Goal: Communication & Community: Answer question/provide support

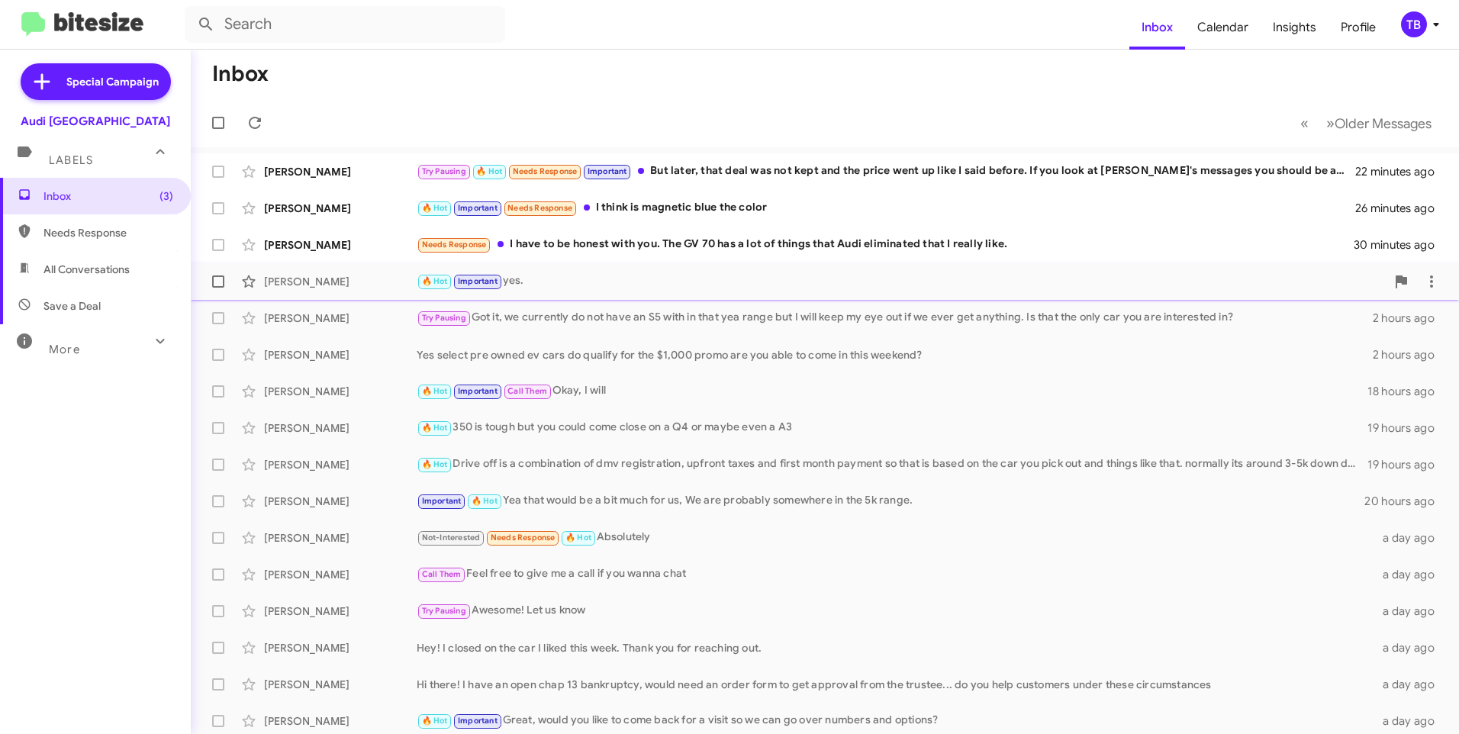
click at [581, 289] on div "🔥 Hot Important yes." at bounding box center [901, 281] width 969 height 18
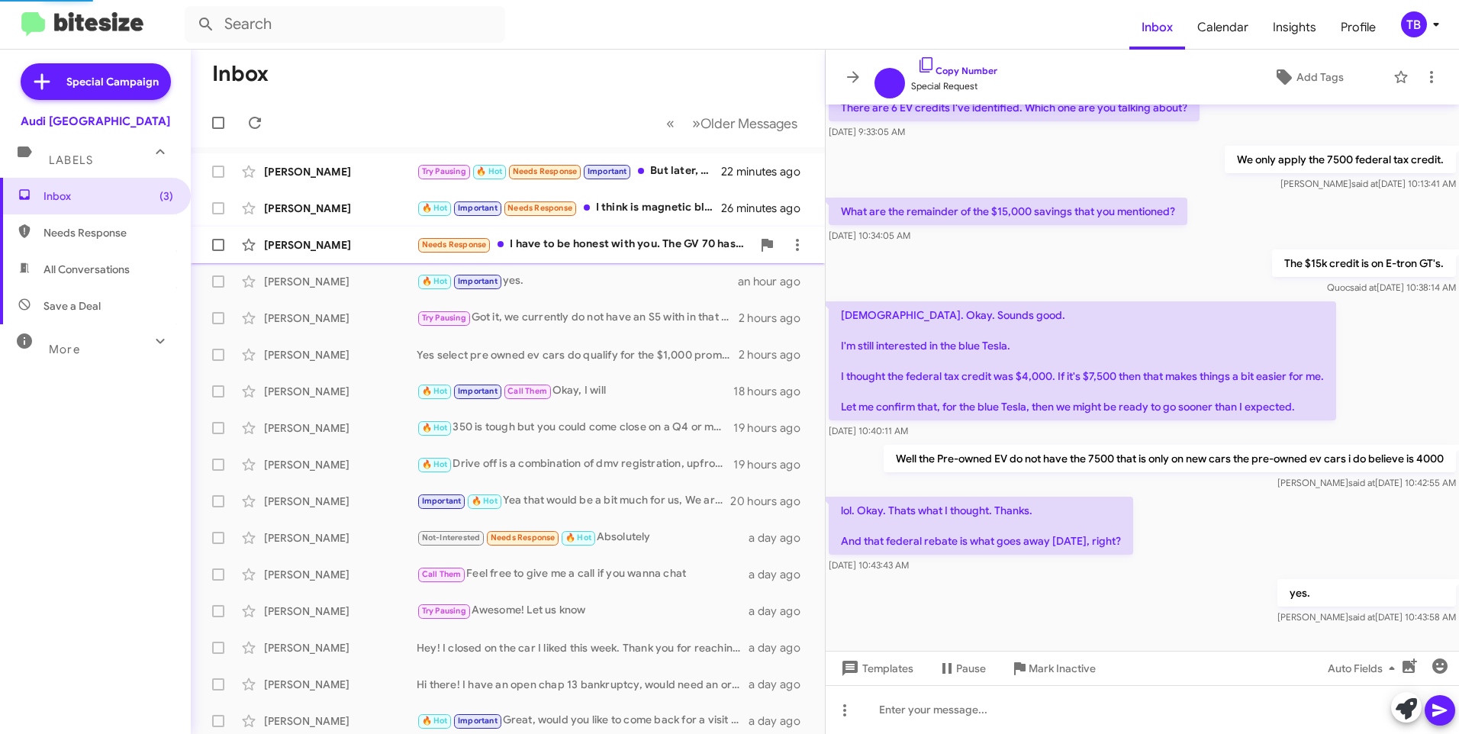
click at [581, 241] on div "Needs Response I have to be honest with you. The GV 70 has a lot of things that…" at bounding box center [584, 245] width 335 height 18
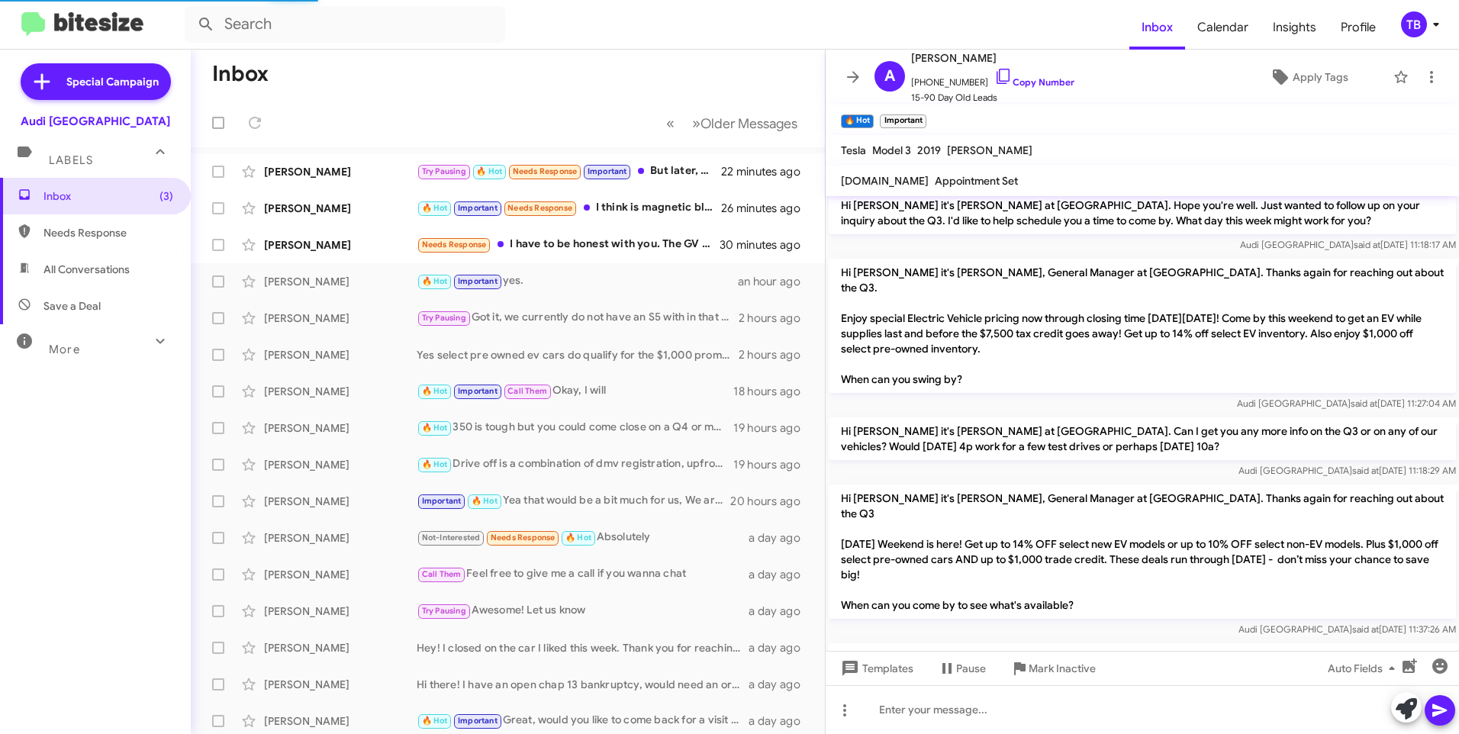
scroll to position [570, 0]
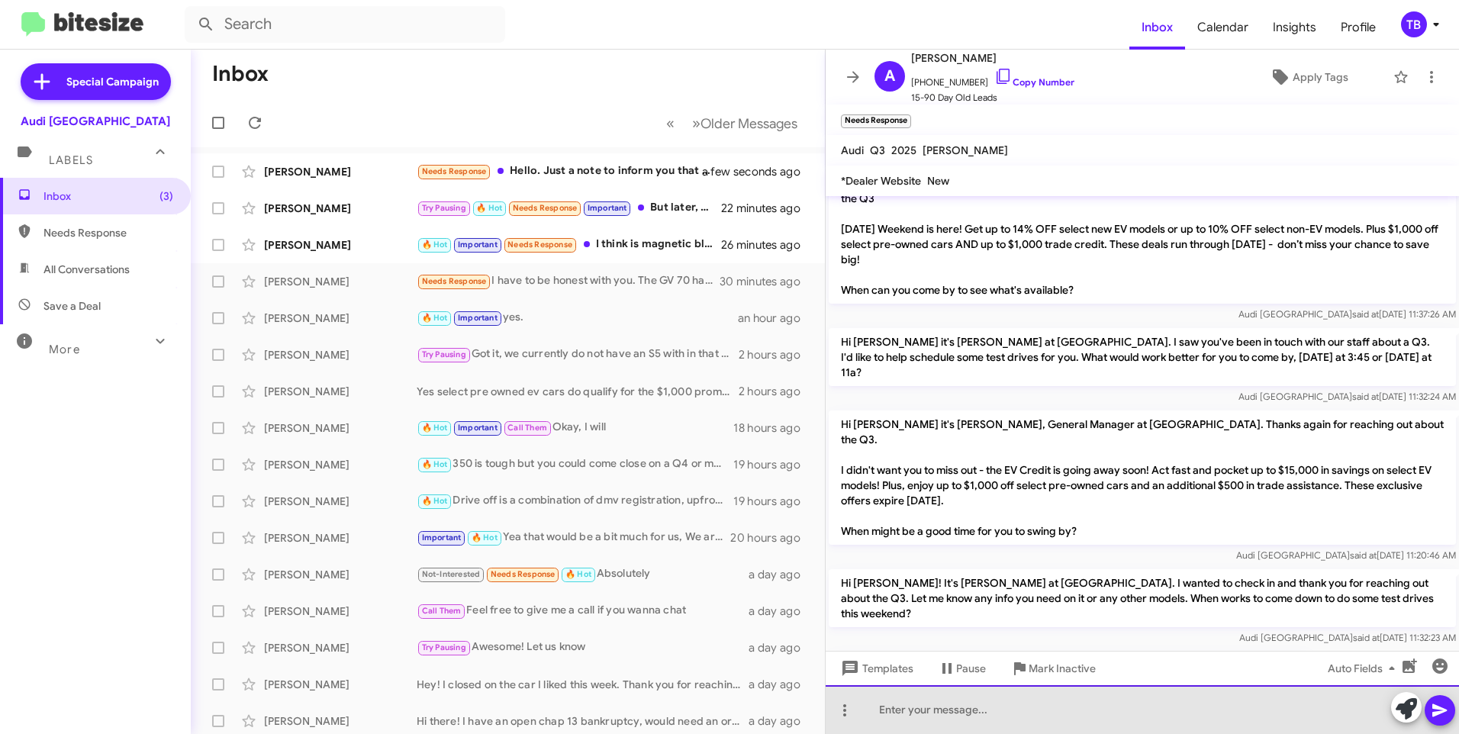
click at [938, 706] on div at bounding box center [1141, 709] width 633 height 49
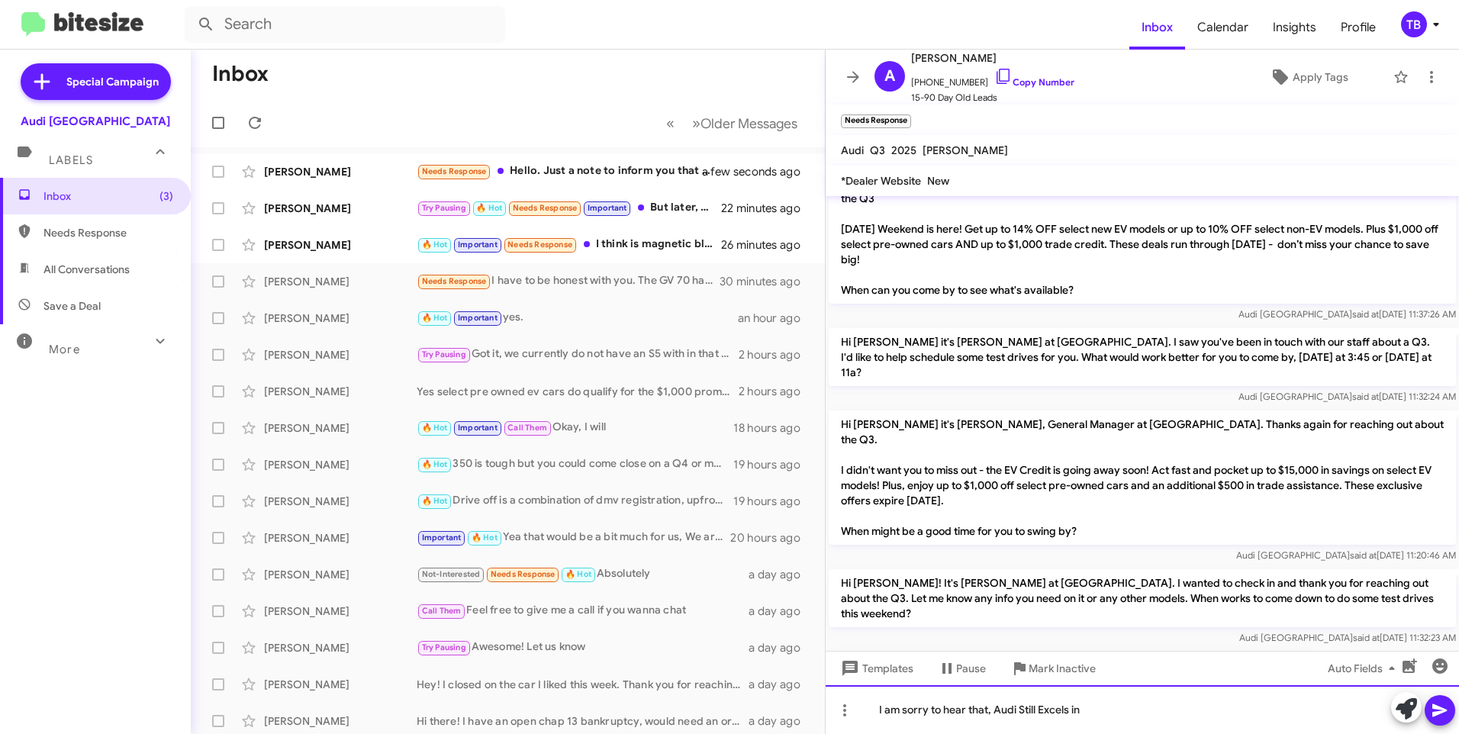
click at [1165, 721] on div "I am sorry to hear that, Audi Still Excels in" at bounding box center [1141, 709] width 633 height 49
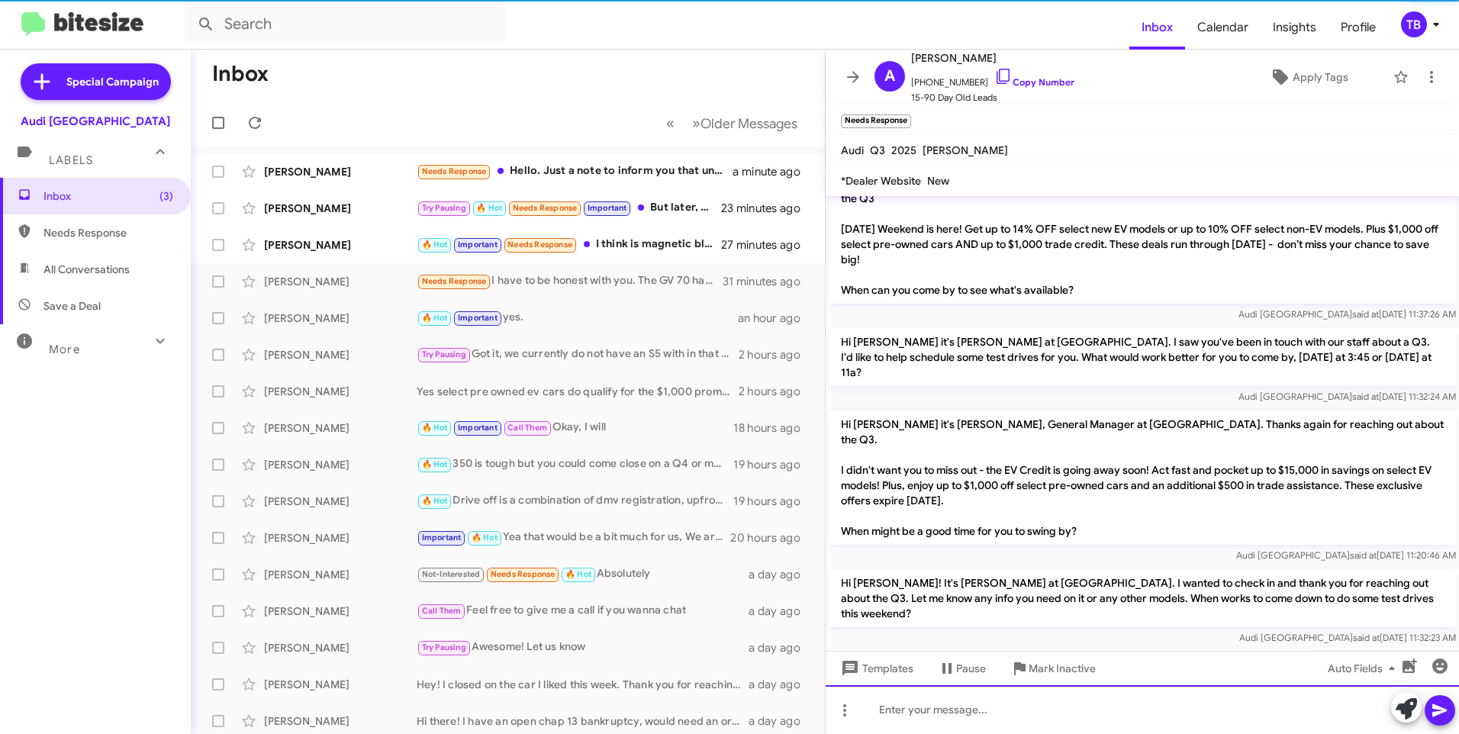
scroll to position [0, 0]
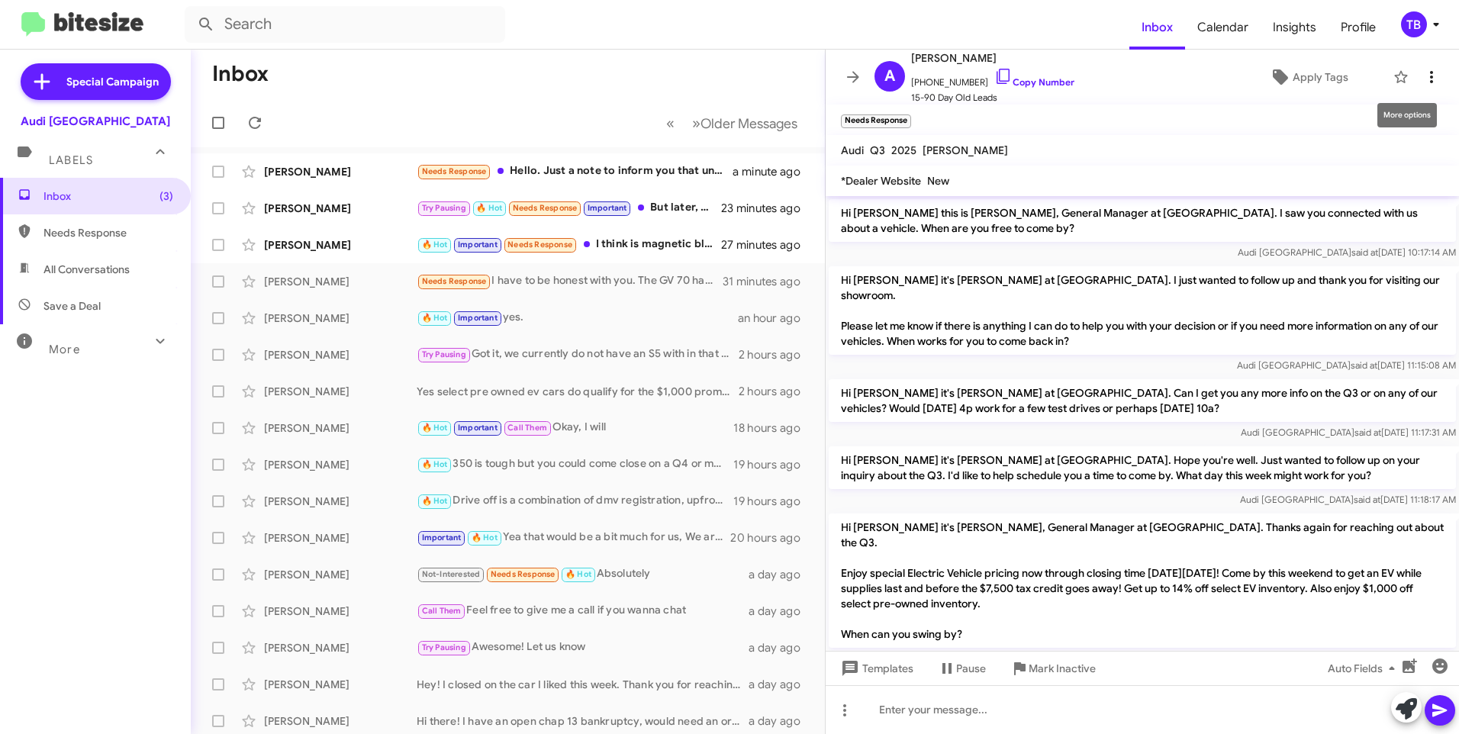
click at [1422, 85] on icon at bounding box center [1431, 77] width 18 height 18
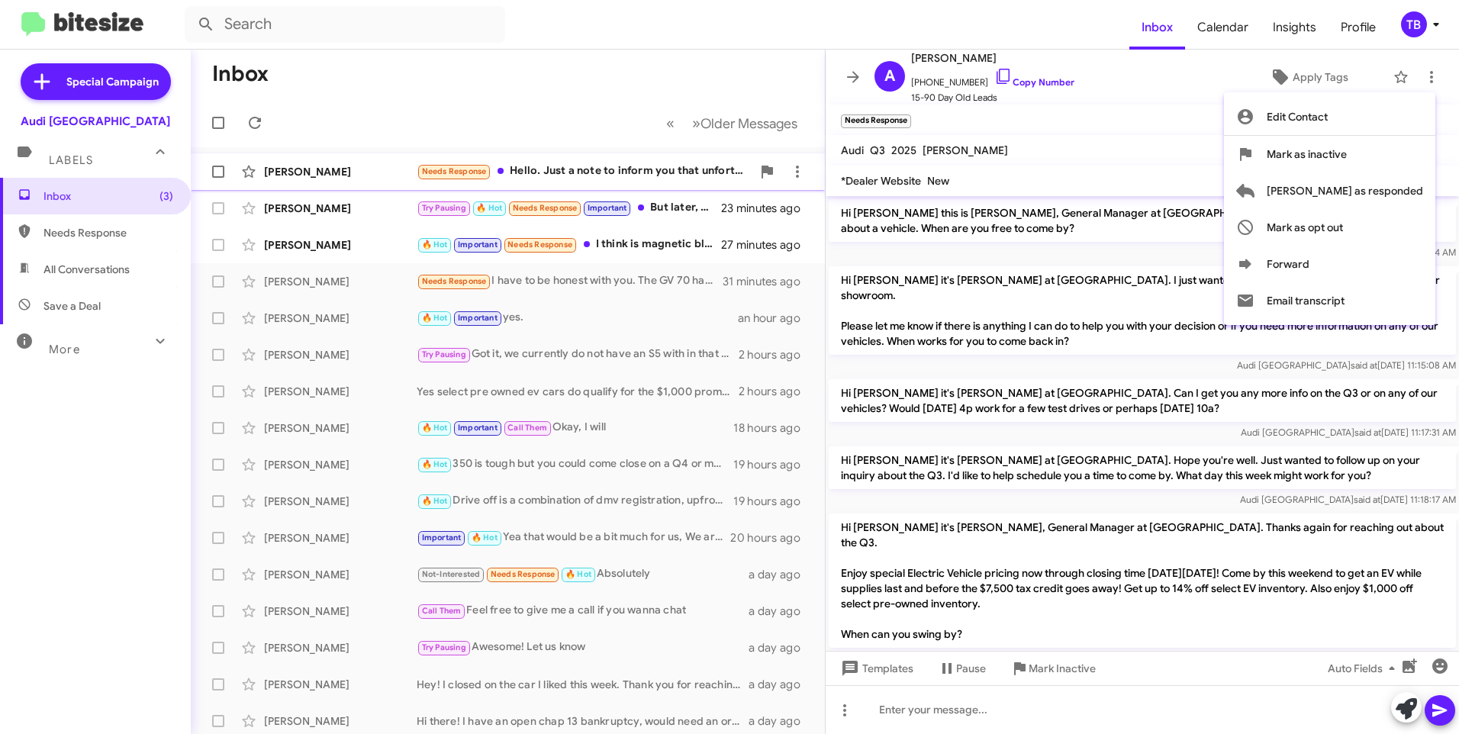
click at [1332, 185] on span "Mark as responded" at bounding box center [1344, 190] width 156 height 37
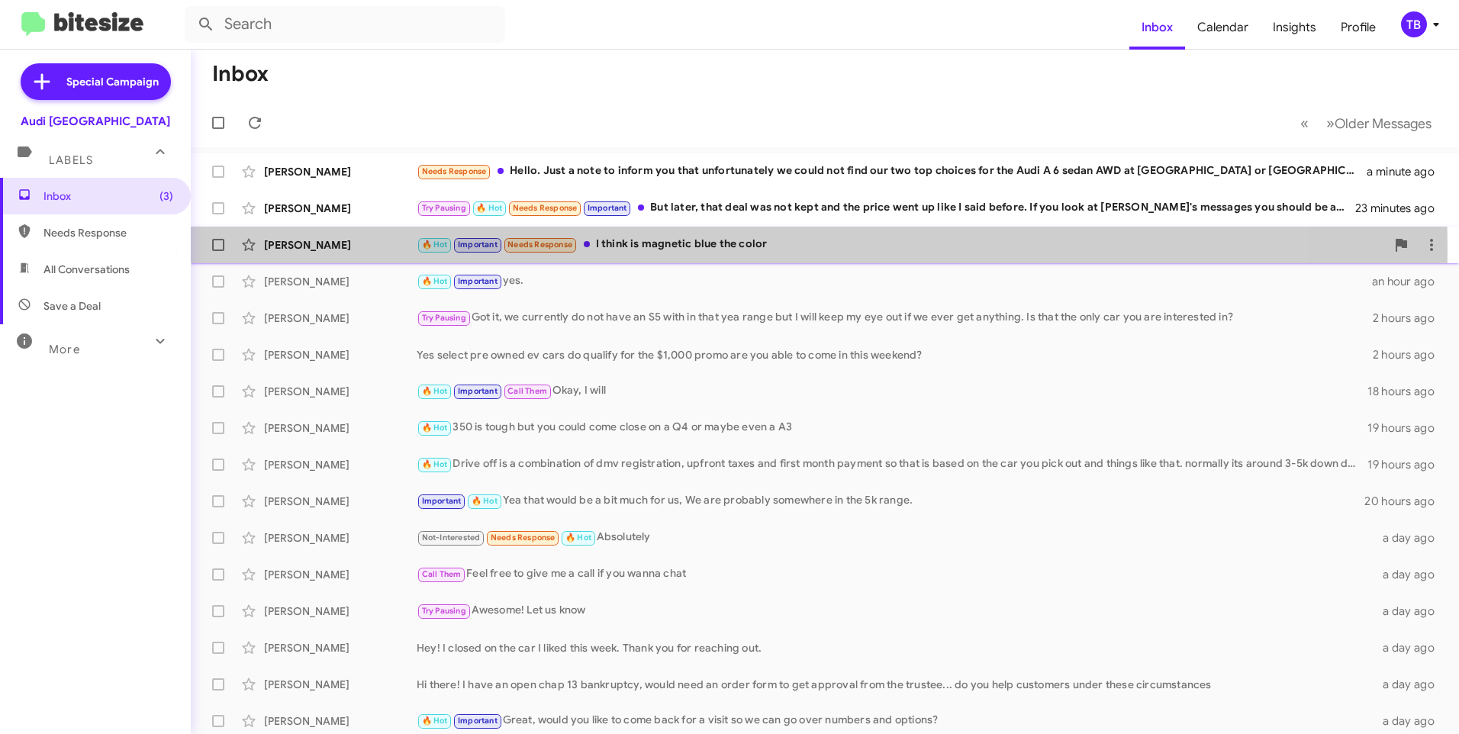
click at [700, 248] on div "🔥 Hot Important Needs Response I think is magnetic blue the color" at bounding box center [901, 245] width 969 height 18
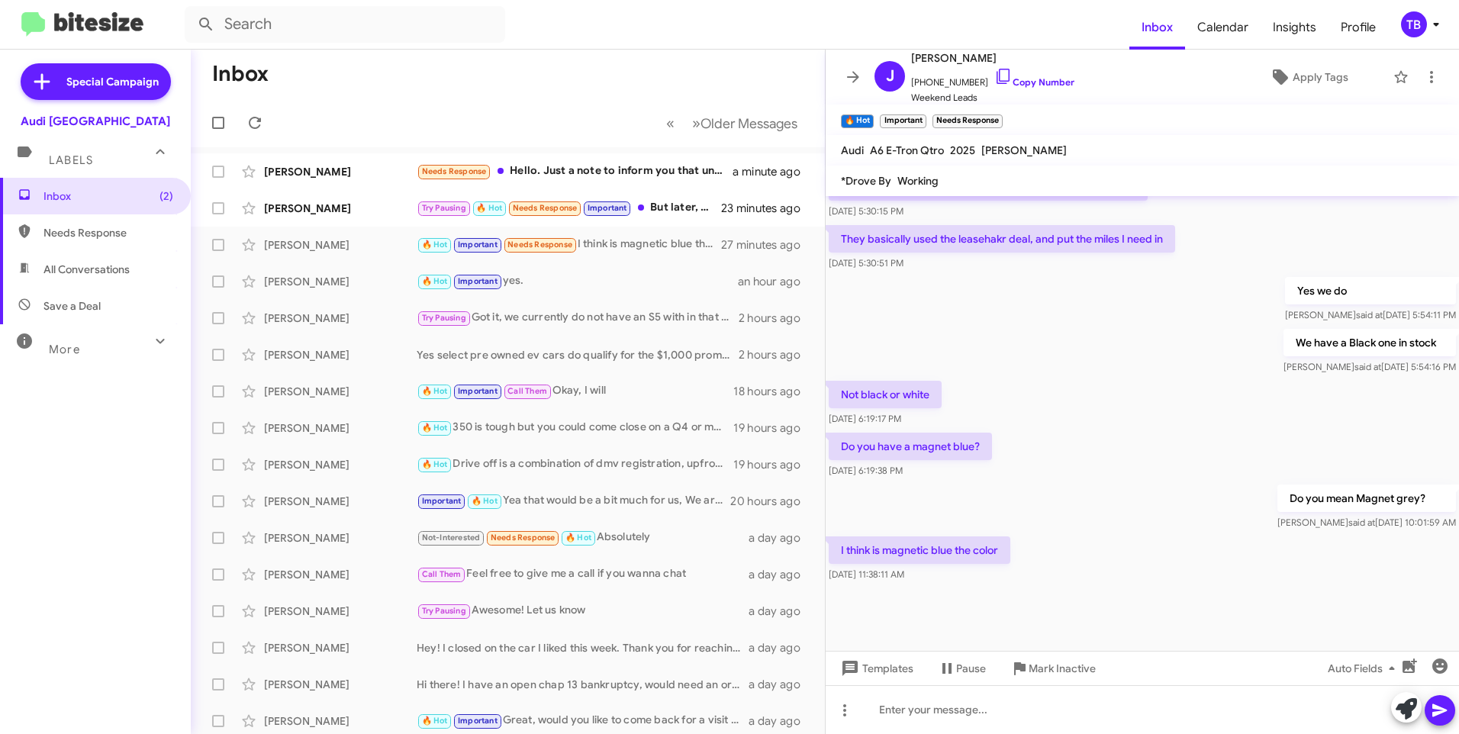
scroll to position [796, 0]
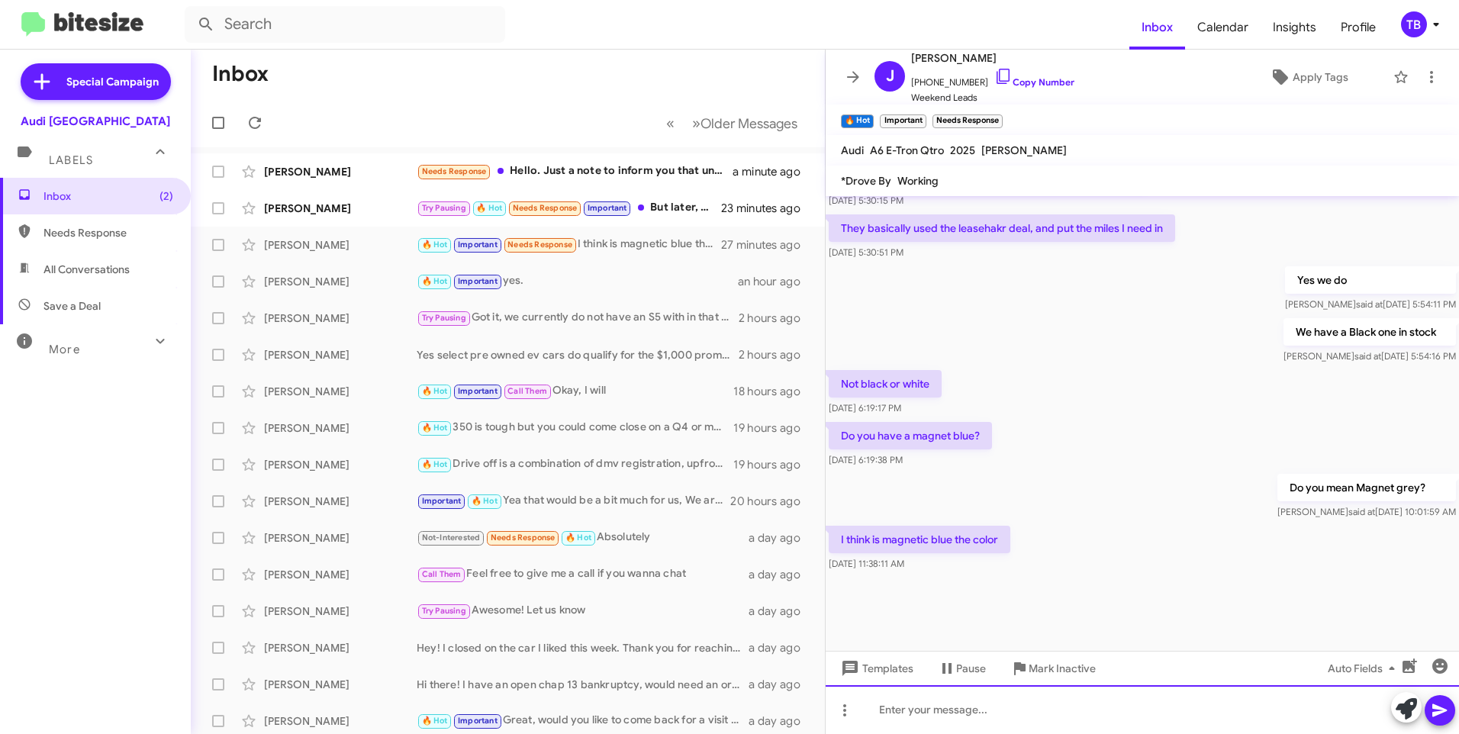
click at [974, 725] on div at bounding box center [1141, 709] width 633 height 49
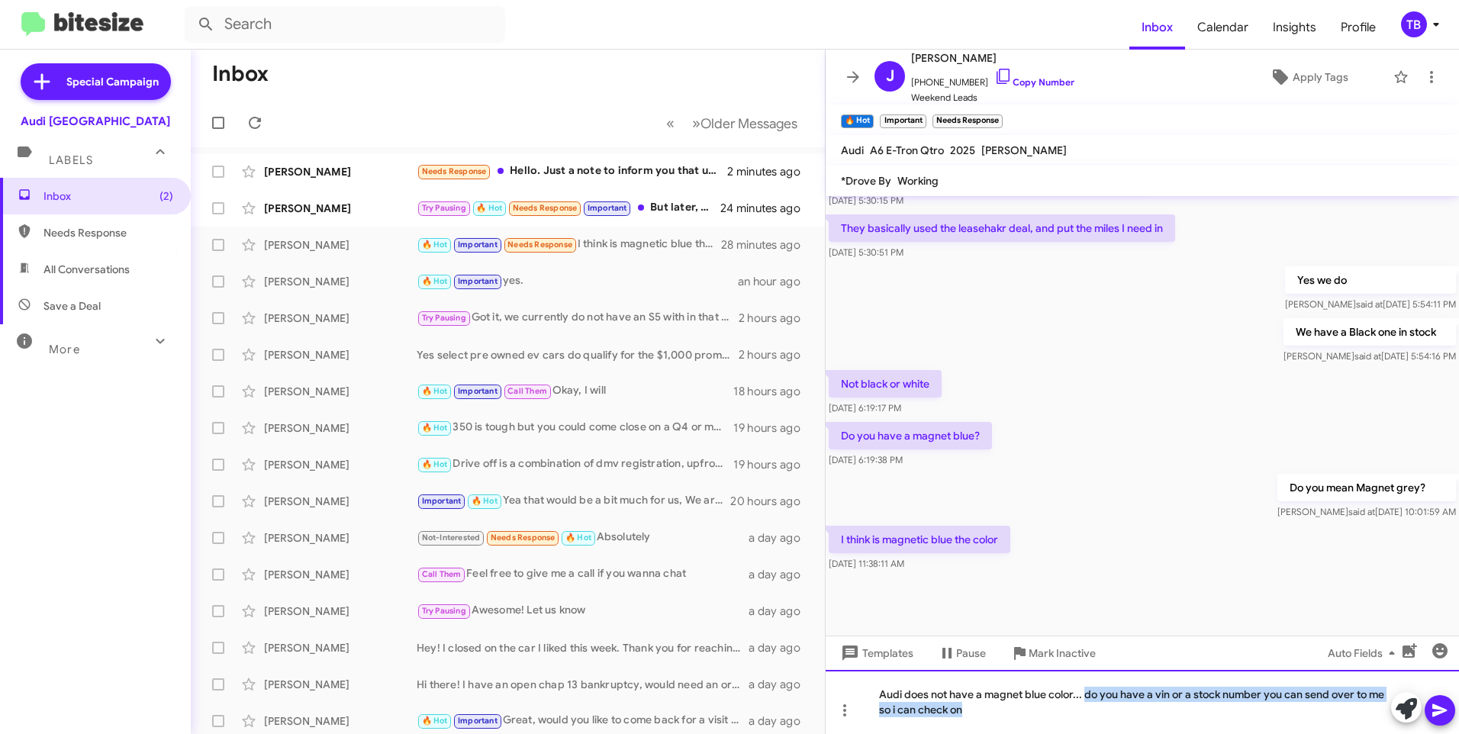
drag, startPoint x: 1086, startPoint y: 692, endPoint x: 973, endPoint y: 713, distance: 114.9
click at [973, 713] on div "Audi does not have a magnet blue color... do you have a vin or a stock number y…" at bounding box center [1141, 702] width 633 height 64
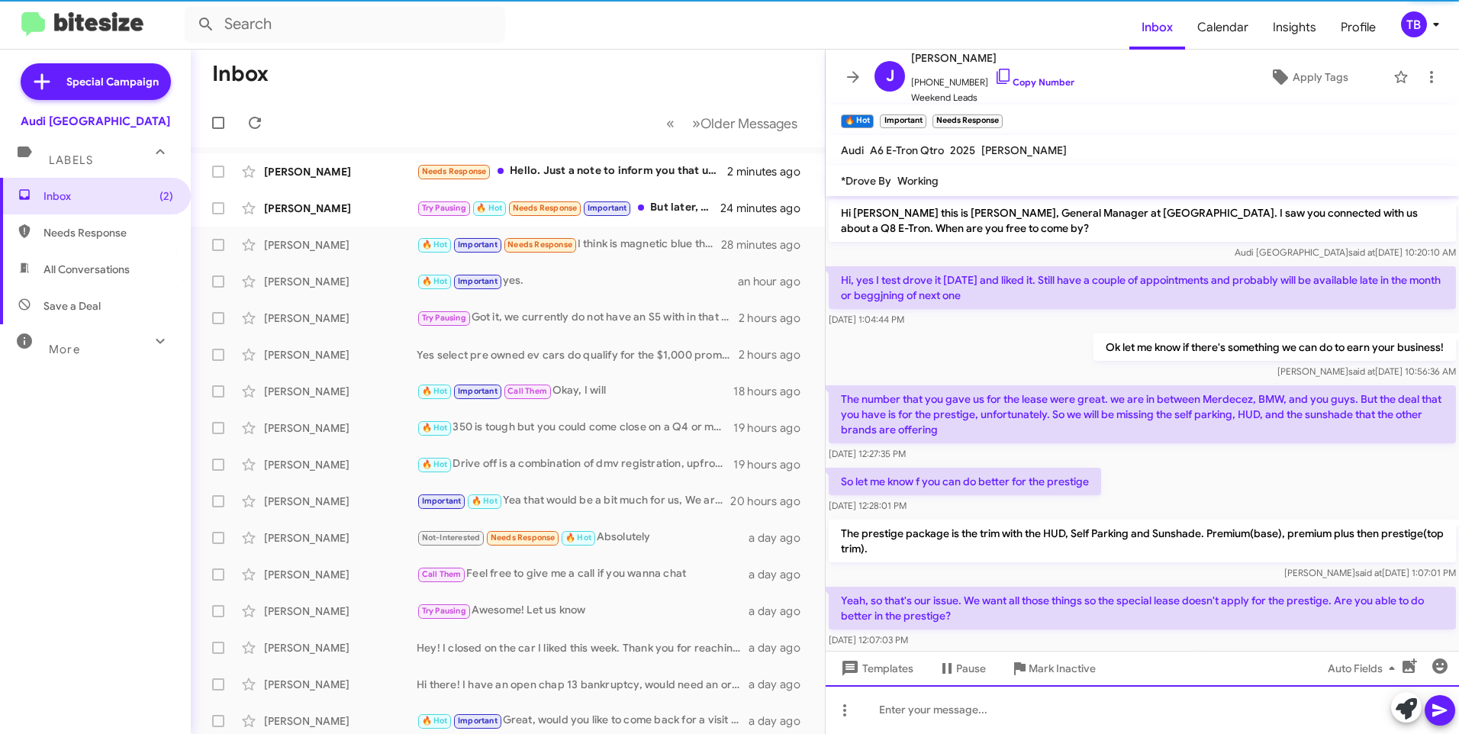
scroll to position [76, 0]
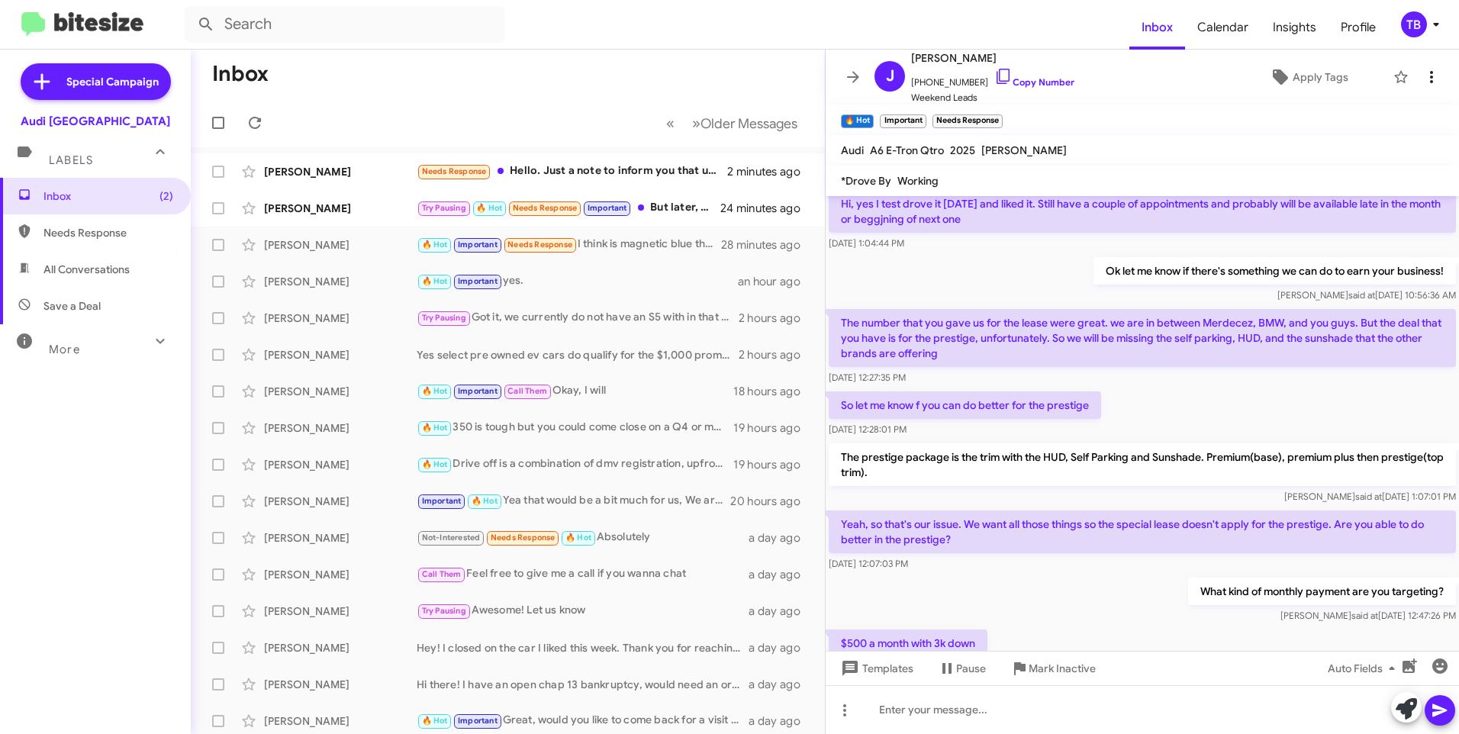
click at [1419, 88] on button at bounding box center [1431, 77] width 31 height 31
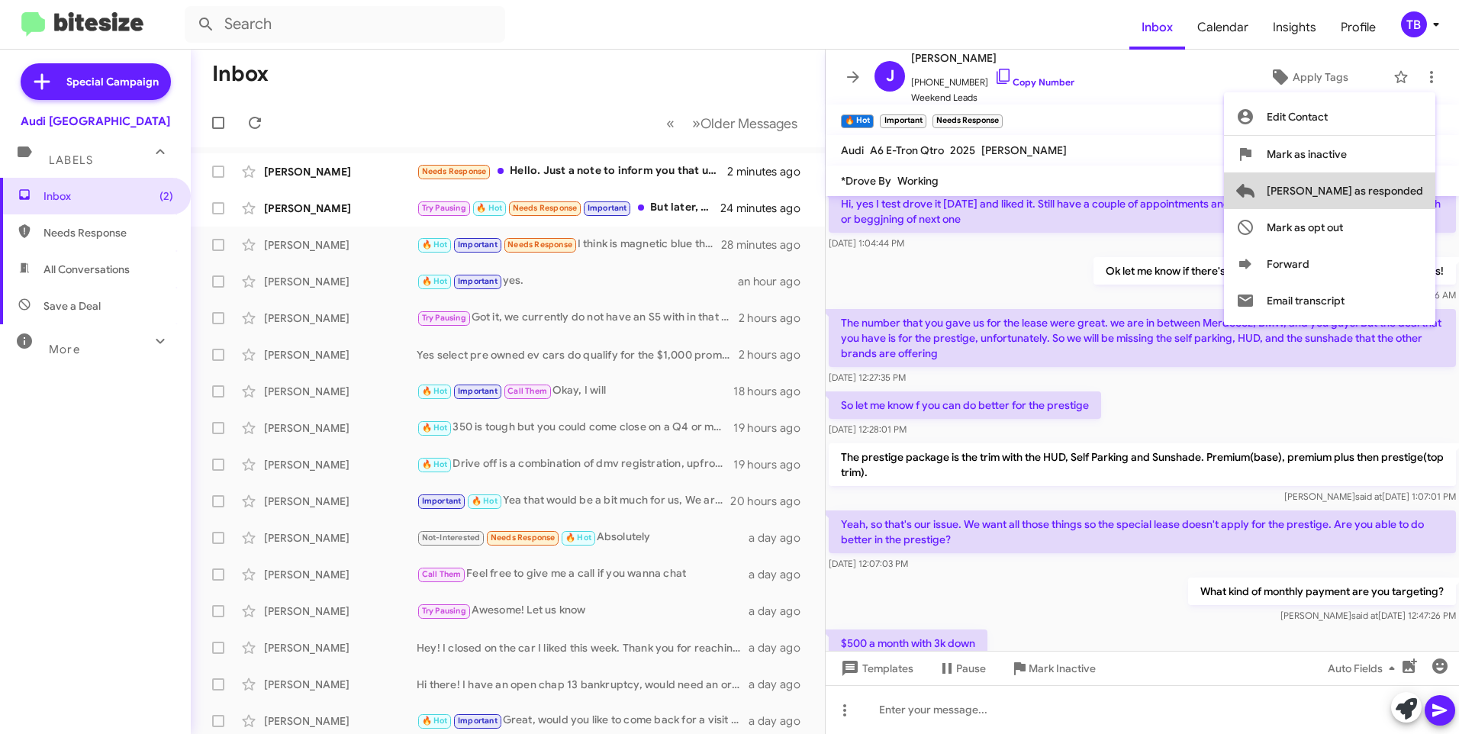
click at [1391, 182] on span "Mark as responded" at bounding box center [1344, 190] width 156 height 37
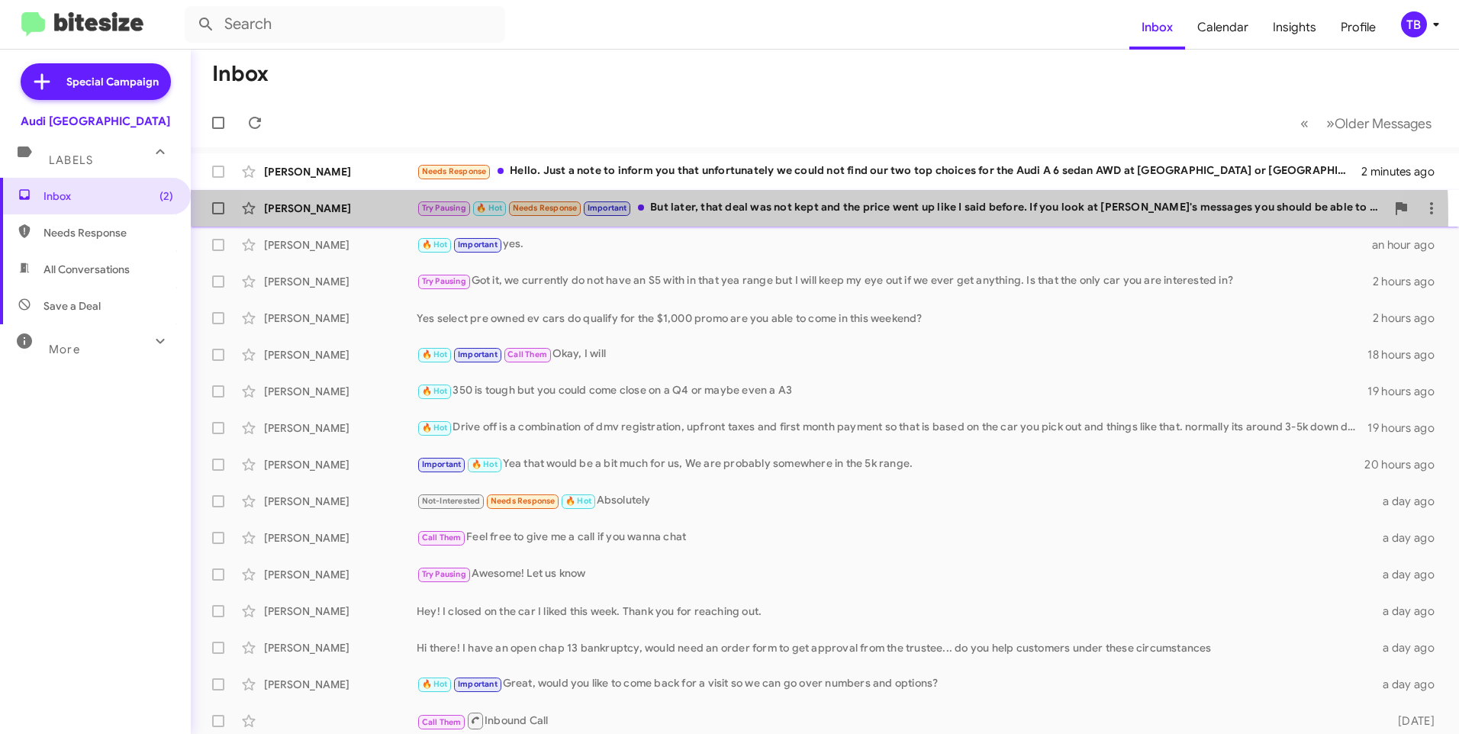
click at [747, 219] on div "Jiya Singh Try Pausing 🔥 Hot Needs Response Important But later, that deal was …" at bounding box center [824, 208] width 1243 height 31
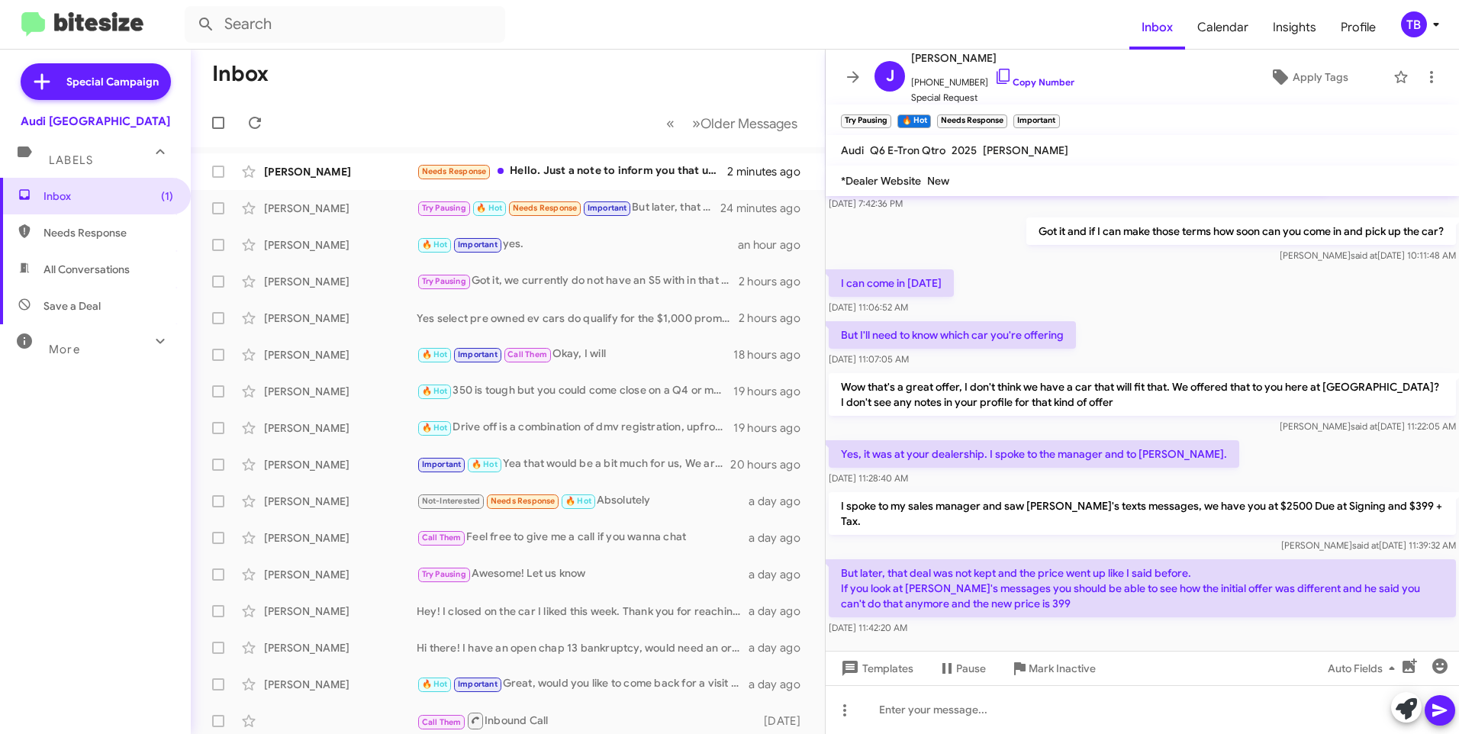
scroll to position [630, 0]
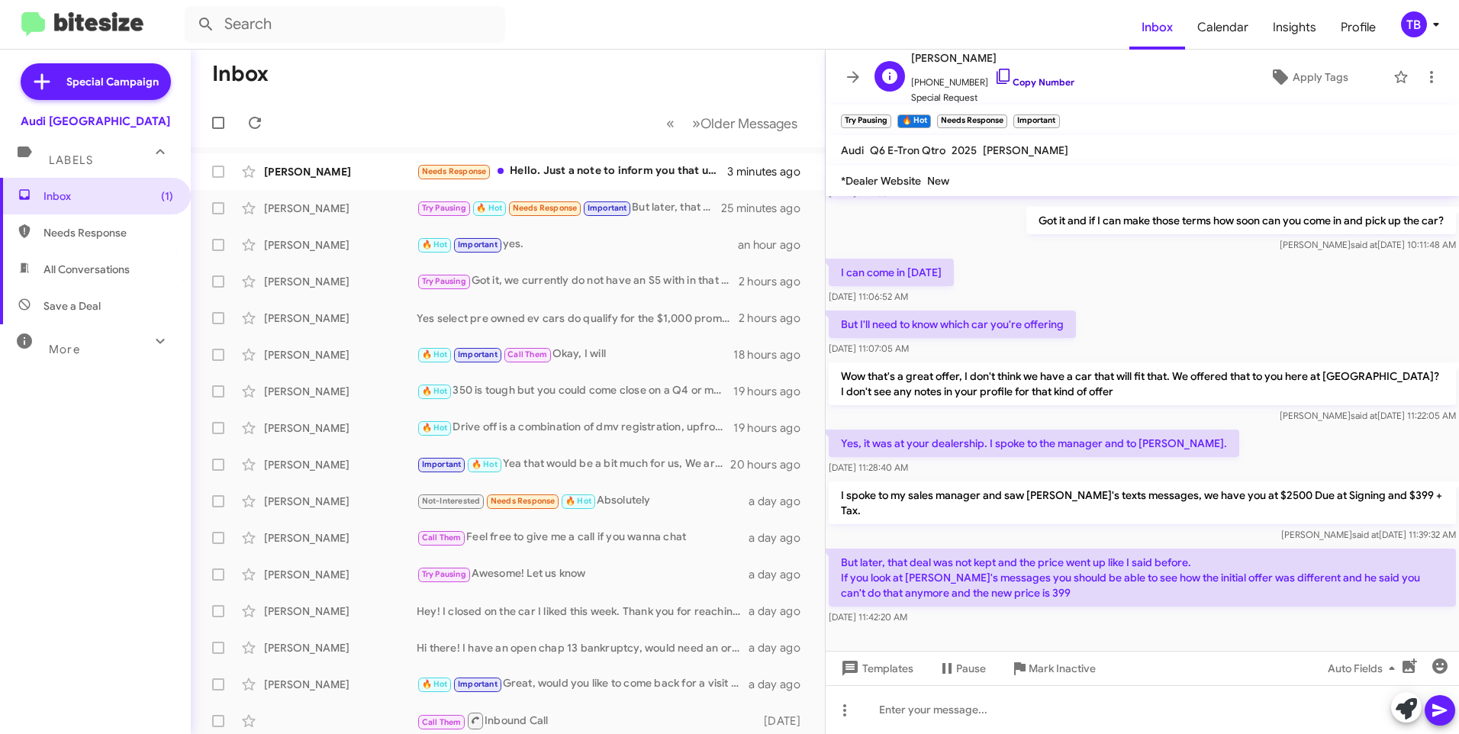
click at [994, 76] on icon at bounding box center [1003, 76] width 18 height 18
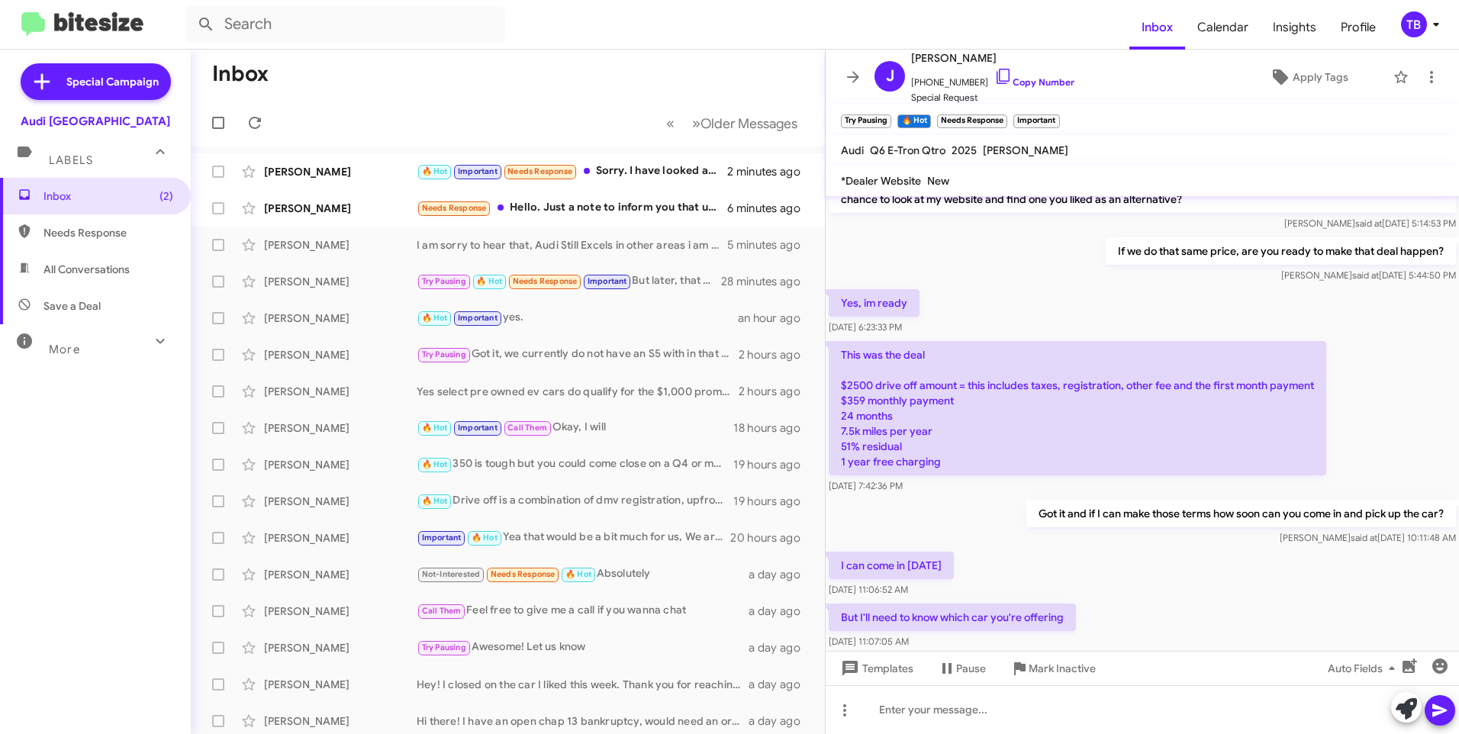
scroll to position [172, 0]
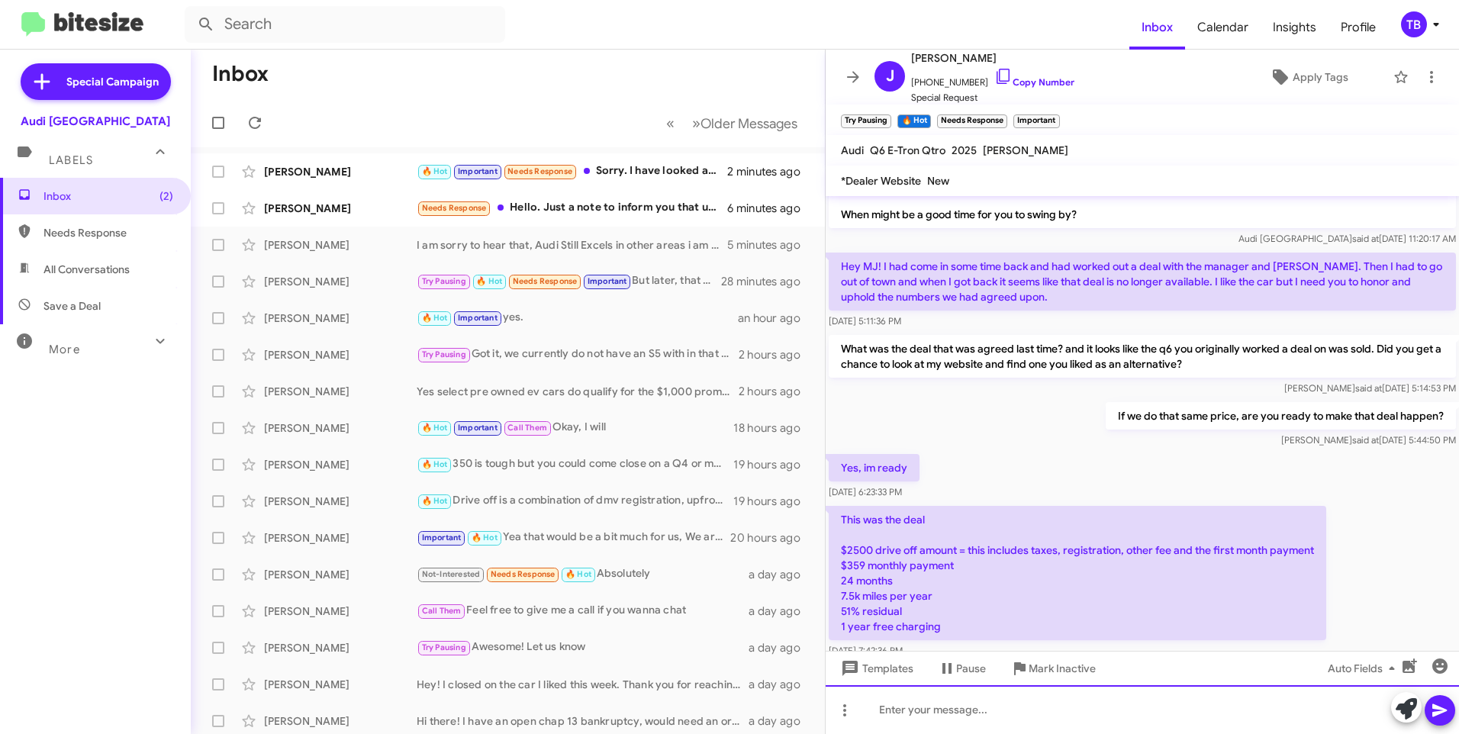
click at [1344, 719] on div at bounding box center [1141, 709] width 633 height 49
click at [1123, 714] on div "It looks like thte last time you were here was the eend of Augest" at bounding box center [1141, 709] width 633 height 49
click at [950, 712] on div "It looks like thte last time you were here was the end of August" at bounding box center [1141, 709] width 633 height 49
click at [1195, 716] on div "It looks like the last time you were here was the end of August" at bounding box center [1141, 709] width 633 height 49
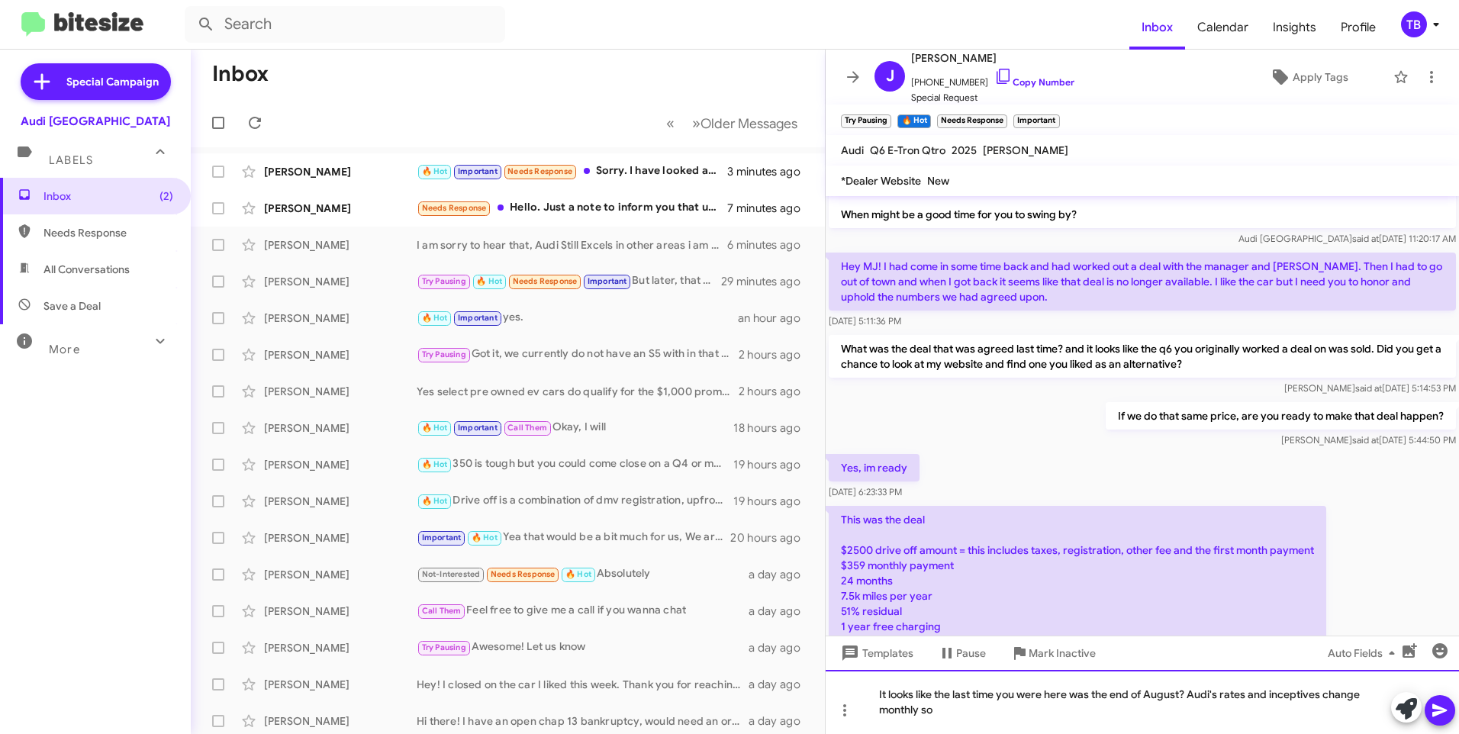
click at [1305, 696] on div "It looks like the last time you were here was the end of August? Audi's rates a…" at bounding box center [1141, 702] width 633 height 64
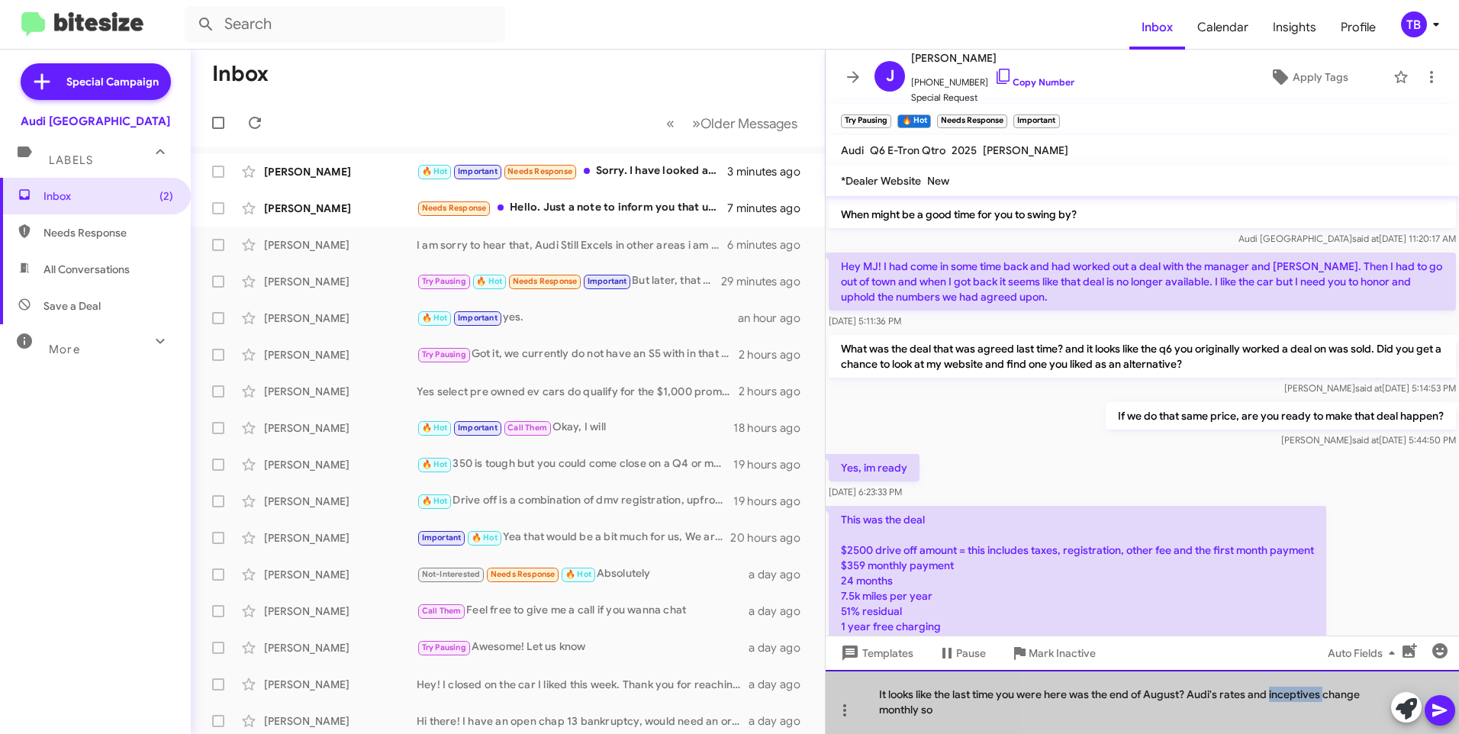
click at [1305, 696] on div "It looks like the last time you were here was the end of August? Audi's rates a…" at bounding box center [1141, 702] width 633 height 64
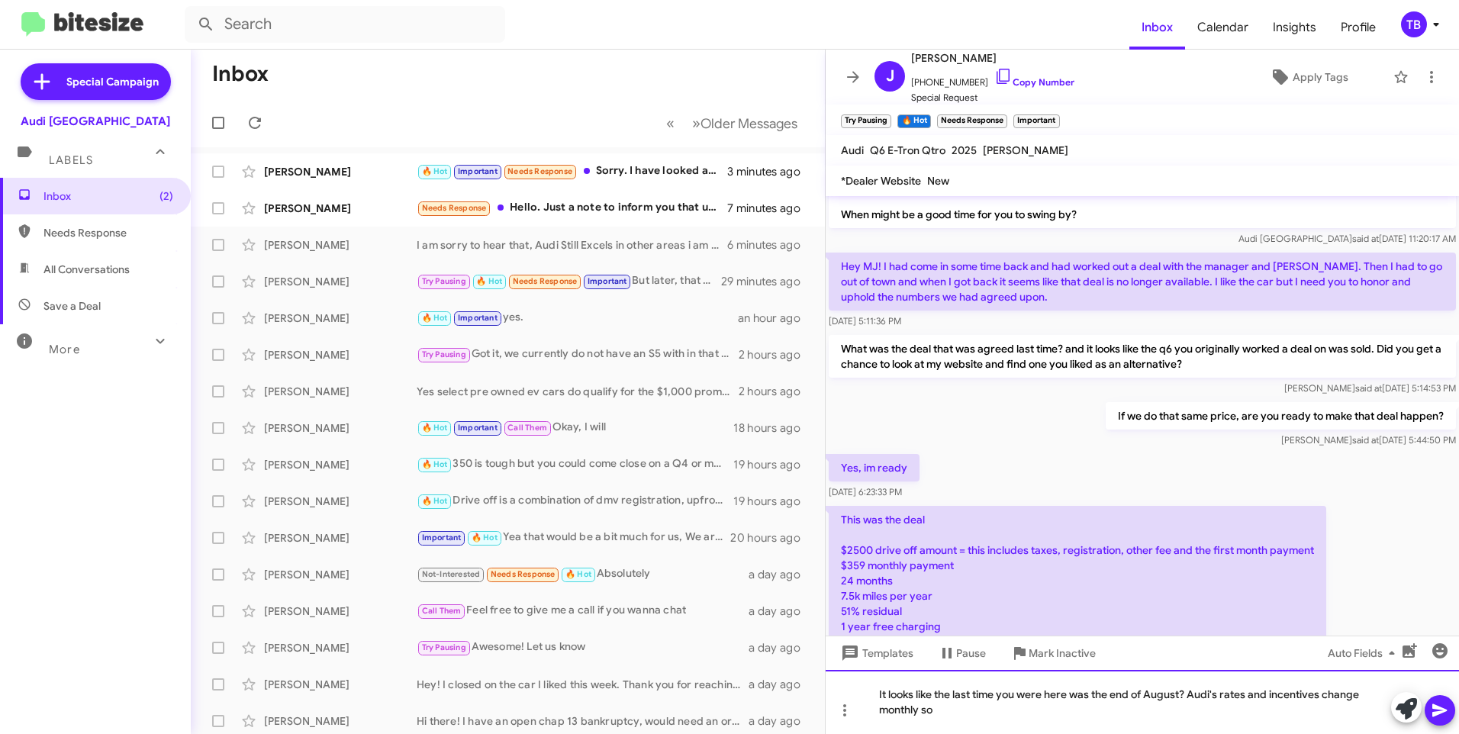
click at [973, 709] on div "It looks like the last time you were here was the end of August? Audi's rates a…" at bounding box center [1141, 702] width 633 height 64
click at [1012, 714] on div "It looks like the last time you were here was the end of August? Audi's rates a…" at bounding box center [1141, 702] width 633 height 64
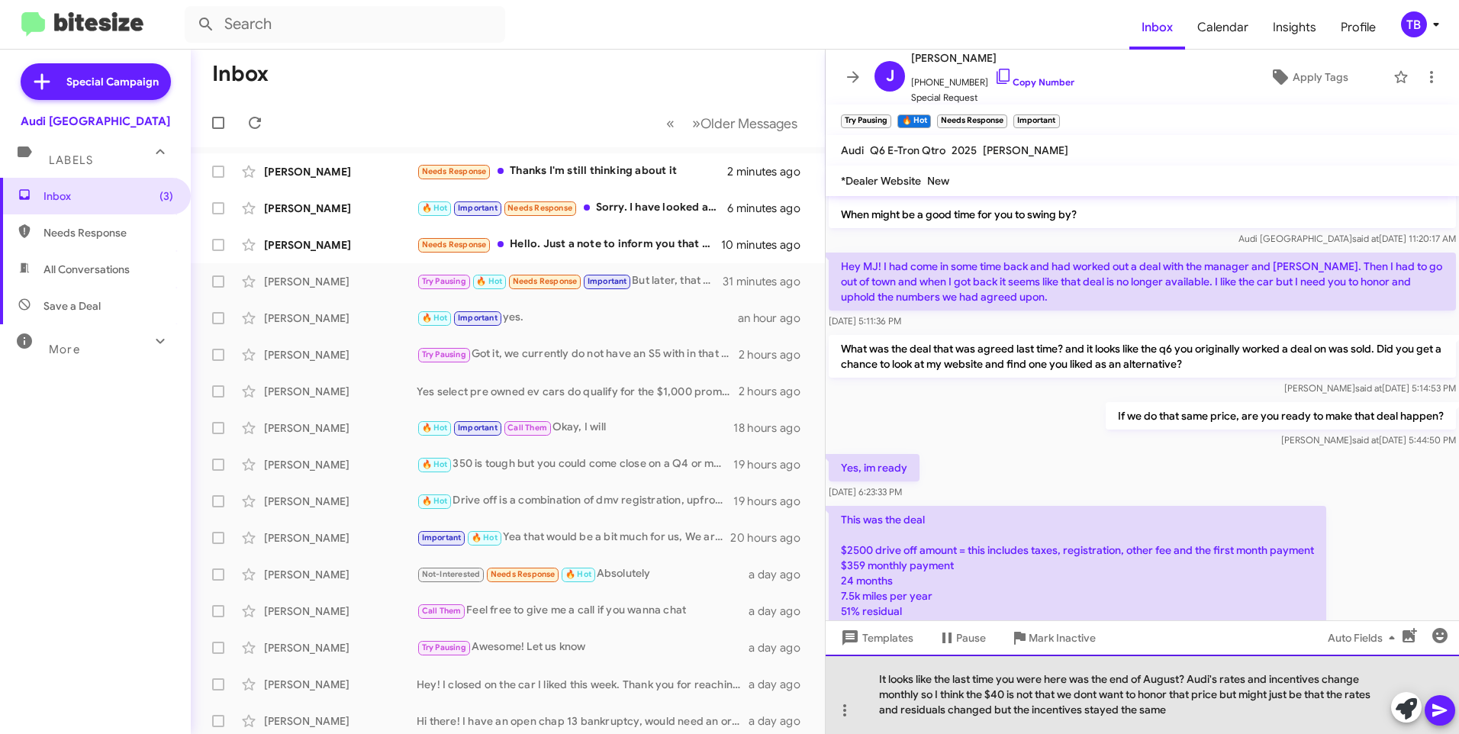
click at [1032, 711] on div "It looks like the last time you were here was the end of August? Audi's rates a…" at bounding box center [1141, 694] width 633 height 79
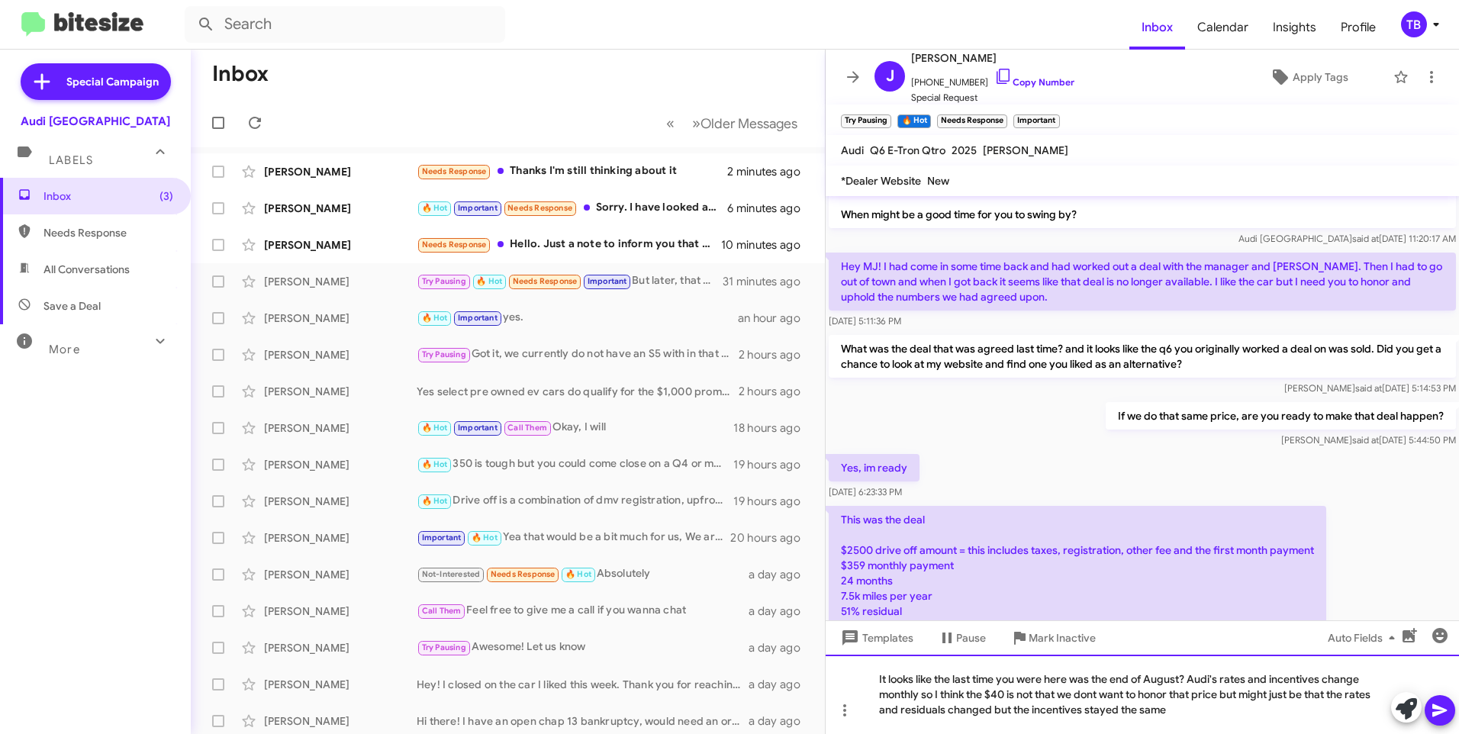
drag, startPoint x: 1028, startPoint y: 713, endPoint x: 1050, endPoint y: 733, distance: 30.3
click at [1028, 713] on div "It looks like the last time you were here was the end of August? Audi's rates a…" at bounding box center [1141, 694] width 633 height 79
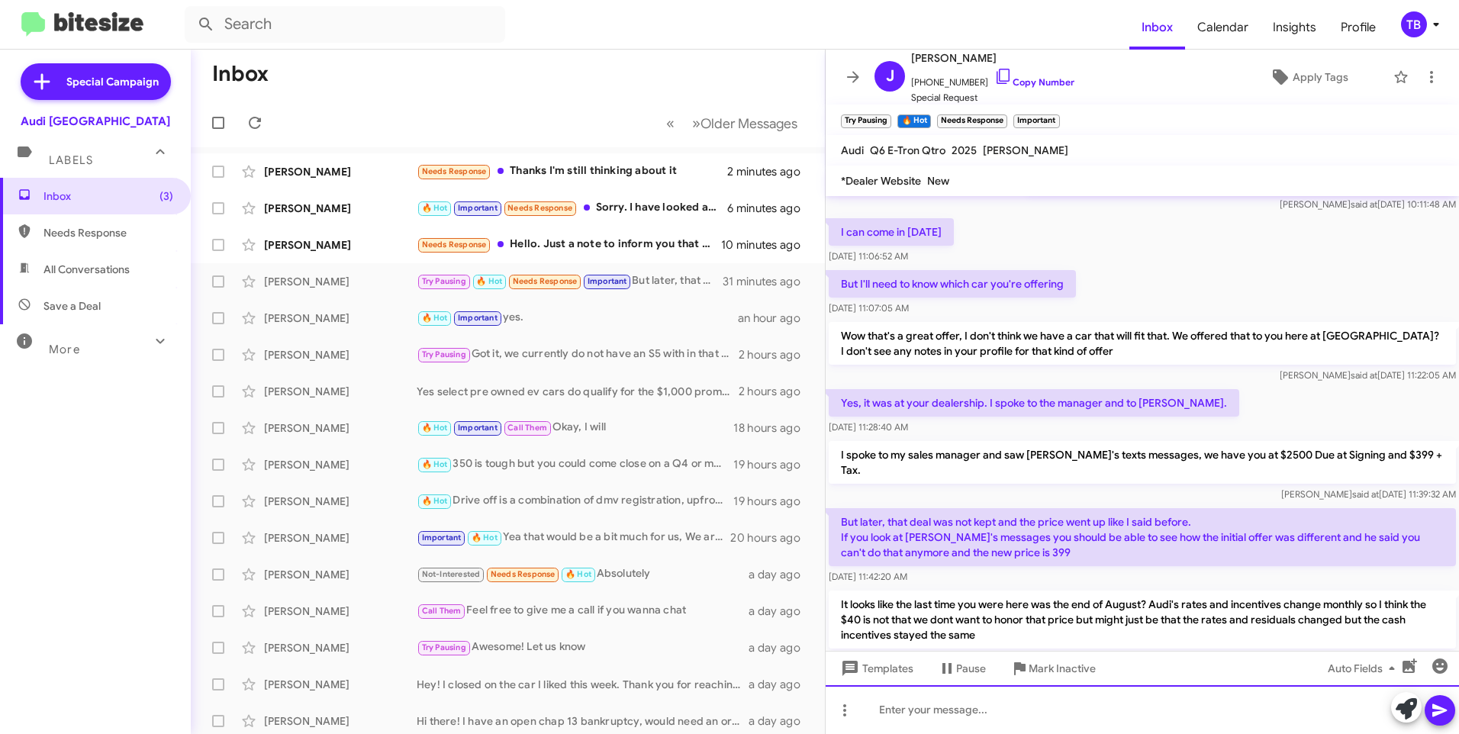
scroll to position [716, 0]
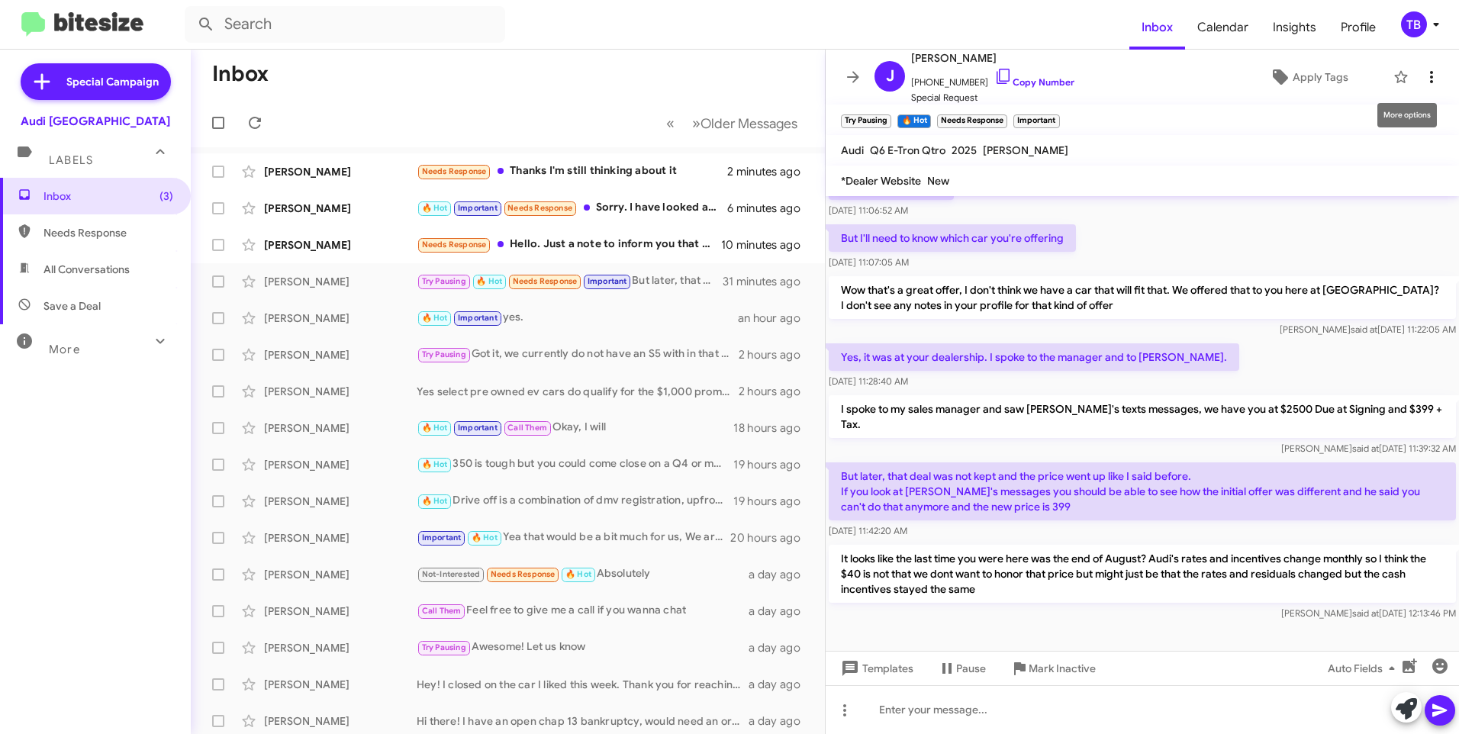
click at [1430, 80] on icon at bounding box center [1431, 77] width 3 height 12
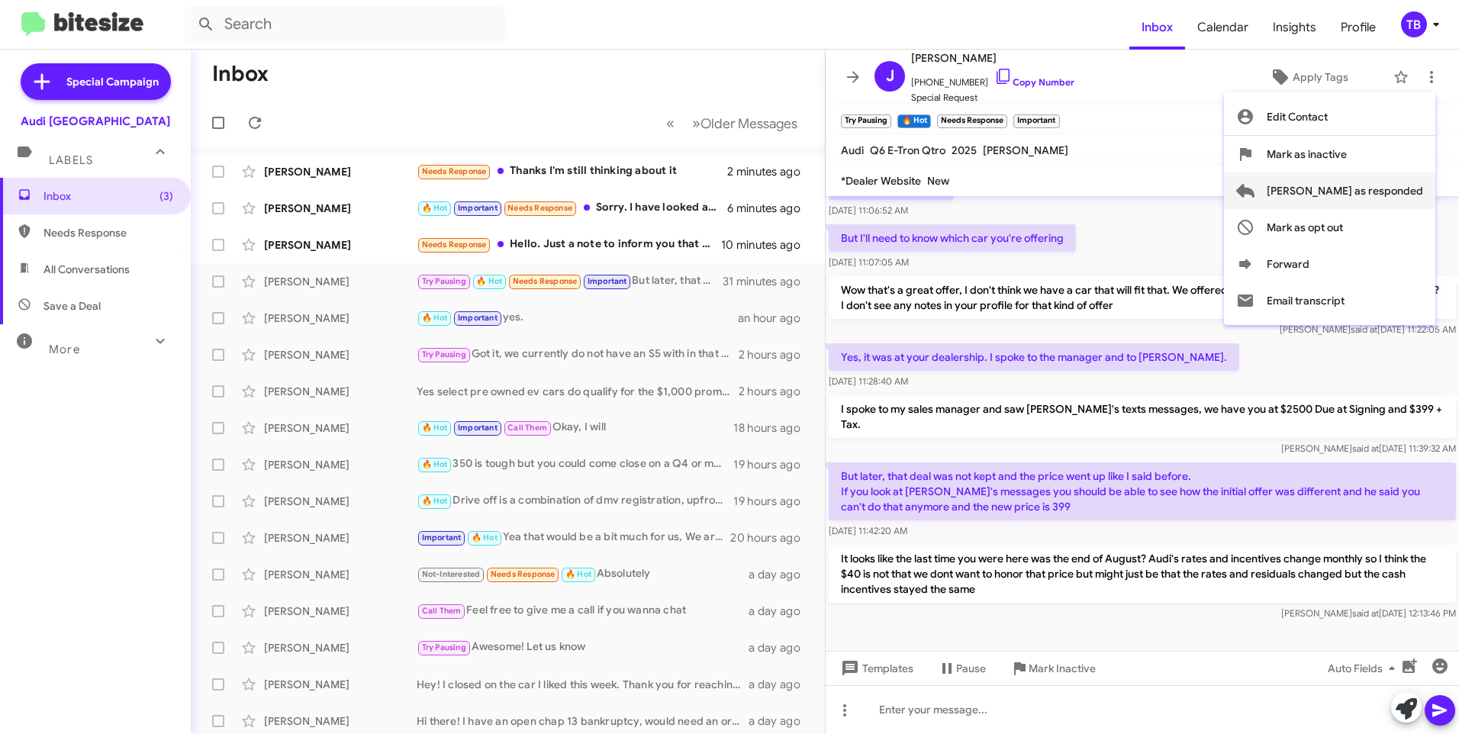
click at [1365, 185] on span "Mark as responded" at bounding box center [1344, 190] width 156 height 37
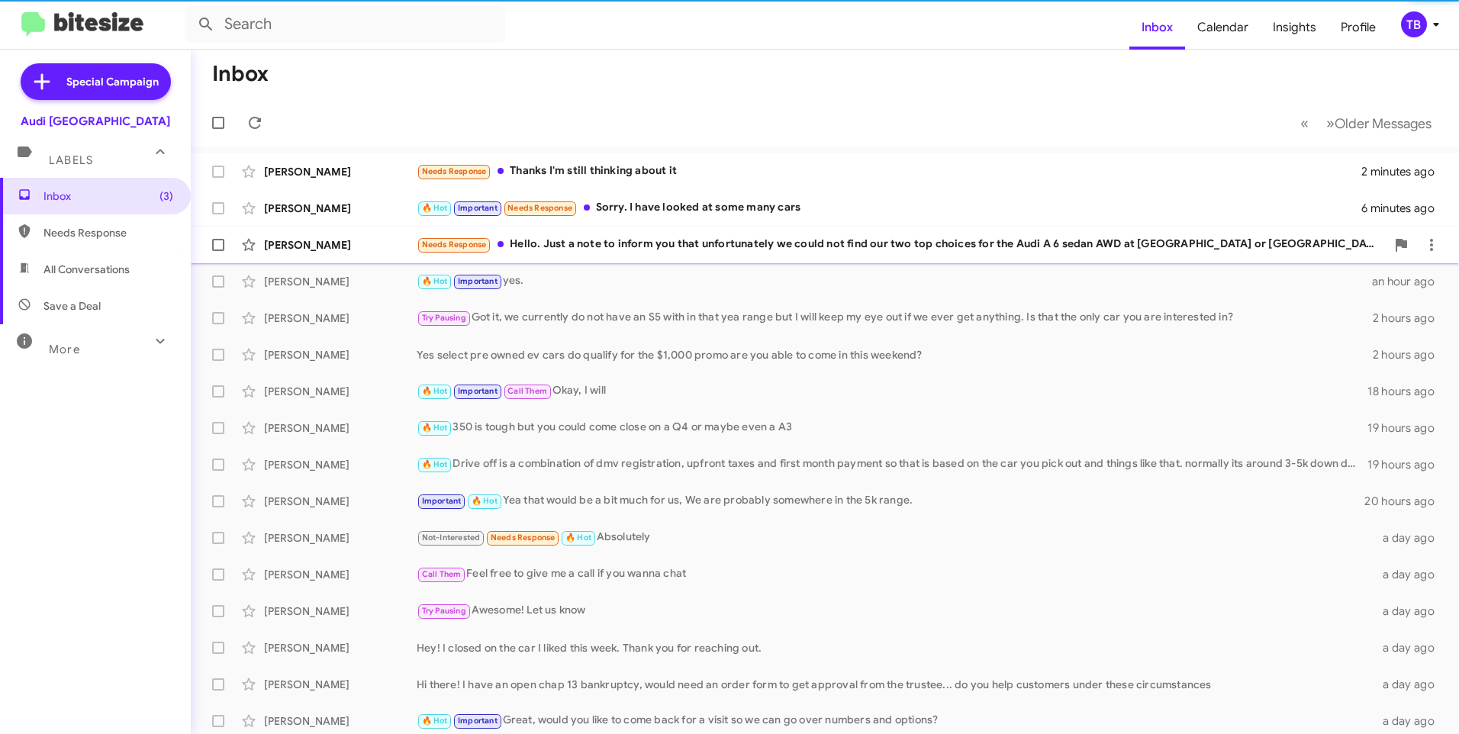
click at [542, 238] on div "Needs Response Hello. Just a note to inform you that unfortunately we could not…" at bounding box center [901, 245] width 969 height 18
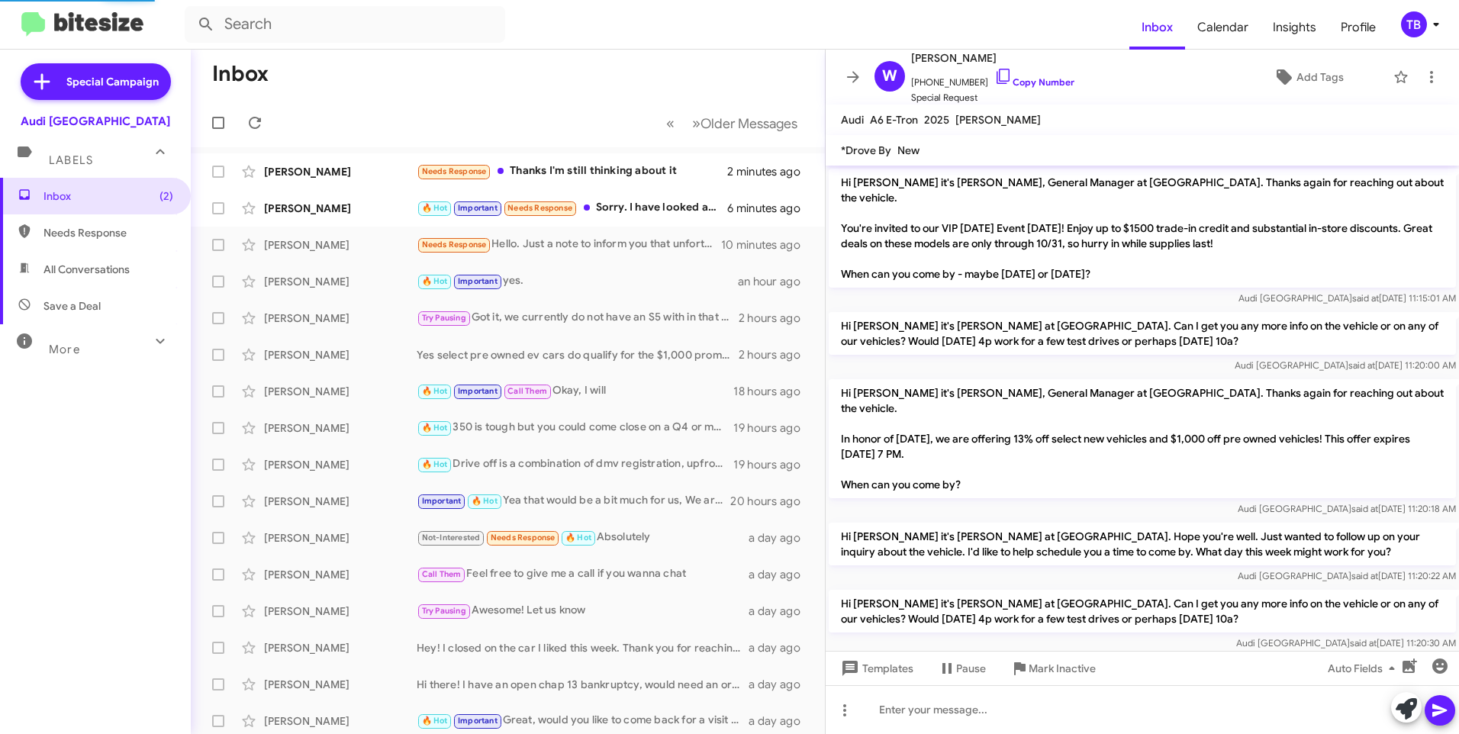
scroll to position [1077, 0]
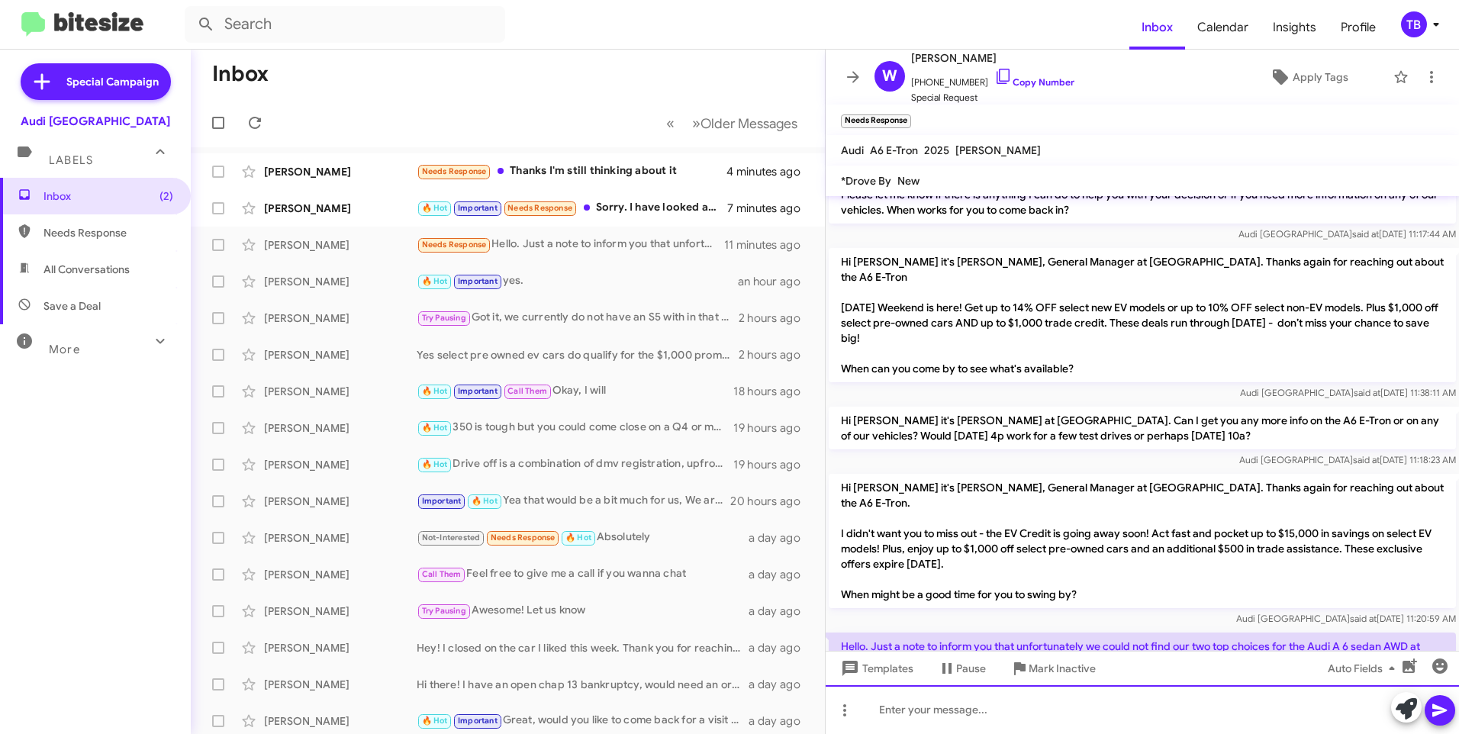
click at [1026, 719] on div at bounding box center [1141, 709] width 633 height 49
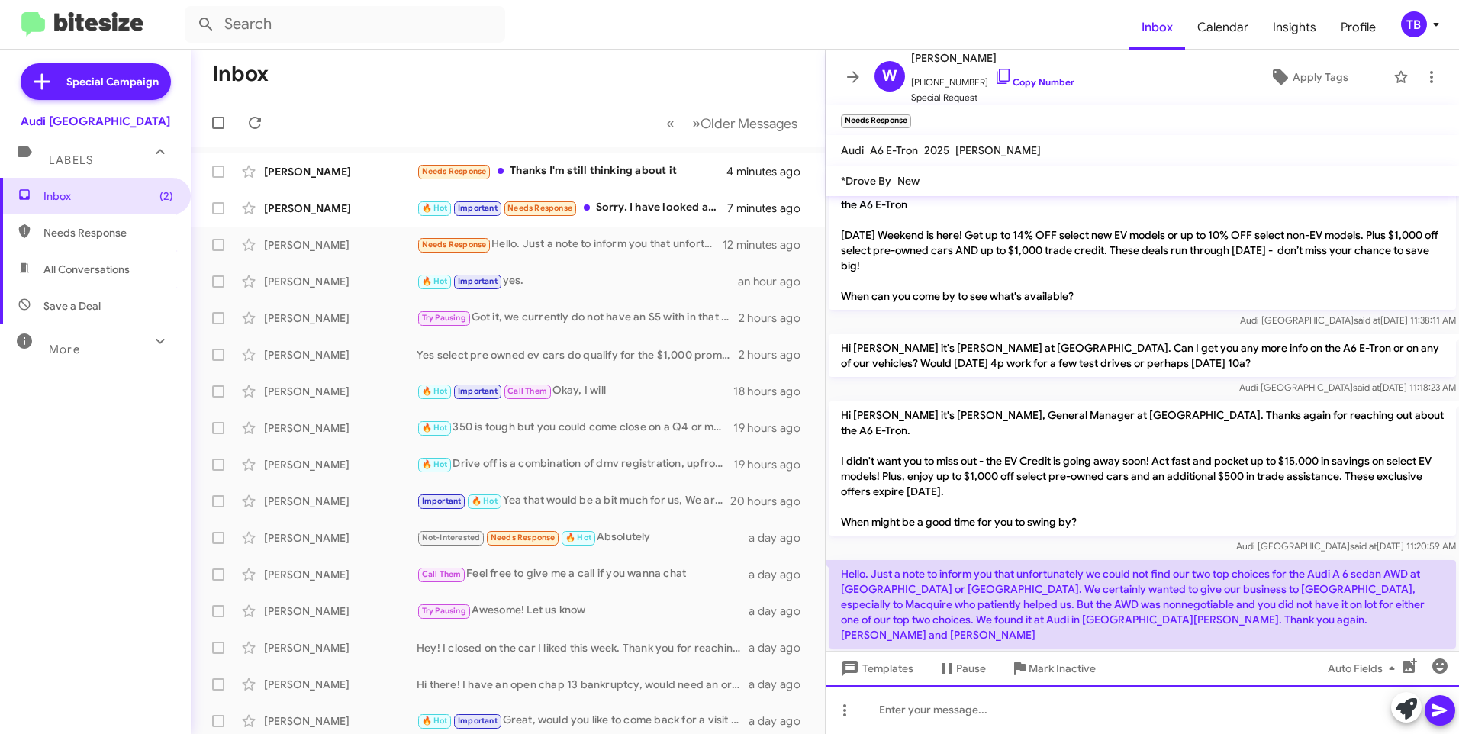
scroll to position [1163, 0]
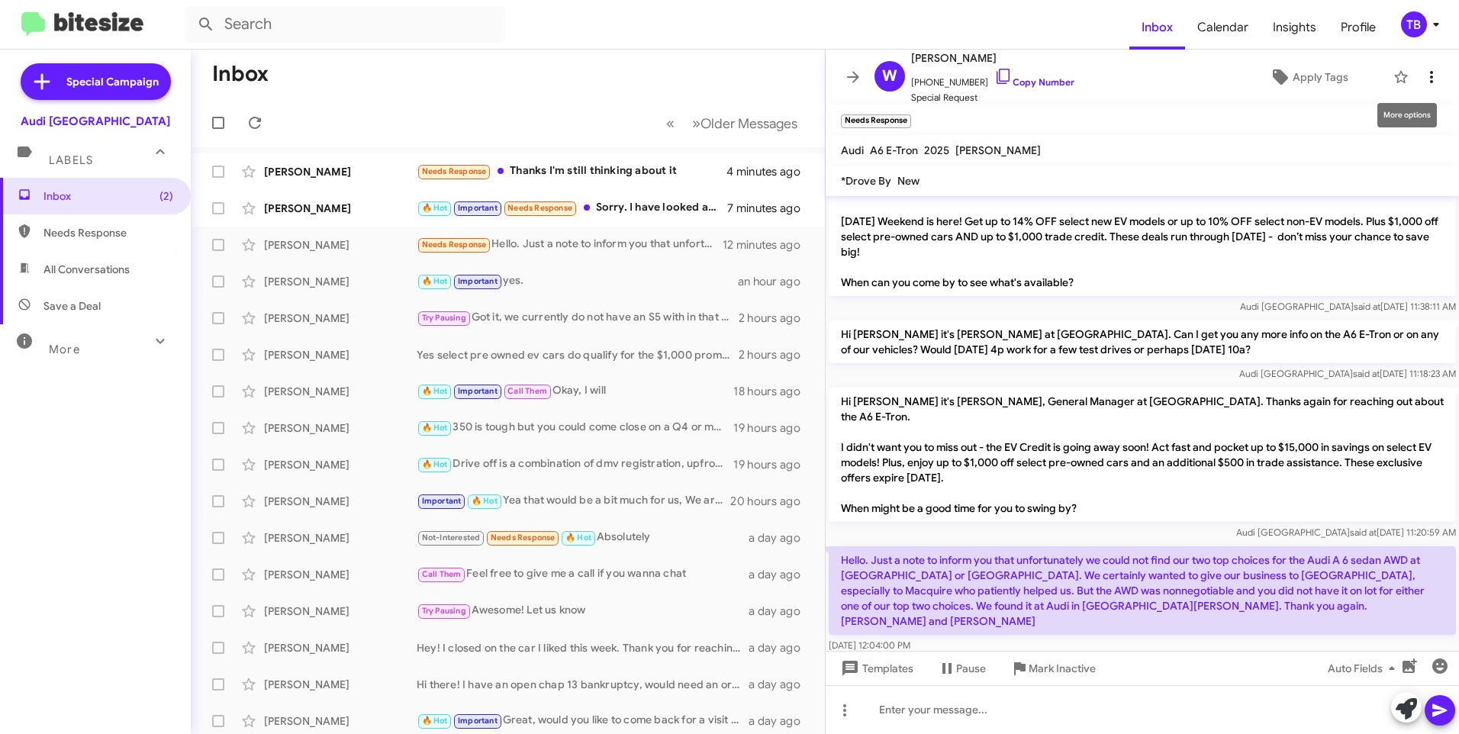
click at [1425, 76] on icon at bounding box center [1431, 77] width 18 height 18
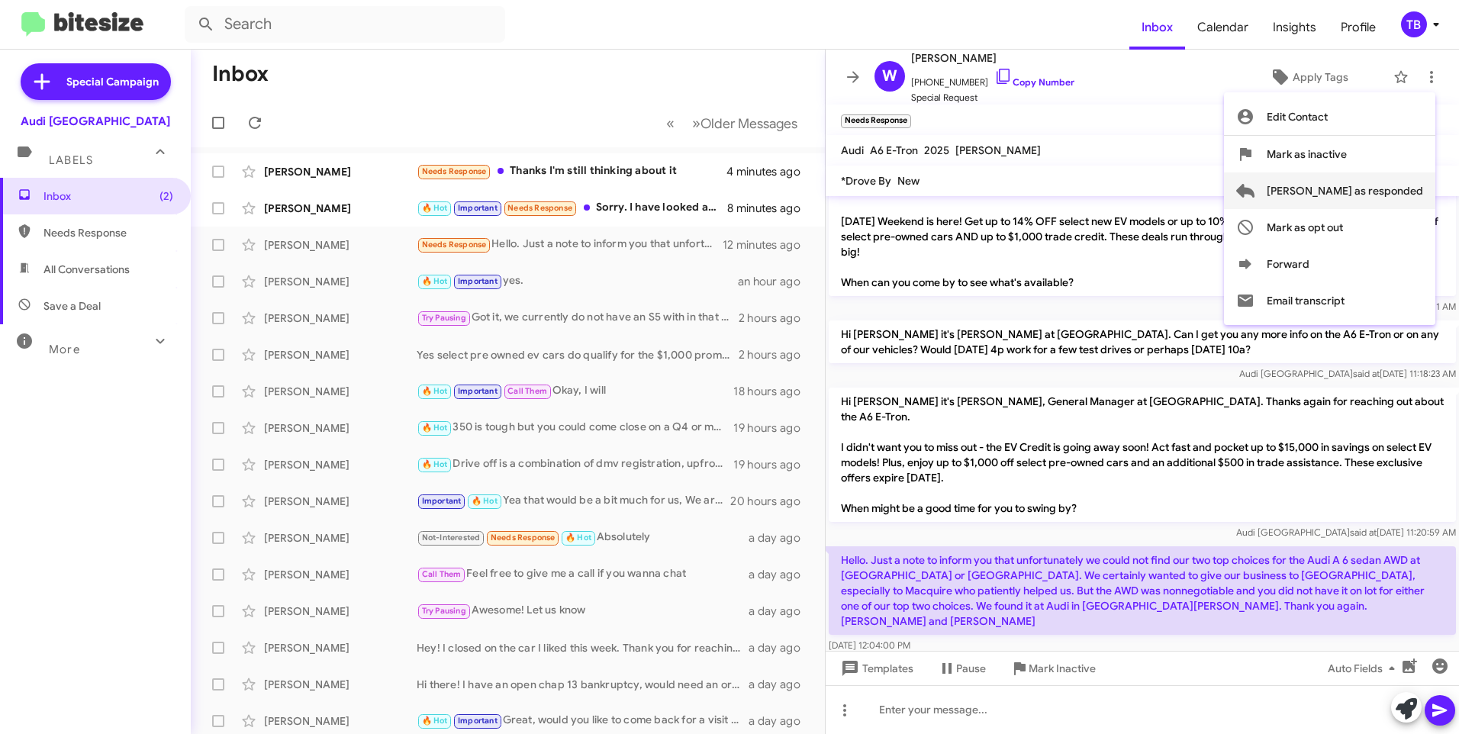
click at [1362, 190] on span "Mark as responded" at bounding box center [1344, 190] width 156 height 37
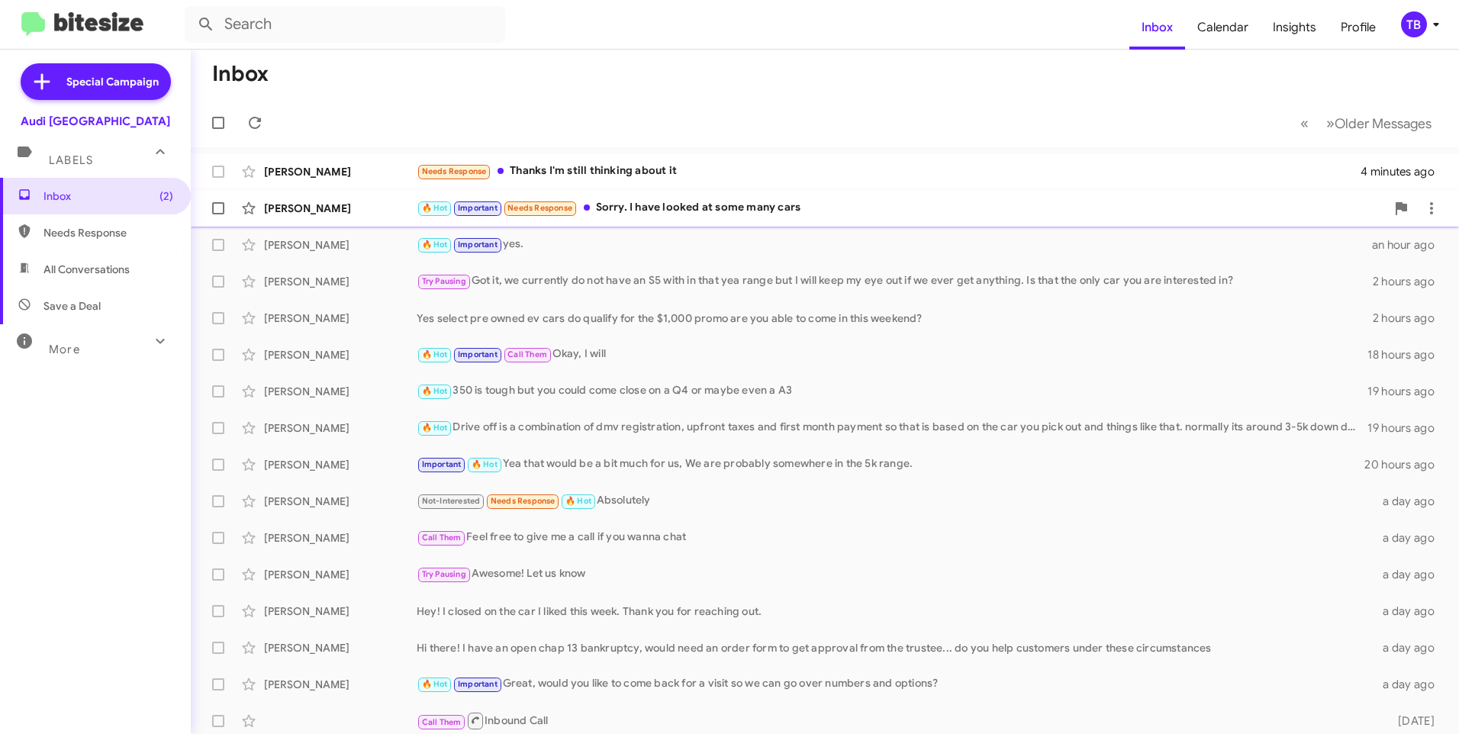
click at [687, 217] on div "🔥 Hot Important Needs Response Sorry. I have looked at some many cars" at bounding box center [901, 208] width 969 height 18
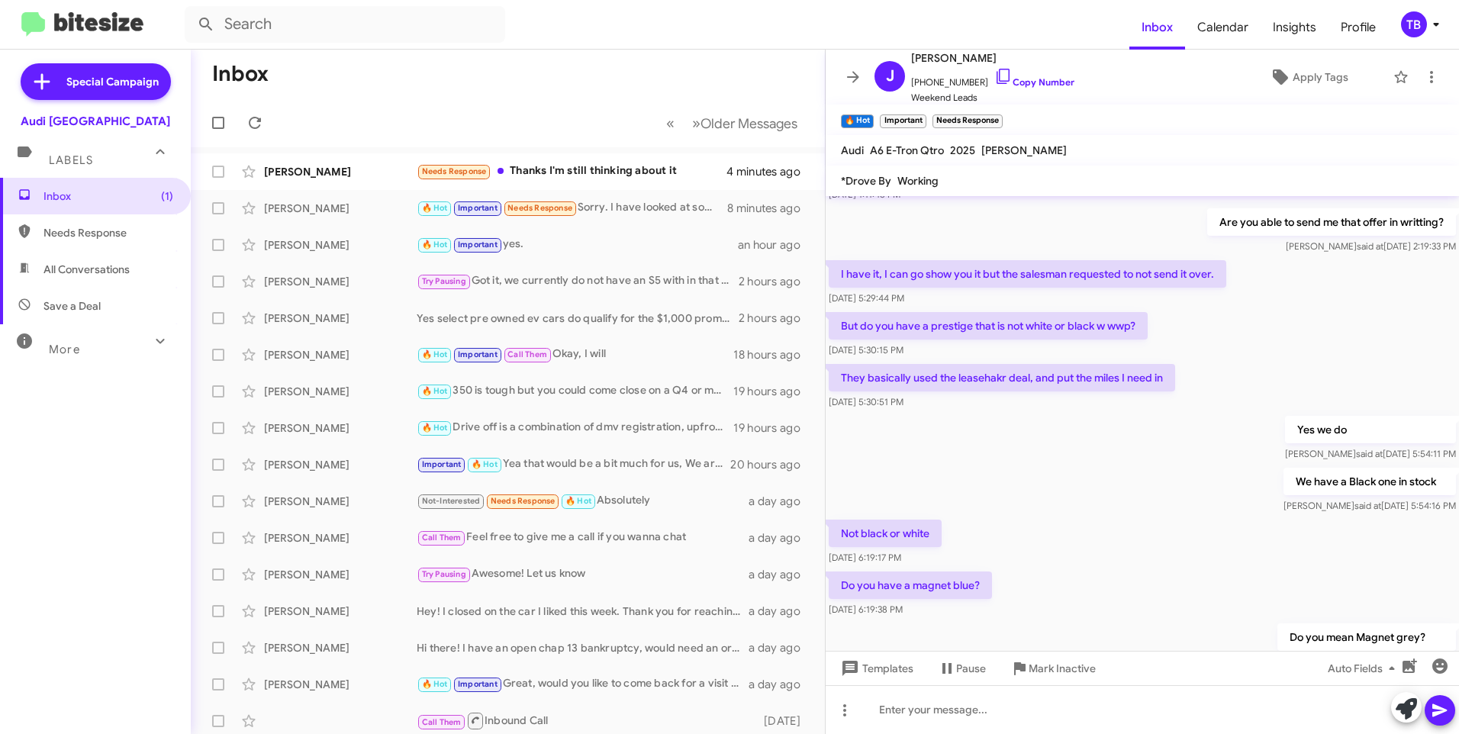
scroll to position [705, 0]
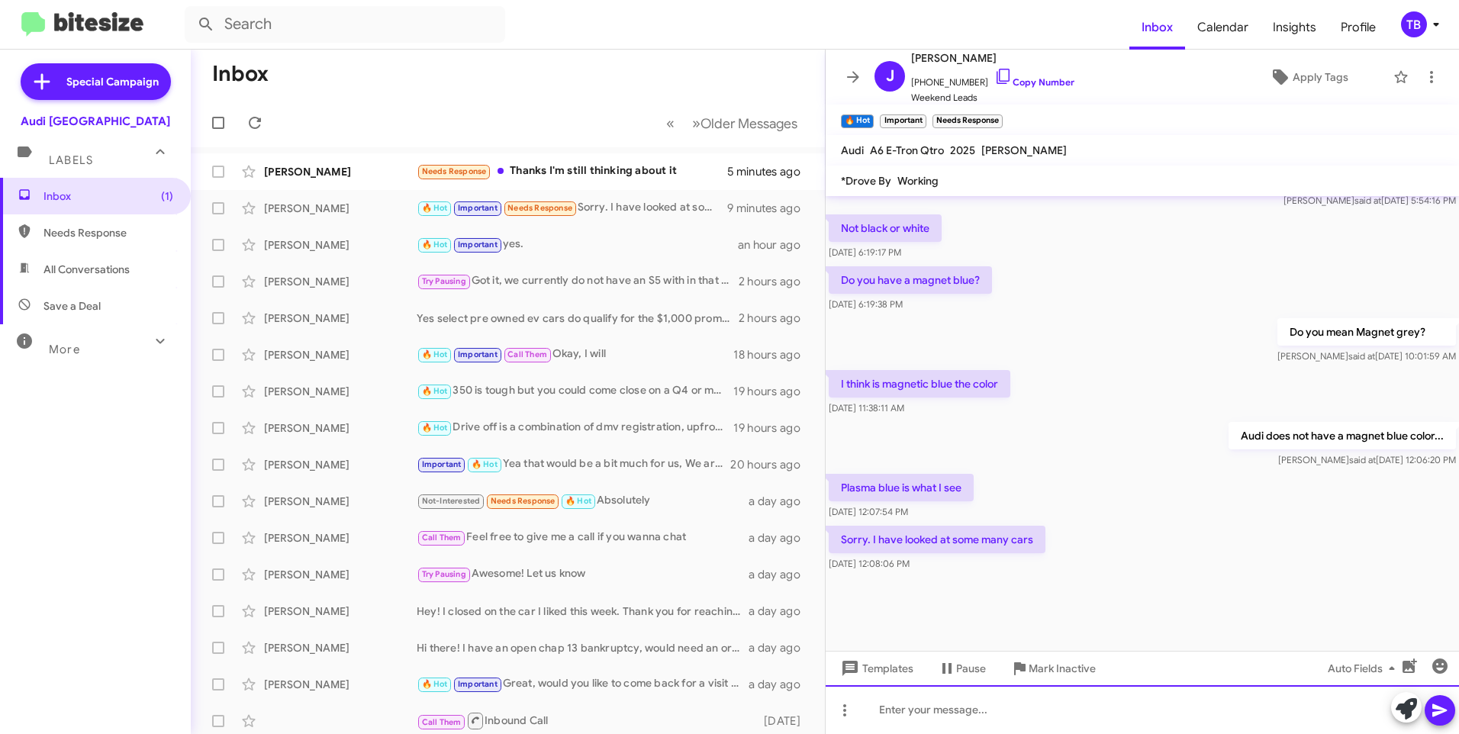
click at [1151, 713] on div at bounding box center [1141, 709] width 633 height 49
click at [1011, 706] on div "I had one plasma blue that was pre sold to a customer. We do have a Magnet grey…" at bounding box center [1141, 709] width 633 height 49
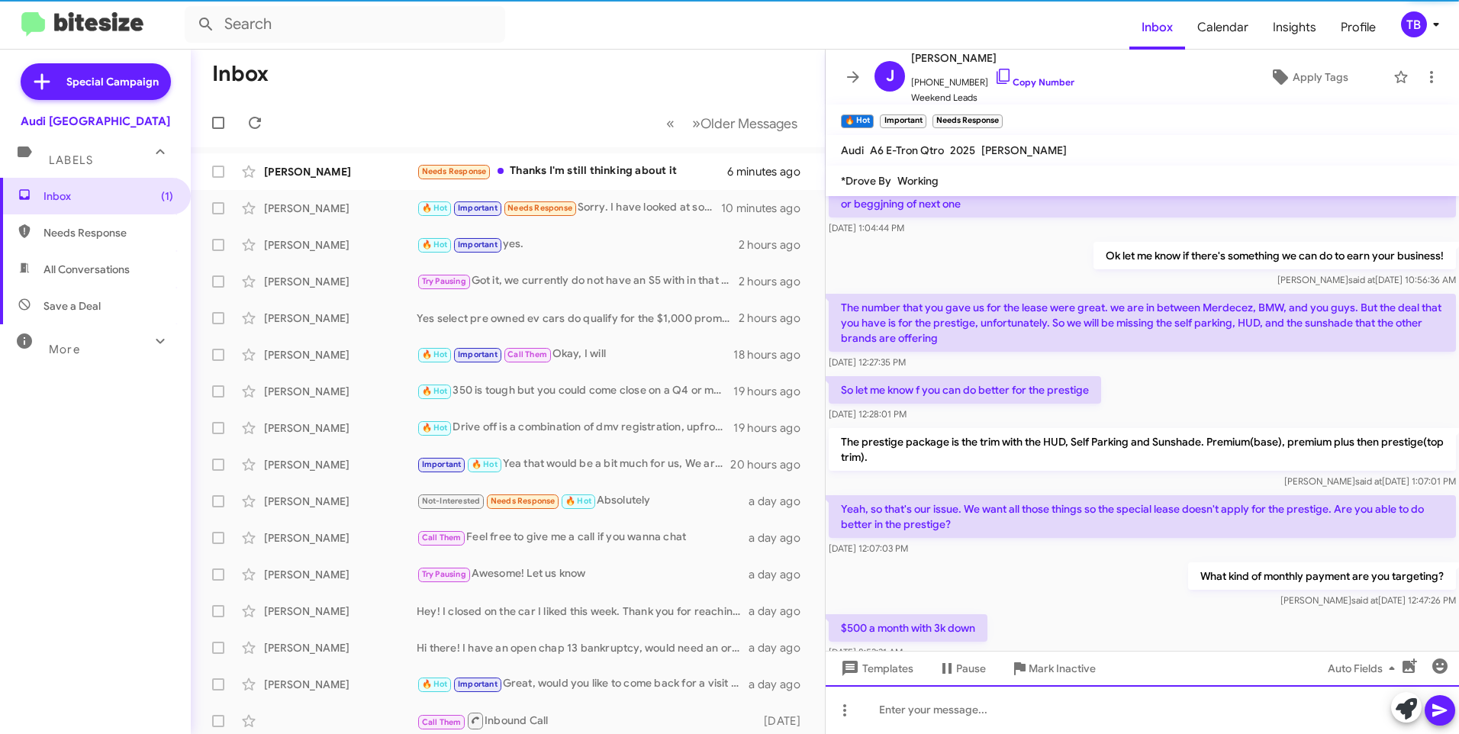
scroll to position [97, 0]
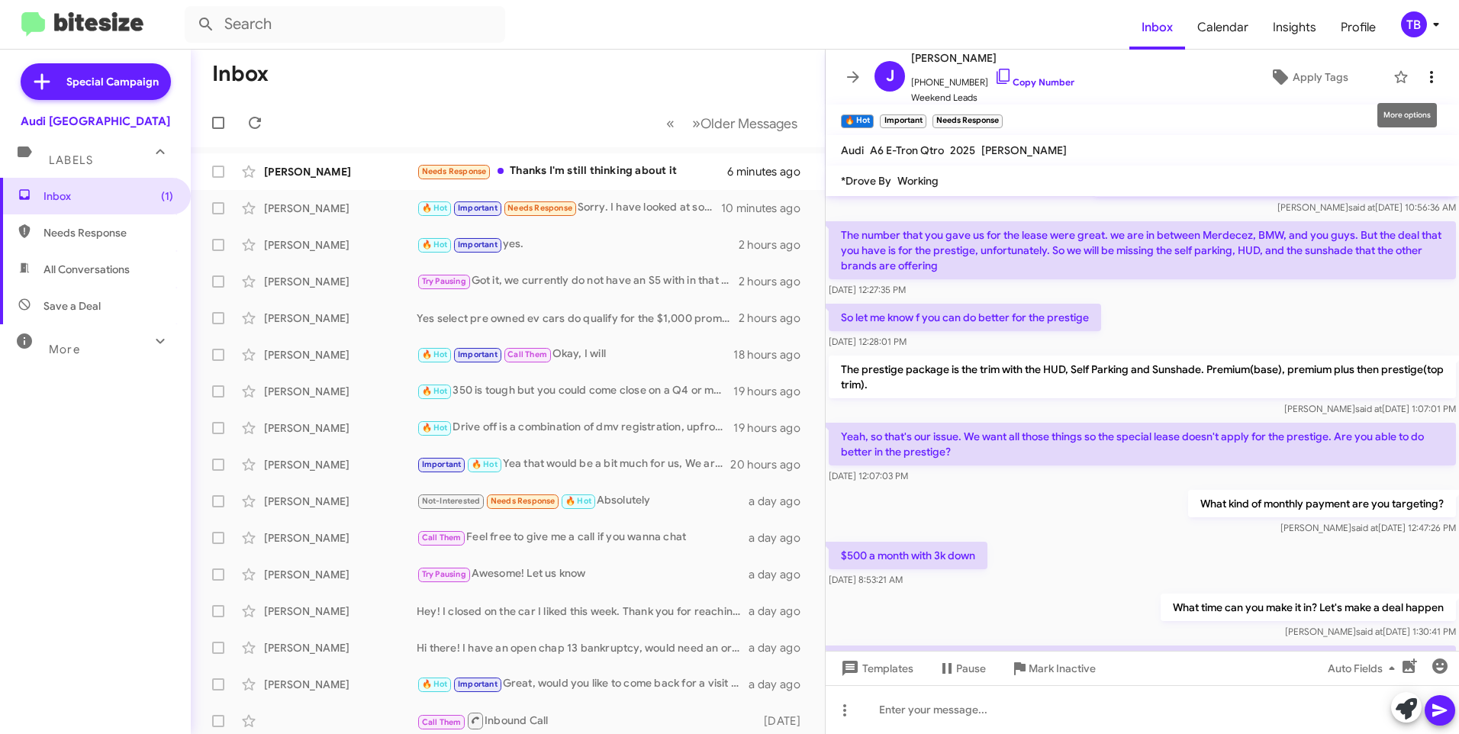
click at [1424, 76] on icon at bounding box center [1431, 77] width 18 height 18
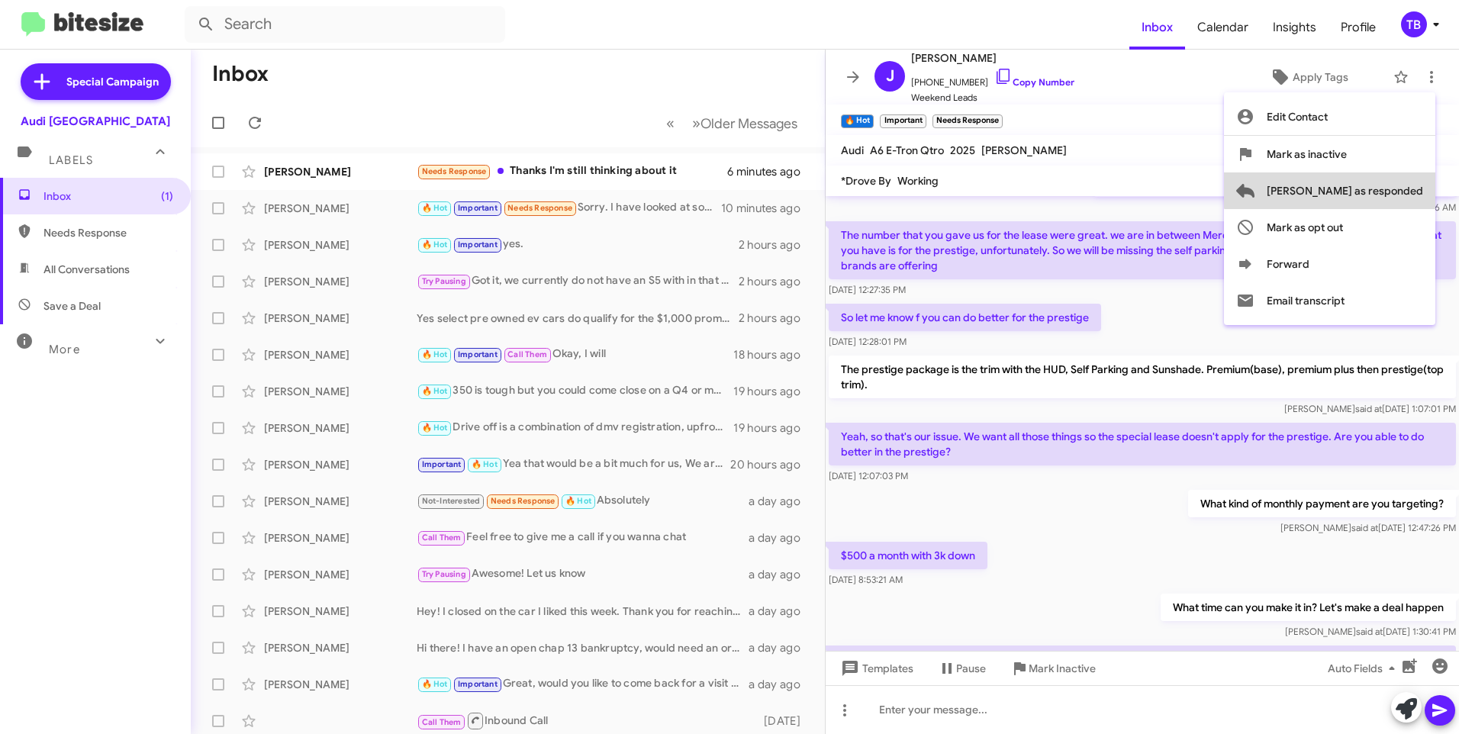
click at [1395, 179] on span "Mark as responded" at bounding box center [1344, 190] width 156 height 37
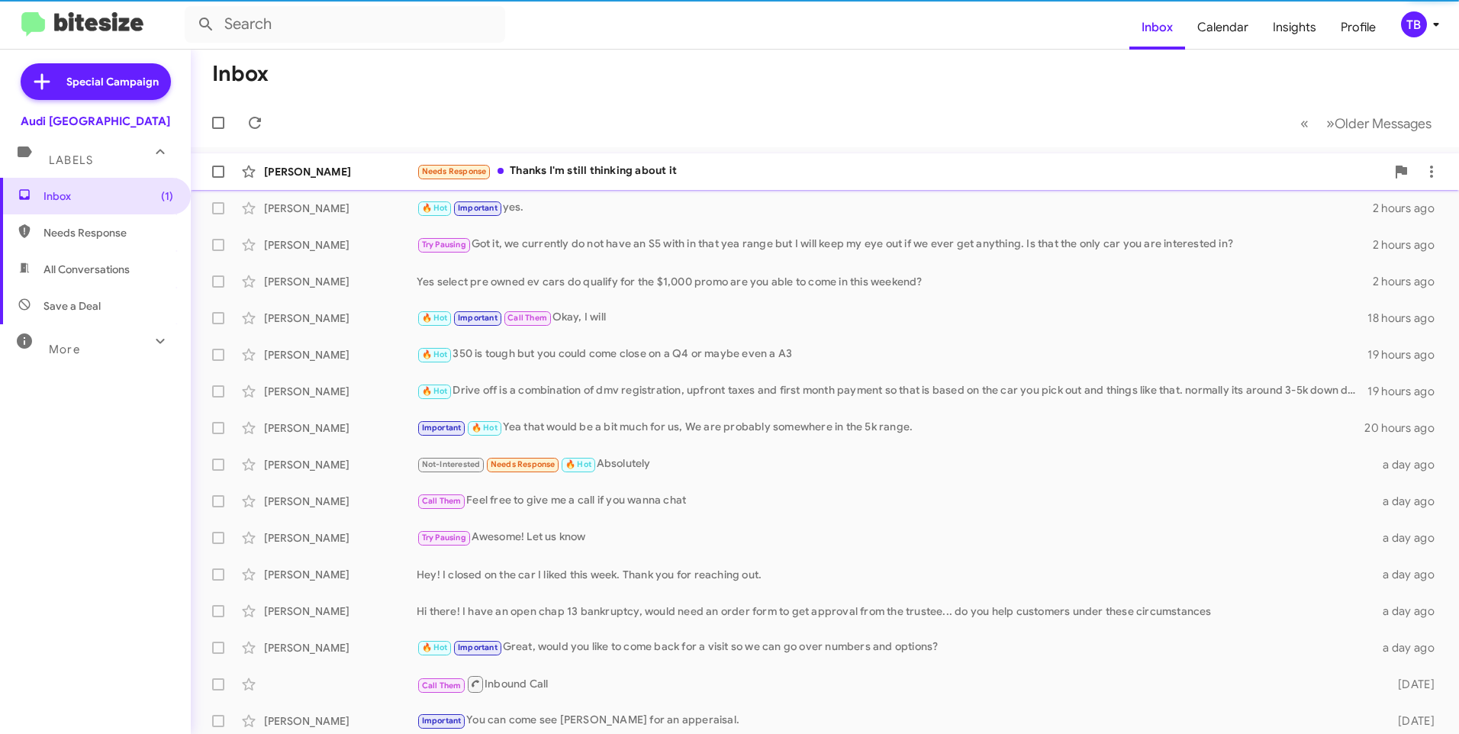
click at [726, 175] on div "Needs Response Thanks I'm still thinking about it" at bounding box center [901, 171] width 969 height 18
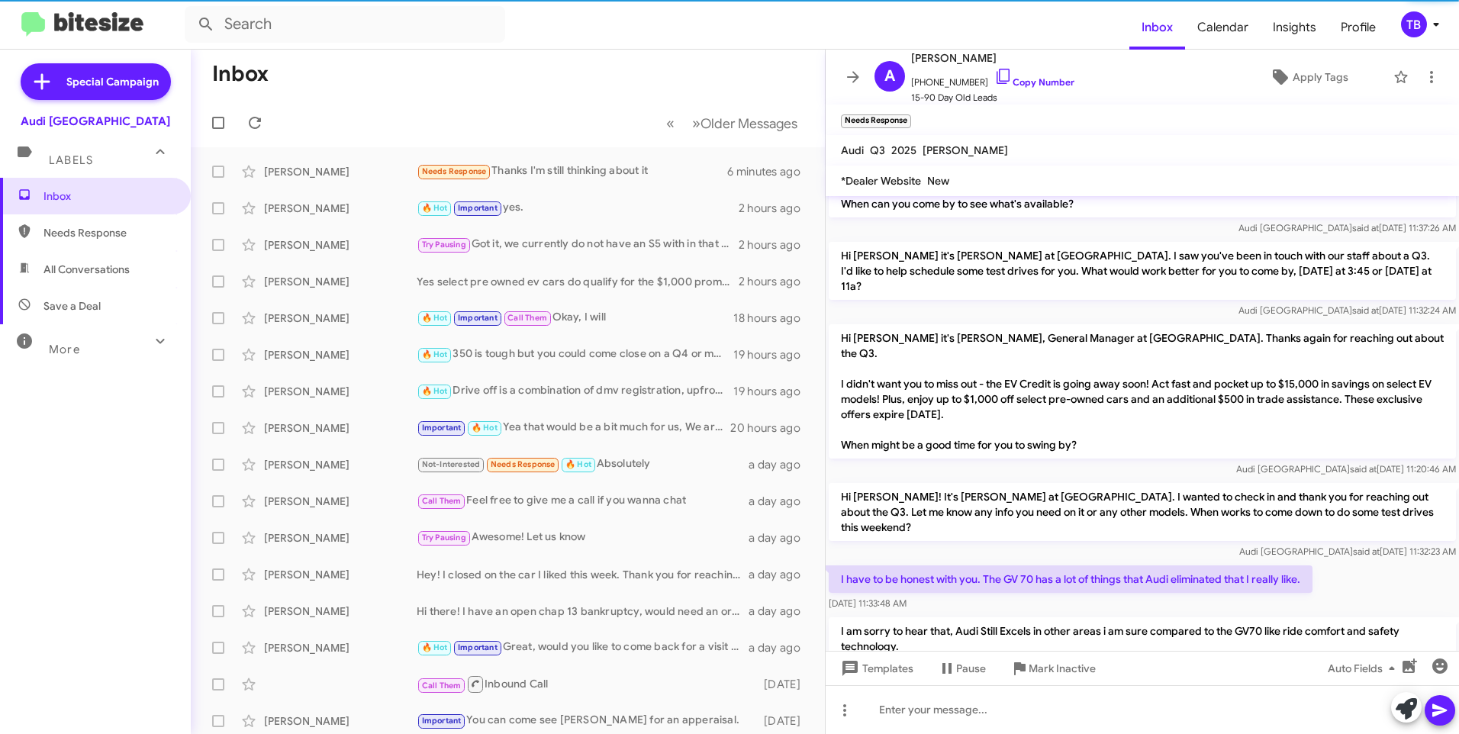
scroll to position [696, 0]
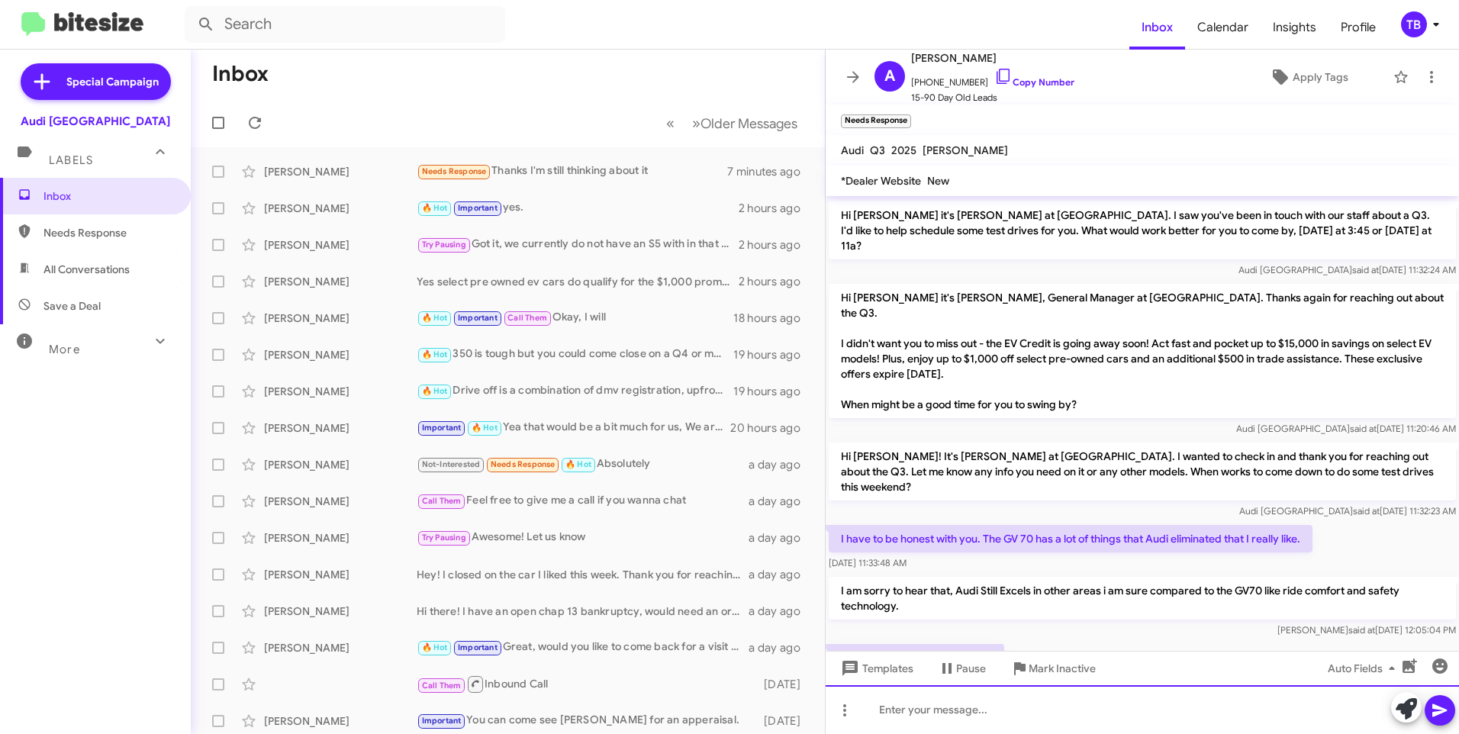
click at [948, 709] on div at bounding box center [1141, 709] width 633 height 49
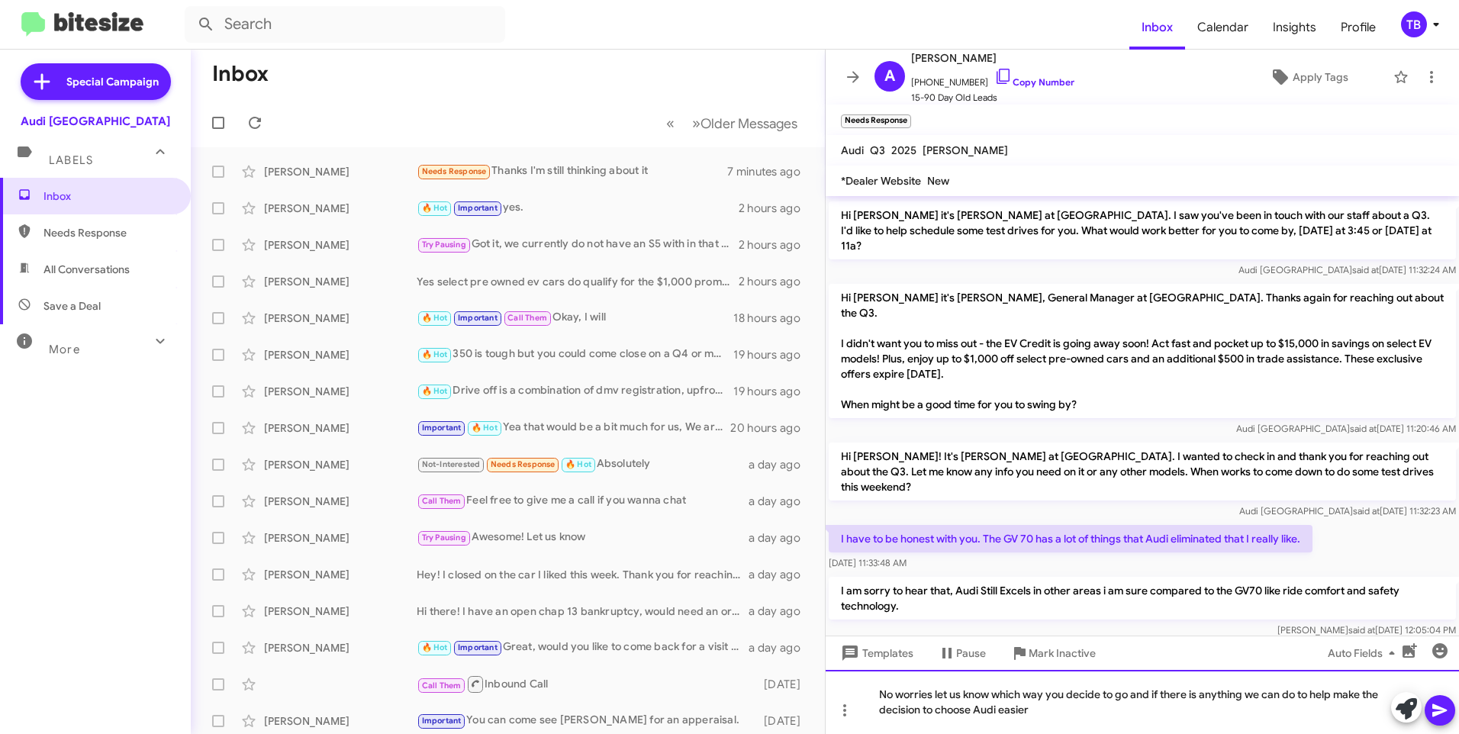
click at [1044, 709] on div "No worries let us know which way you decide to go and if there is anything we c…" at bounding box center [1141, 702] width 633 height 64
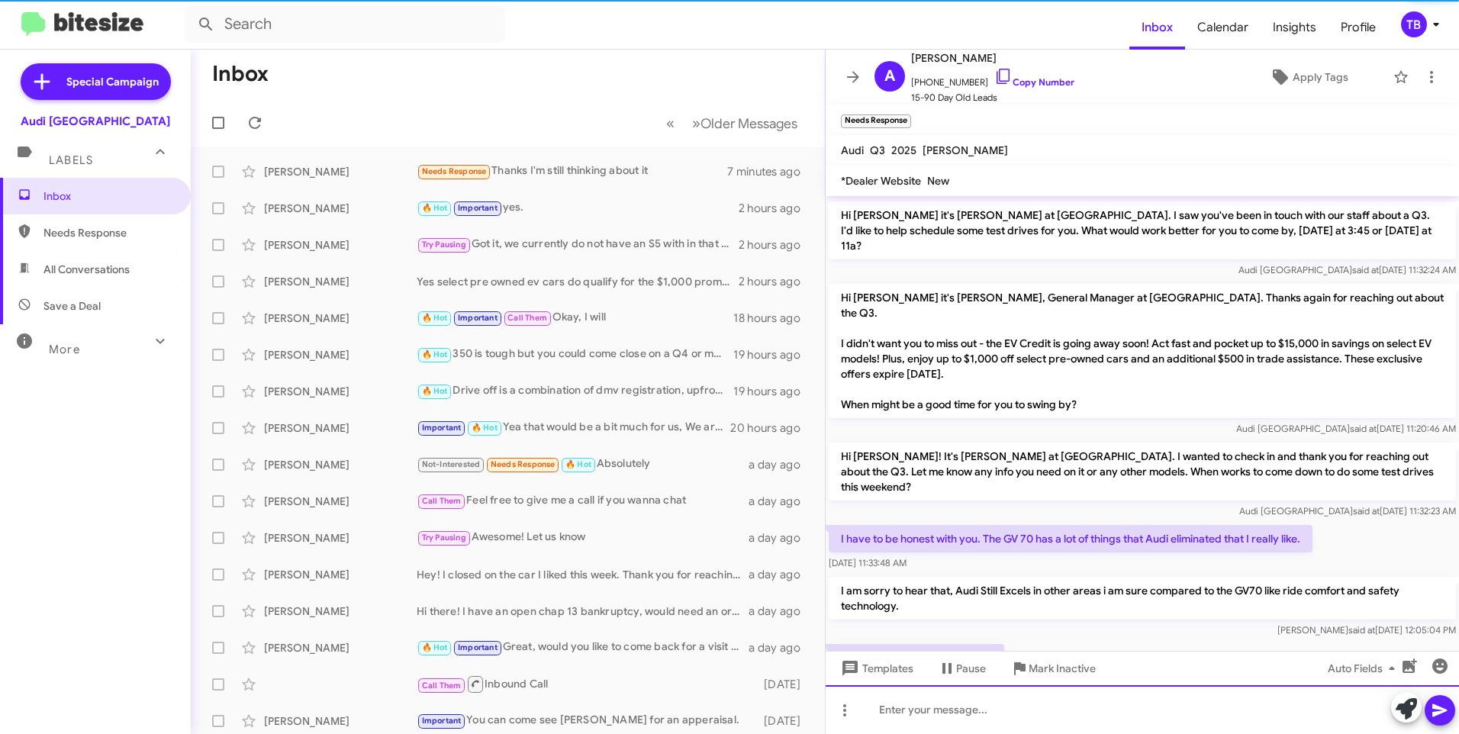
scroll to position [0, 0]
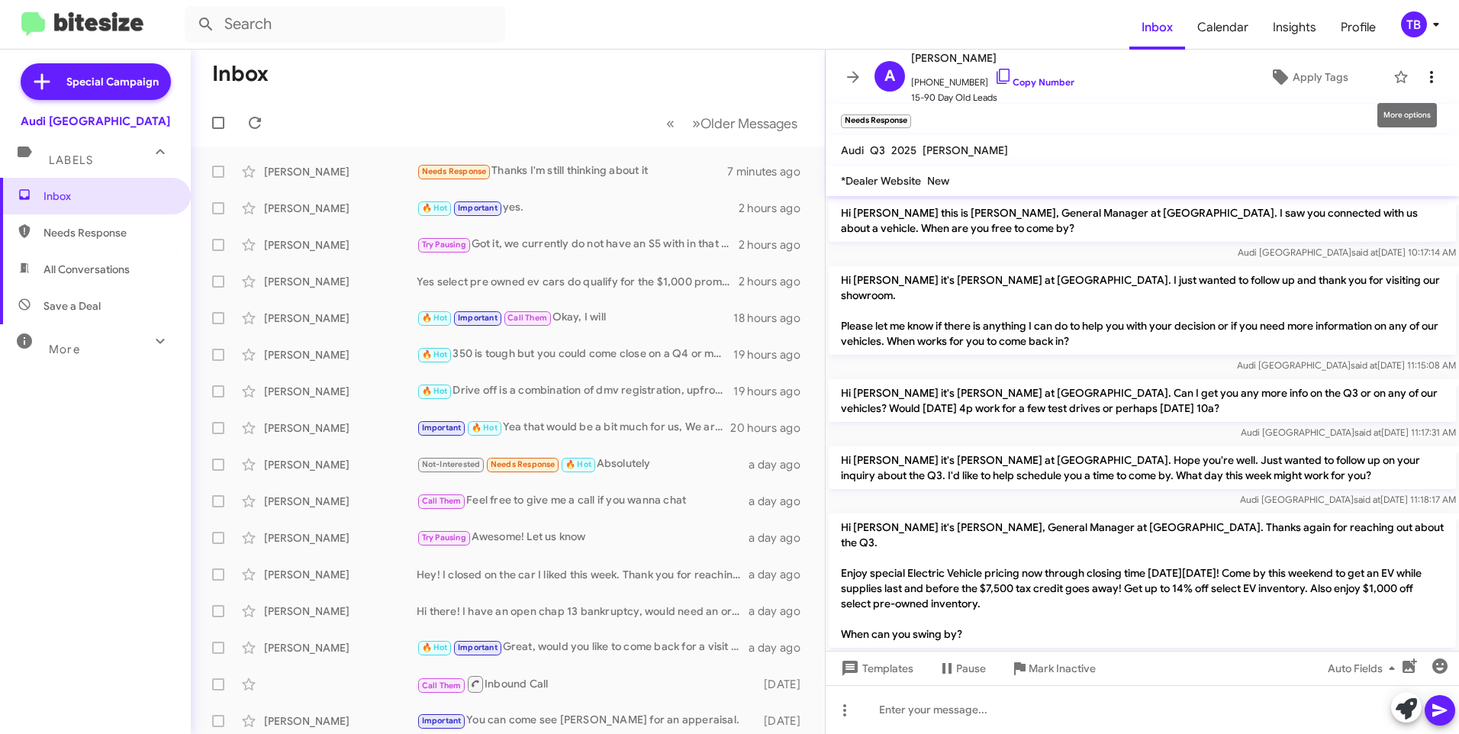
click at [1422, 77] on icon at bounding box center [1431, 77] width 18 height 18
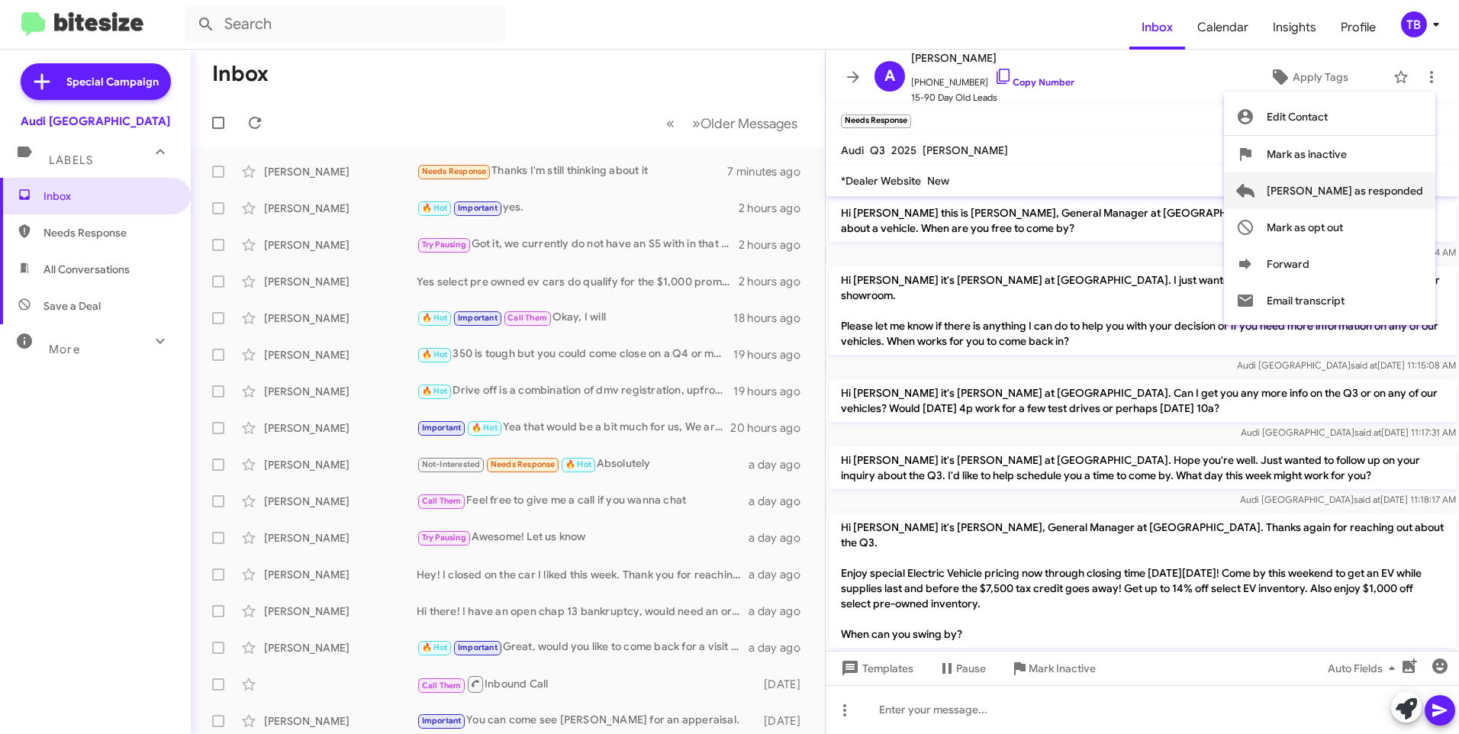
click at [1365, 181] on span "Mark as responded" at bounding box center [1344, 190] width 156 height 37
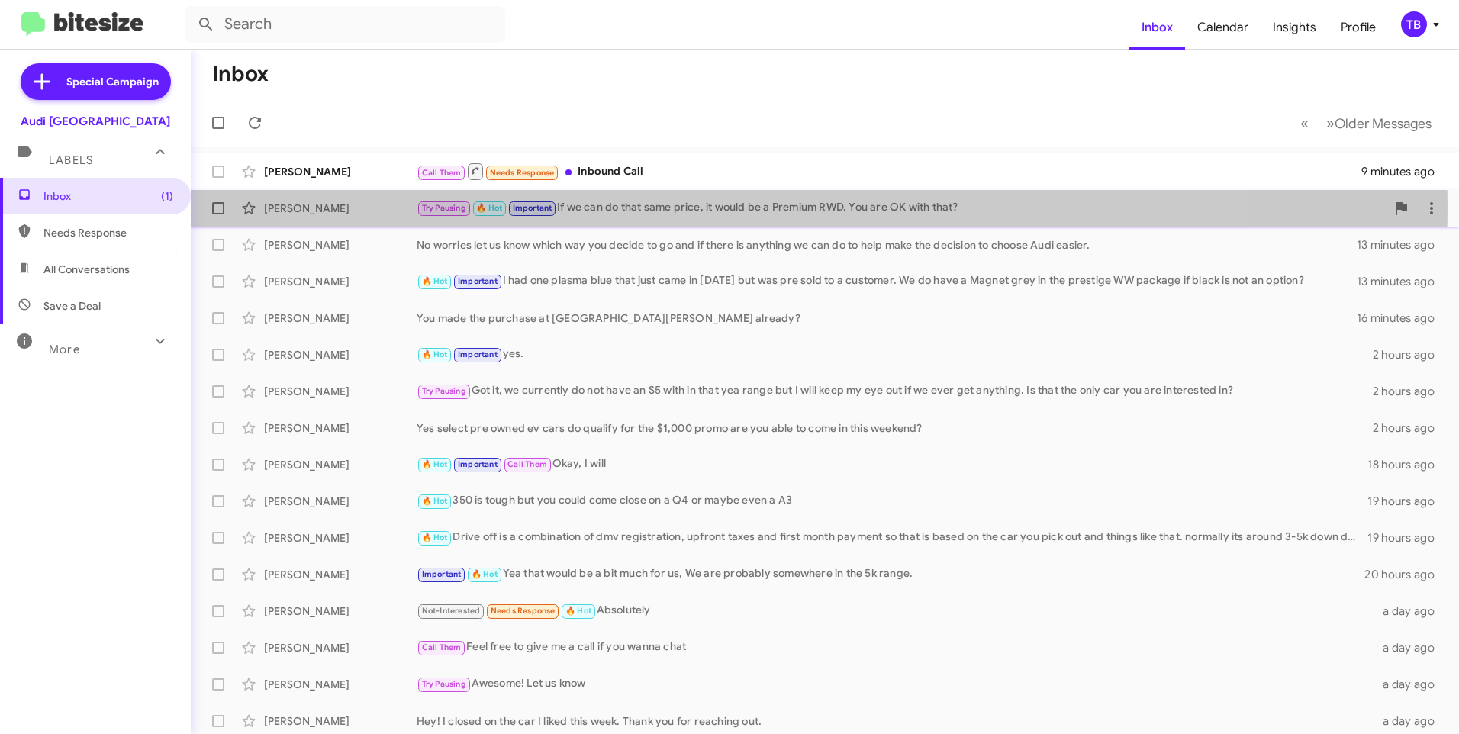
click at [766, 207] on div "Try Pausing 🔥 Hot Important If we can do that same price, it would be a Premium…" at bounding box center [901, 208] width 969 height 18
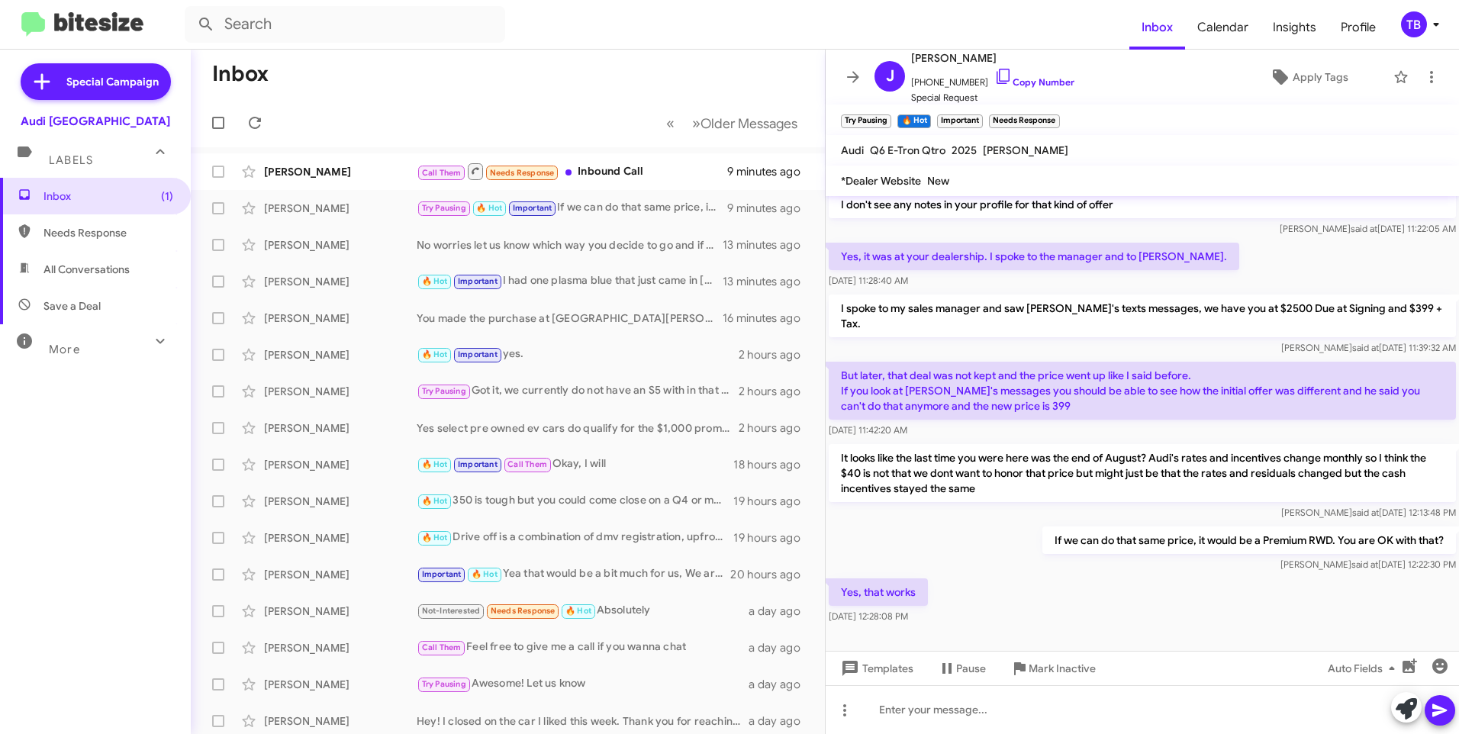
scroll to position [828, 0]
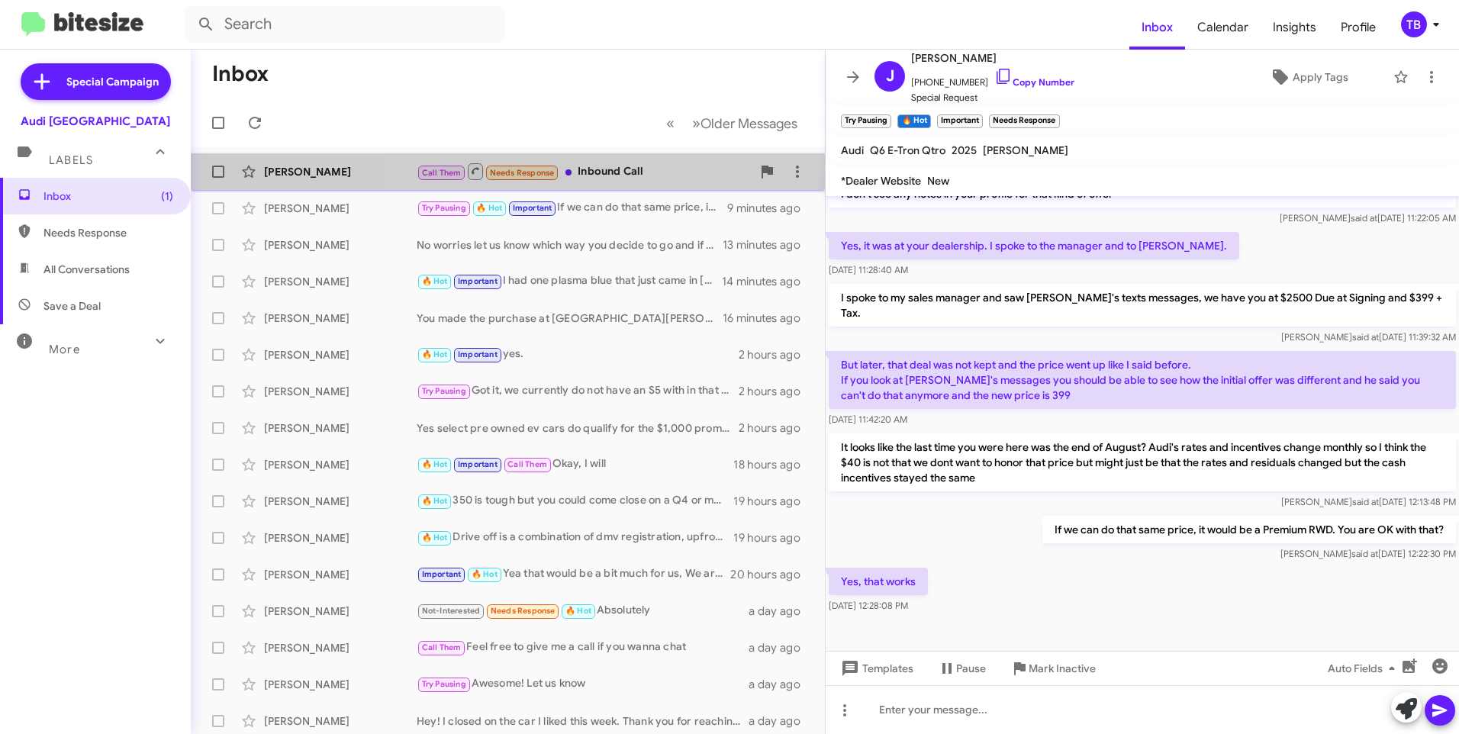
click at [612, 170] on div "Call Them Needs Response Inbound Call" at bounding box center [584, 171] width 335 height 19
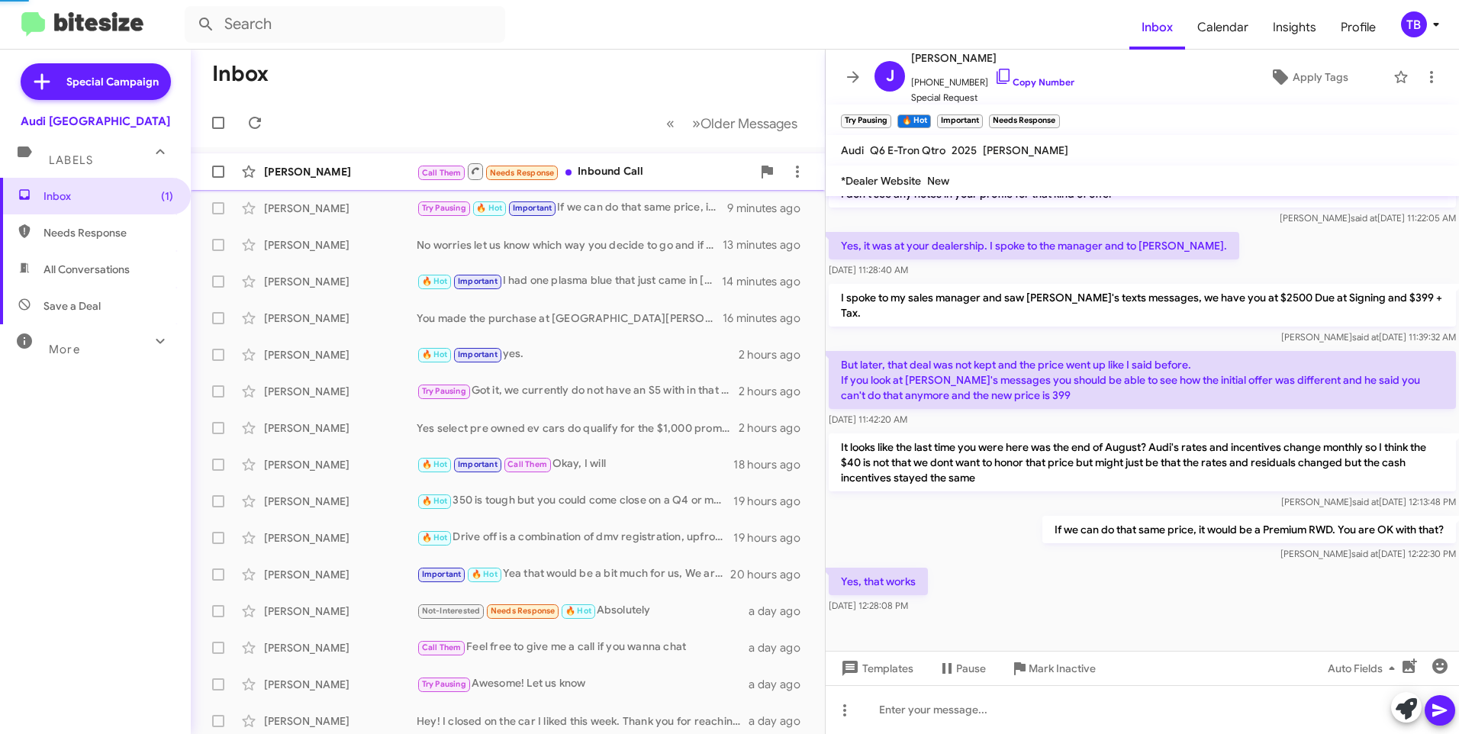
scroll to position [150, 0]
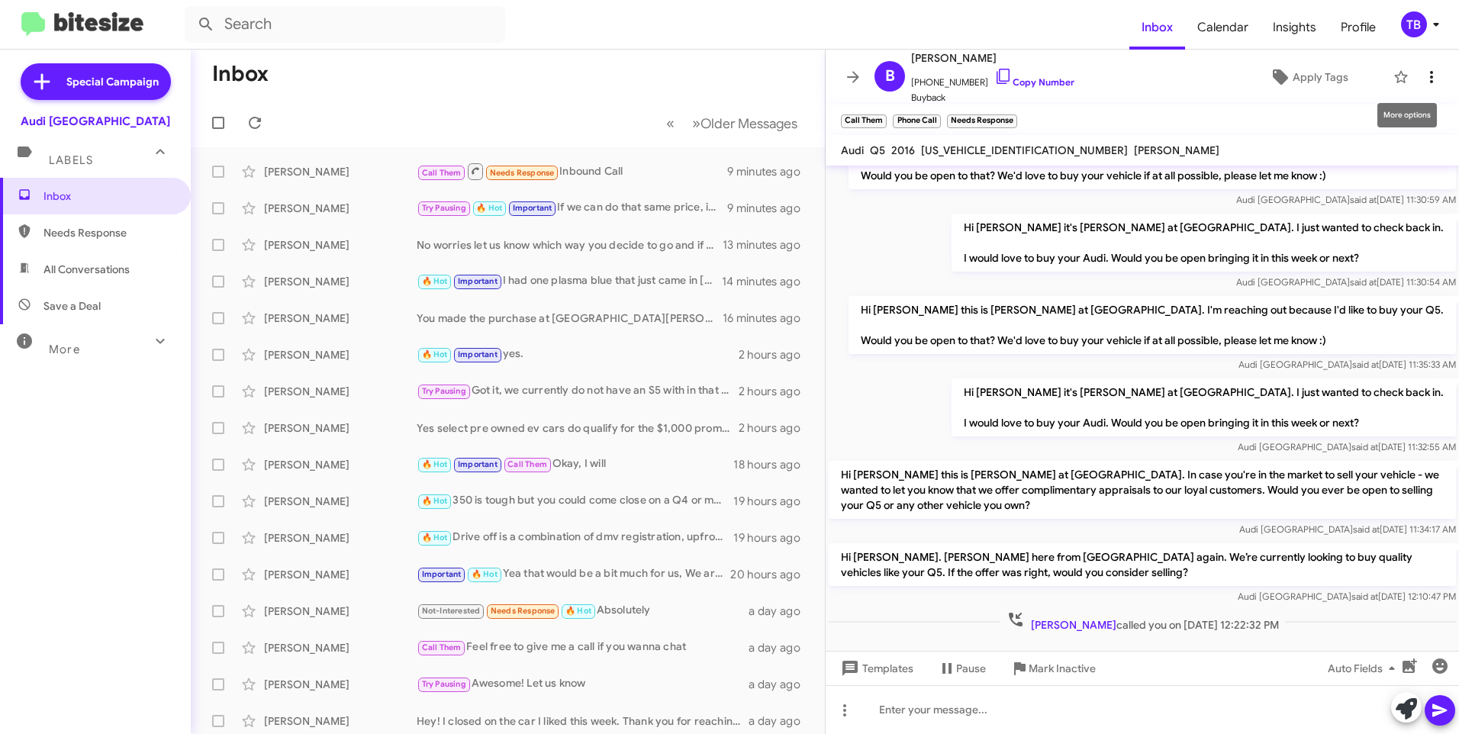
click at [1423, 76] on icon at bounding box center [1431, 77] width 18 height 18
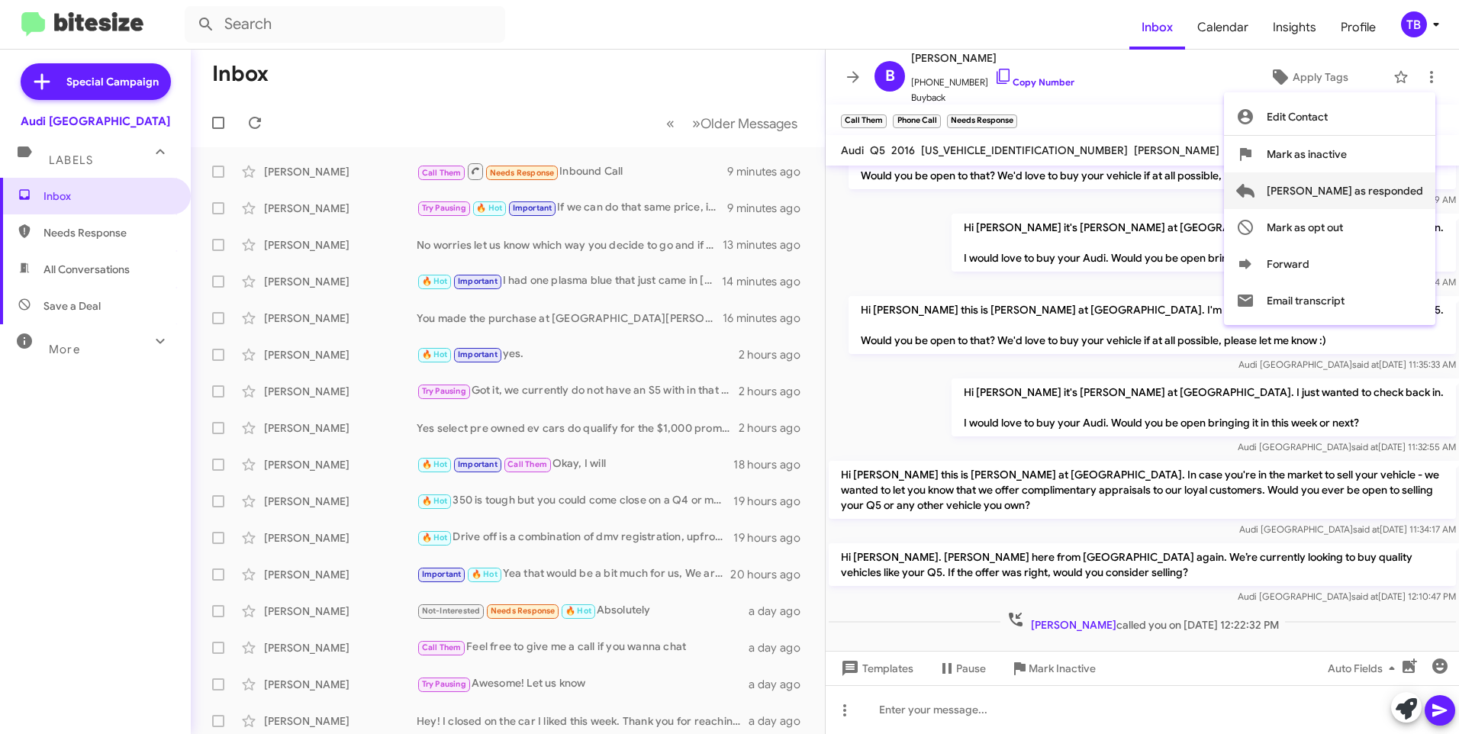
click at [1407, 189] on span "Mark as responded" at bounding box center [1344, 190] width 156 height 37
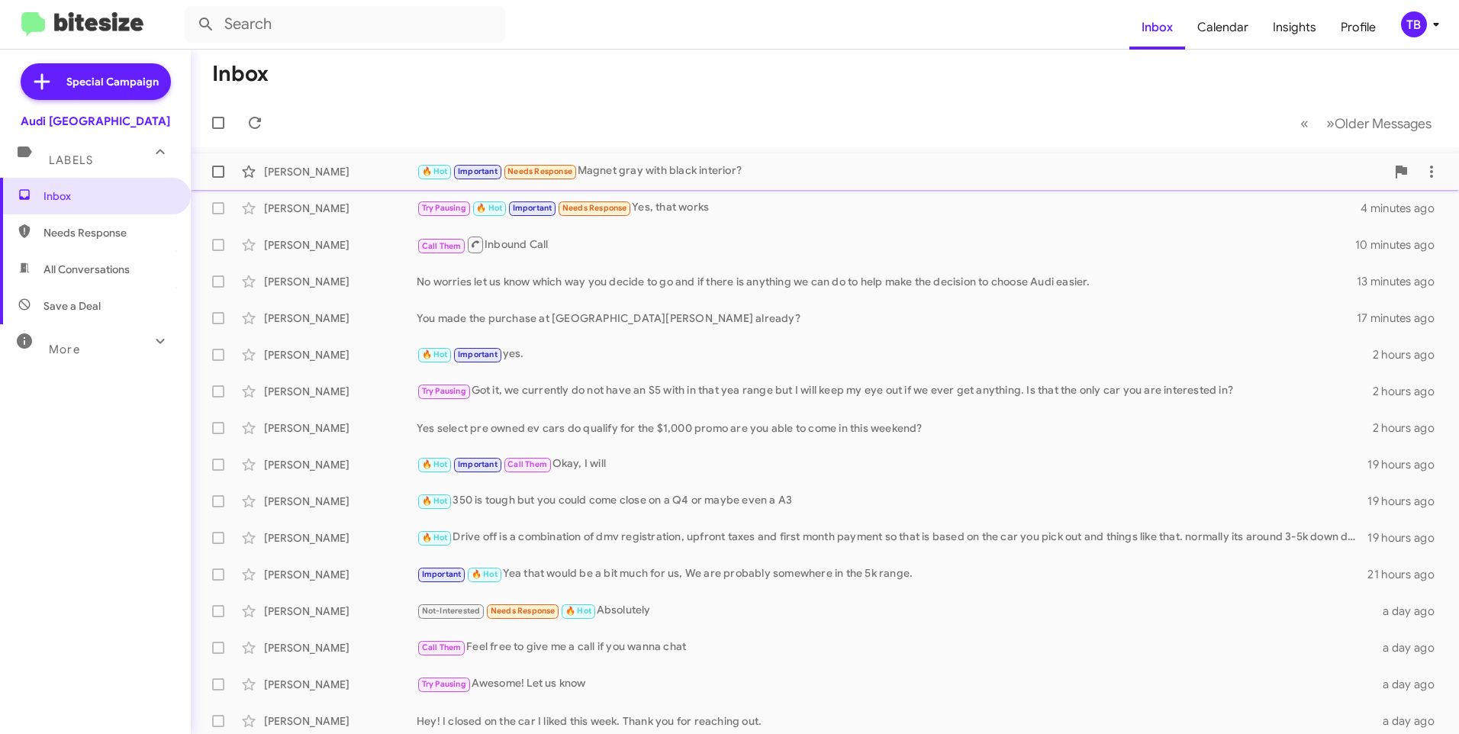
click at [818, 179] on div "🔥 Hot Important Needs Response Magnet gray with black interior?" at bounding box center [901, 171] width 969 height 18
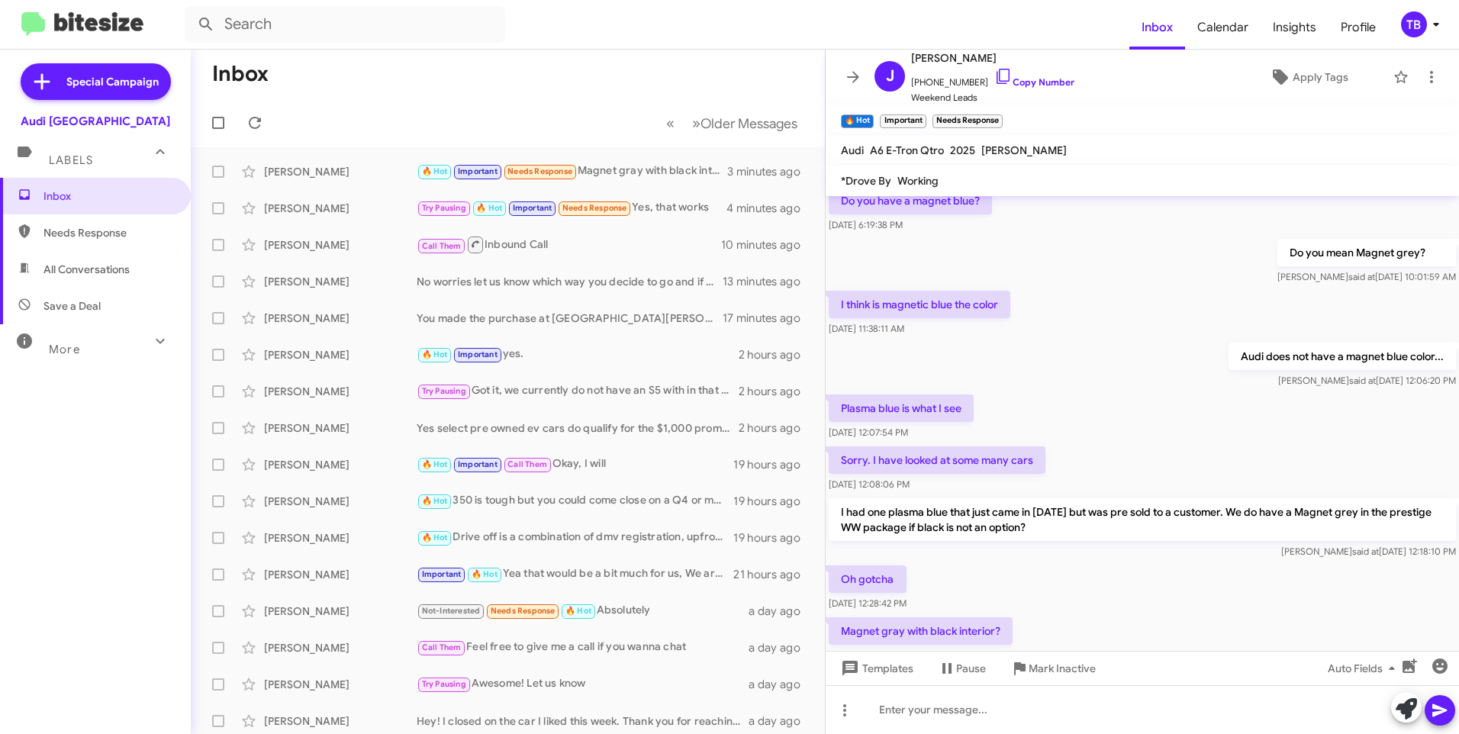
scroll to position [705, 0]
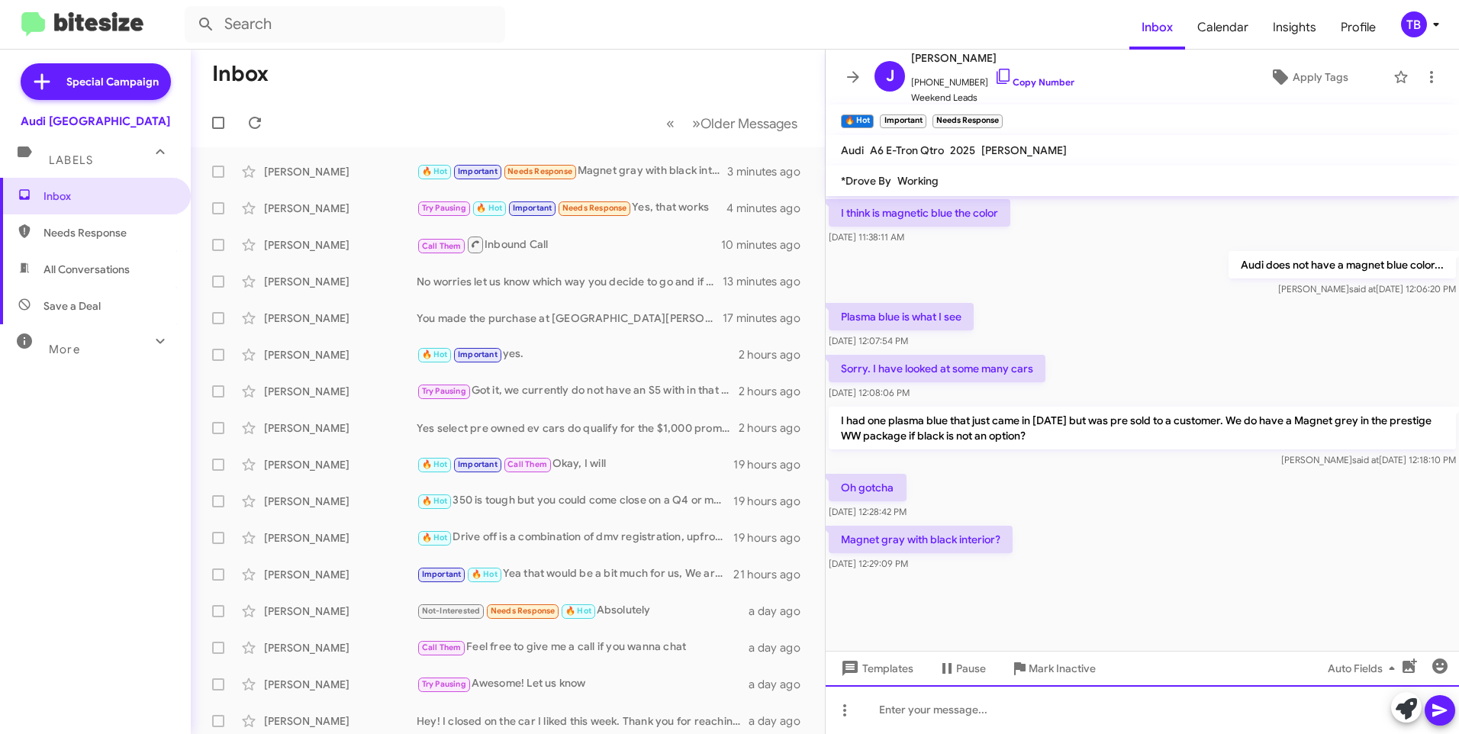
click at [960, 718] on div at bounding box center [1141, 709] width 633 height 49
click at [927, 715] on div "Yes, I cansend you the window sticker" at bounding box center [1141, 709] width 633 height 49
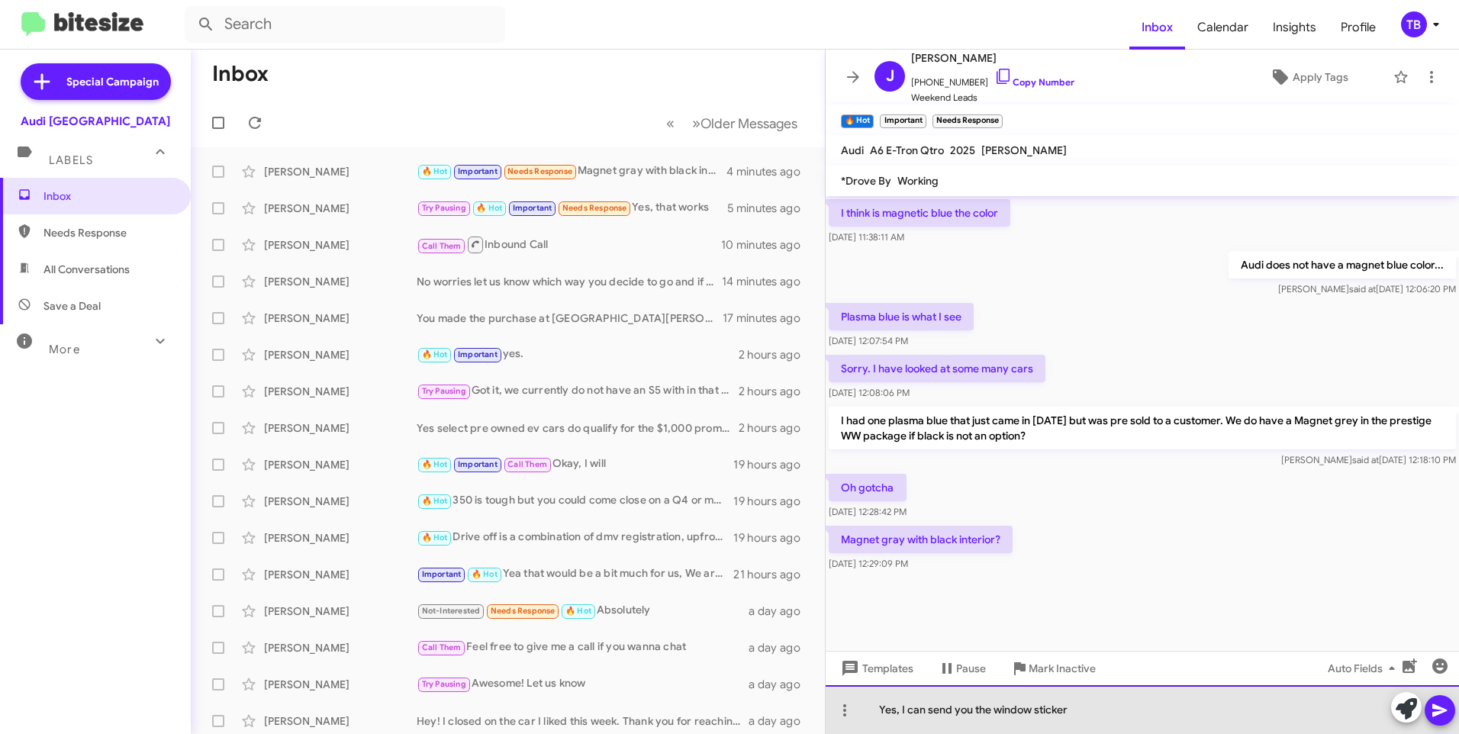
click at [1188, 709] on div "Yes, I can send you the window sticker" at bounding box center [1141, 709] width 633 height 49
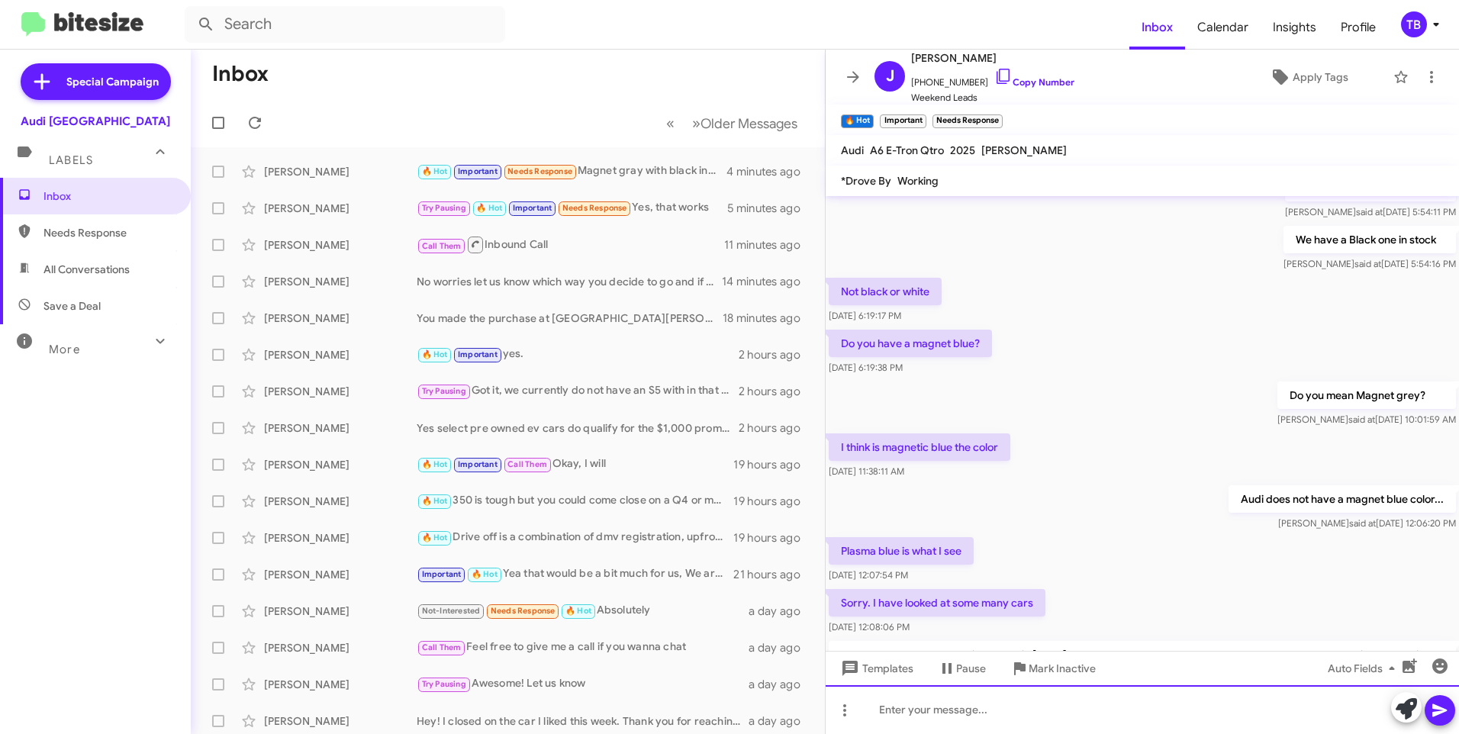
scroll to position [2103, 0]
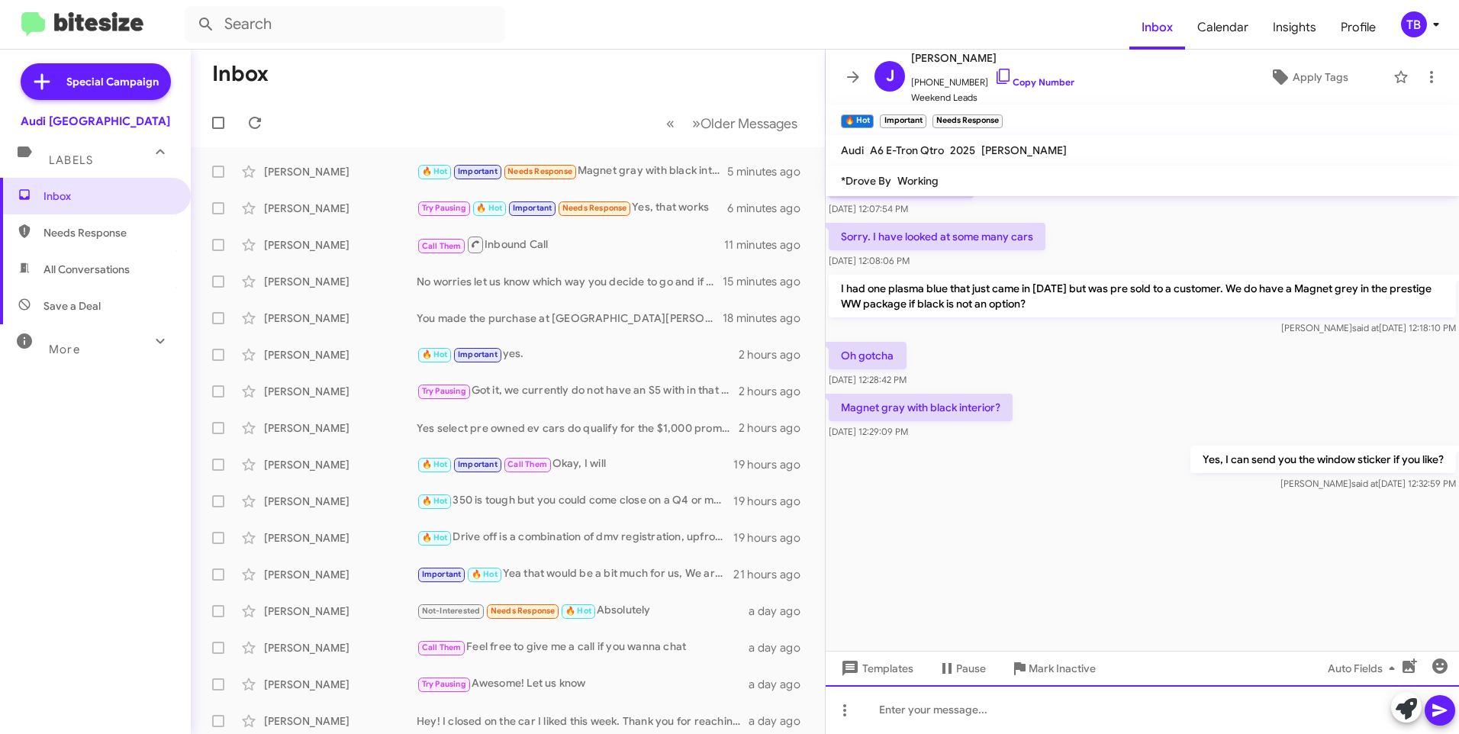
click at [1091, 733] on html "Inbox Calendar Insights Profile TB Special Campaign Audi Palo Alto Labels Inbox…" at bounding box center [729, 367] width 1459 height 734
click at [1097, 725] on div at bounding box center [1141, 709] width 633 height 49
click at [1415, 667] on icon "button" at bounding box center [1409, 666] width 18 height 18
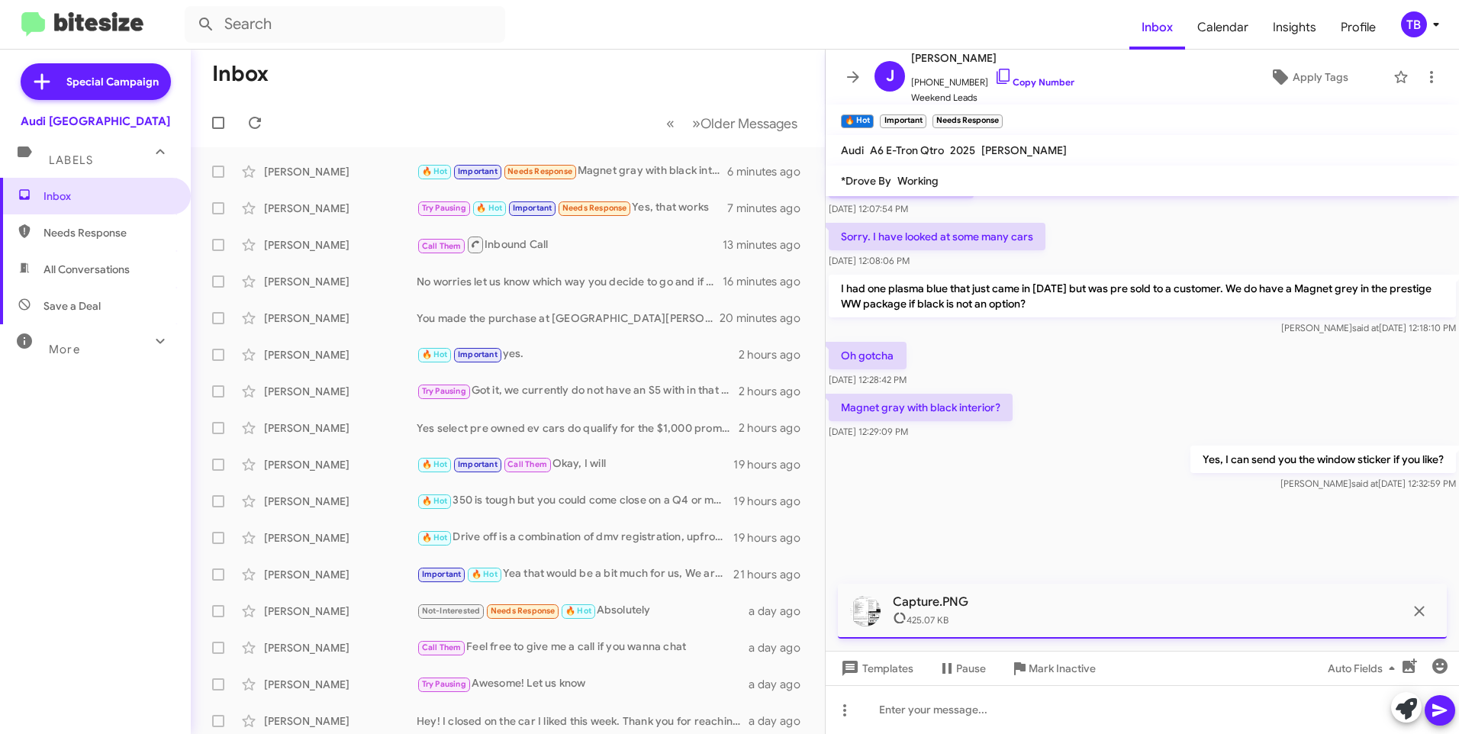
click at [1446, 704] on icon at bounding box center [1439, 710] width 18 height 18
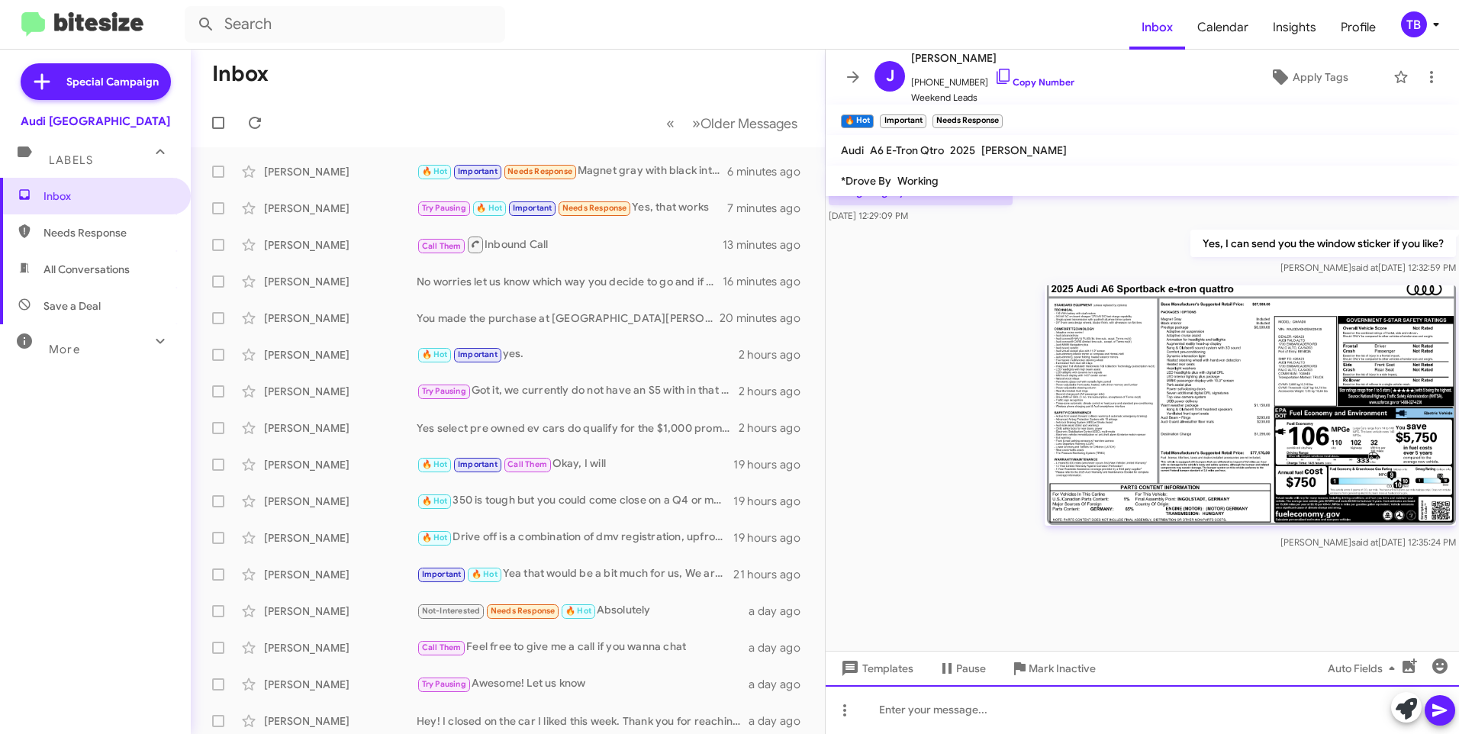
scroll to position [2710, 0]
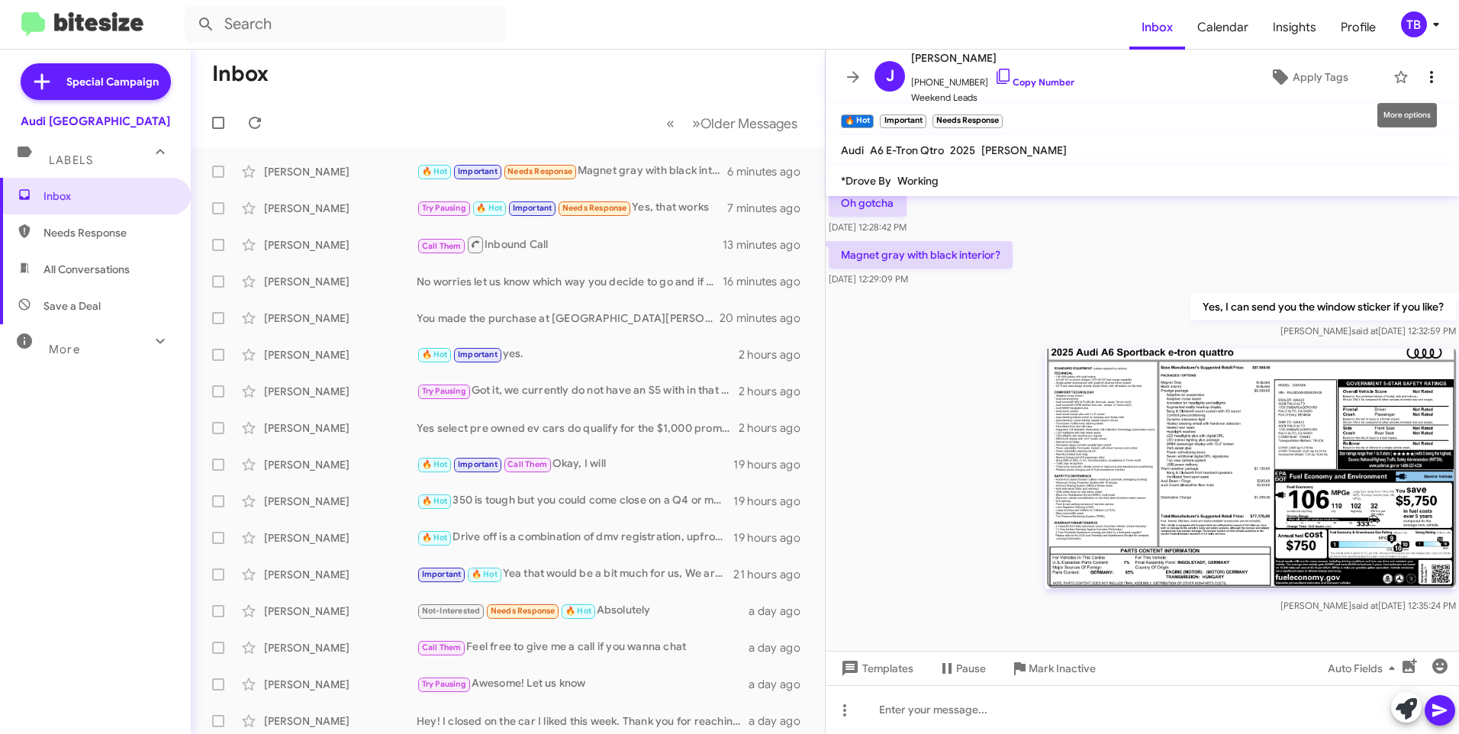
click at [1428, 78] on icon at bounding box center [1431, 77] width 18 height 18
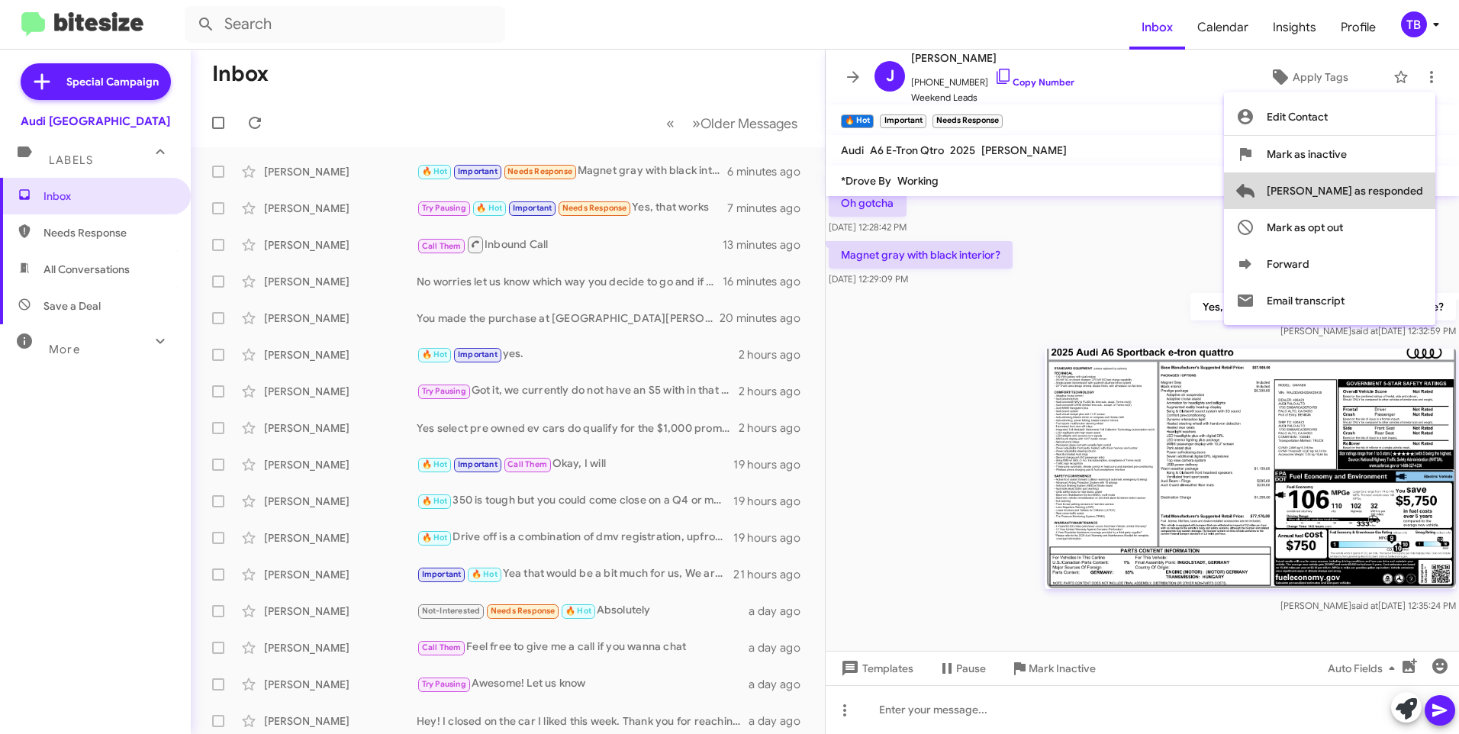
click at [1415, 182] on span "[PERSON_NAME] as responded" at bounding box center [1344, 190] width 156 height 37
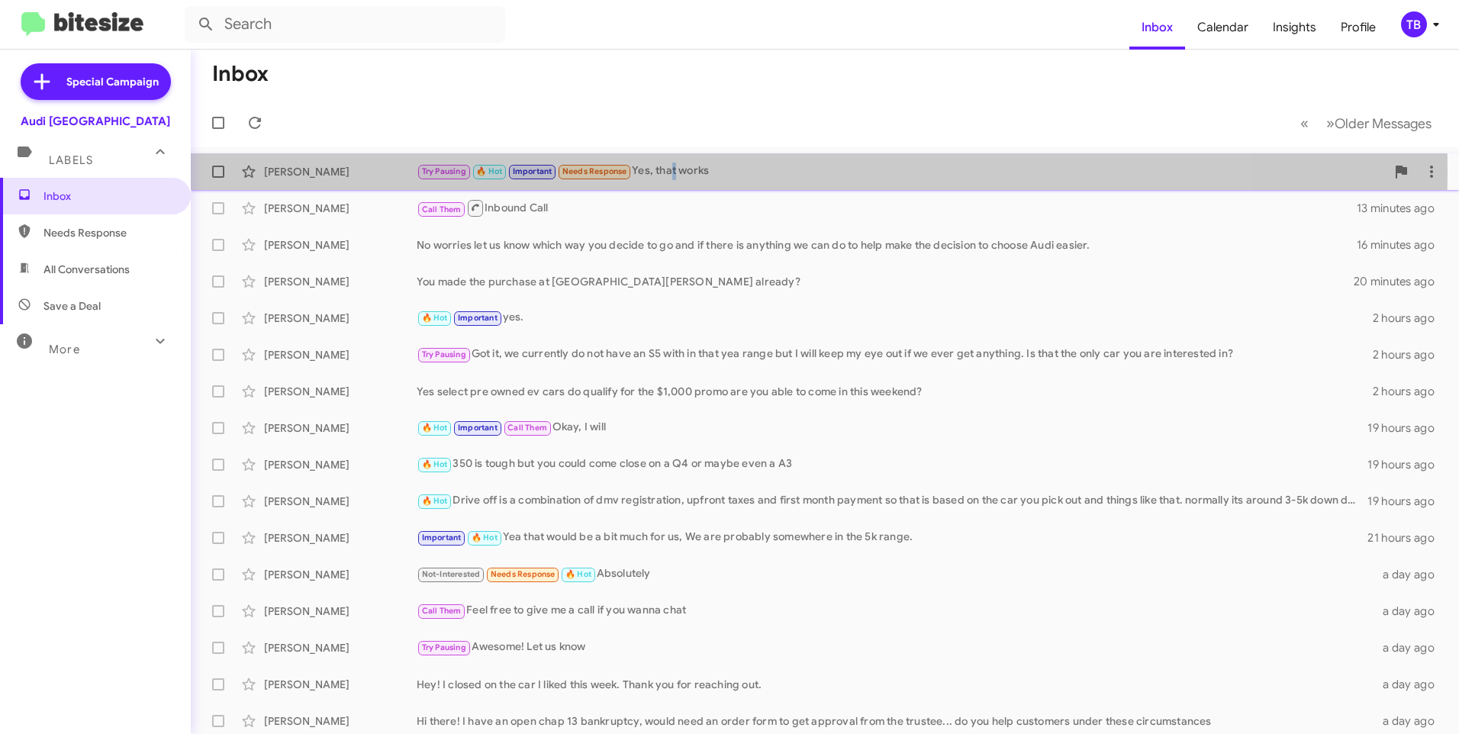
click at [675, 172] on div "Try Pausing 🔥 Hot Important Needs Response Yes, that works" at bounding box center [901, 171] width 969 height 18
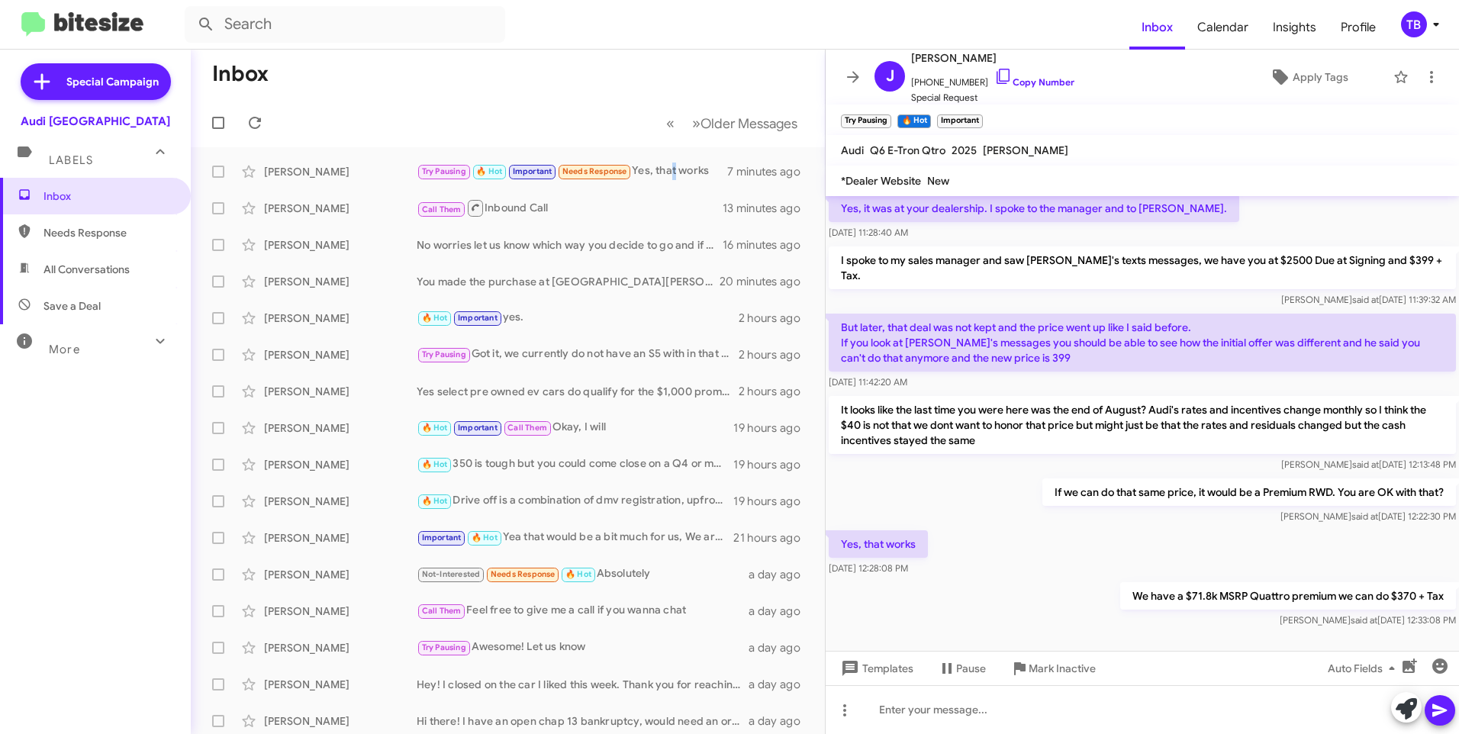
scroll to position [883, 0]
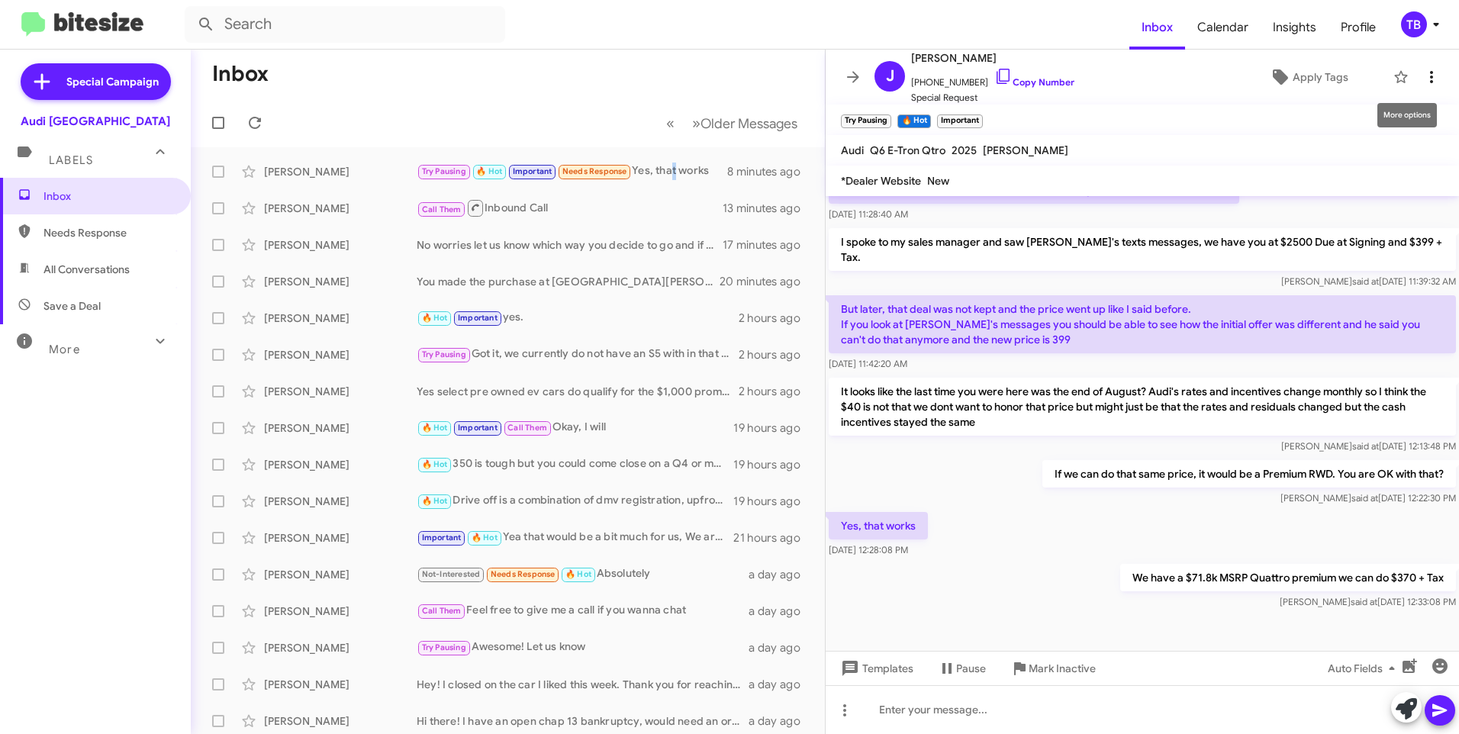
click at [1428, 88] on button at bounding box center [1431, 77] width 31 height 31
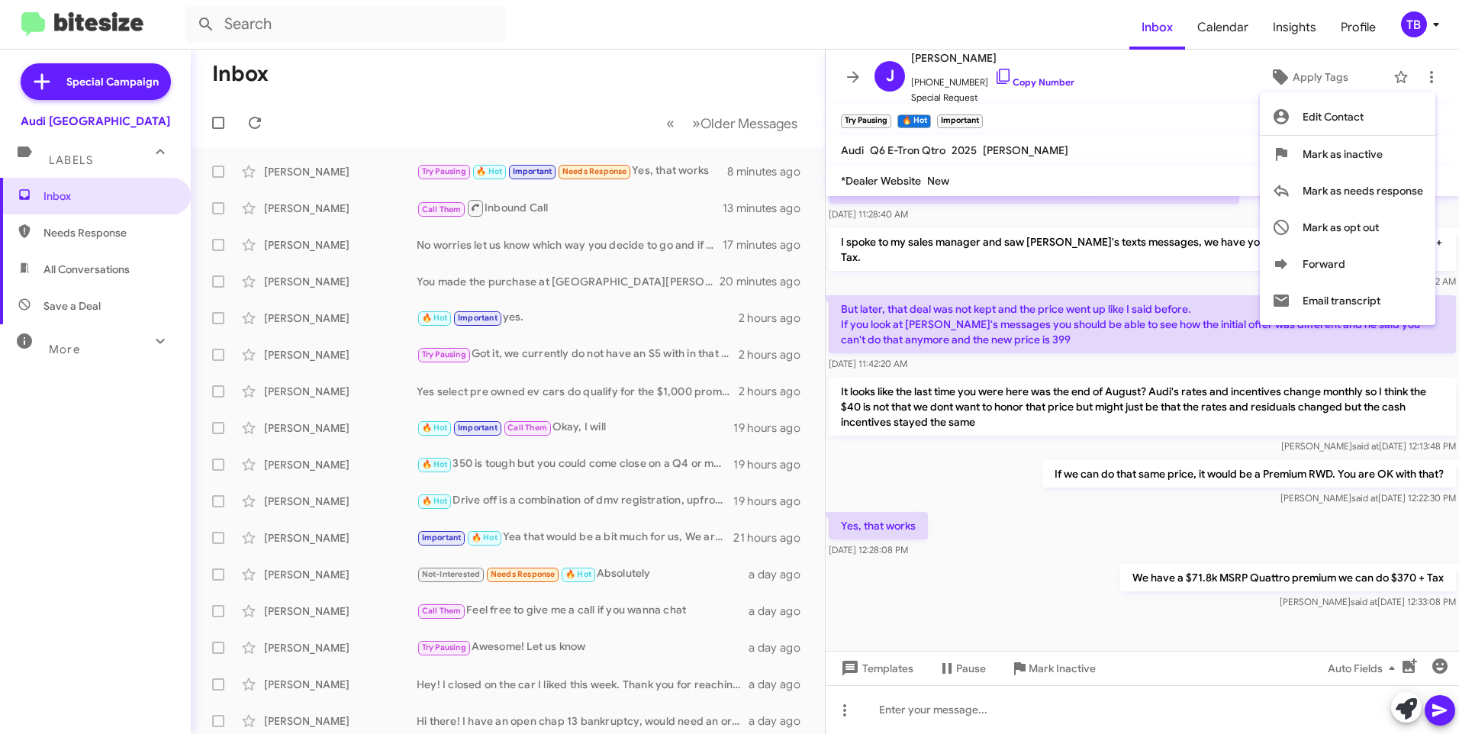
click at [835, 82] on div at bounding box center [729, 367] width 1459 height 734
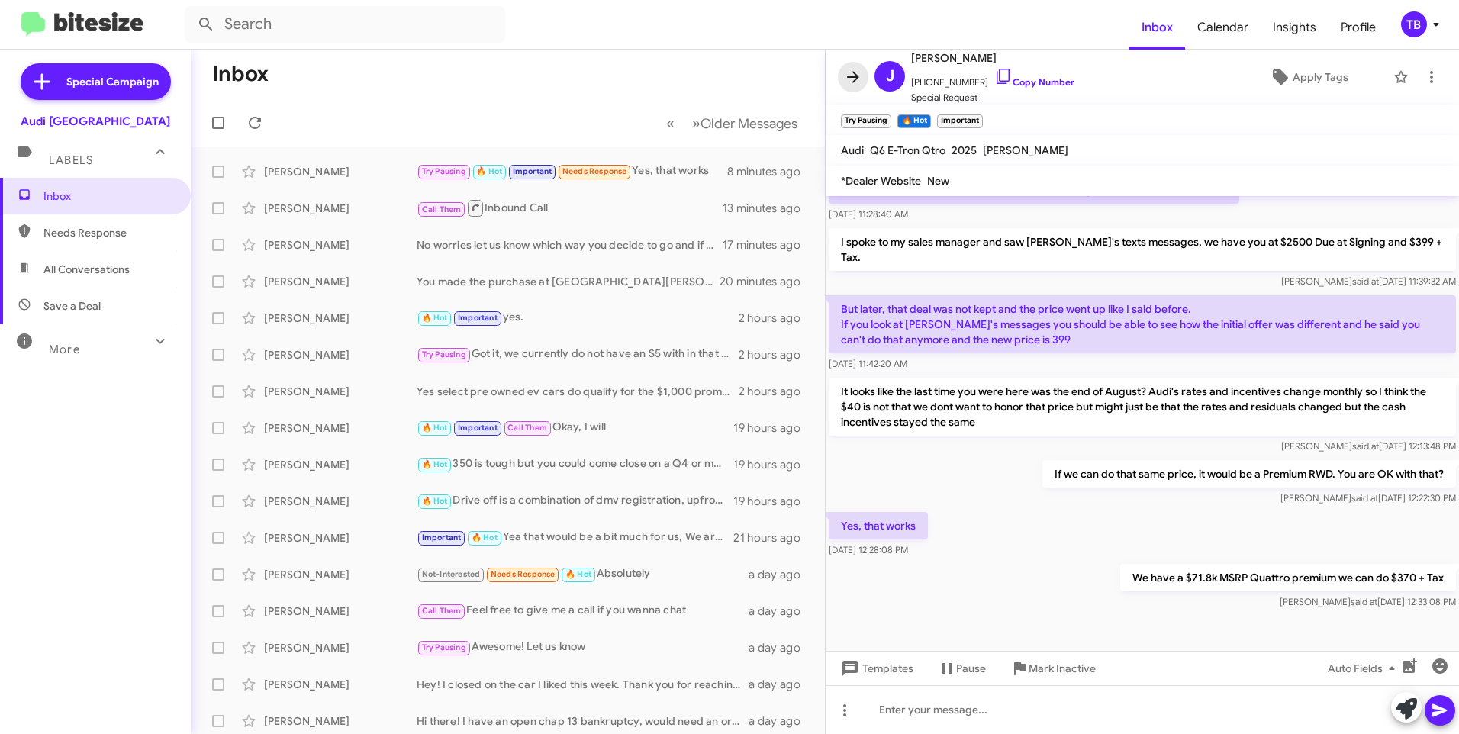
click at [851, 77] on icon at bounding box center [853, 76] width 12 height 11
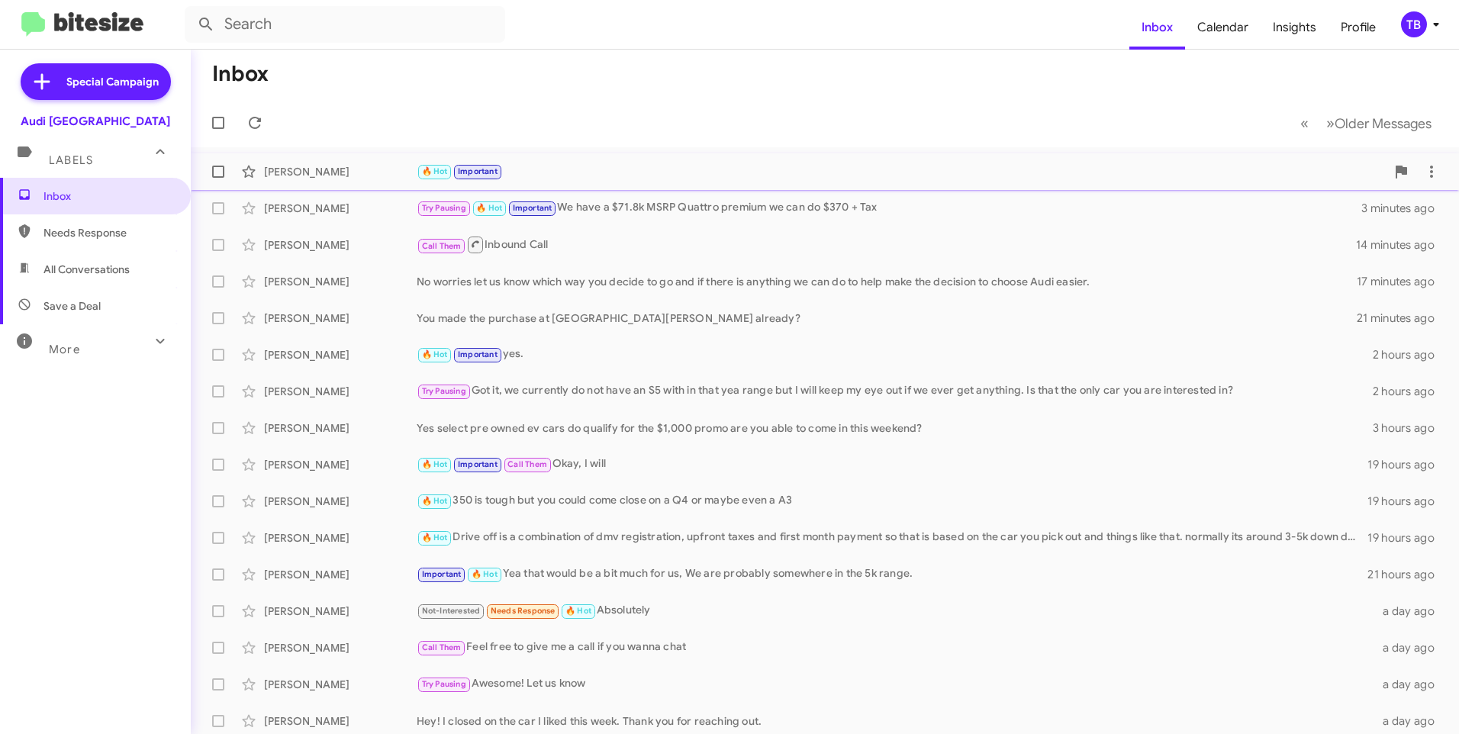
click at [628, 168] on div "🔥 Hot Important" at bounding box center [901, 171] width 969 height 18
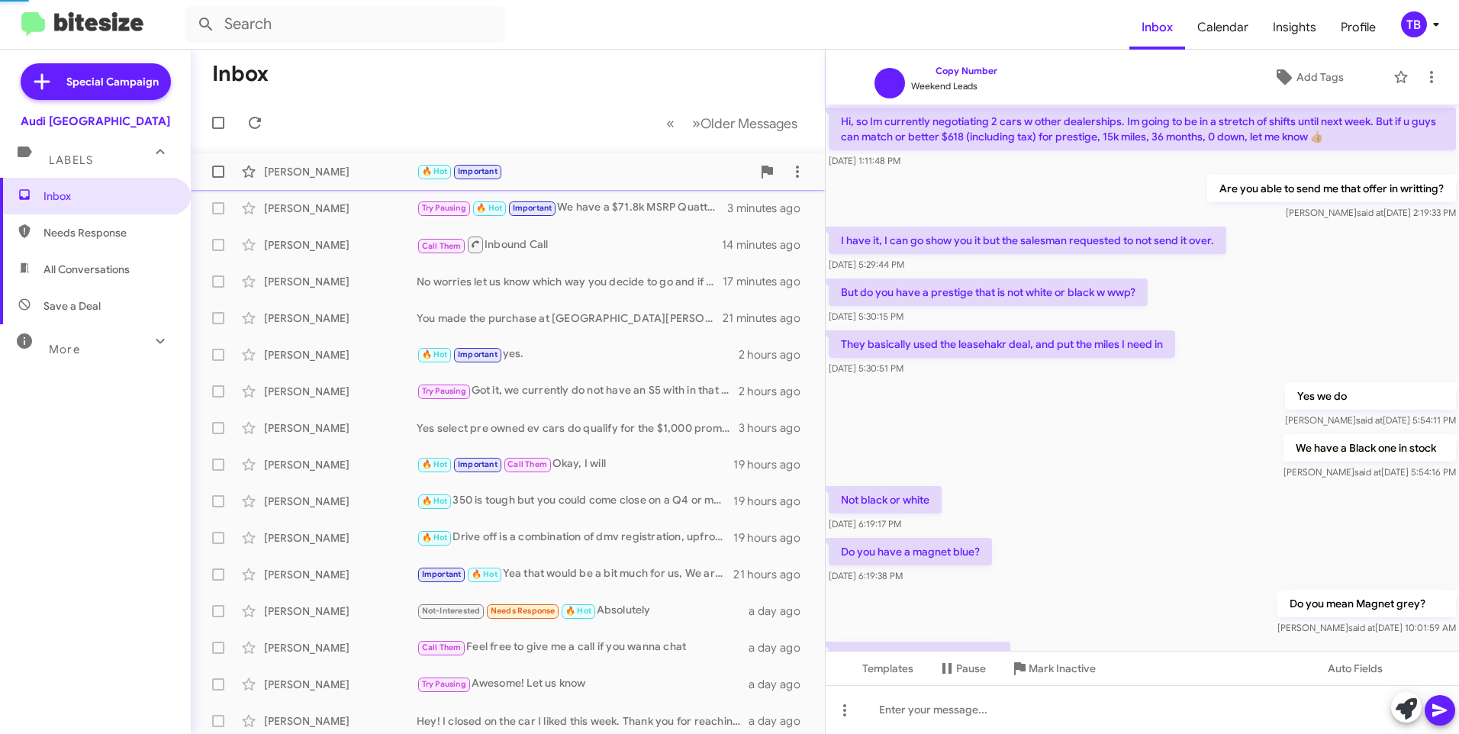
scroll to position [821, 0]
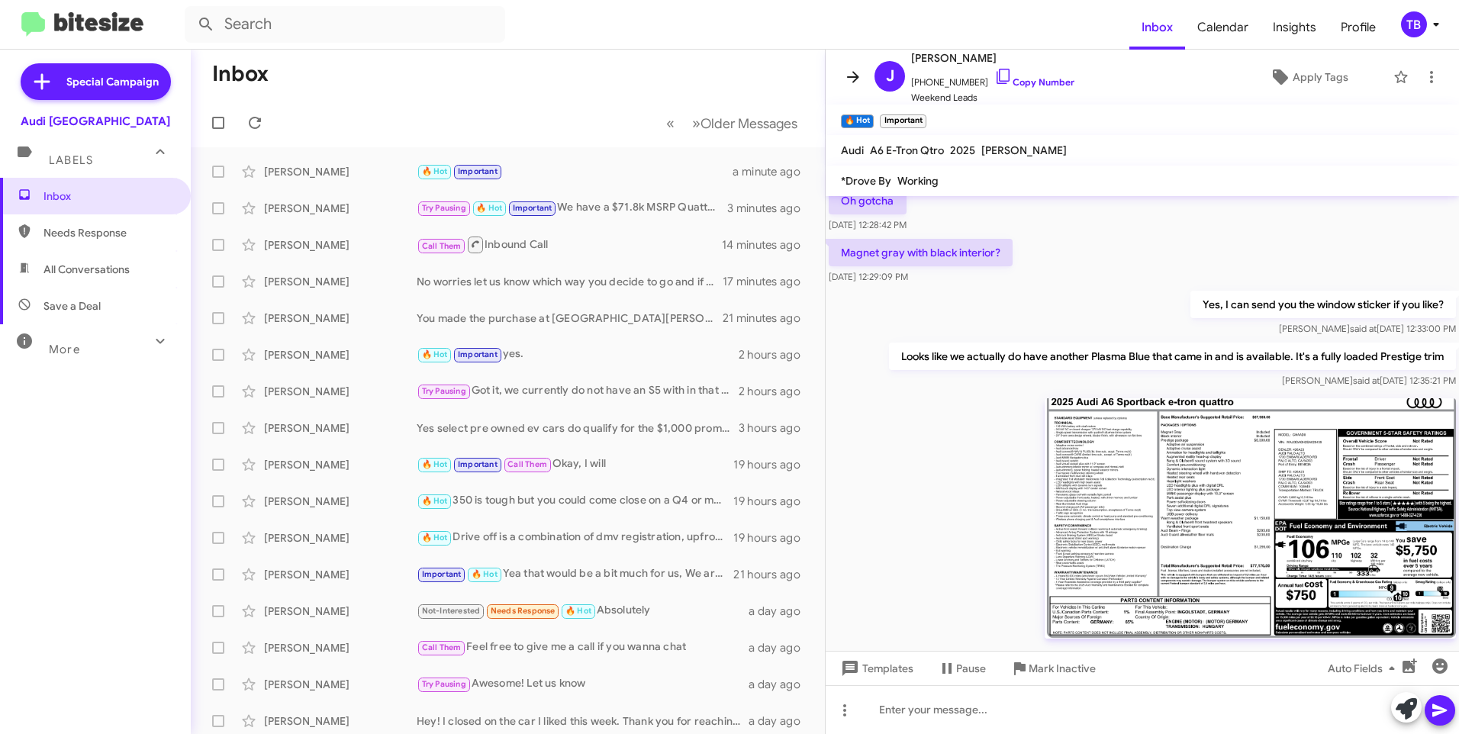
click at [848, 72] on icon at bounding box center [853, 77] width 18 height 18
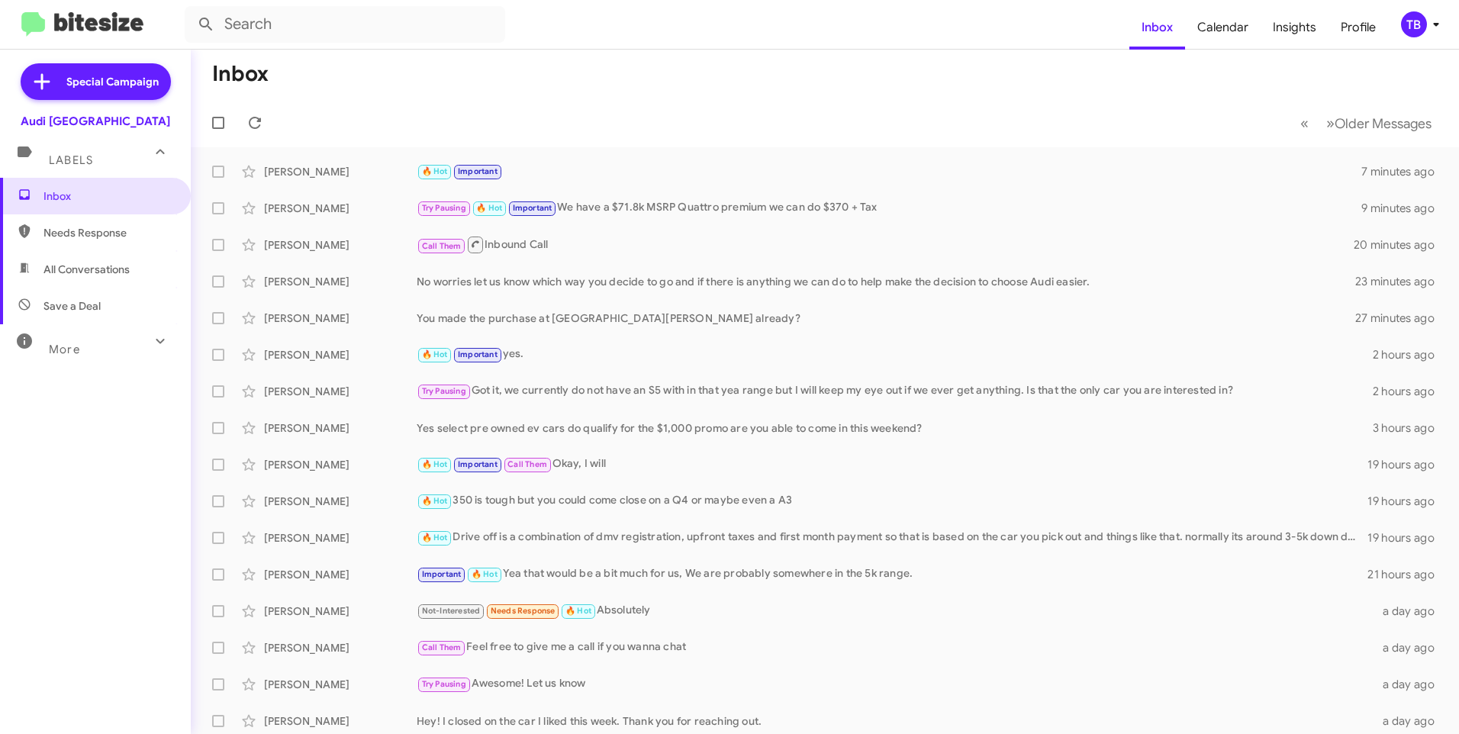
click at [565, 75] on mat-toolbar-row "Inbox" at bounding box center [825, 74] width 1268 height 49
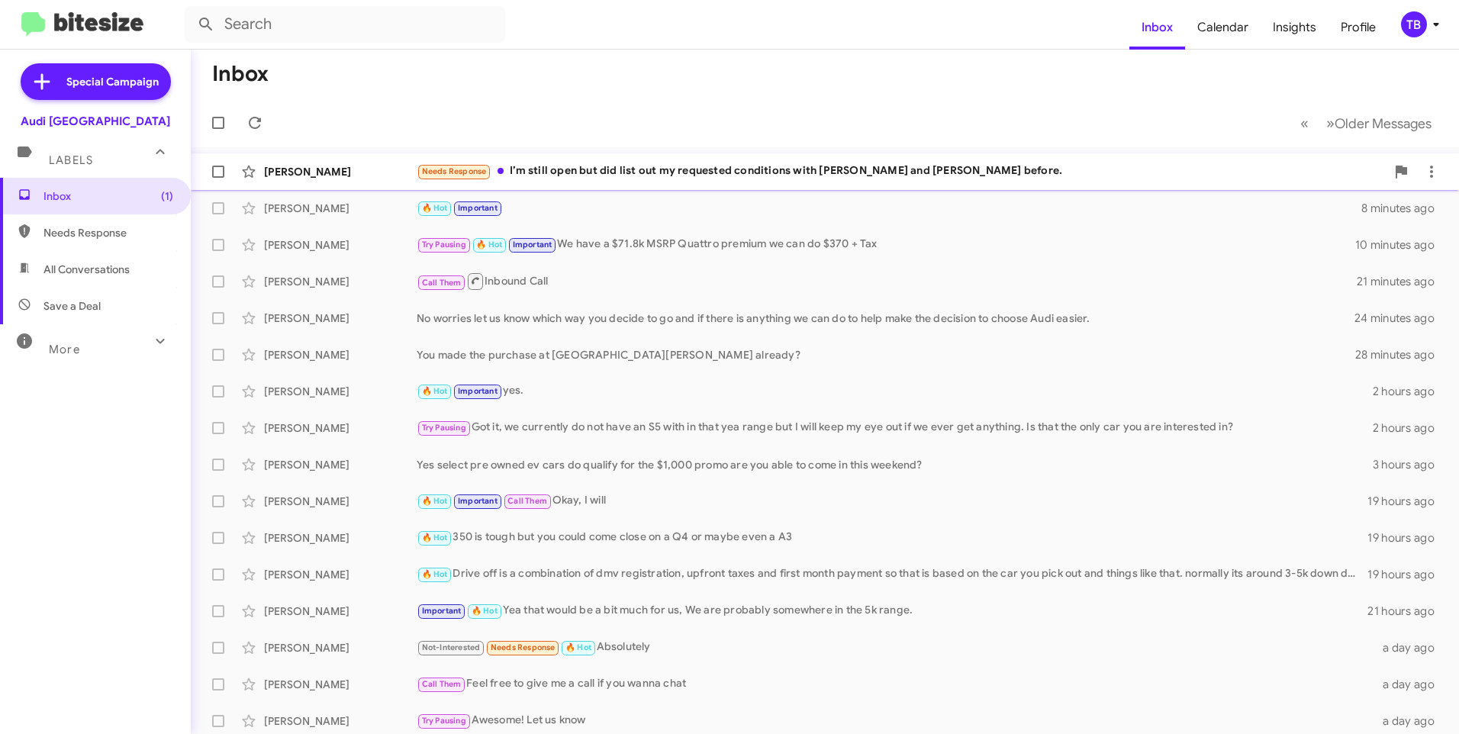
click at [818, 168] on div "Needs Response I’m still open but did list out my requested conditions with Wil…" at bounding box center [901, 171] width 969 height 18
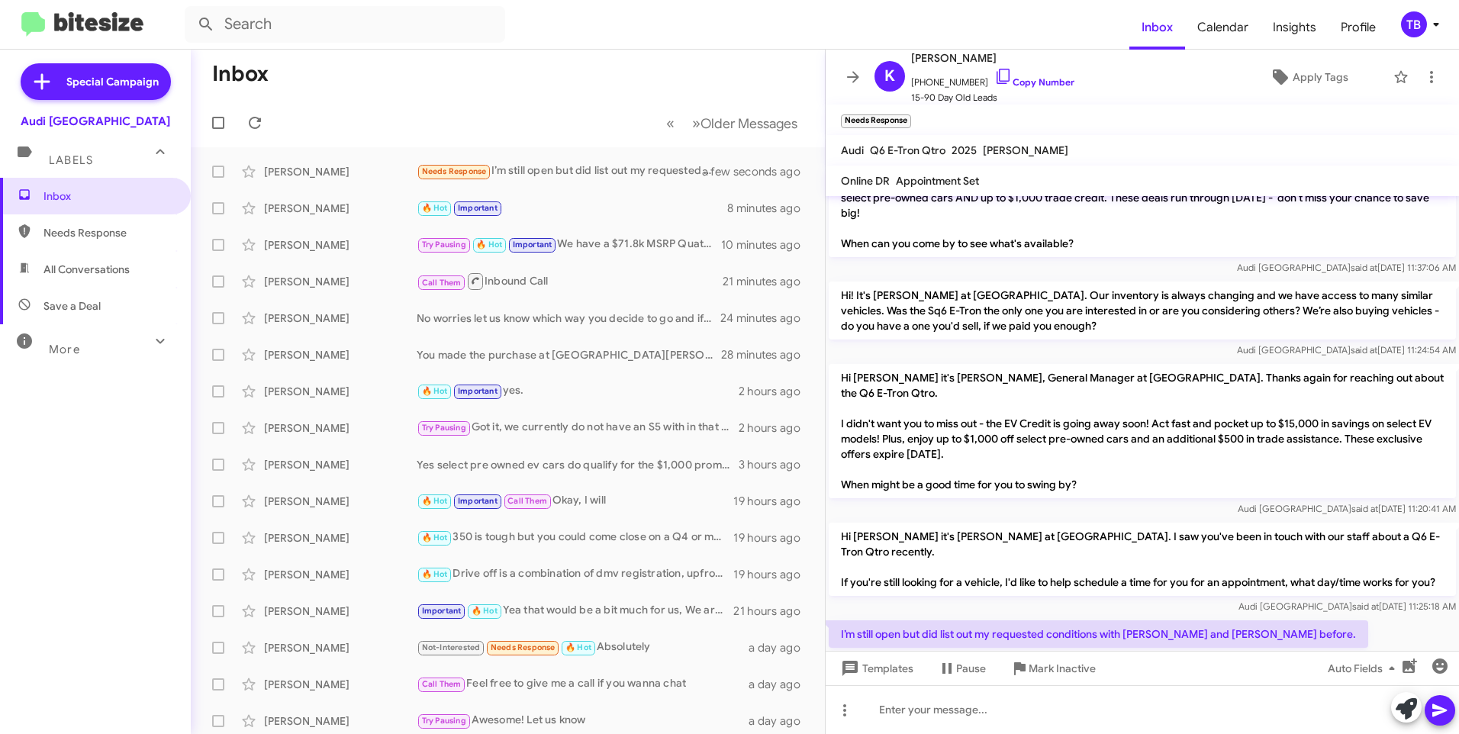
scroll to position [514, 0]
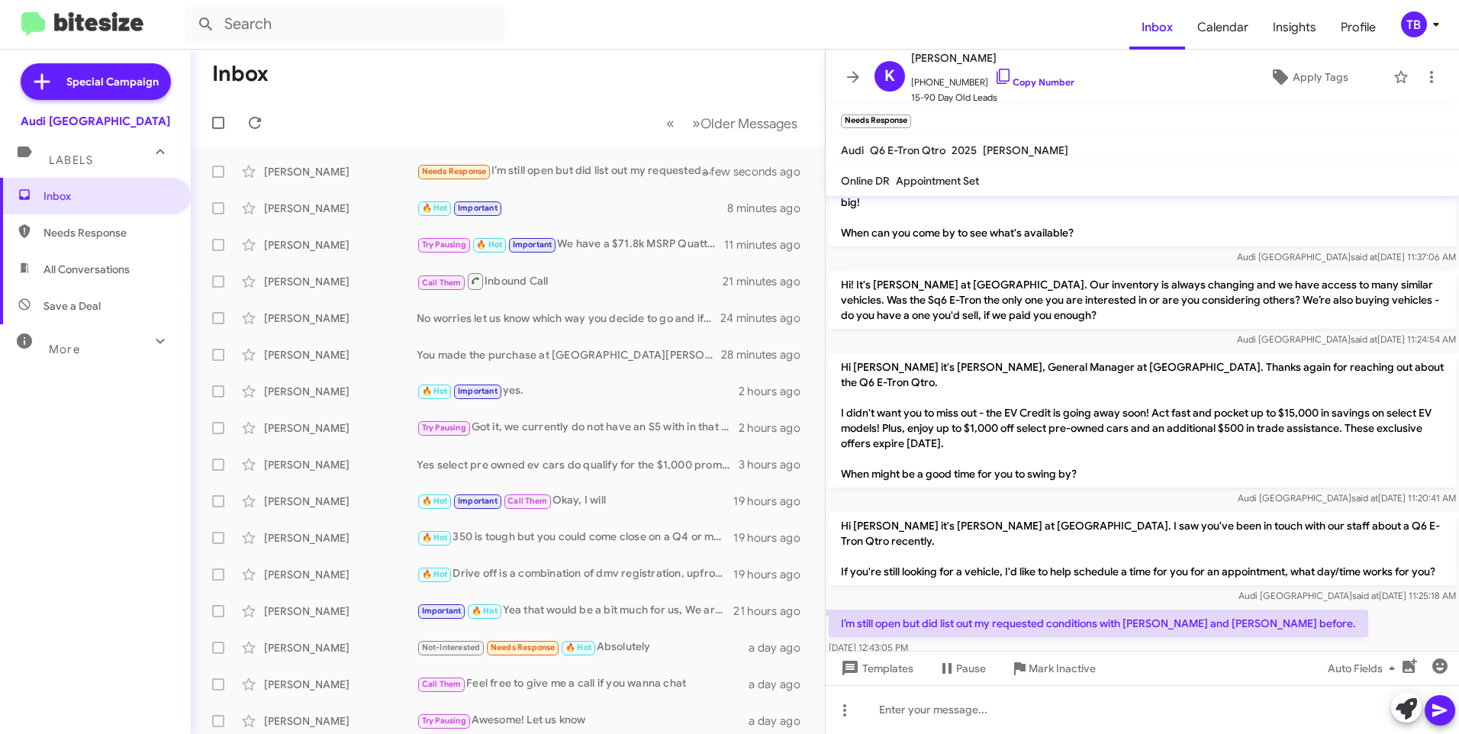
drag, startPoint x: 1082, startPoint y: 261, endPoint x: 980, endPoint y: 601, distance: 355.0
click at [980, 640] on div "Sep 12, 2025, 12:43:05 PM" at bounding box center [1097, 647] width 539 height 15
click at [994, 72] on icon at bounding box center [1003, 76] width 18 height 18
click at [561, 90] on mat-toolbar-row "Inbox" at bounding box center [508, 74] width 634 height 49
click at [955, 725] on div at bounding box center [1141, 709] width 633 height 49
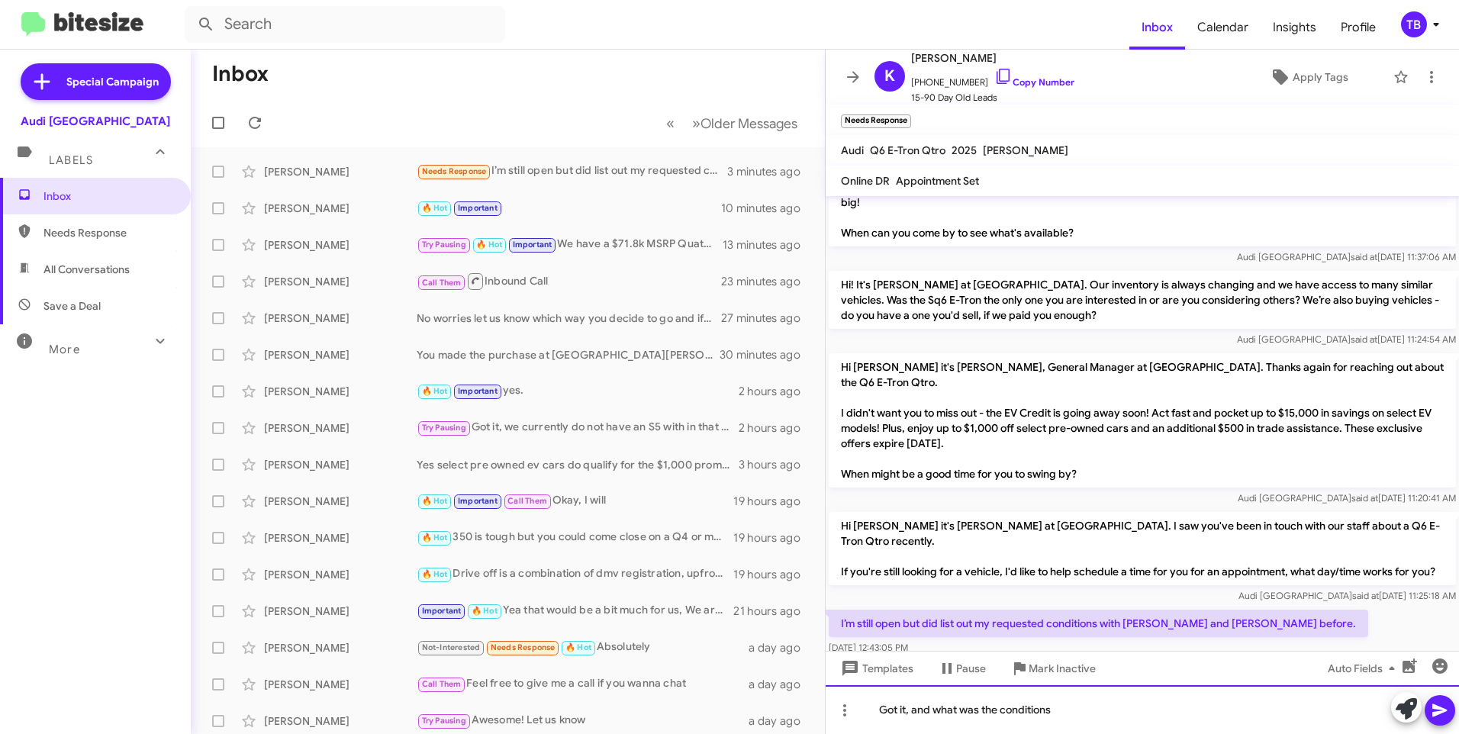
click at [967, 710] on div "Got it, and what was the conditions" at bounding box center [1141, 709] width 633 height 49
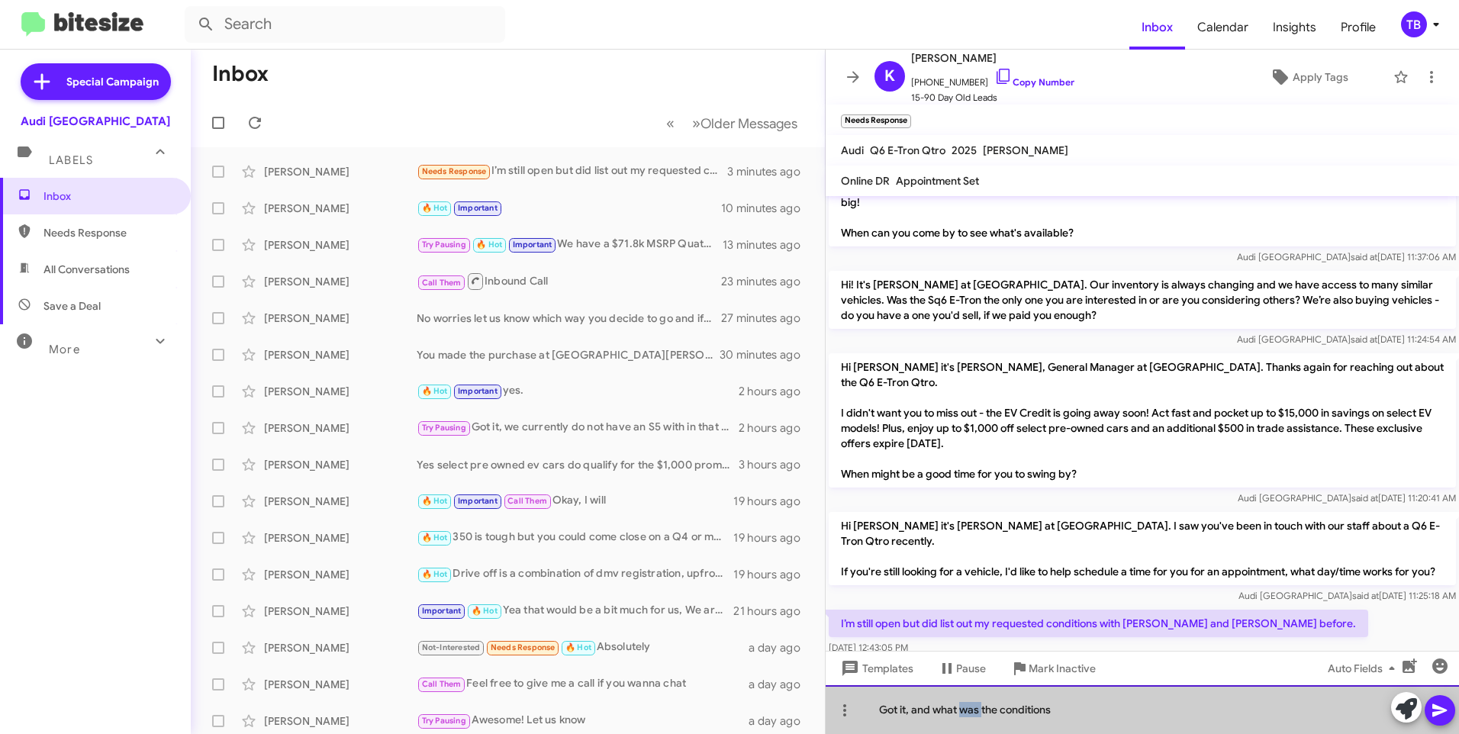
click at [967, 710] on div "Got it, and what was the conditions" at bounding box center [1141, 709] width 633 height 49
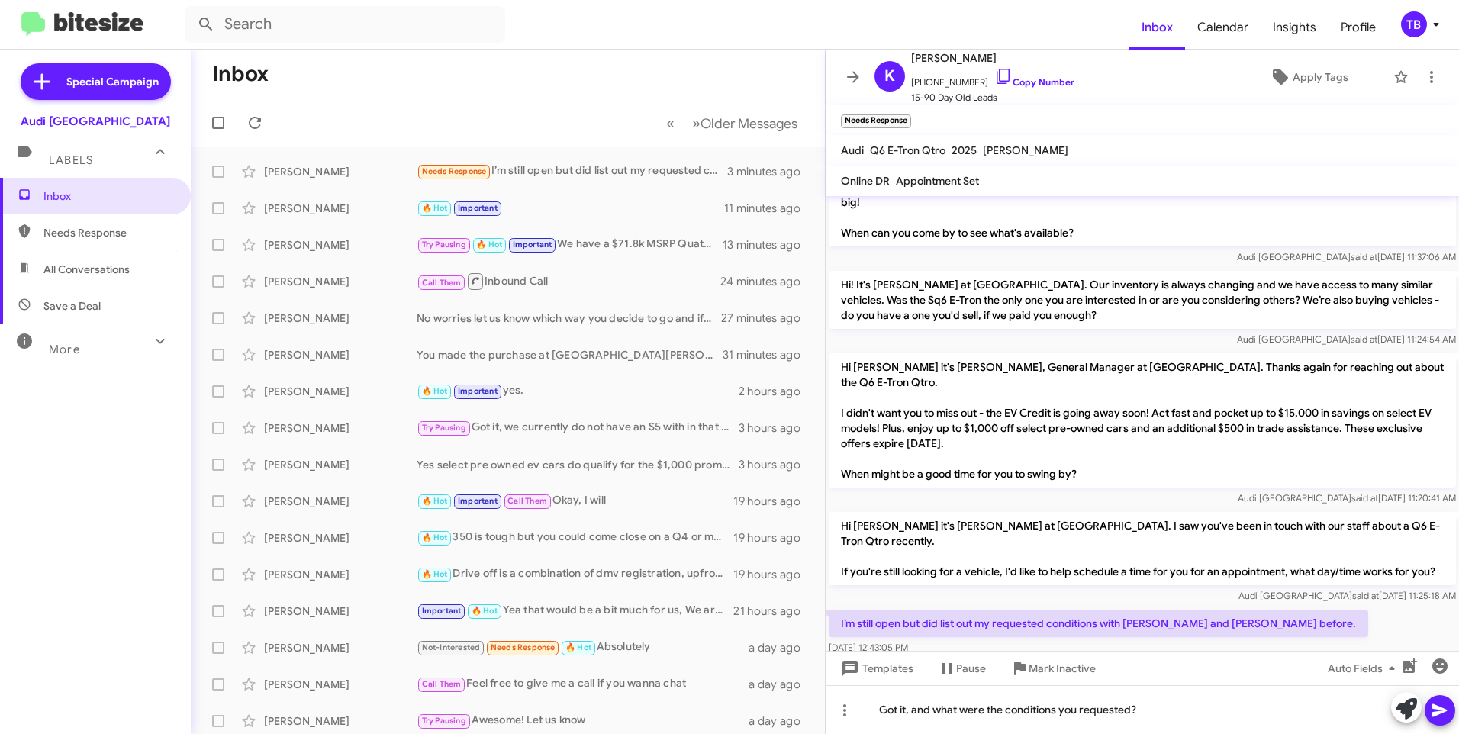
click at [1438, 713] on icon at bounding box center [1439, 710] width 14 height 13
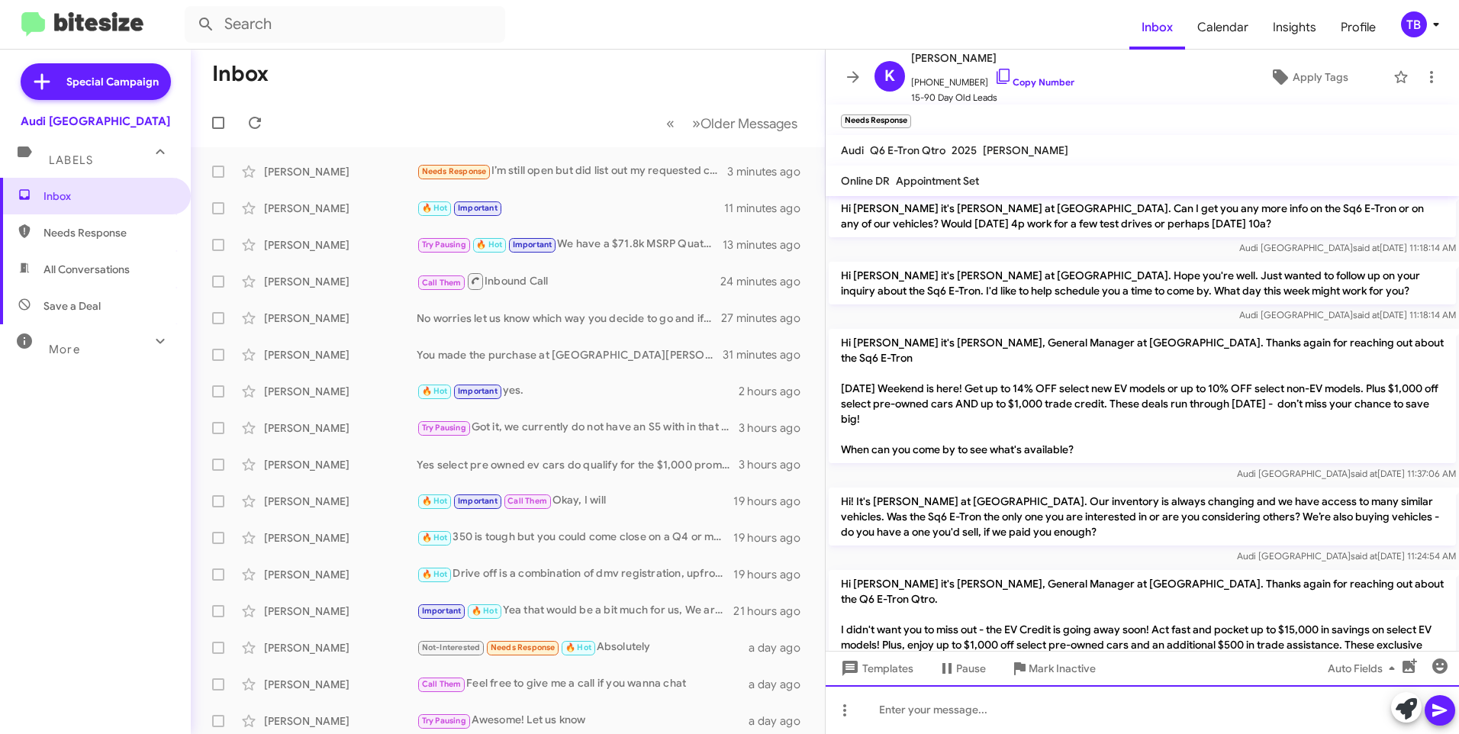
scroll to position [534, 0]
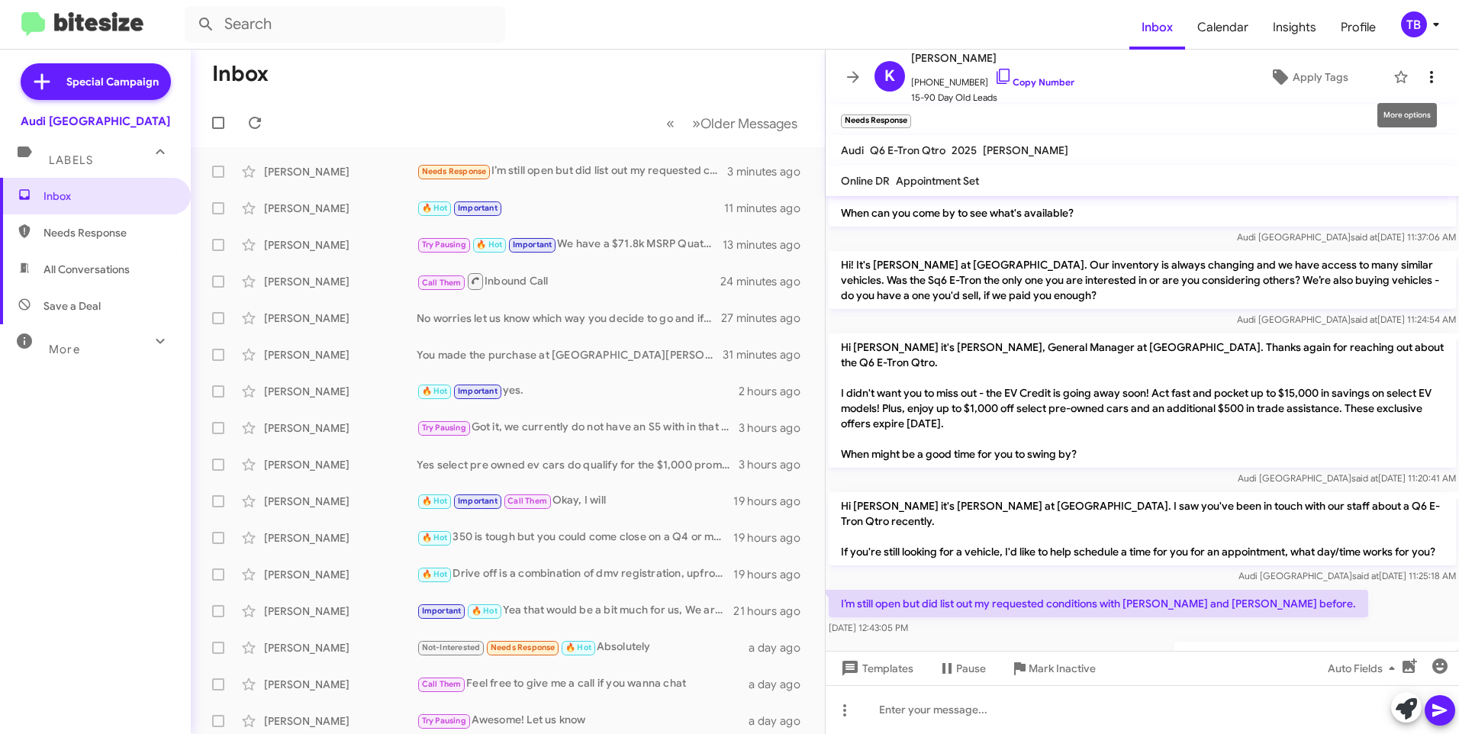
click at [1428, 73] on icon at bounding box center [1431, 77] width 18 height 18
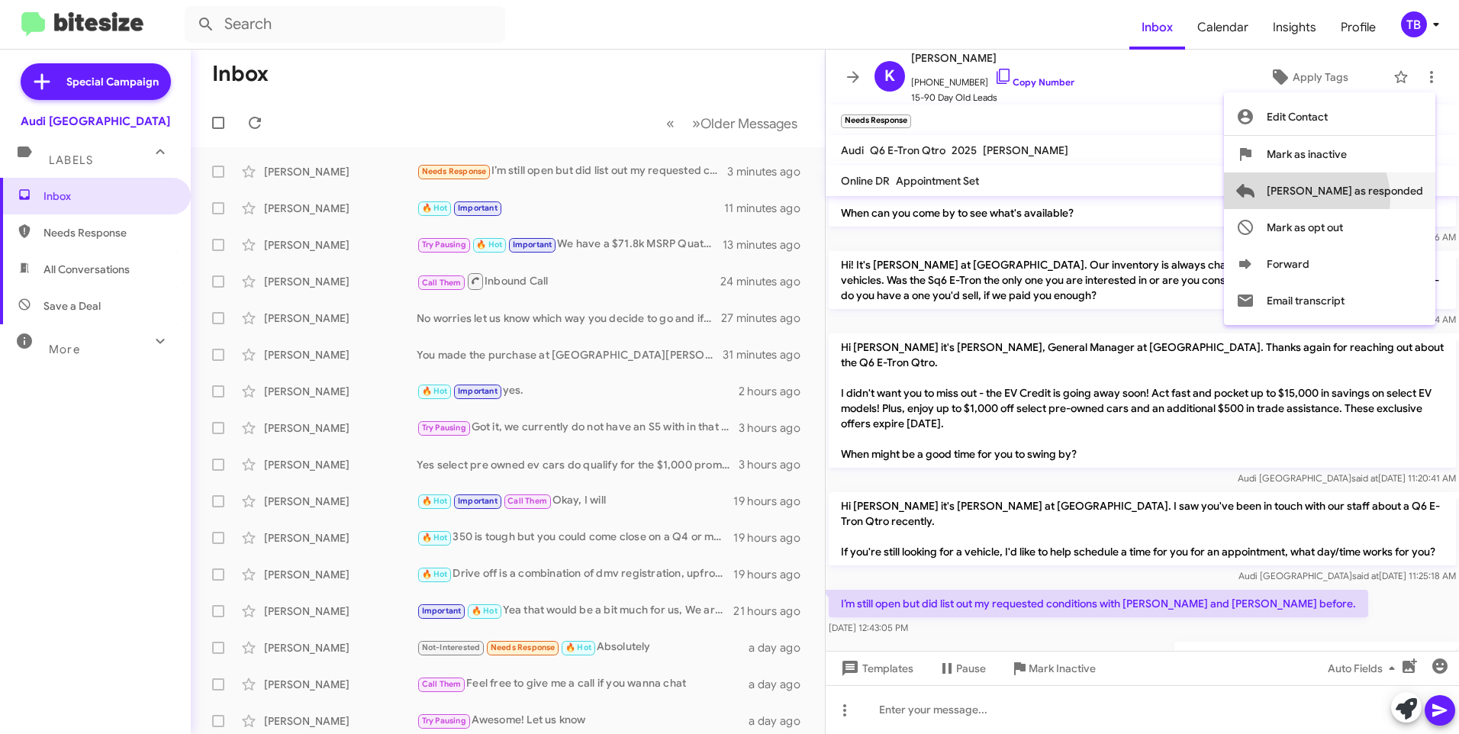
click at [1366, 199] on span "Mark as responded" at bounding box center [1344, 190] width 156 height 37
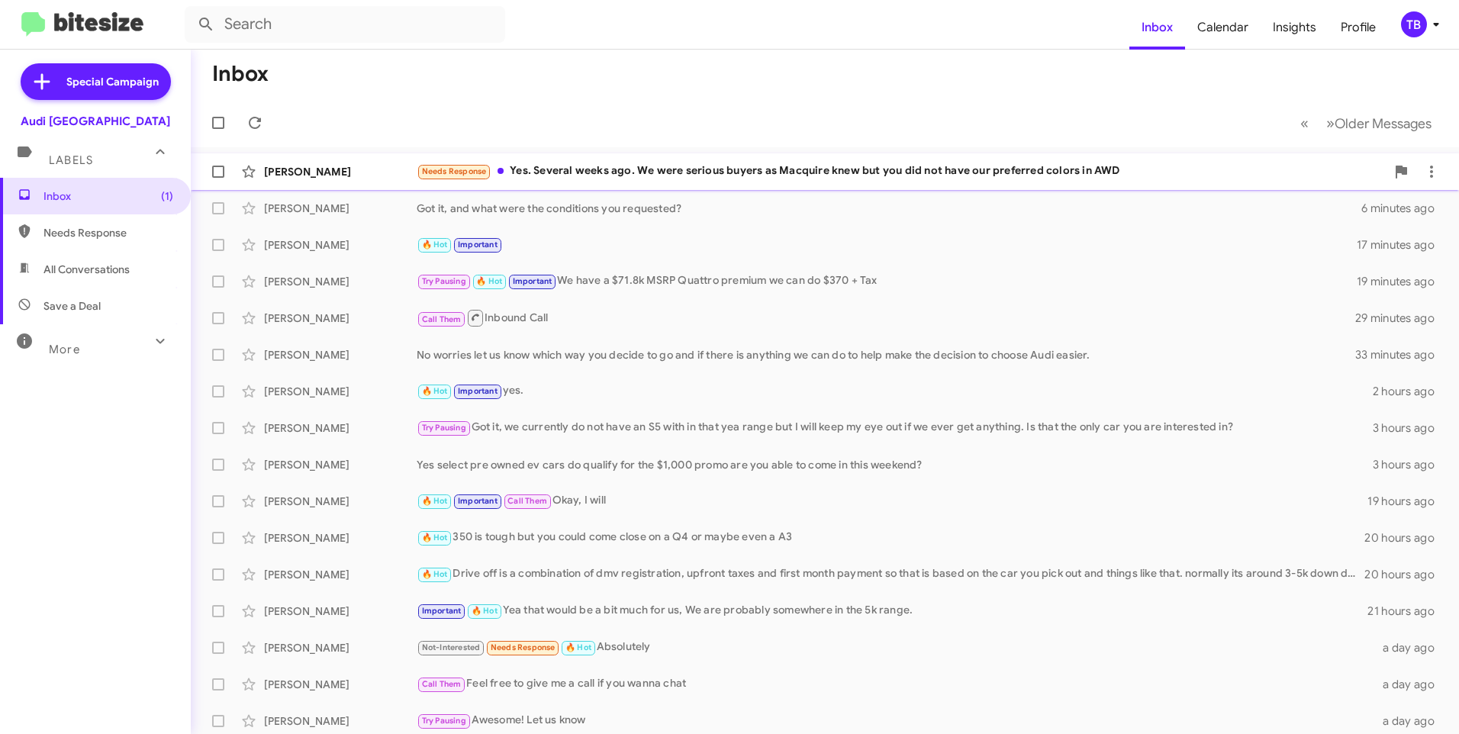
click at [622, 172] on div "Needs Response Yes. Several weeks ago. We were serious buyers as Macquire knew …" at bounding box center [901, 171] width 969 height 18
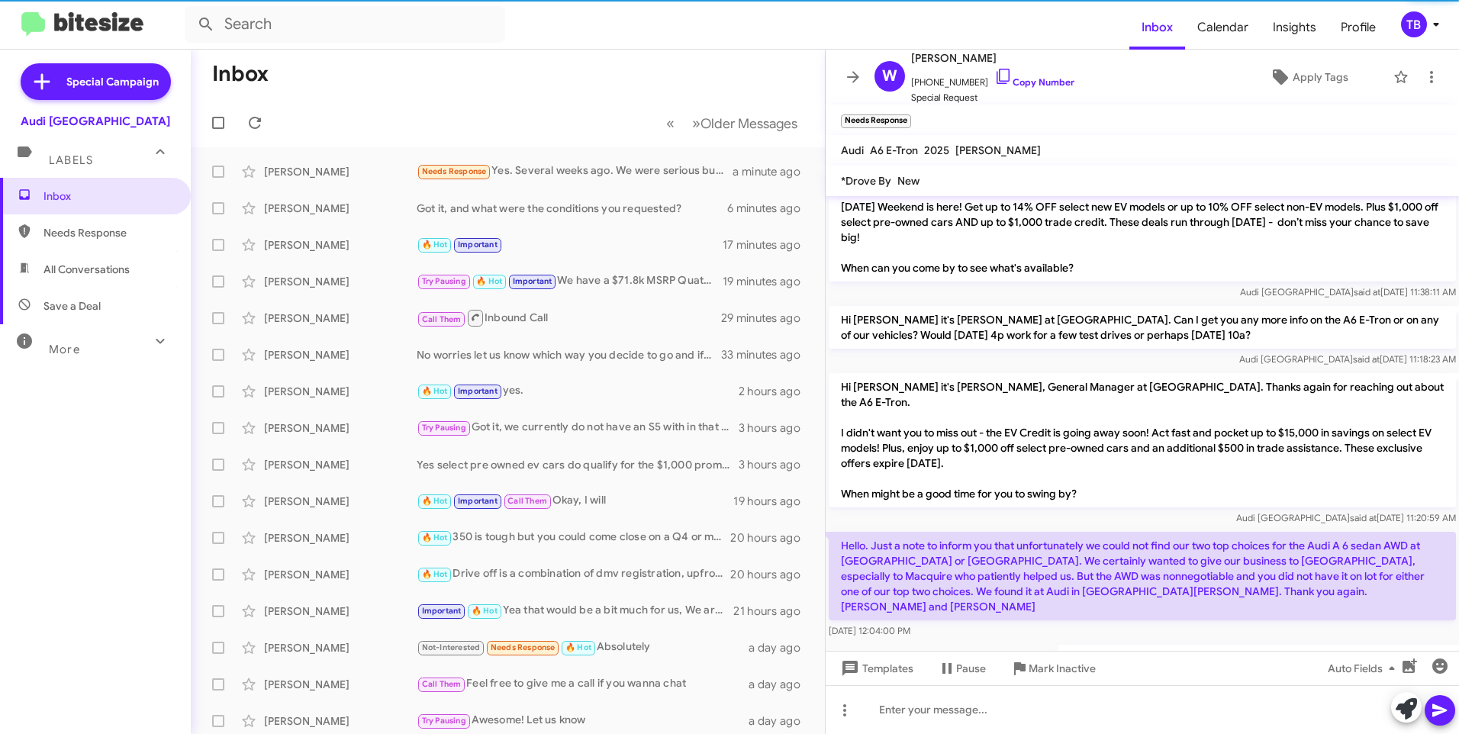
scroll to position [1219, 0]
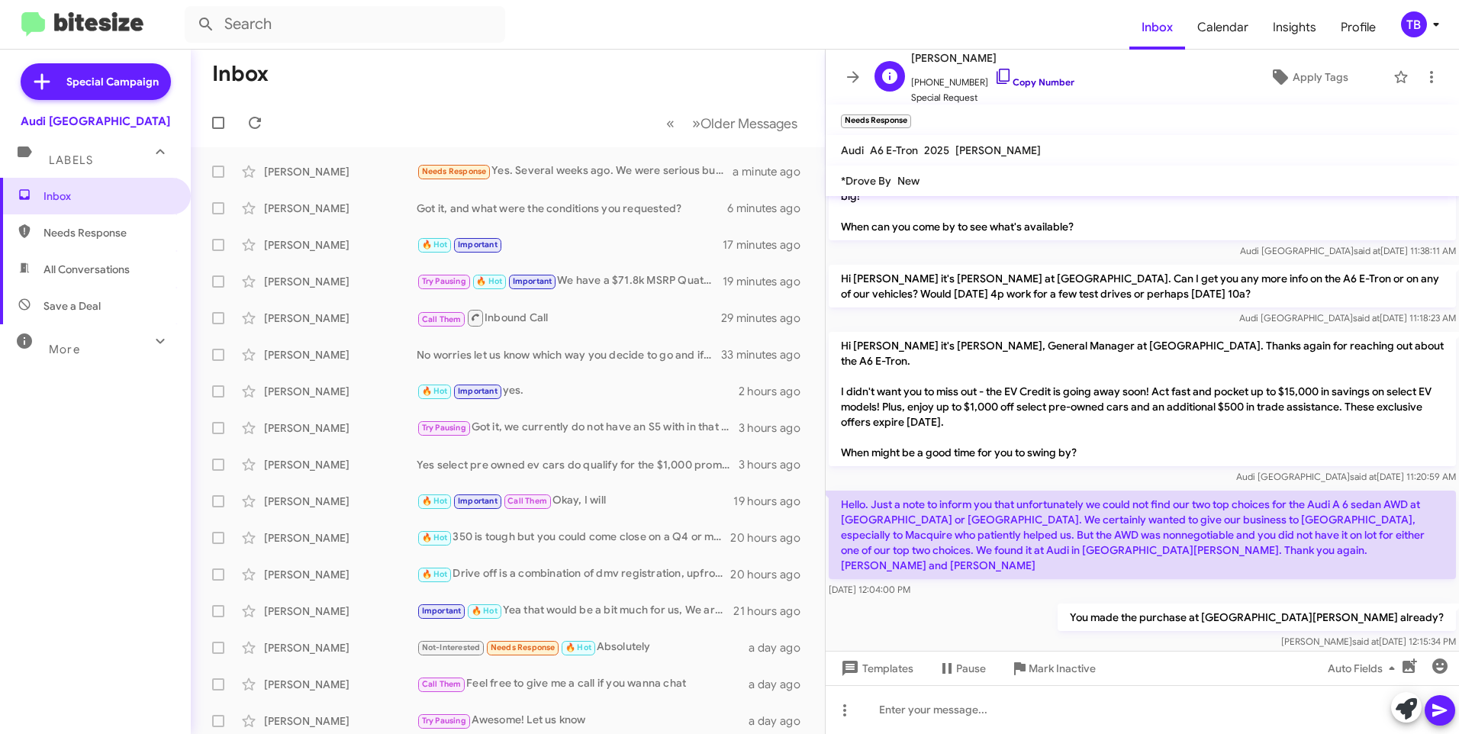
click at [996, 72] on icon at bounding box center [1003, 76] width 18 height 18
click at [1427, 78] on icon at bounding box center [1431, 77] width 18 height 18
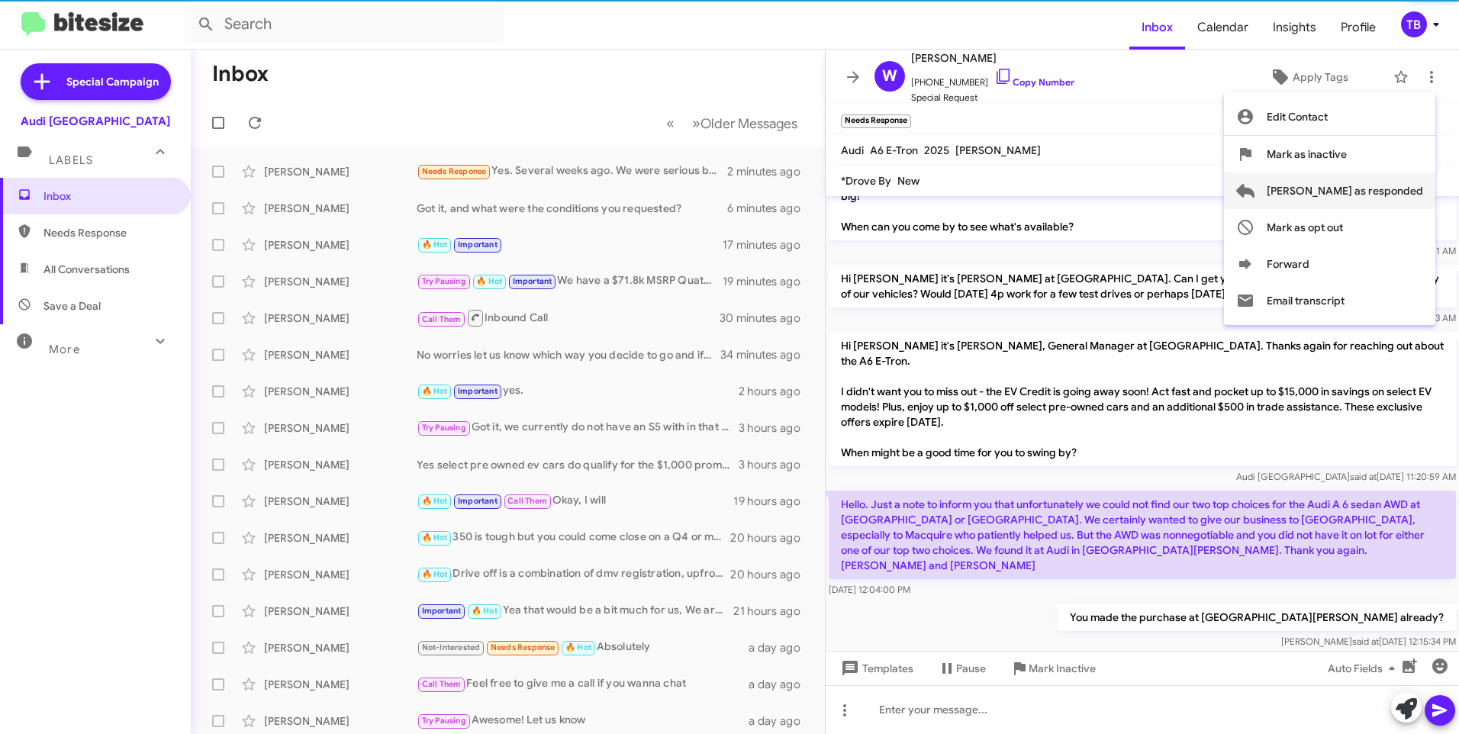
click at [1385, 193] on span "[PERSON_NAME] as responded" at bounding box center [1344, 190] width 156 height 37
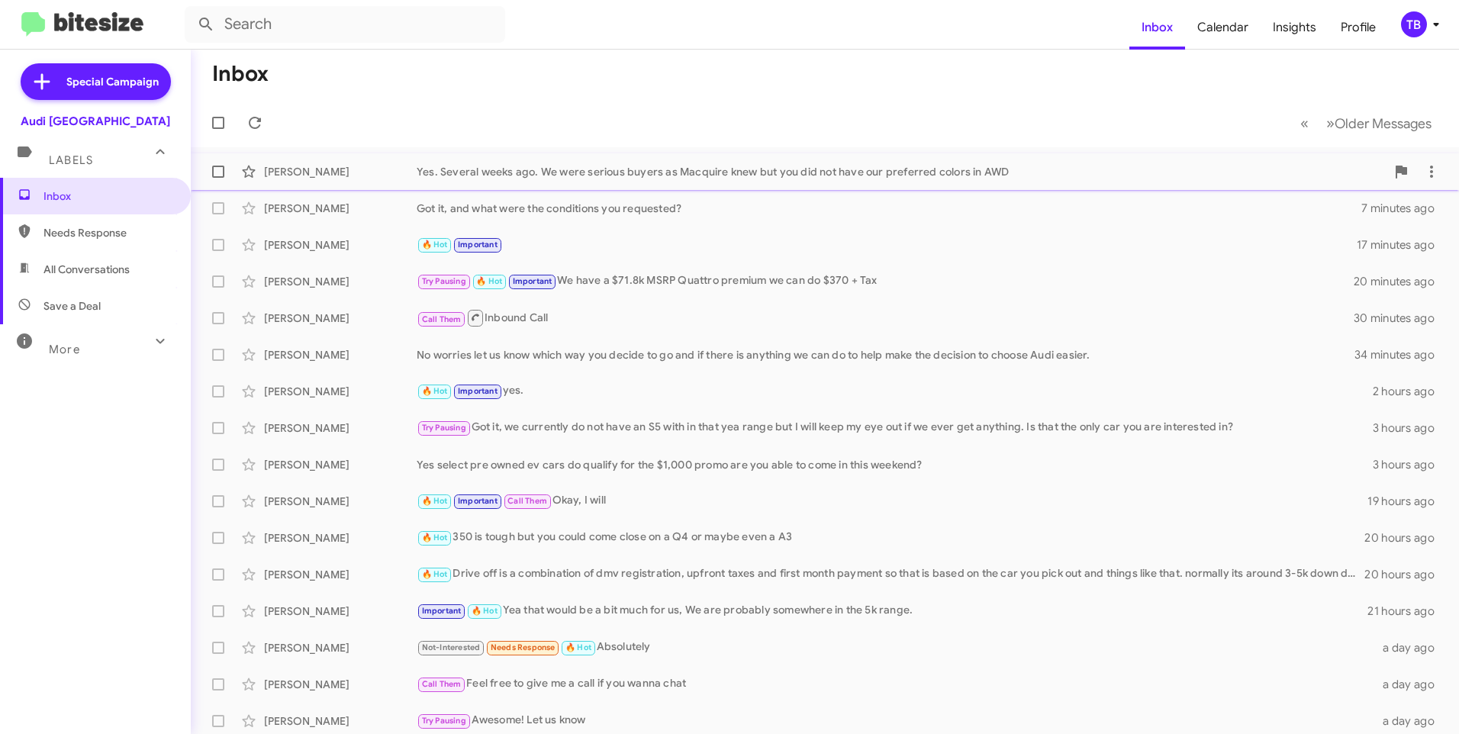
click at [605, 175] on div "Yes. Several weeks ago. We were serious buyers as Macquire knew but you did not…" at bounding box center [901, 171] width 969 height 15
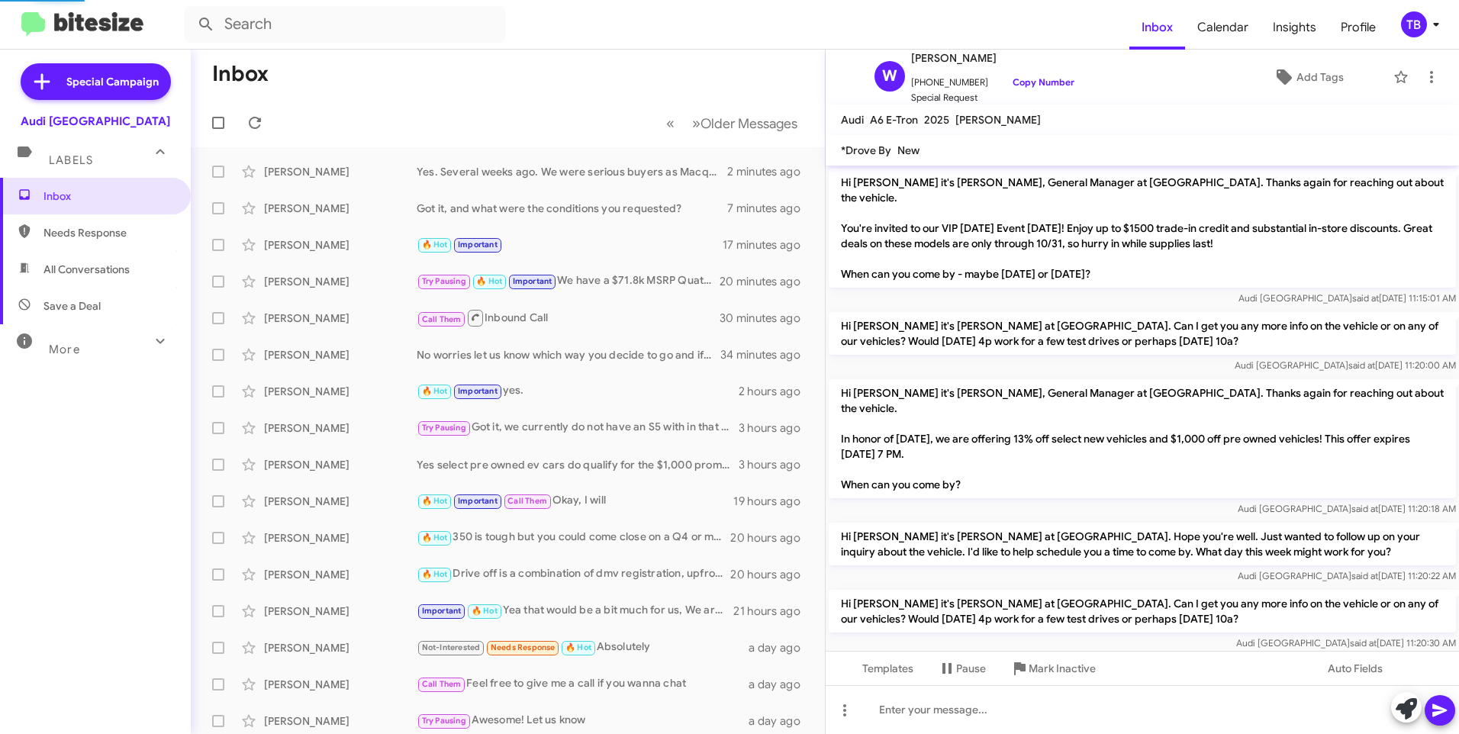
scroll to position [1189, 0]
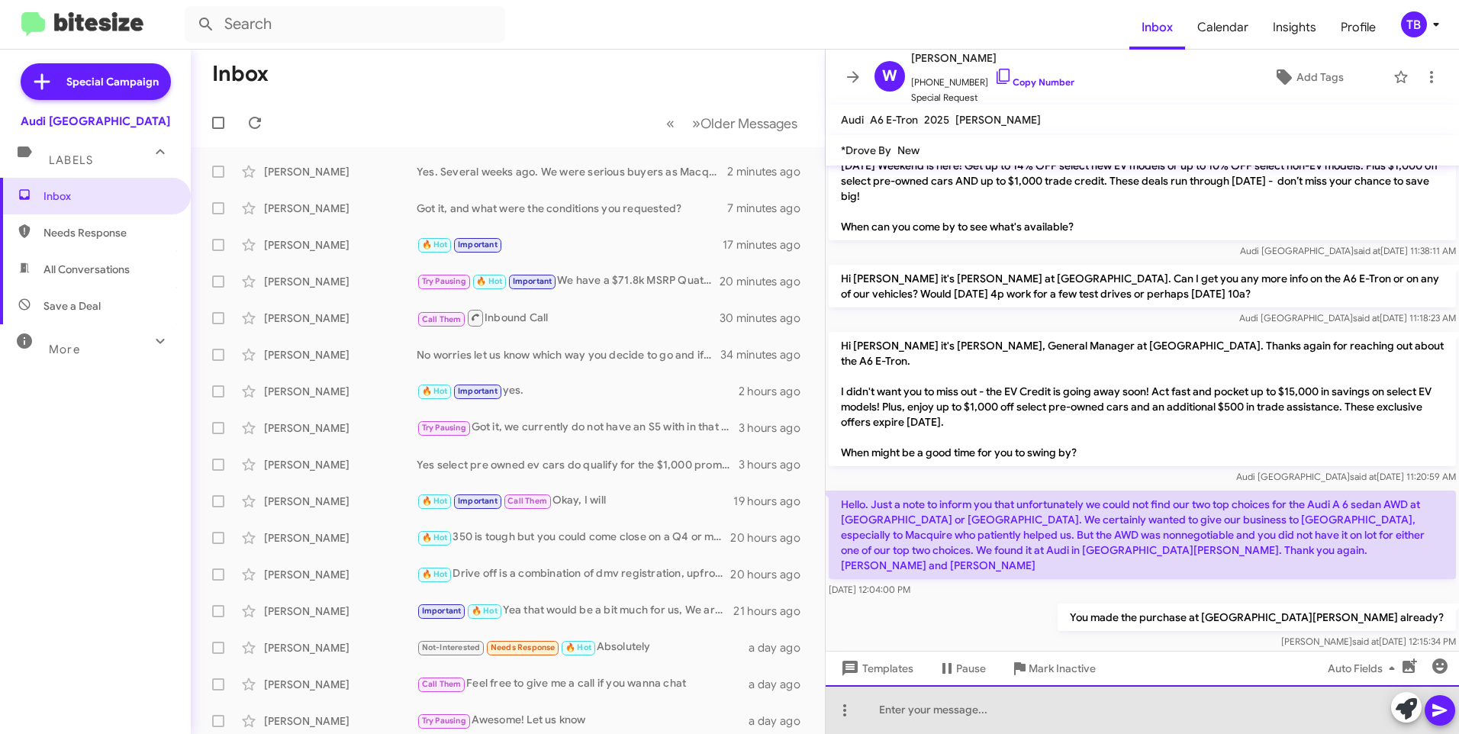
click at [1022, 708] on div at bounding box center [1141, 709] width 633 height 49
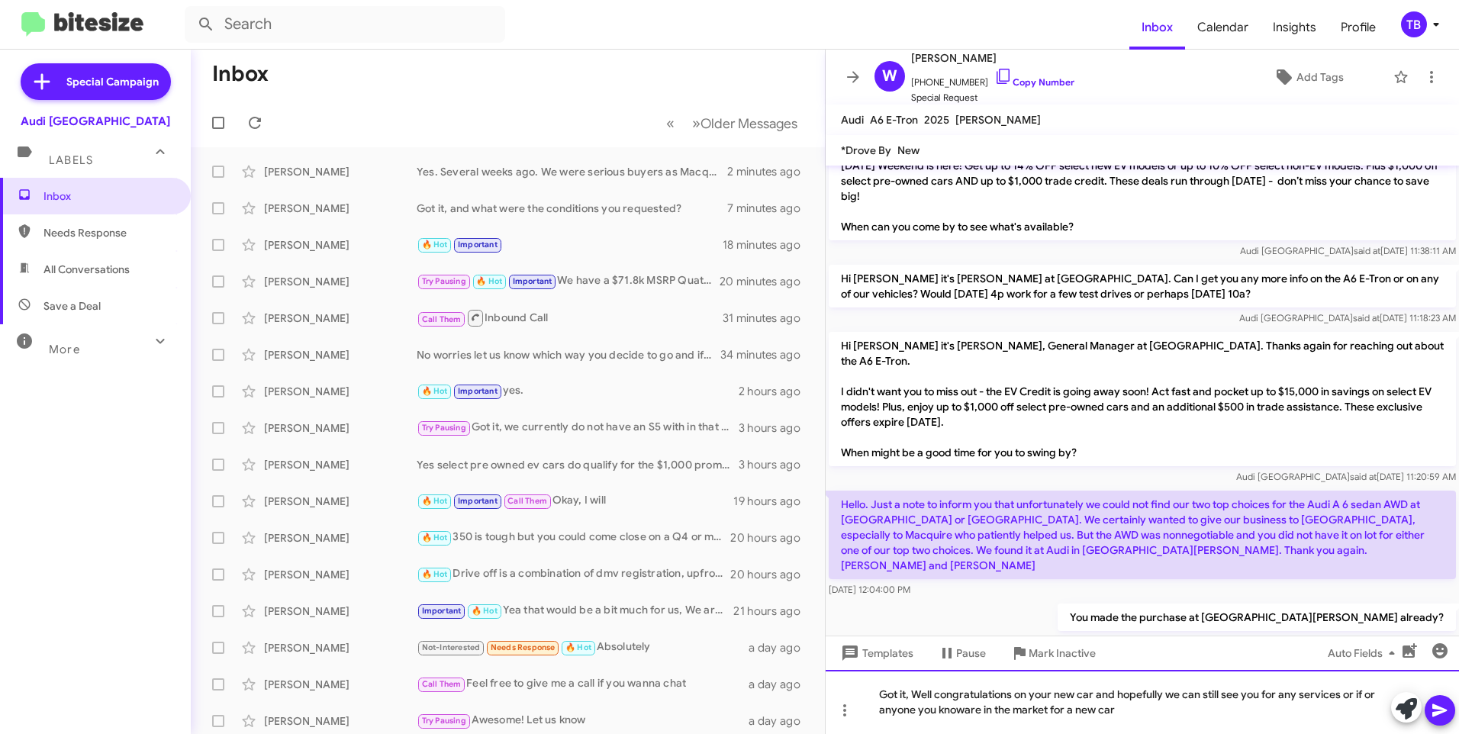
click at [963, 713] on div "Got it, Well congratulations on your new car and hopefully we can still see you…" at bounding box center [1141, 702] width 633 height 64
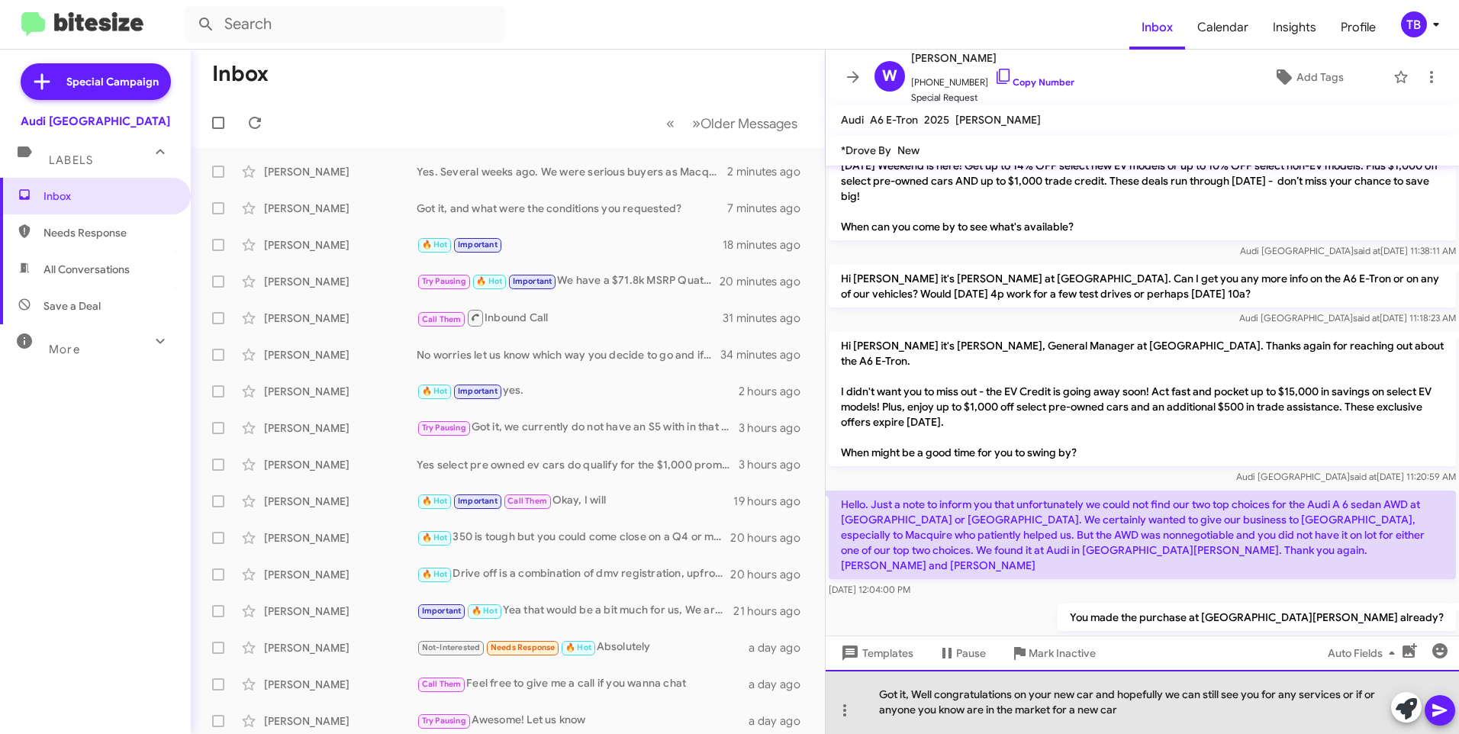
click at [1128, 710] on div "Got it, Well congratulations on your new car and hopefully we can still see you…" at bounding box center [1141, 702] width 633 height 64
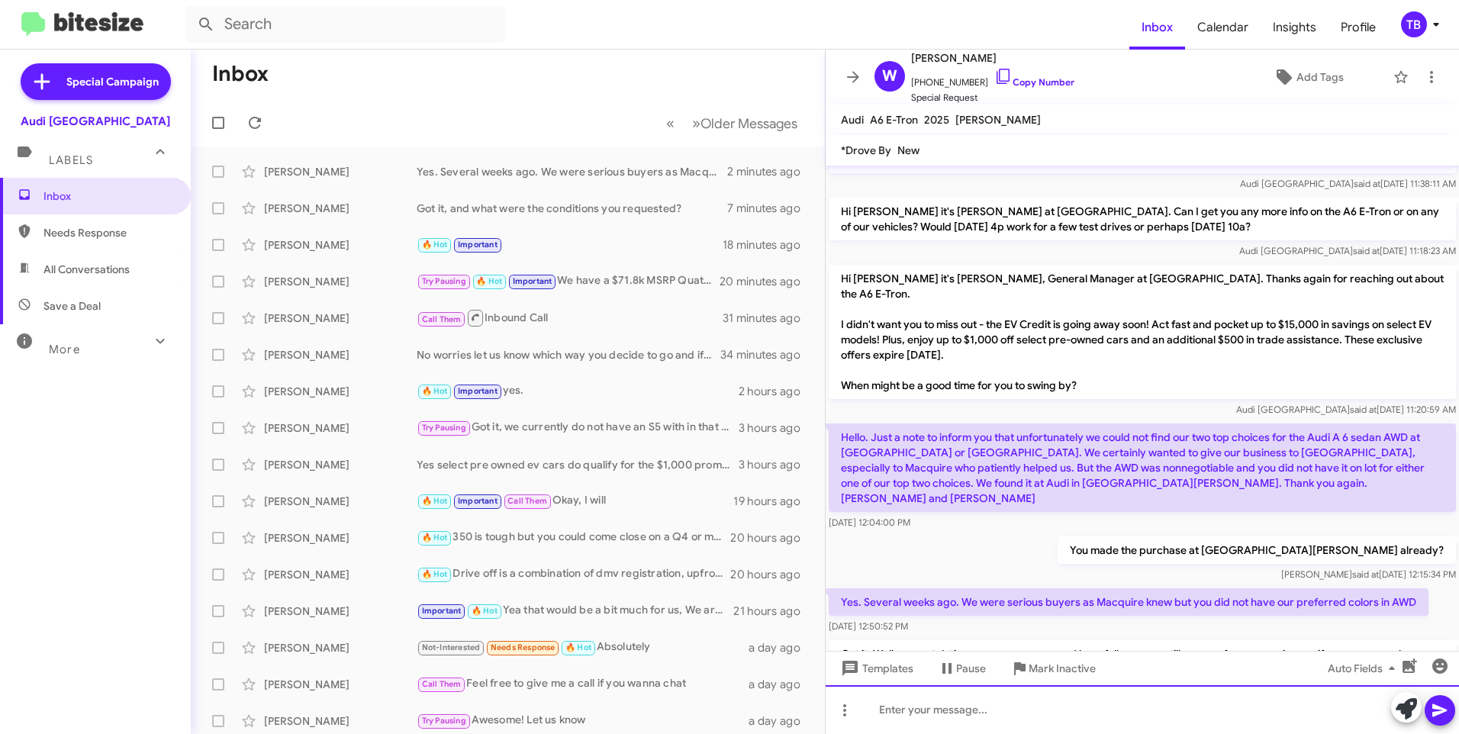
scroll to position [1259, 0]
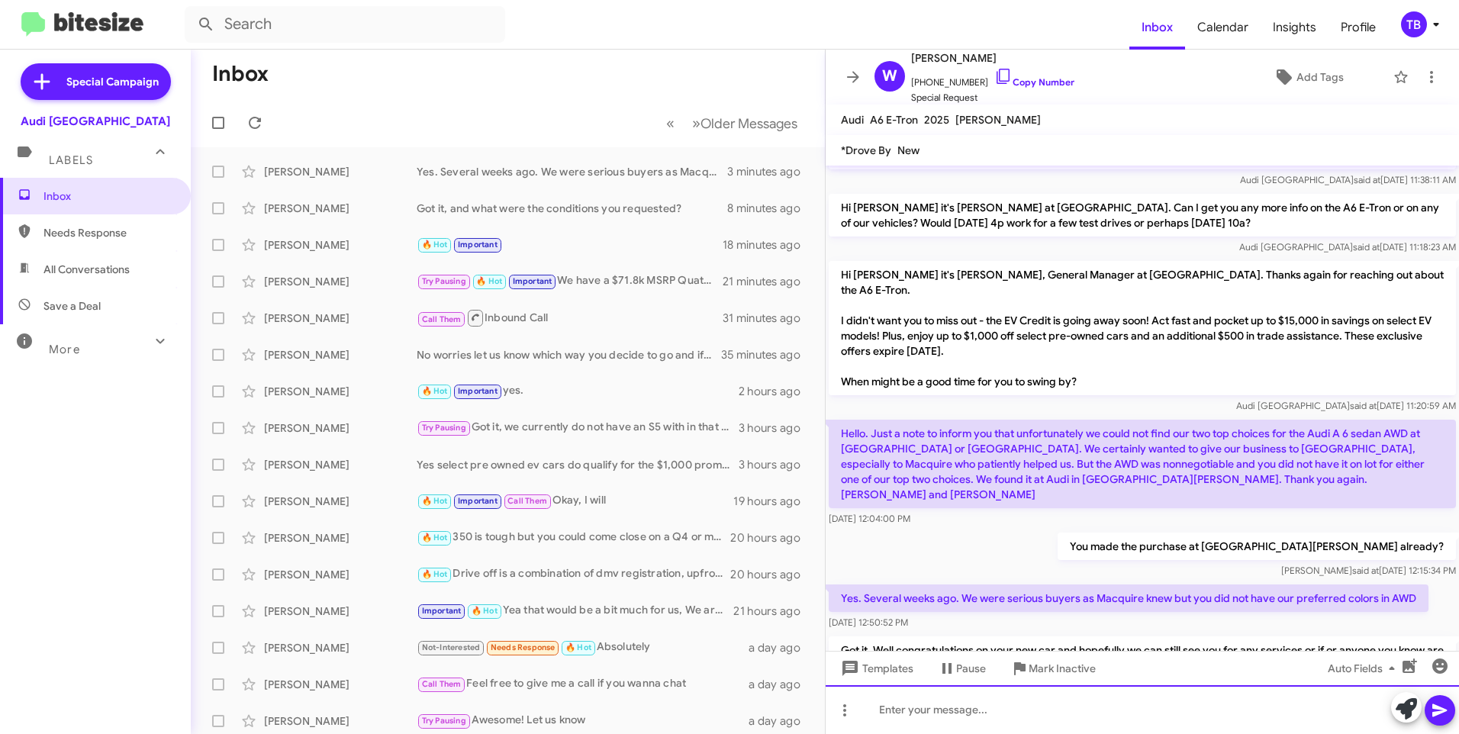
click at [918, 718] on div at bounding box center [1141, 709] width 633 height 49
click at [992, 705] on div at bounding box center [1141, 709] width 633 height 49
click at [855, 76] on icon at bounding box center [853, 77] width 18 height 18
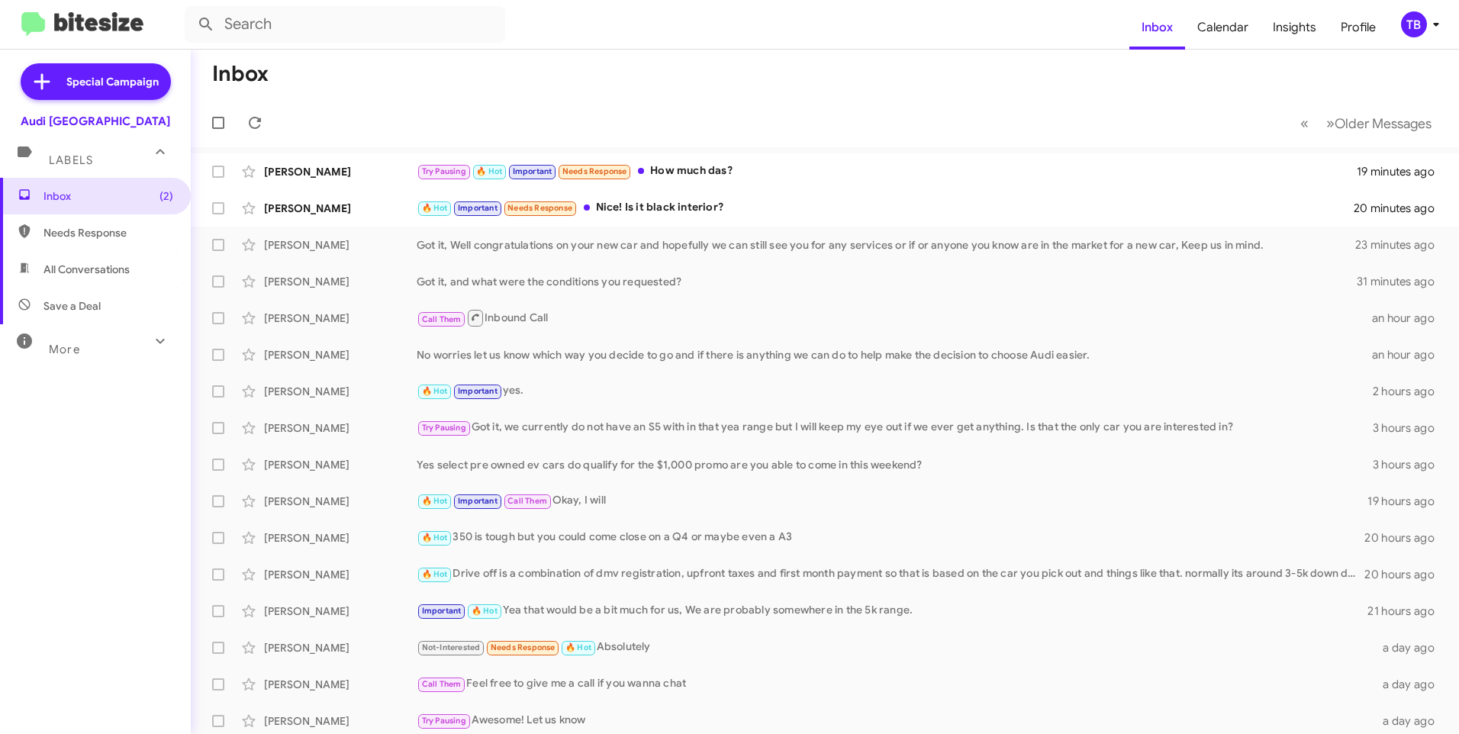
click at [507, 52] on mat-toolbar-row "Inbox" at bounding box center [825, 74] width 1268 height 49
click at [654, 216] on div "🔥 Hot Important Needs Response Nice! Is it black interior?" at bounding box center [901, 208] width 969 height 18
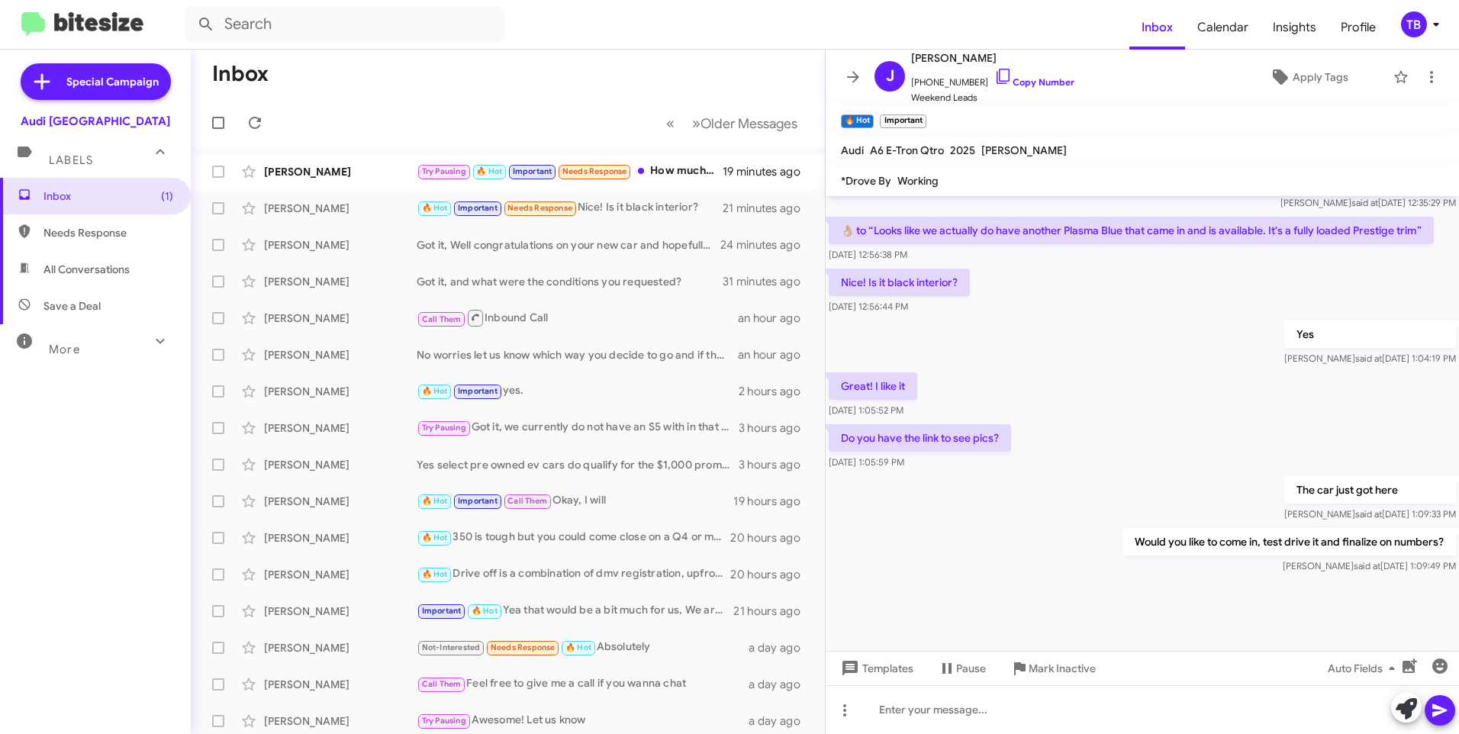
scroll to position [897, 0]
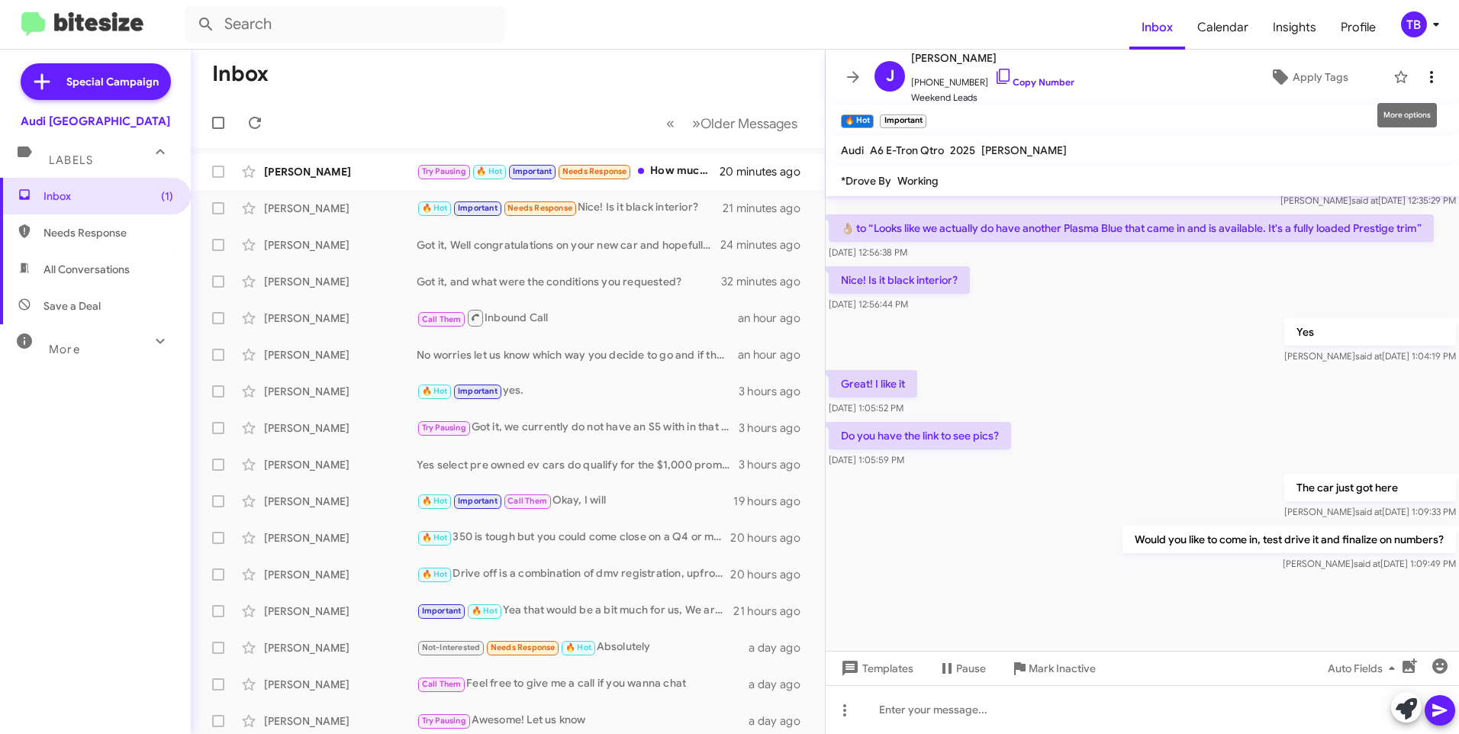
click at [1427, 81] on icon at bounding box center [1431, 77] width 18 height 18
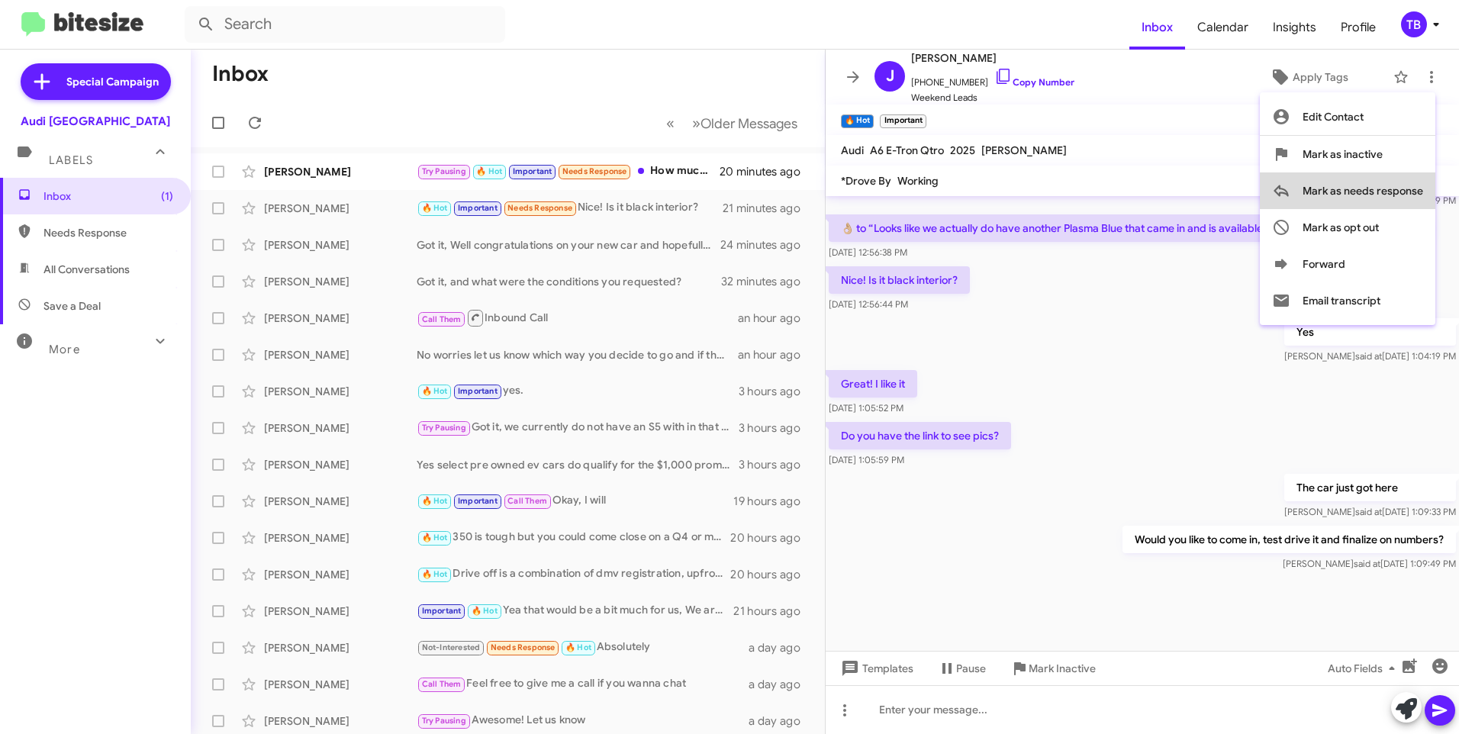
click at [1390, 190] on span "Mark as needs response" at bounding box center [1362, 190] width 121 height 37
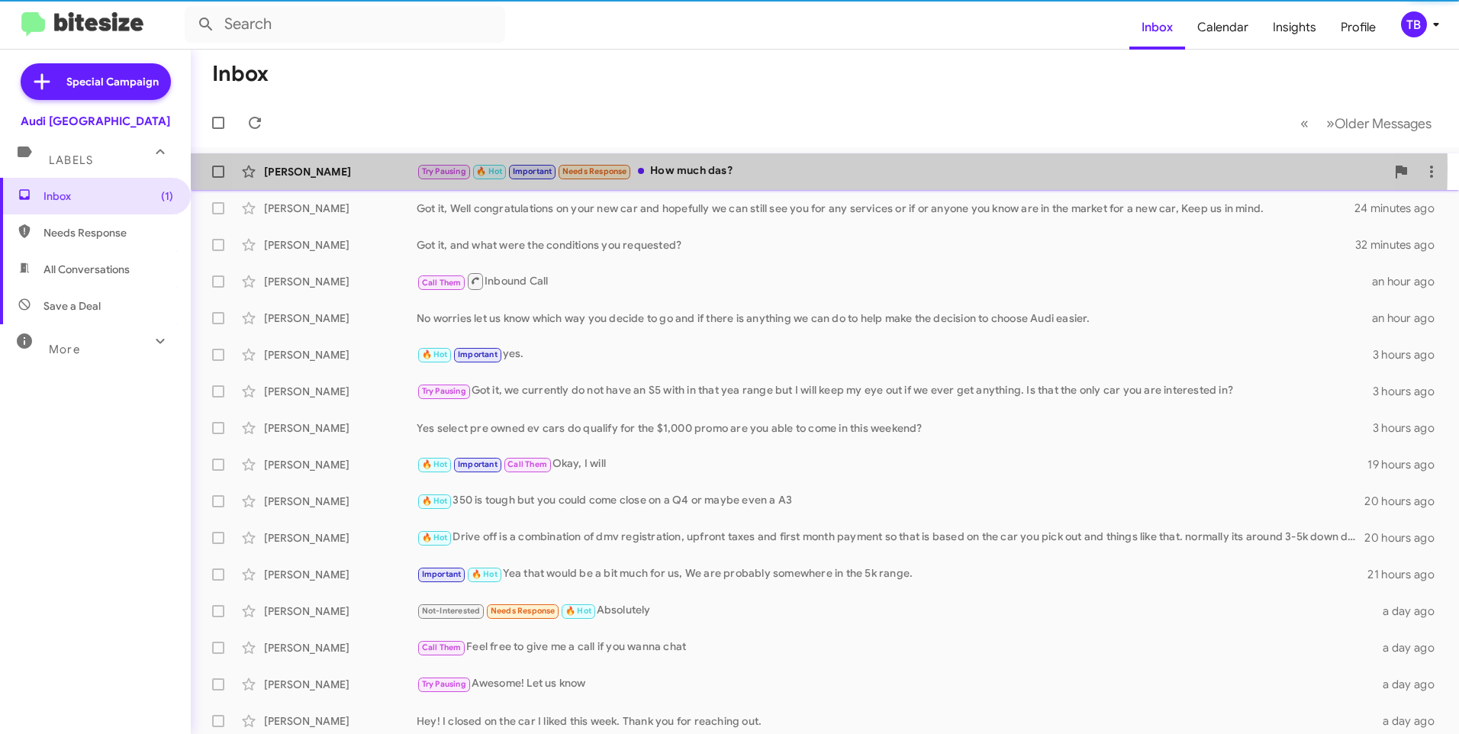
click at [742, 167] on div "Try Pausing 🔥 Hot Important Needs Response How much das?" at bounding box center [901, 171] width 969 height 18
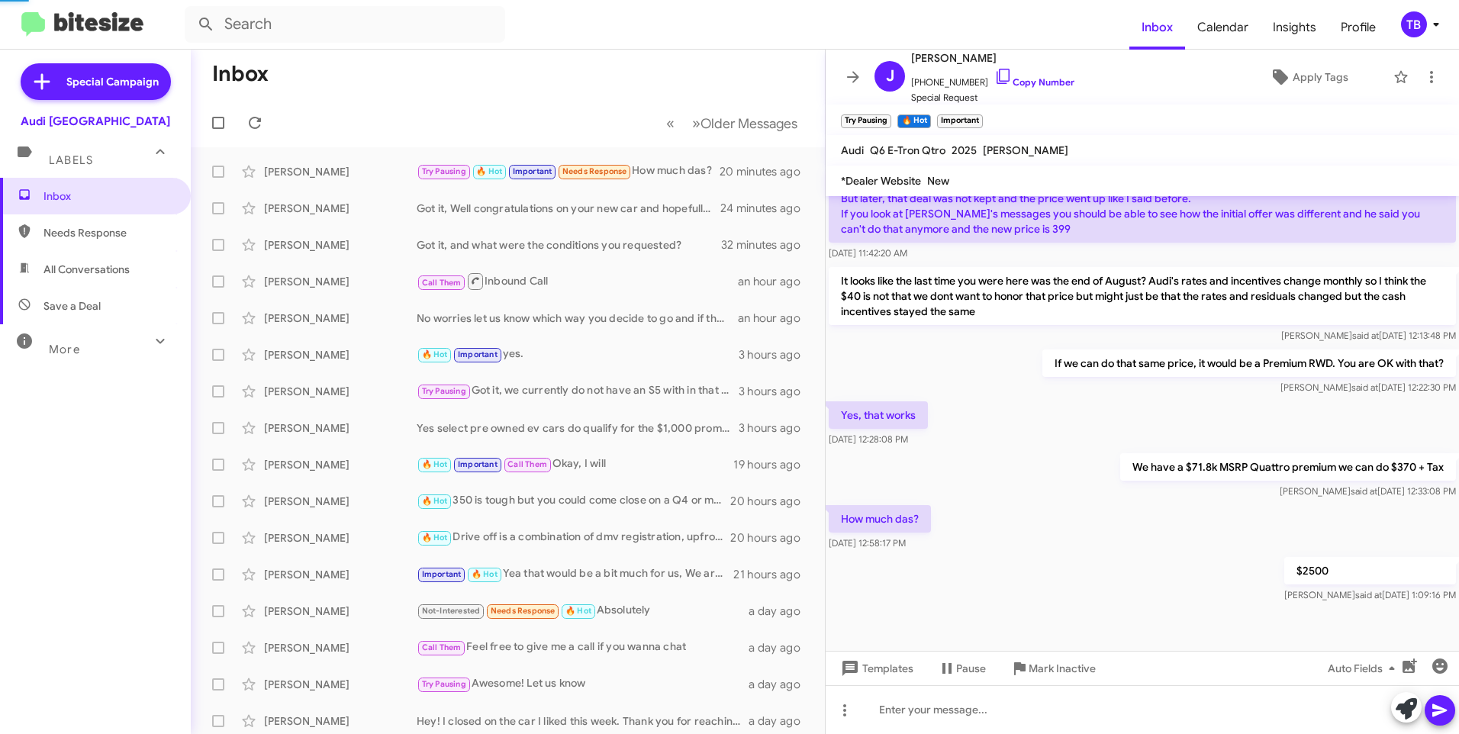
scroll to position [995, 0]
click at [1422, 82] on icon at bounding box center [1431, 77] width 18 height 18
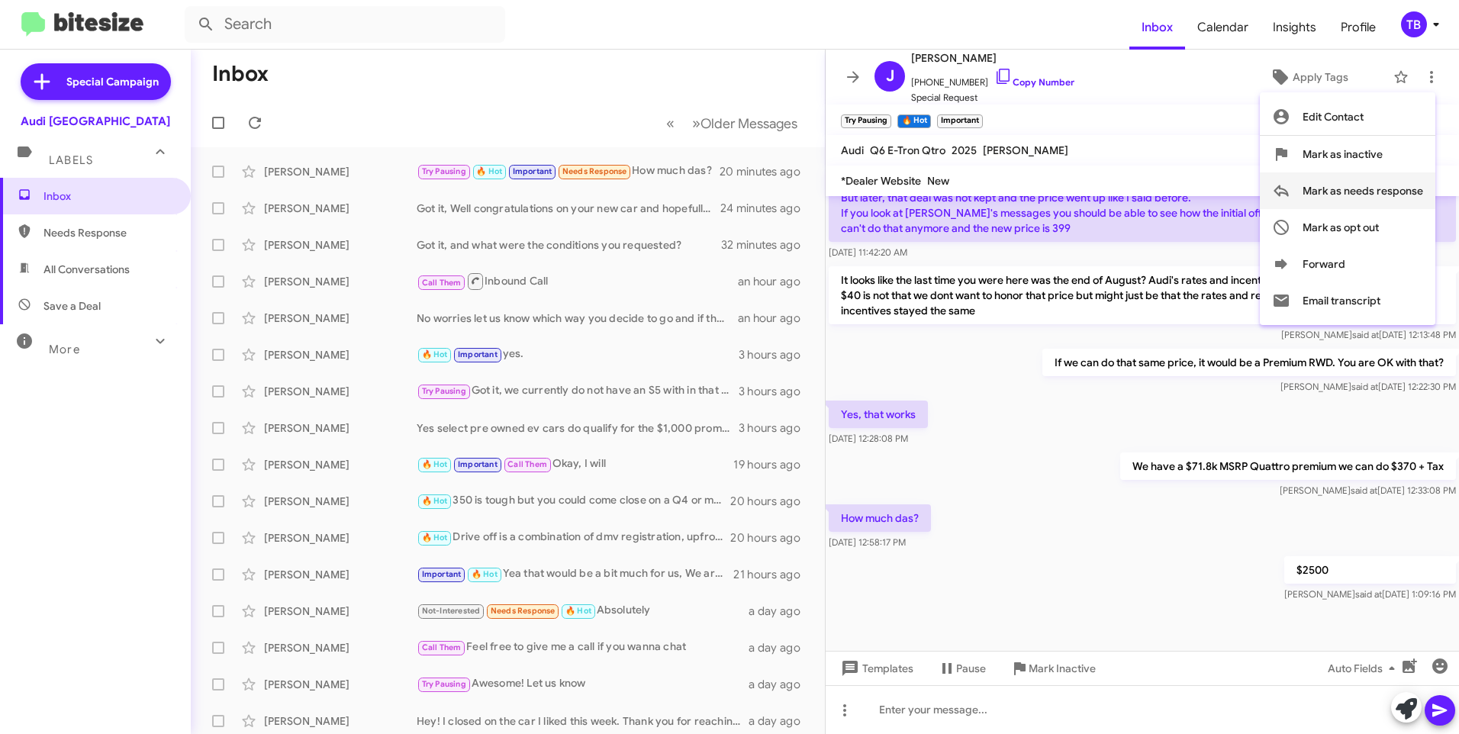
click at [1392, 192] on span "Mark as needs response" at bounding box center [1362, 190] width 121 height 37
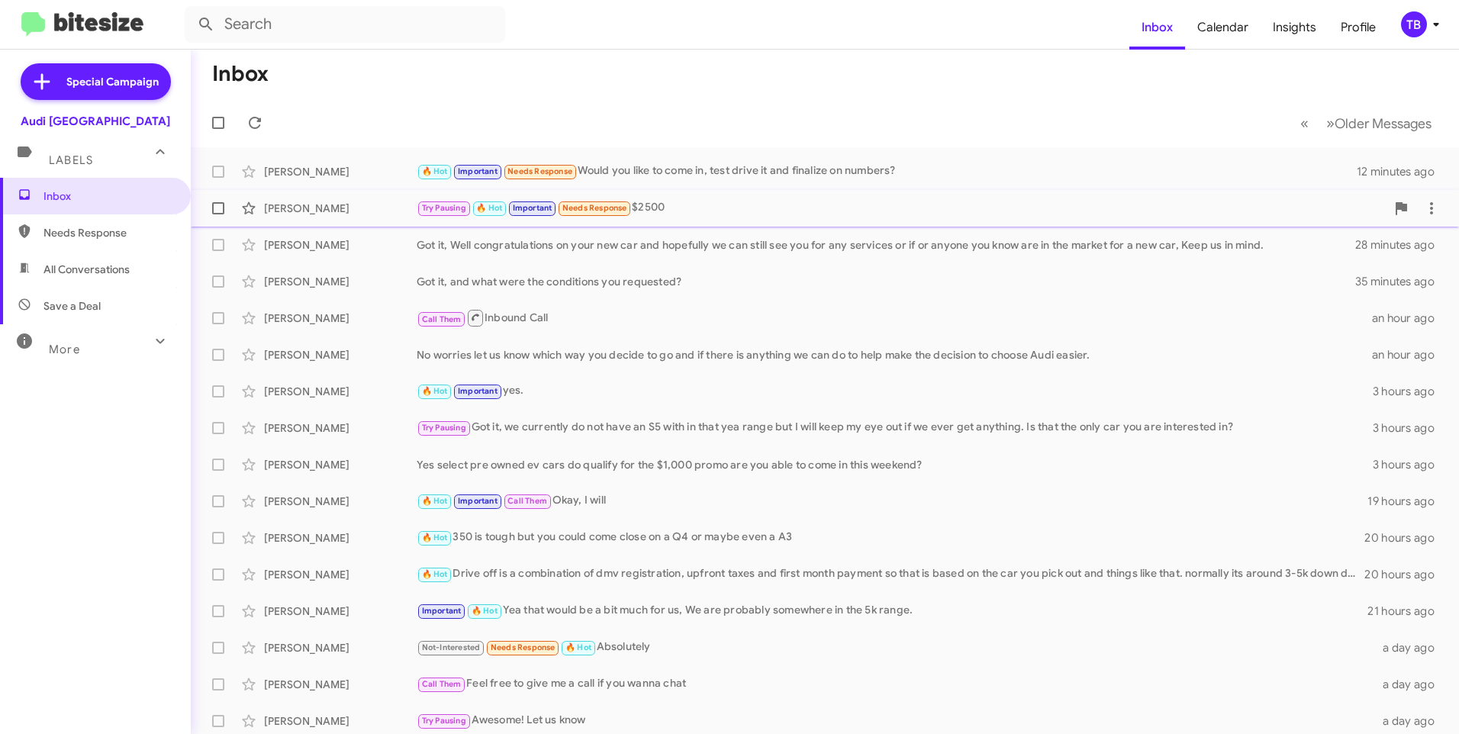
click at [705, 205] on div "Try Pausing 🔥 Hot Important Needs Response $2500" at bounding box center [901, 208] width 969 height 18
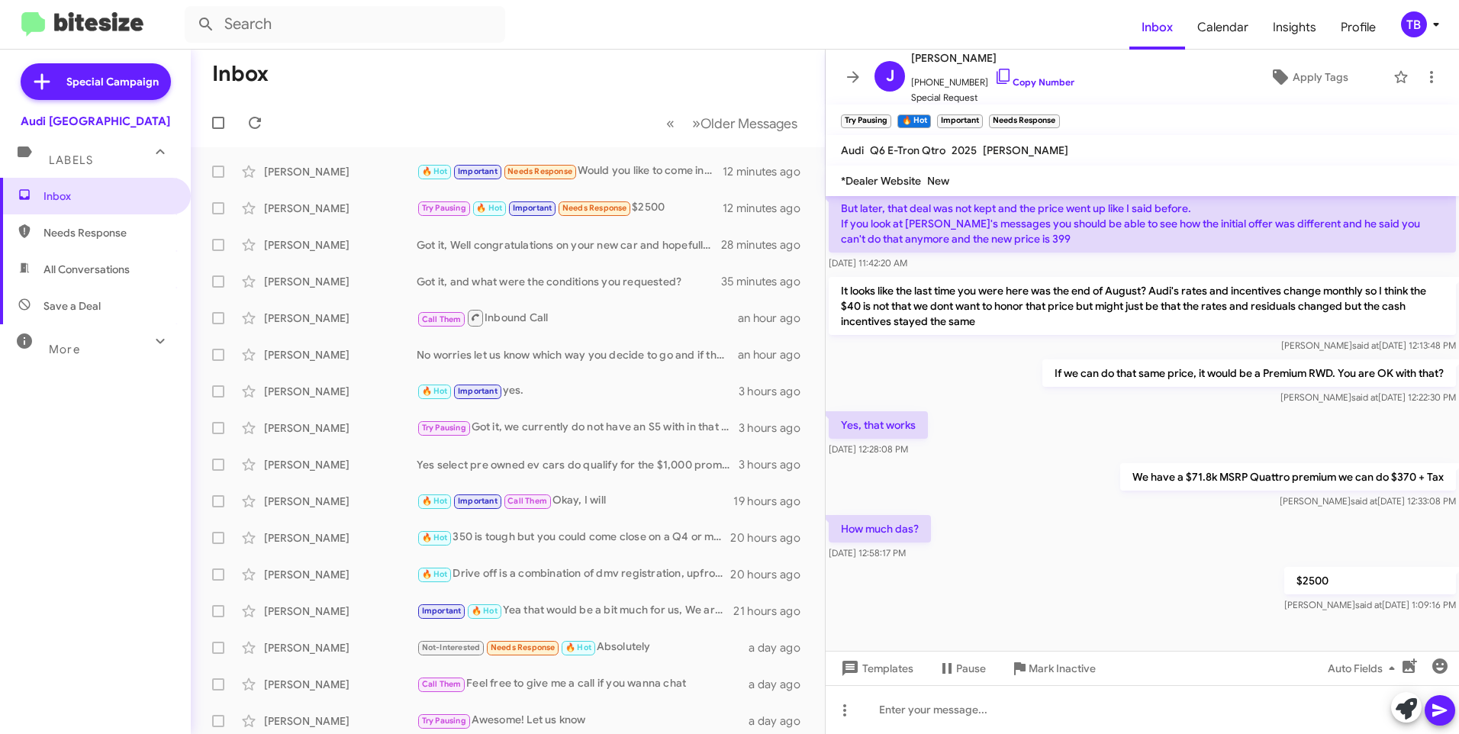
scroll to position [995, 0]
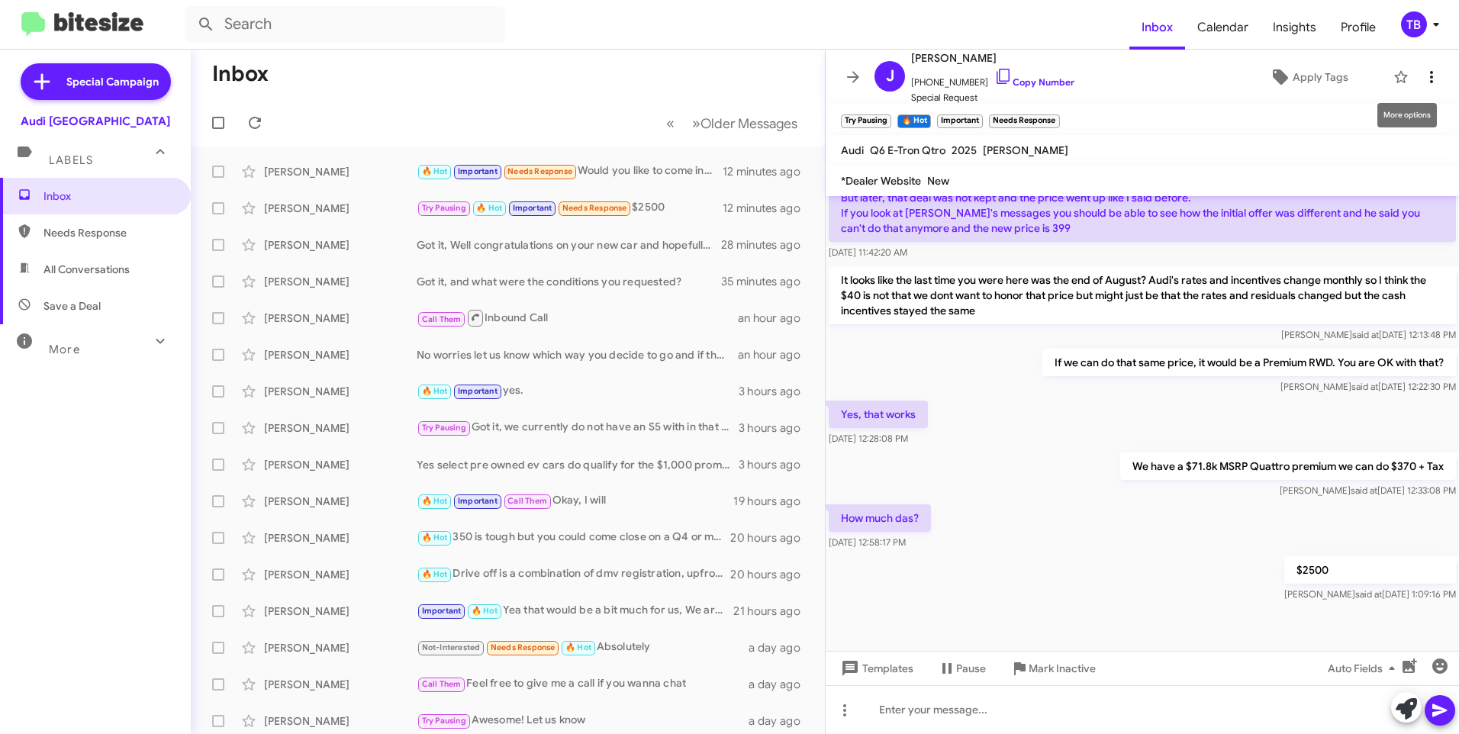
click at [1424, 71] on icon at bounding box center [1431, 77] width 18 height 18
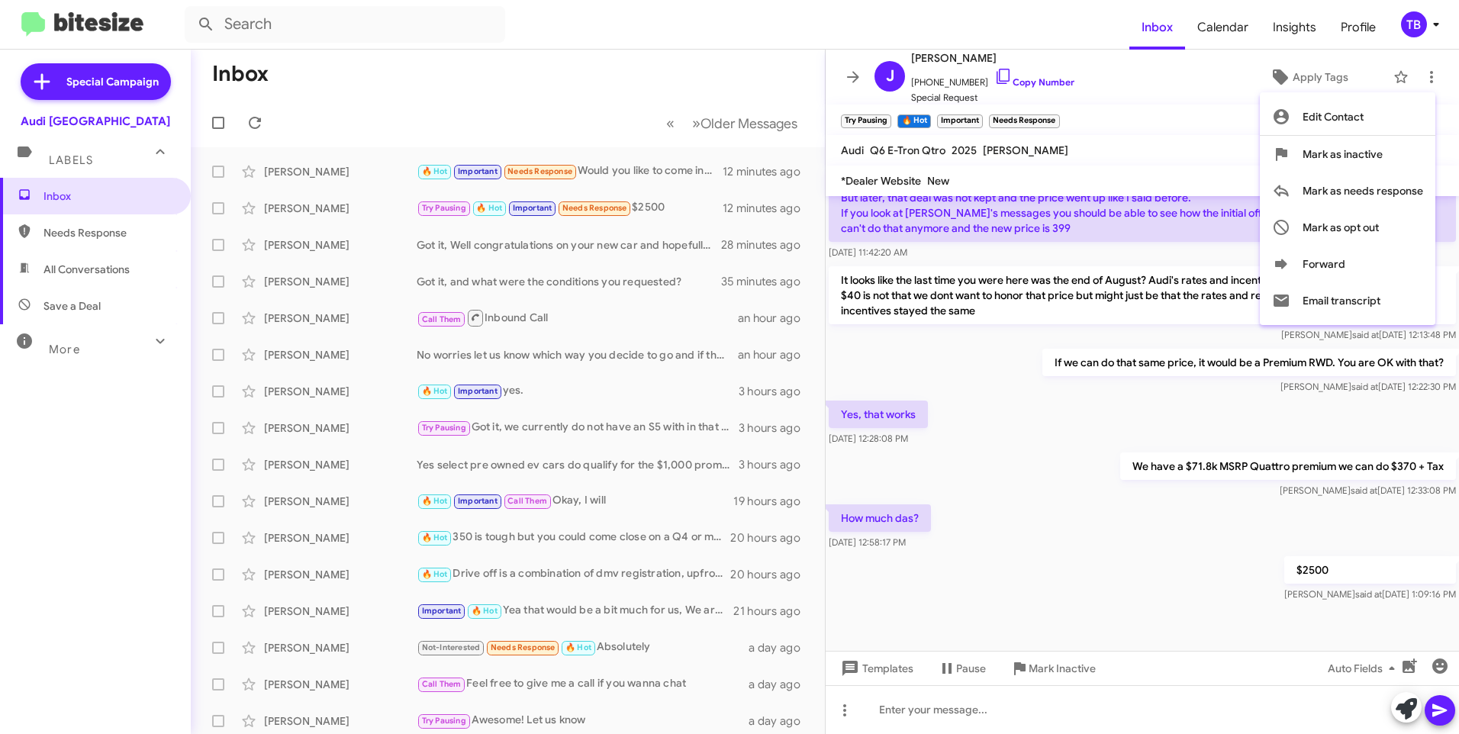
click at [846, 83] on div at bounding box center [729, 367] width 1459 height 734
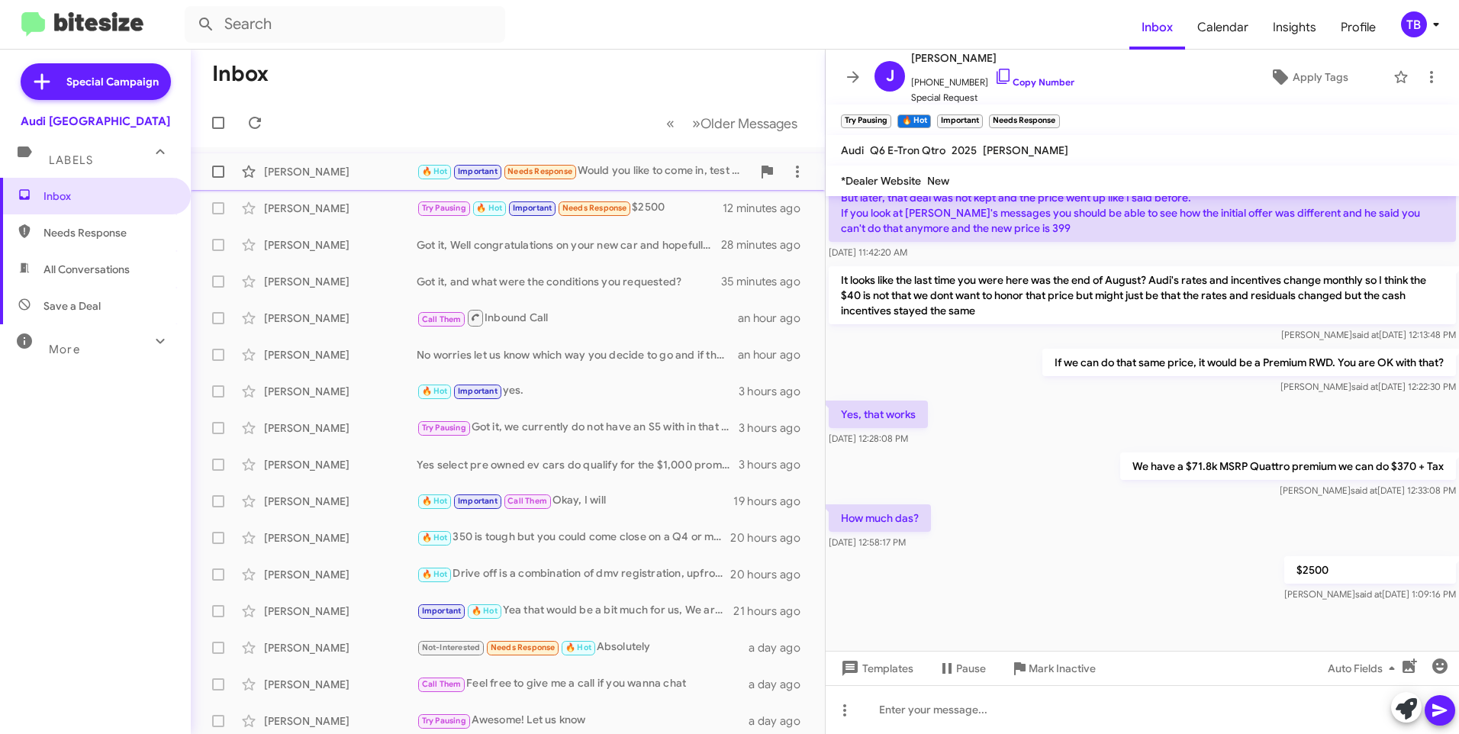
click at [666, 177] on div "🔥 Hot Important Needs Response Would you like to come in, test drive it and fin…" at bounding box center [584, 171] width 335 height 18
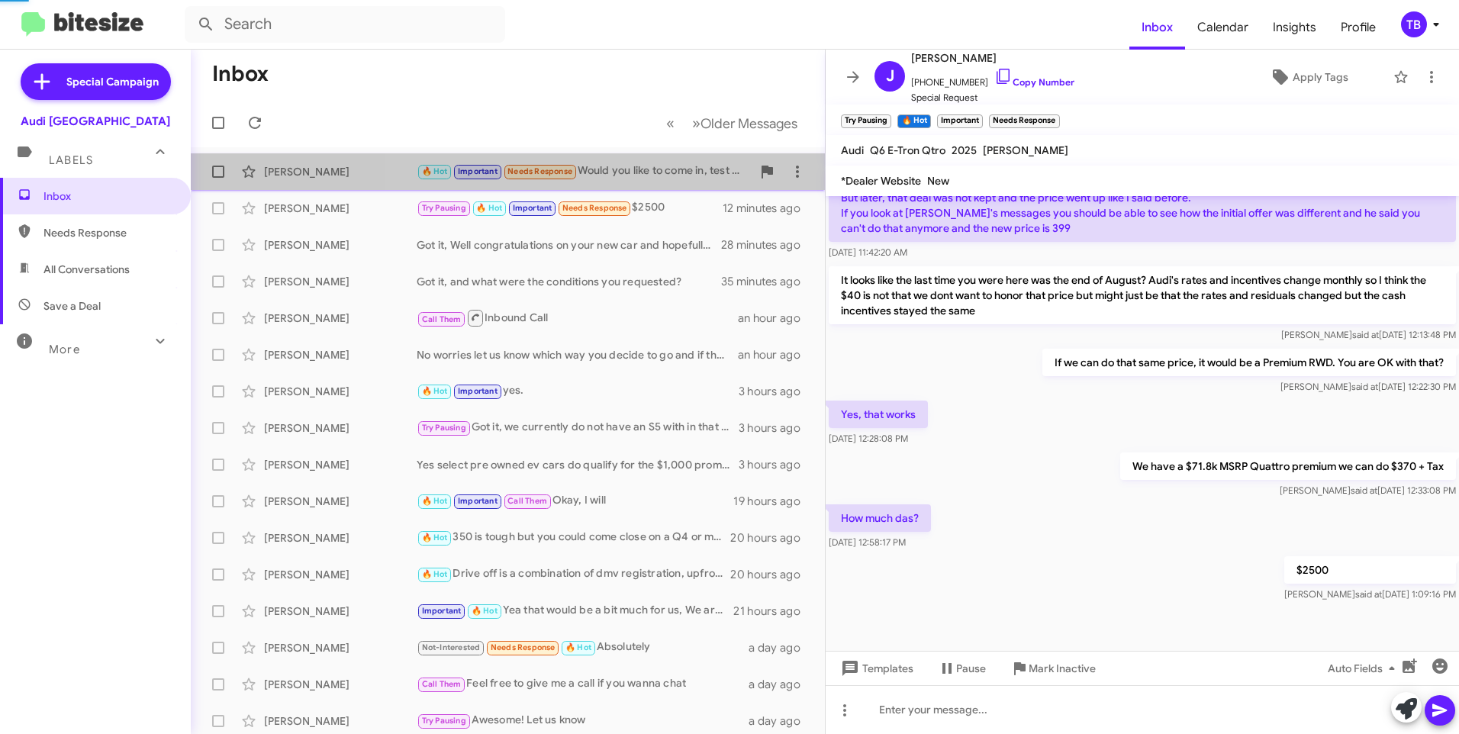
scroll to position [897, 0]
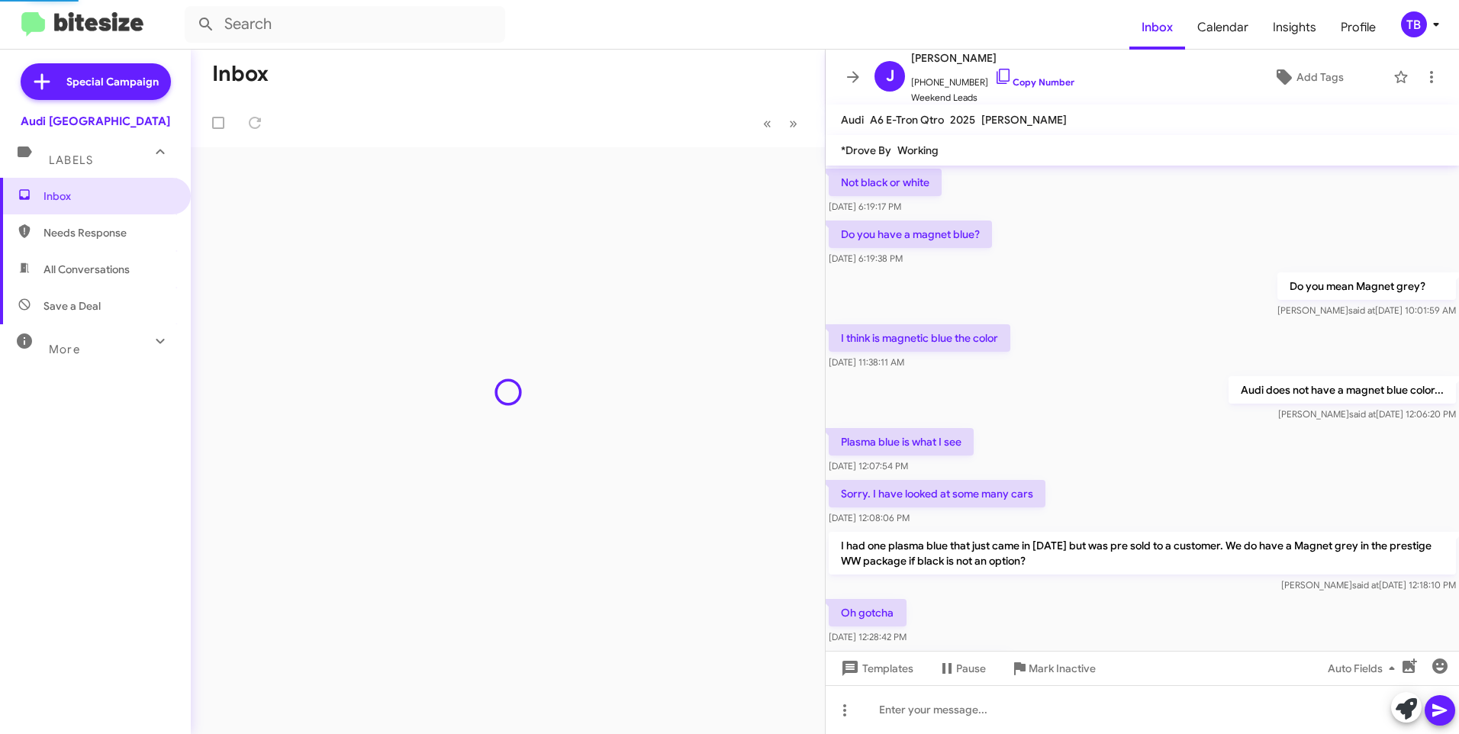
scroll to position [867, 0]
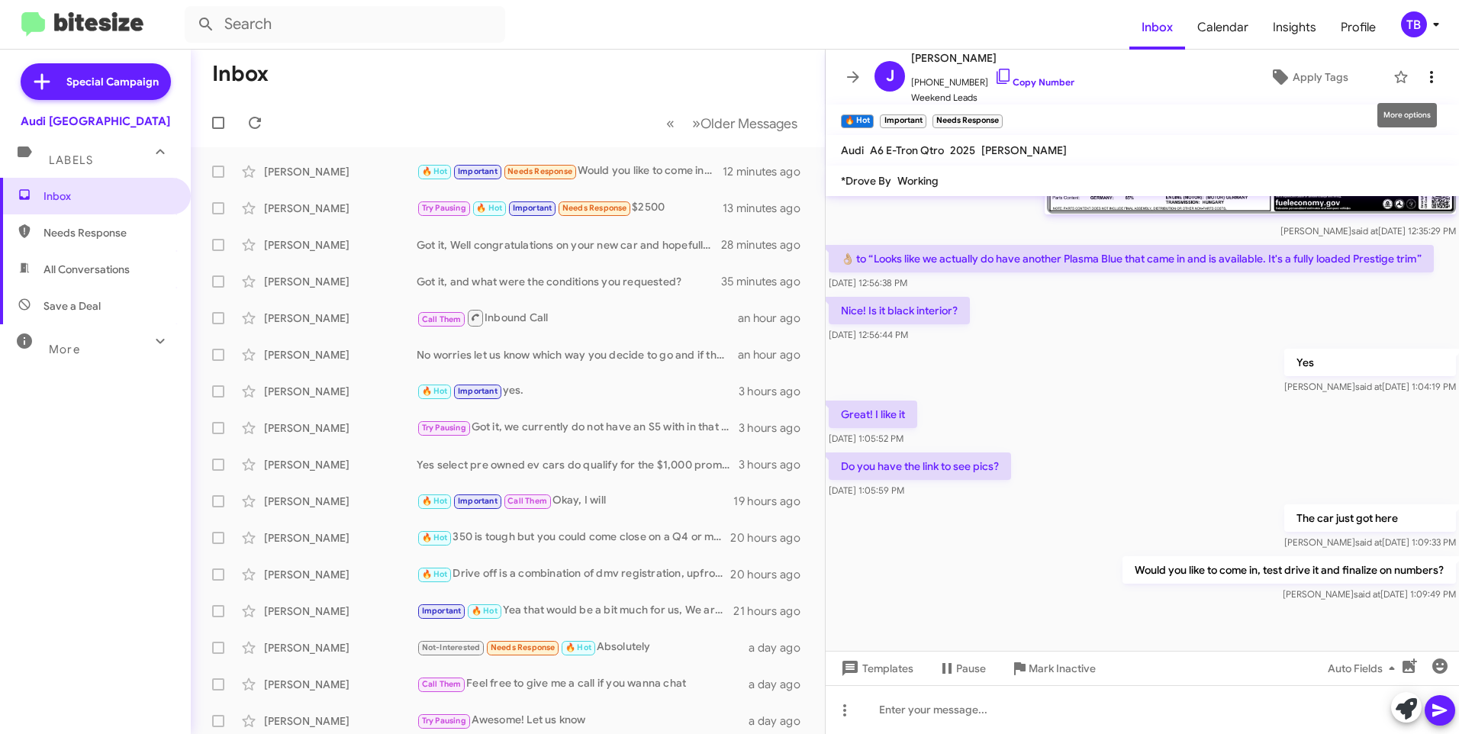
click at [1430, 72] on span at bounding box center [1431, 77] width 31 height 18
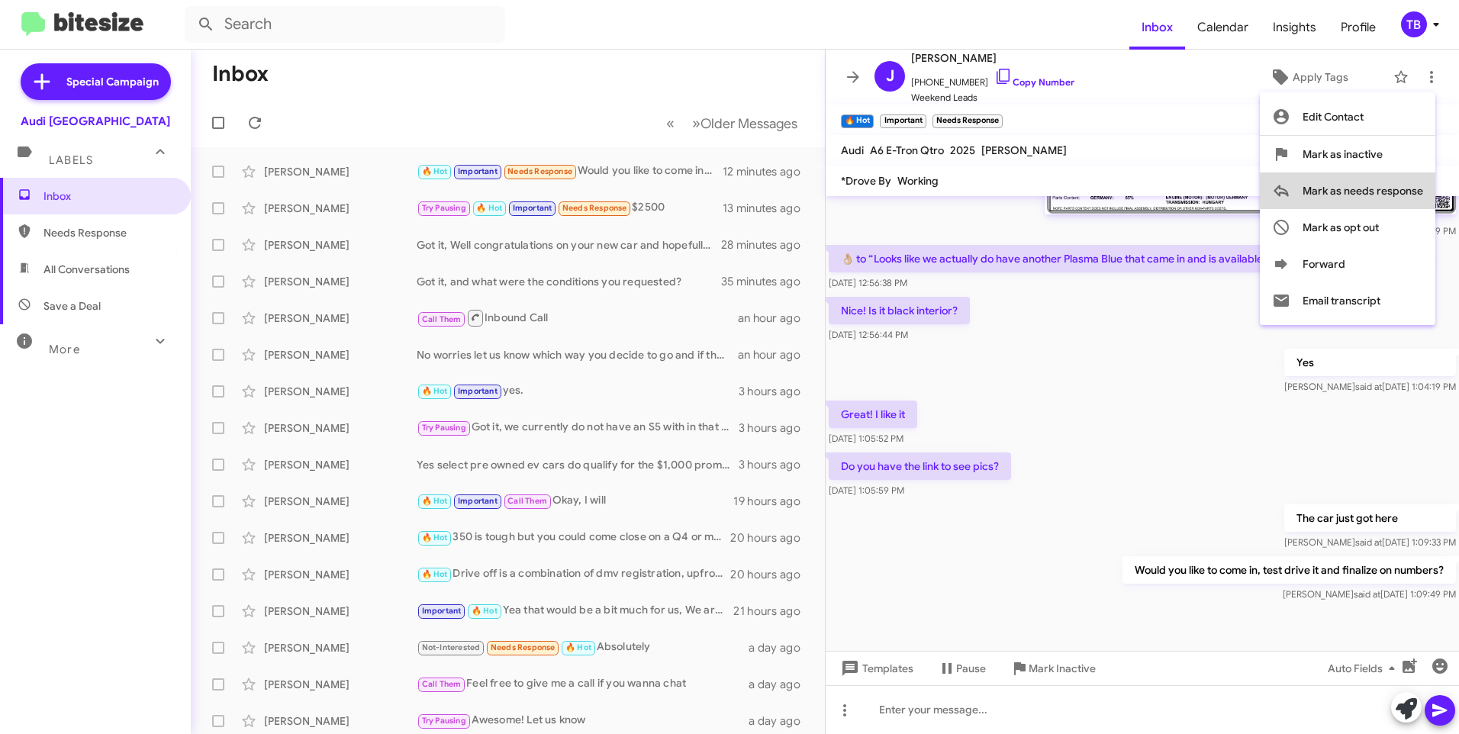
click at [1369, 180] on span "Mark as needs response" at bounding box center [1362, 190] width 121 height 37
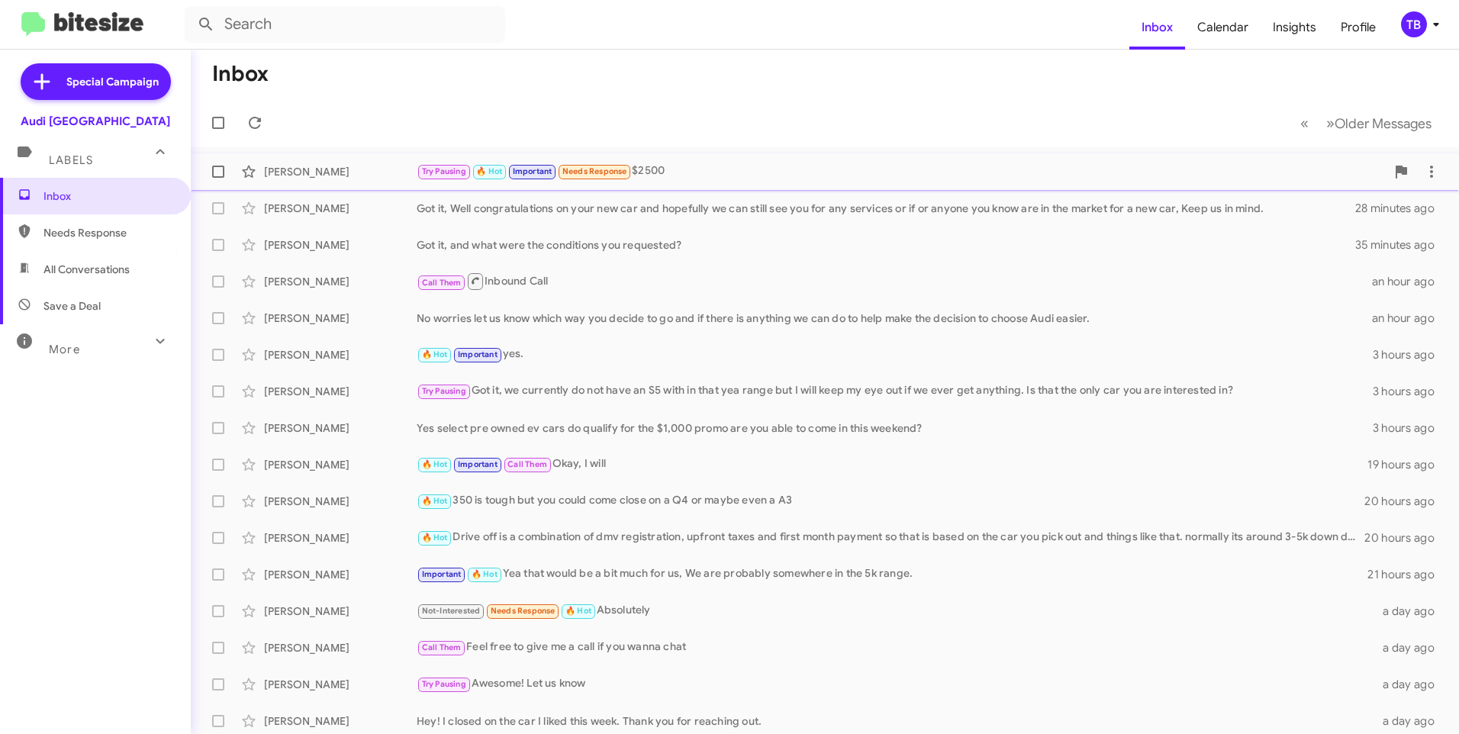
click at [694, 166] on div "Try Pausing 🔥 Hot Important Needs Response $2500" at bounding box center [901, 171] width 969 height 18
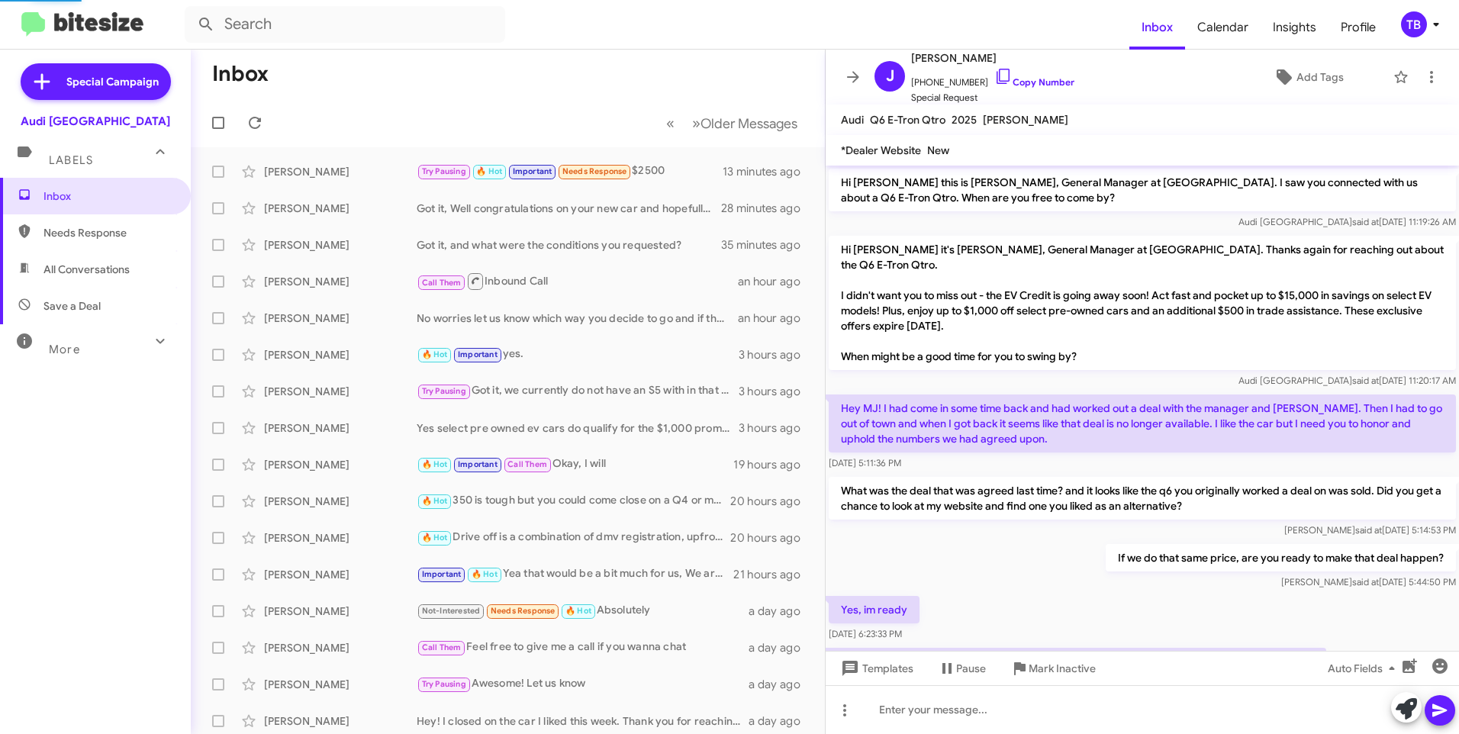
scroll to position [964, 0]
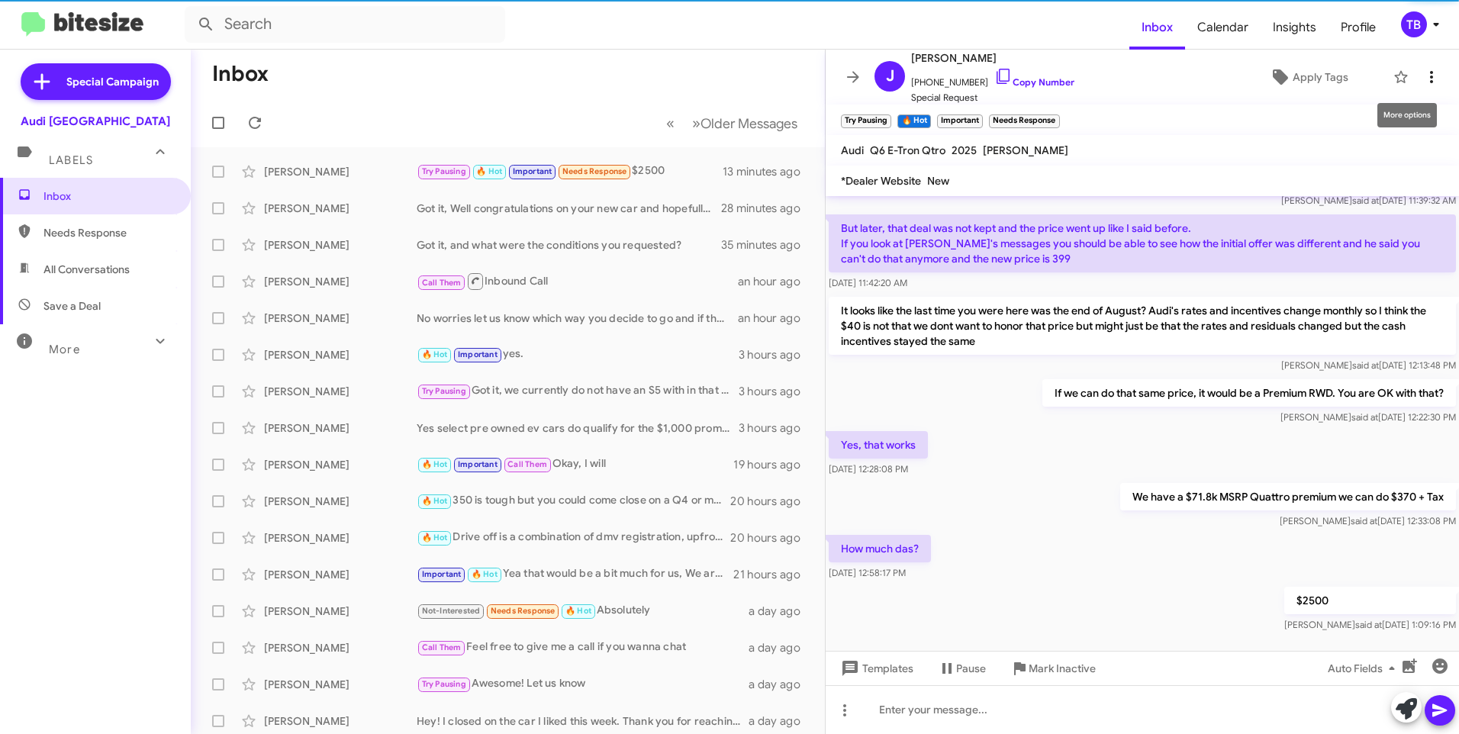
click at [1422, 82] on icon at bounding box center [1431, 77] width 18 height 18
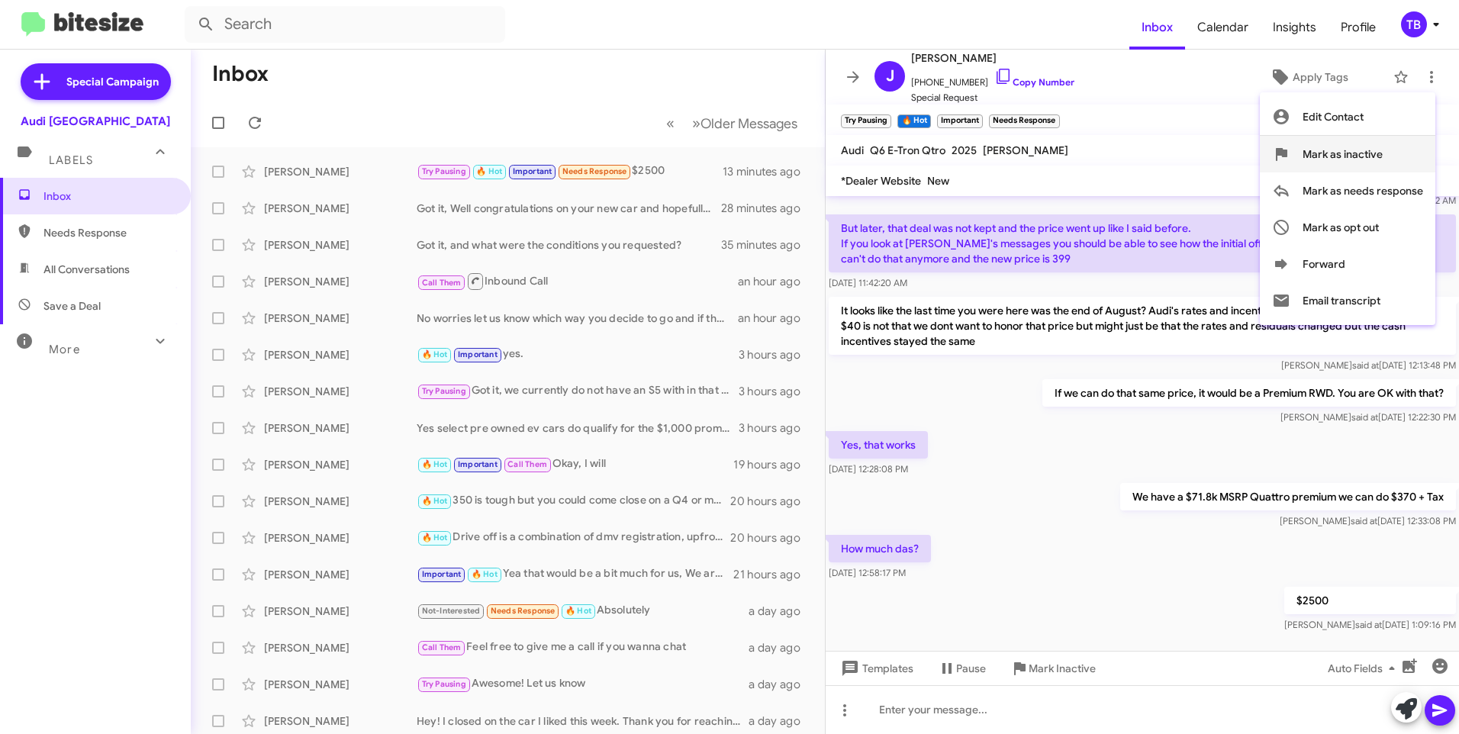
click at [1368, 158] on span "Mark as inactive" at bounding box center [1342, 154] width 80 height 37
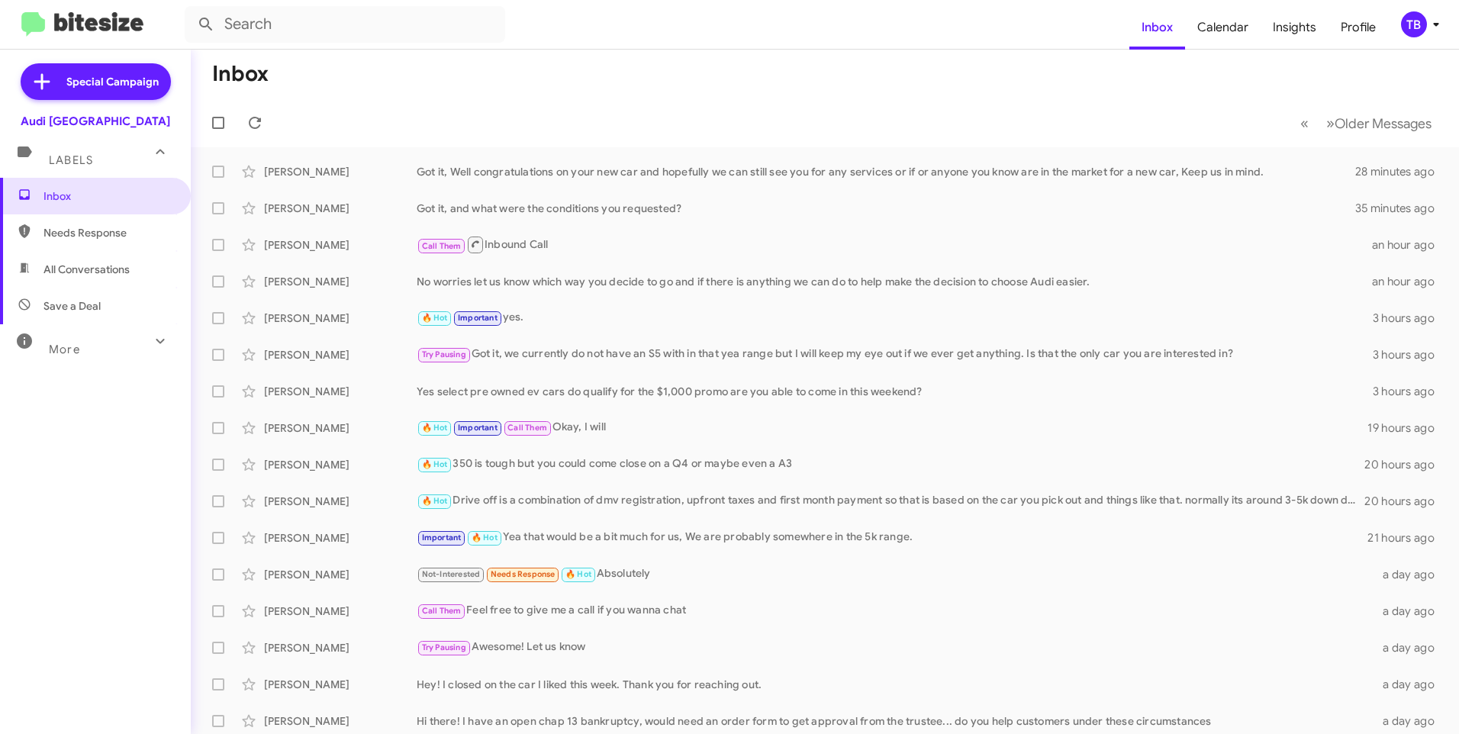
click at [63, 342] on div "More" at bounding box center [80, 343] width 136 height 28
click at [69, 301] on span "Save a Deal" at bounding box center [71, 305] width 57 height 15
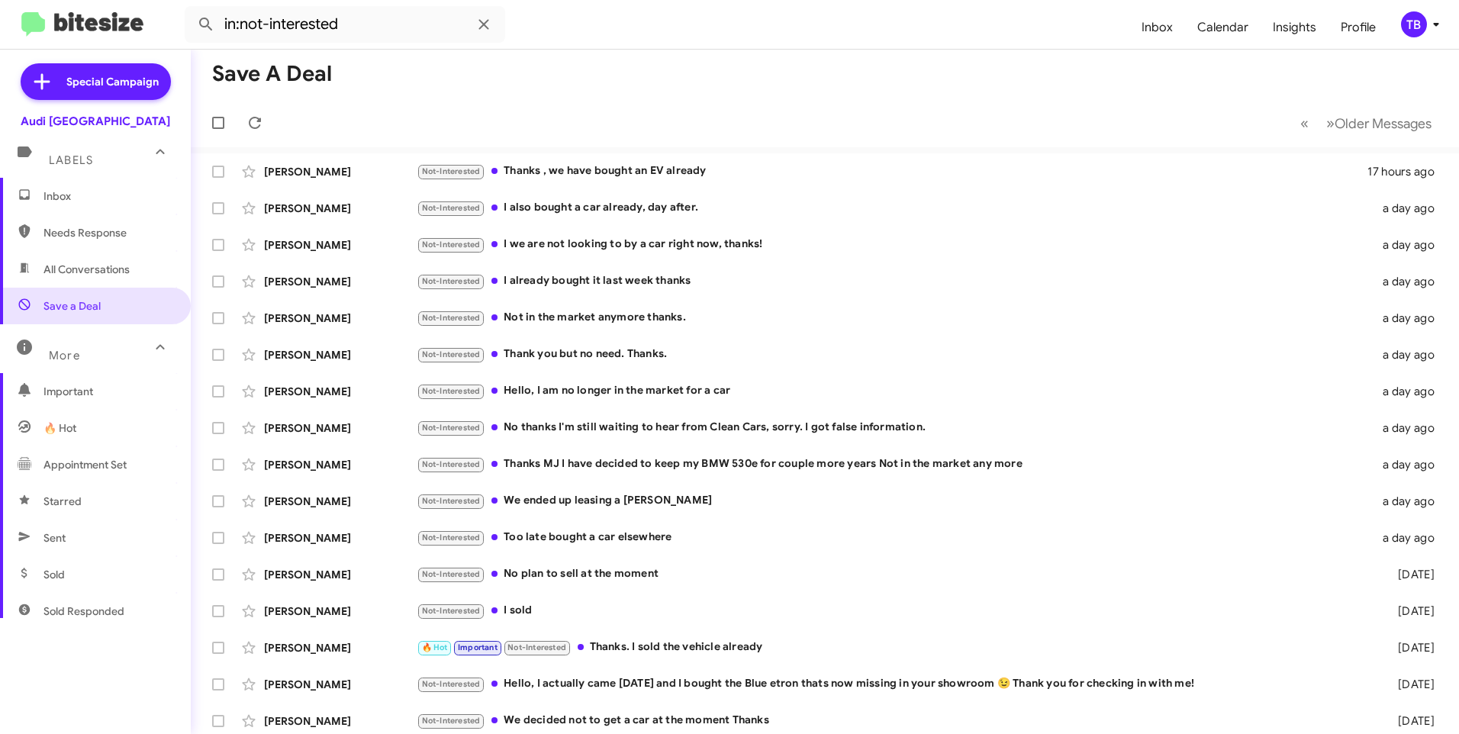
click at [68, 262] on span "All Conversations" at bounding box center [86, 269] width 86 height 15
type input "in:all-conversations"
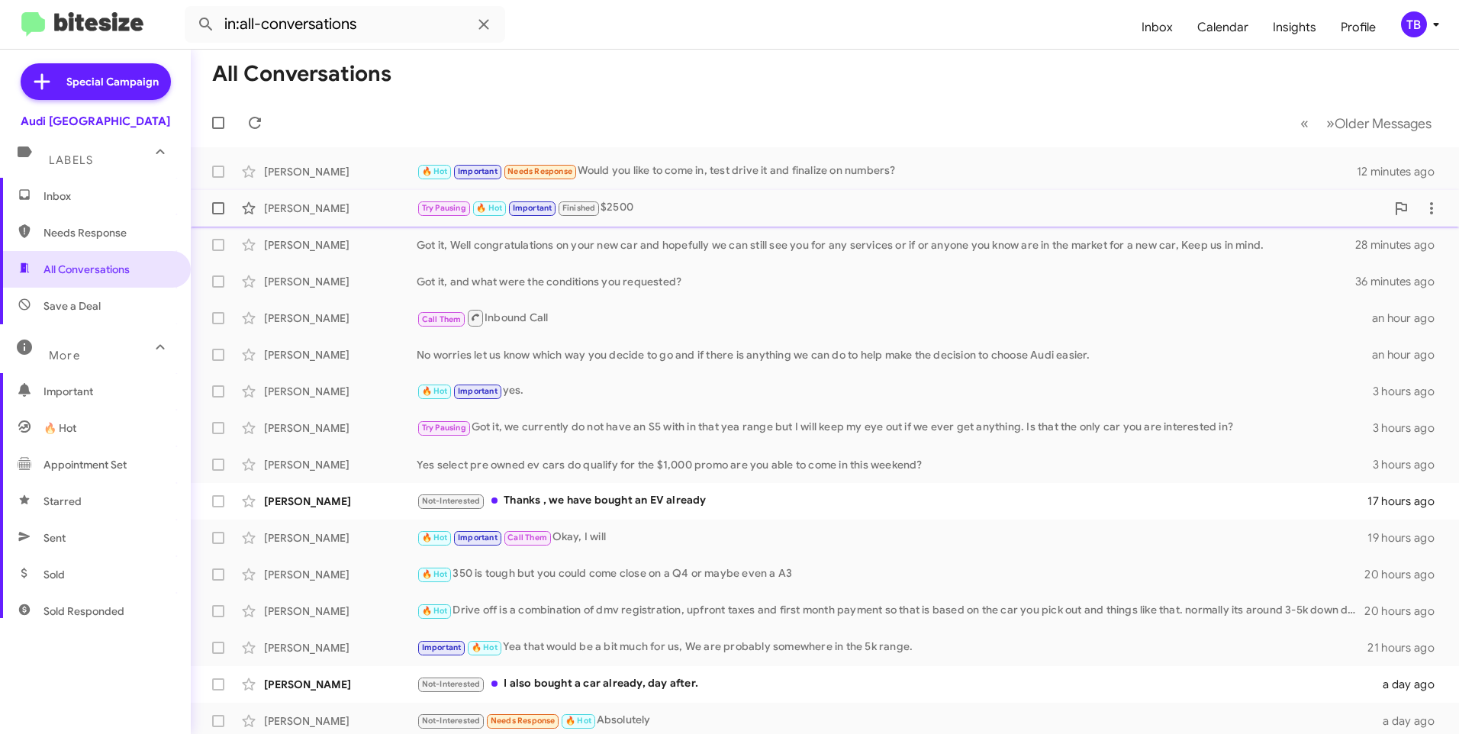
click at [740, 194] on div "[PERSON_NAME] Try Pausing 🔥 Hot Important Finished $2500 13 minutes ago" at bounding box center [824, 208] width 1243 height 31
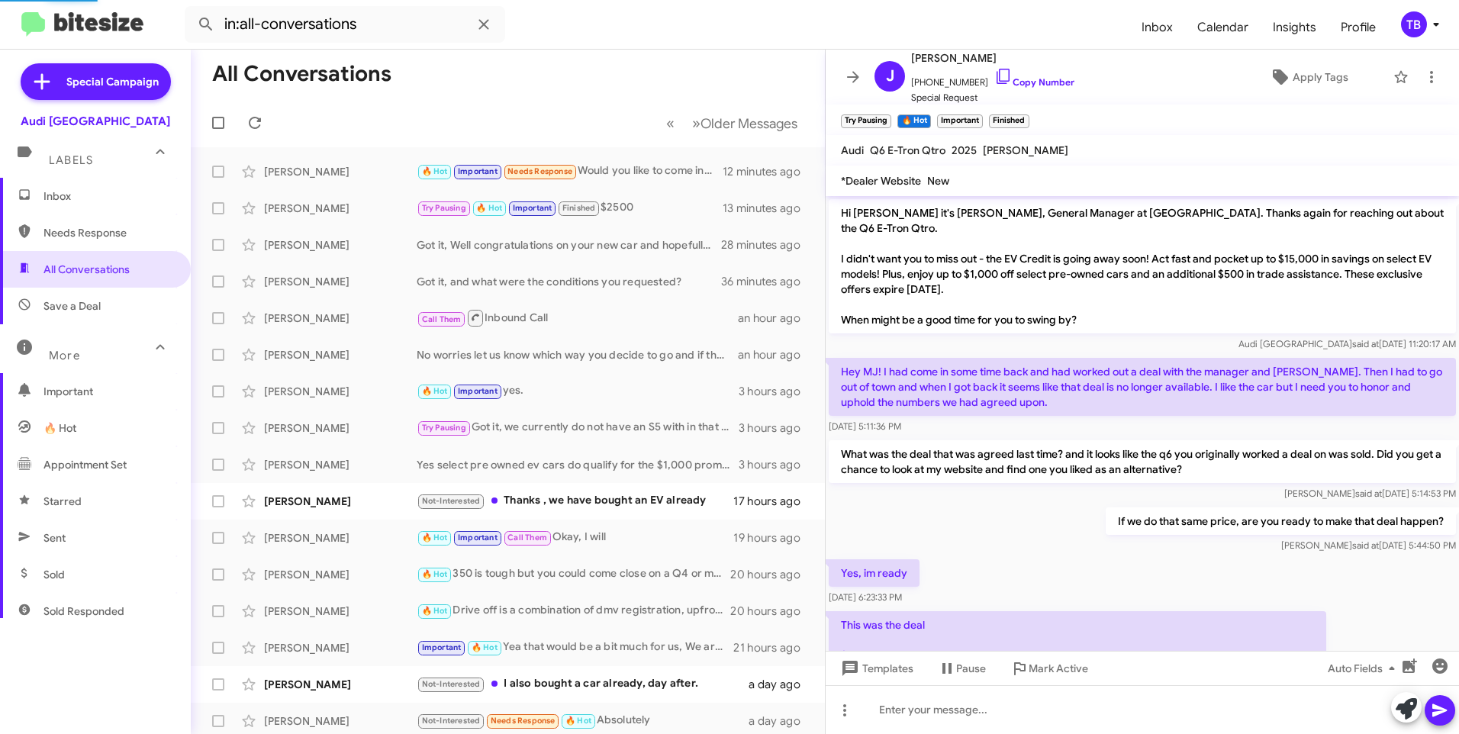
scroll to position [925, 0]
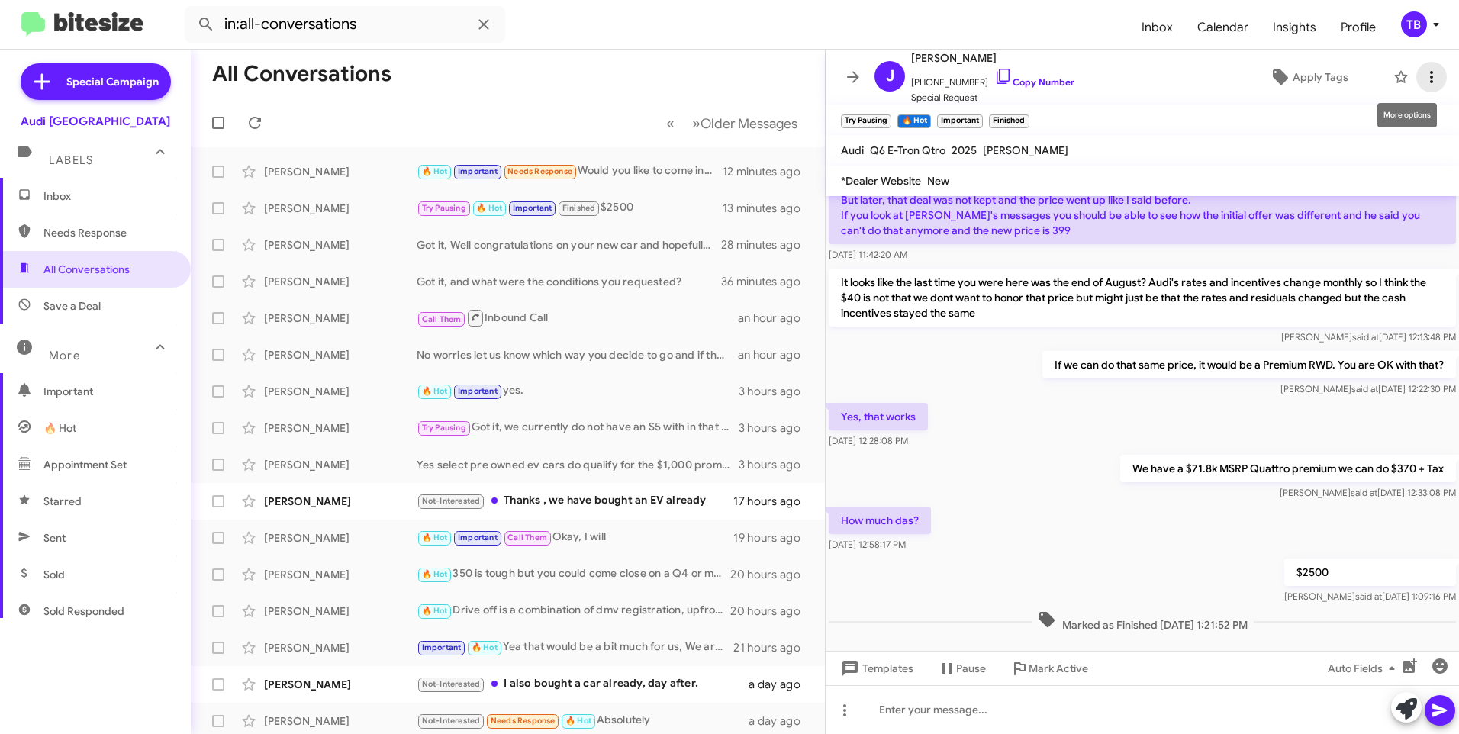
click at [1422, 76] on icon at bounding box center [1431, 77] width 18 height 18
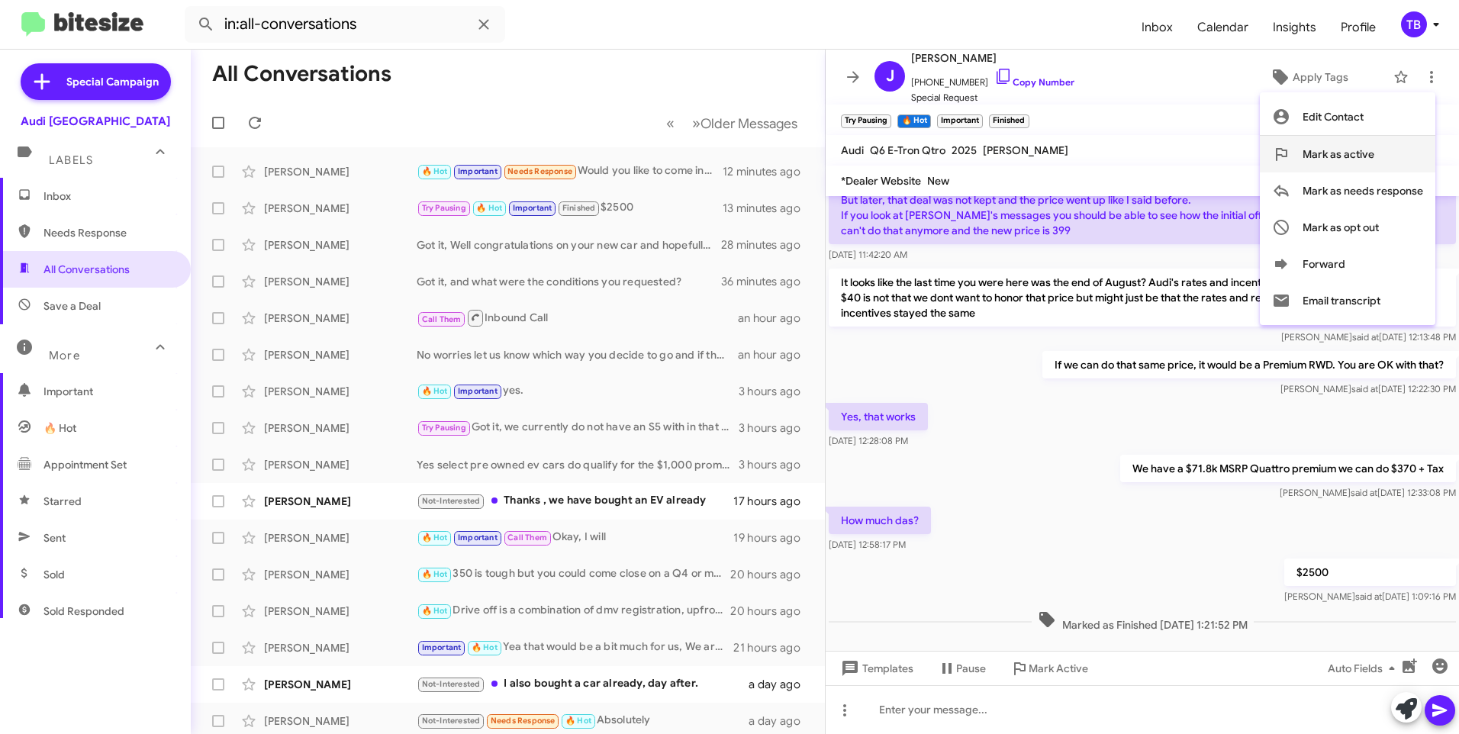
click at [1366, 163] on span "Mark as active" at bounding box center [1338, 154] width 72 height 37
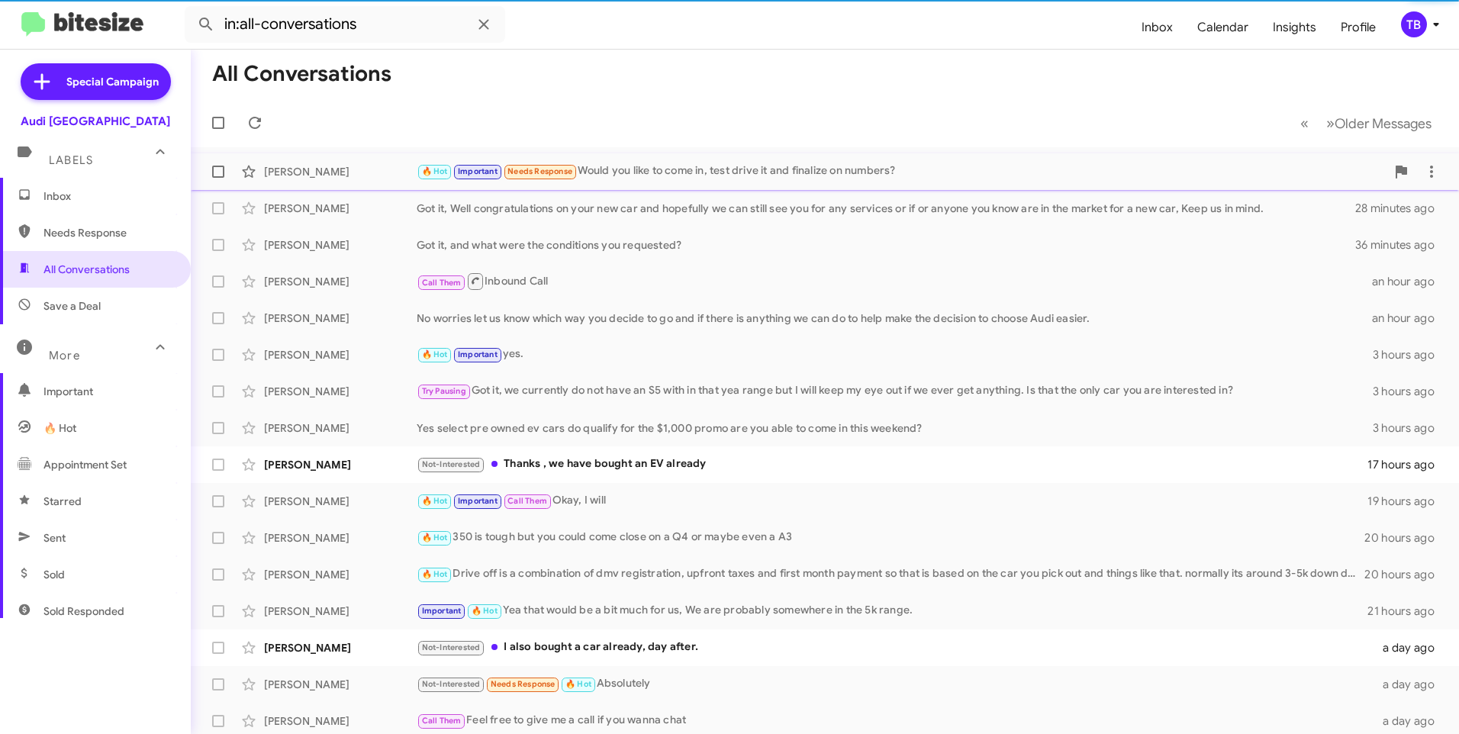
click at [658, 178] on div "🔥 Hot Important Needs Response Would you like to come in, test drive it and fin…" at bounding box center [901, 171] width 969 height 18
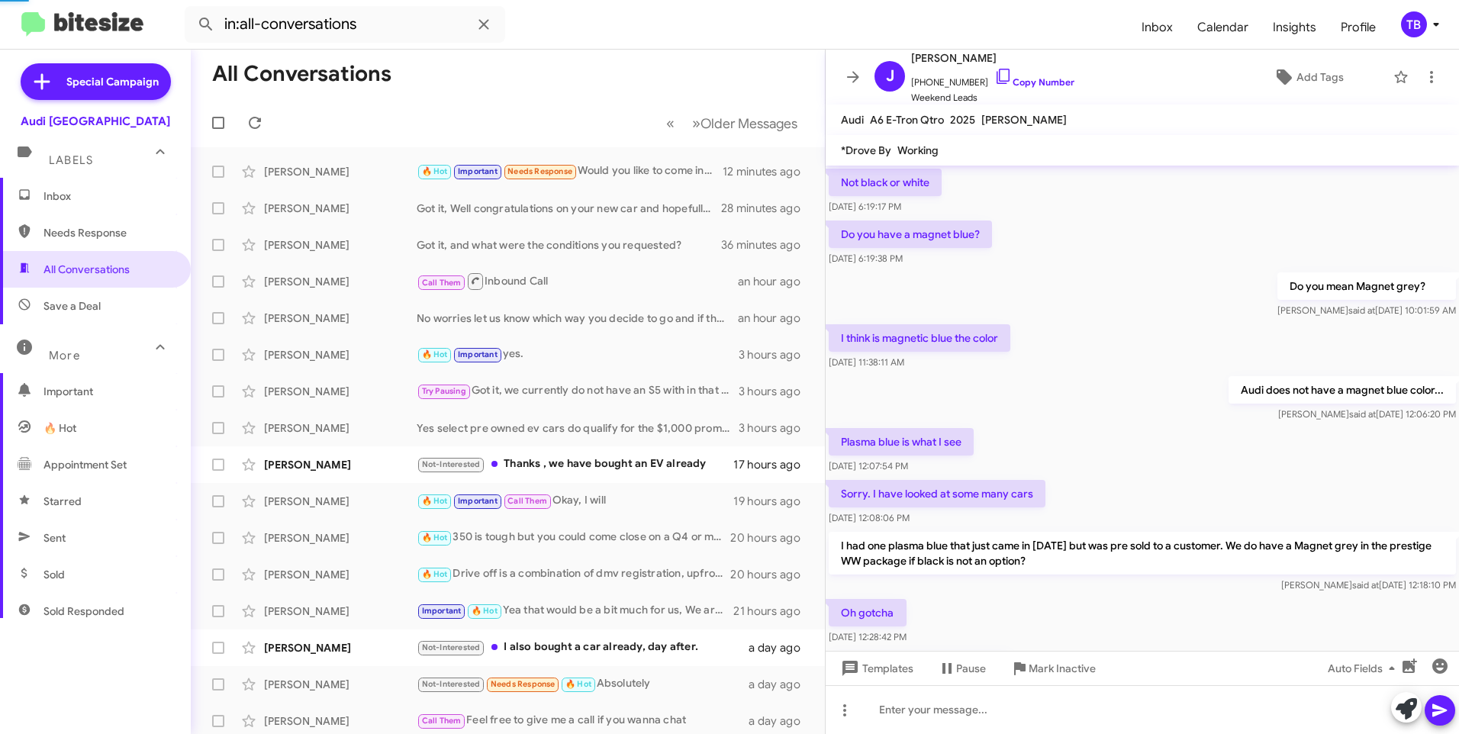
scroll to position [867, 0]
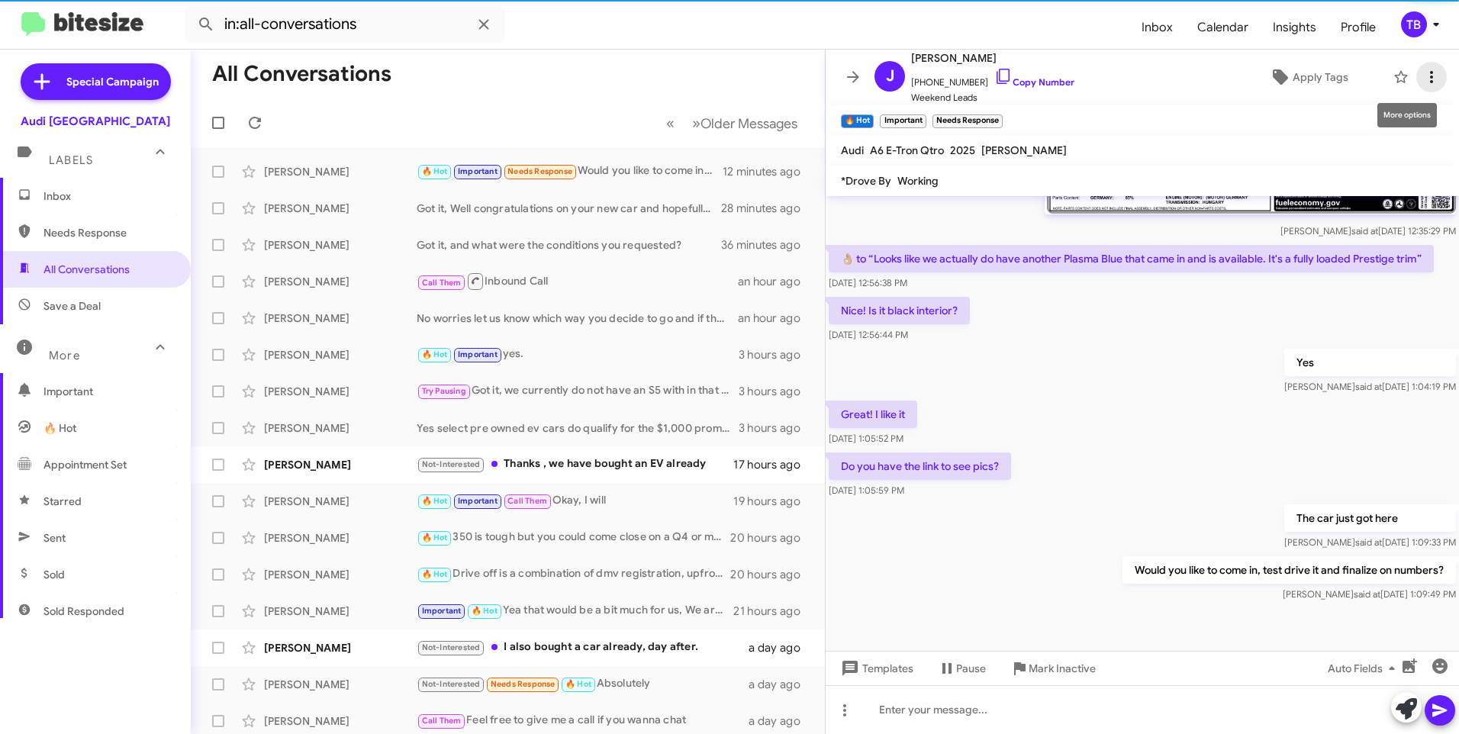
click at [1431, 76] on span at bounding box center [1431, 77] width 31 height 18
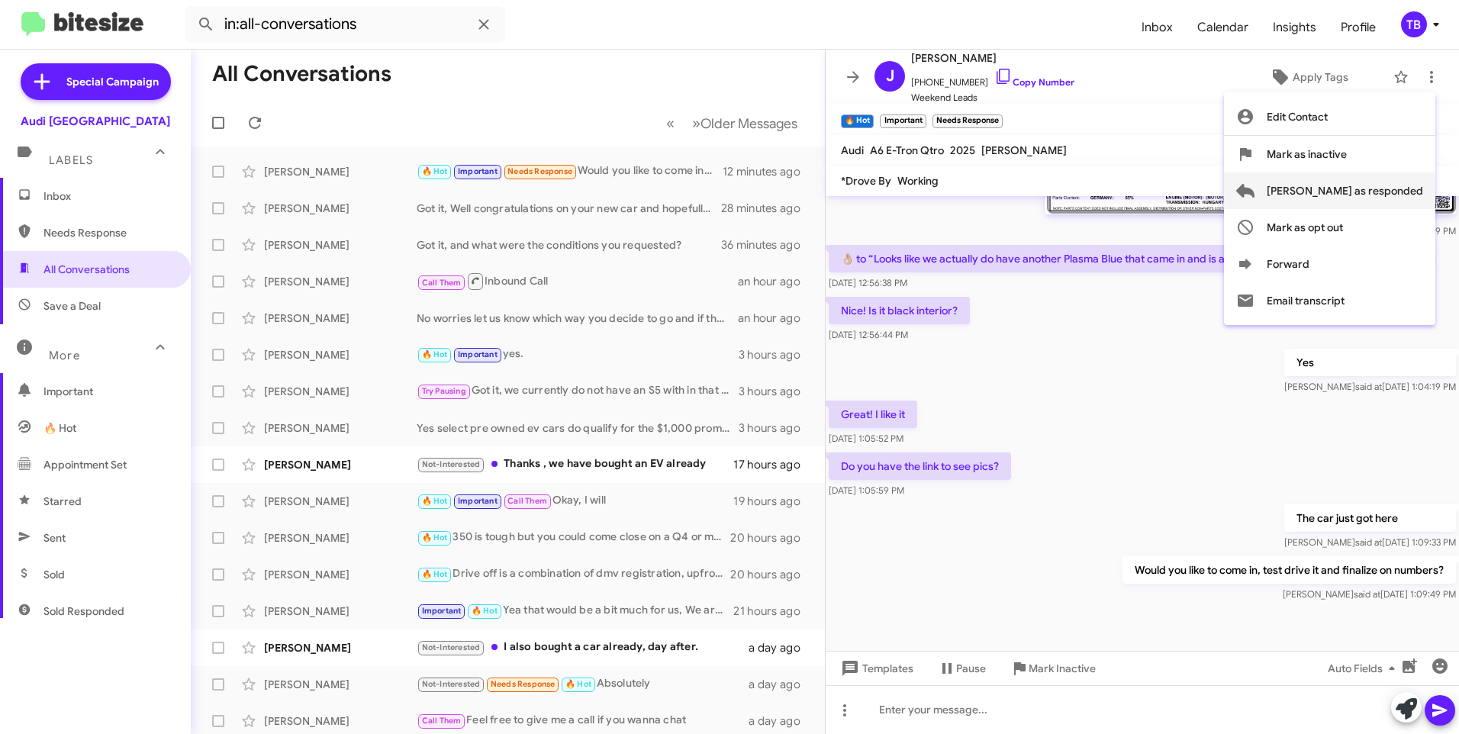
click at [1391, 197] on span "[PERSON_NAME] as responded" at bounding box center [1344, 190] width 156 height 37
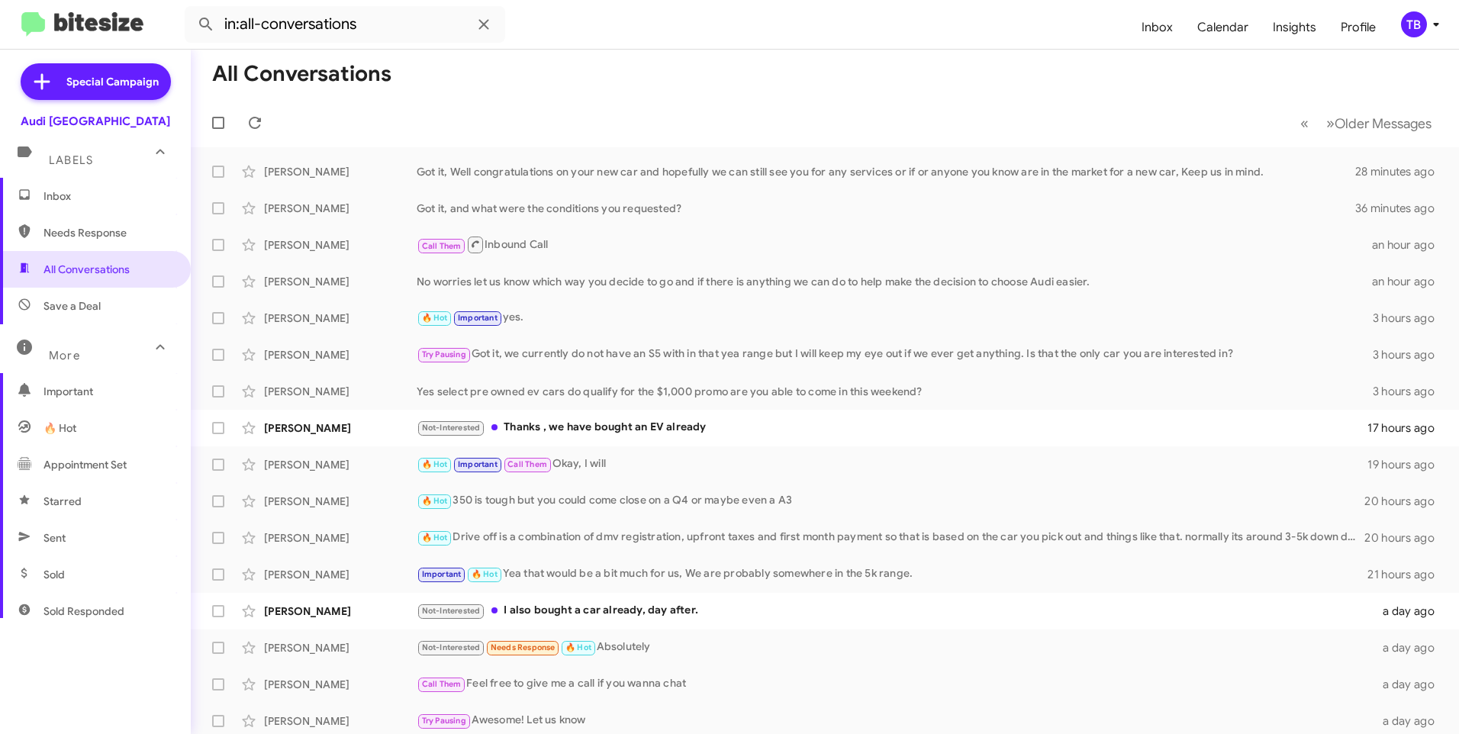
click at [73, 196] on span "Inbox" at bounding box center [108, 195] width 130 height 15
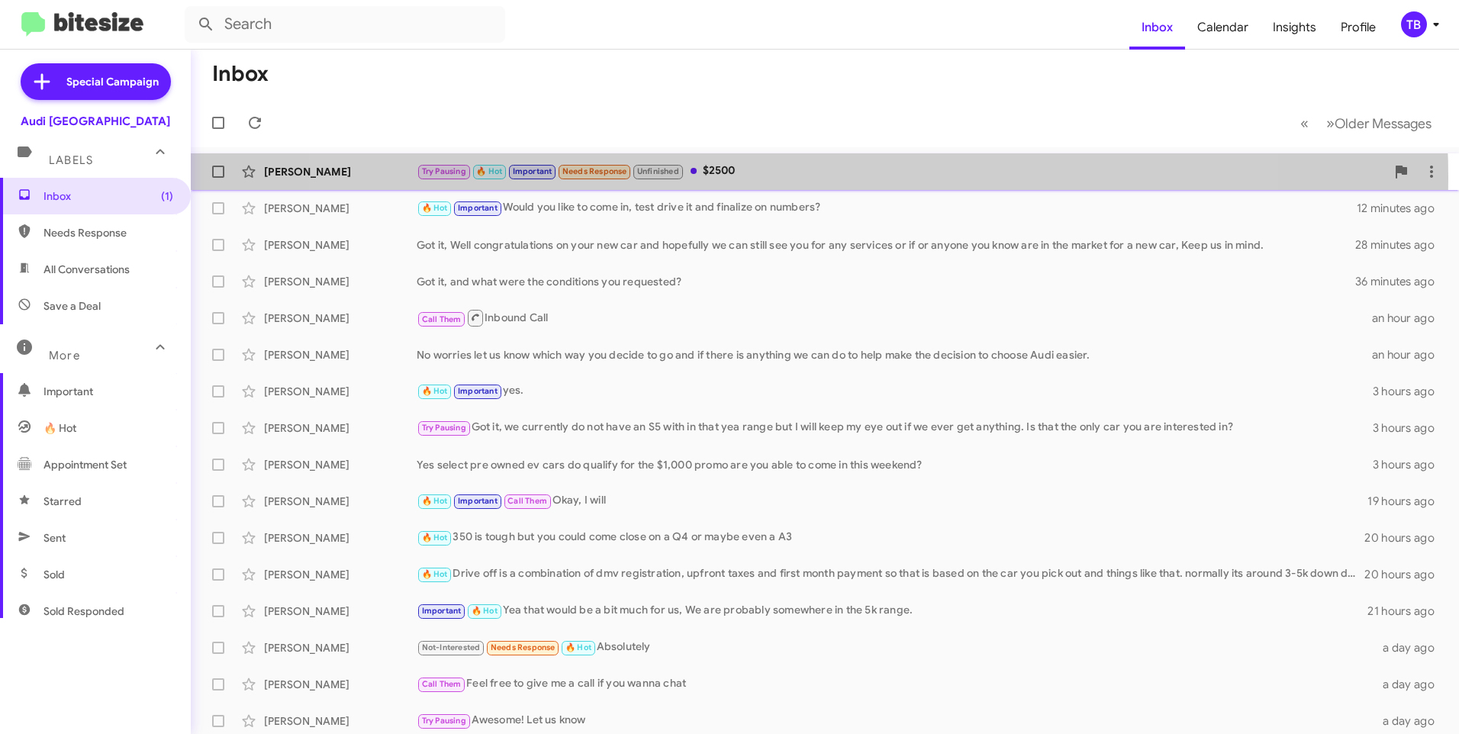
click at [781, 178] on div "Try Pausing 🔥 Hot Important Needs Response Unfinished $2500" at bounding box center [901, 171] width 969 height 18
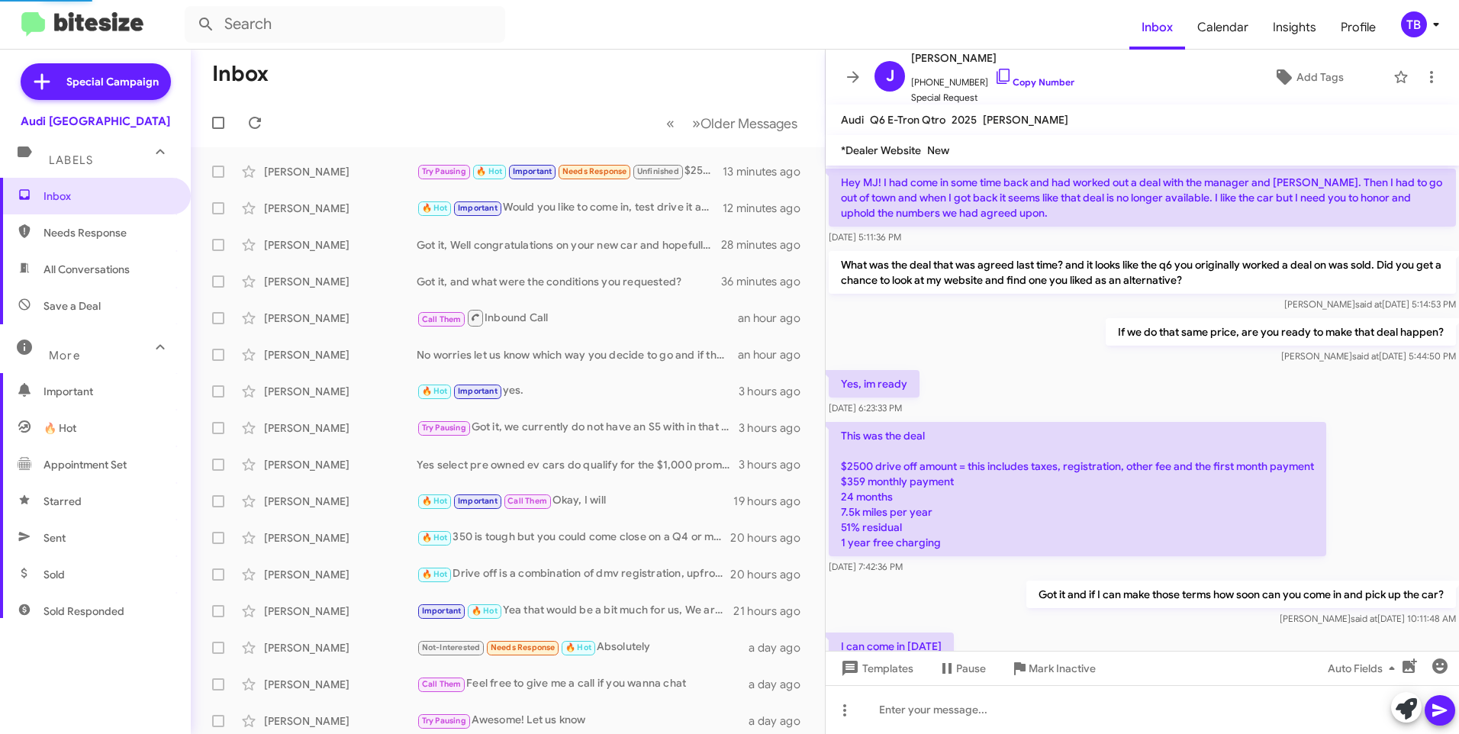
scroll to position [749, 0]
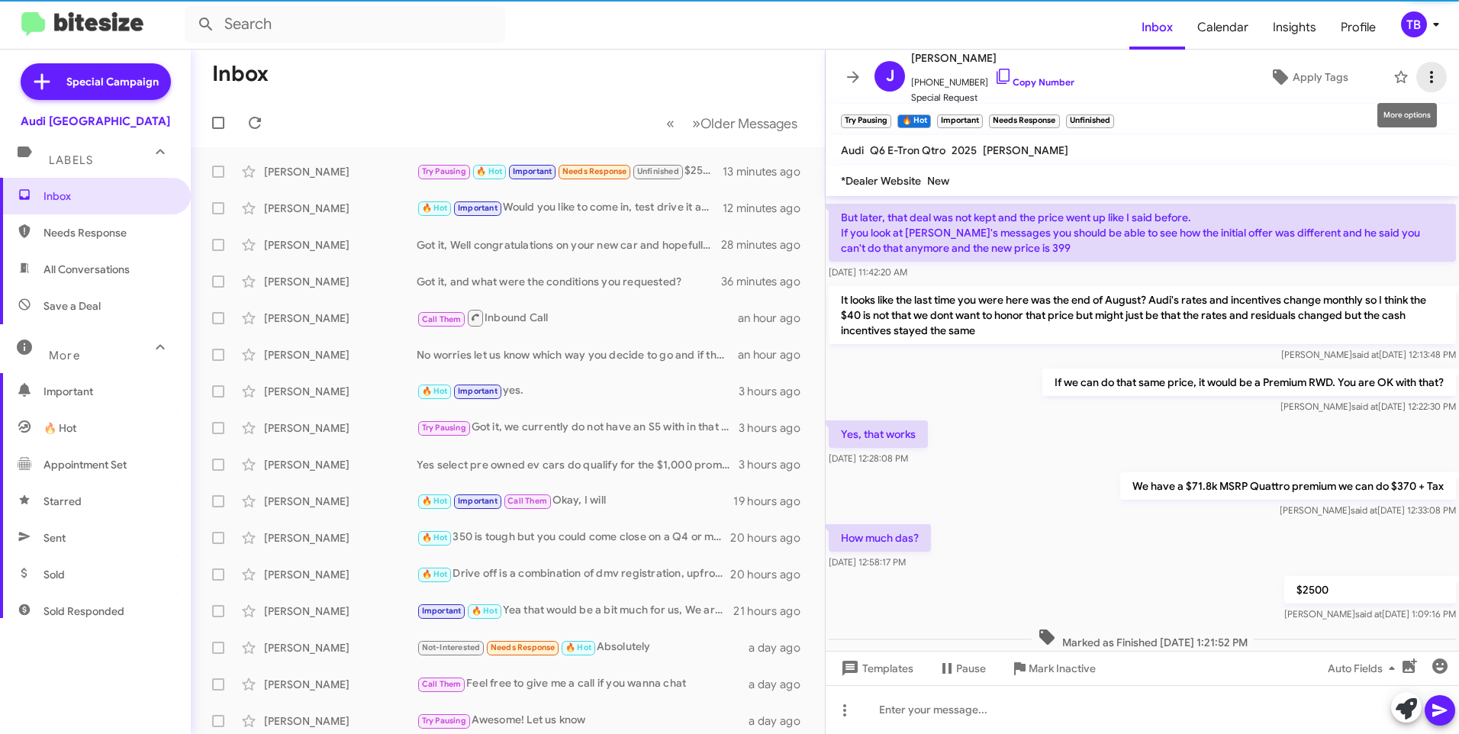
click at [1433, 79] on span at bounding box center [1431, 77] width 31 height 18
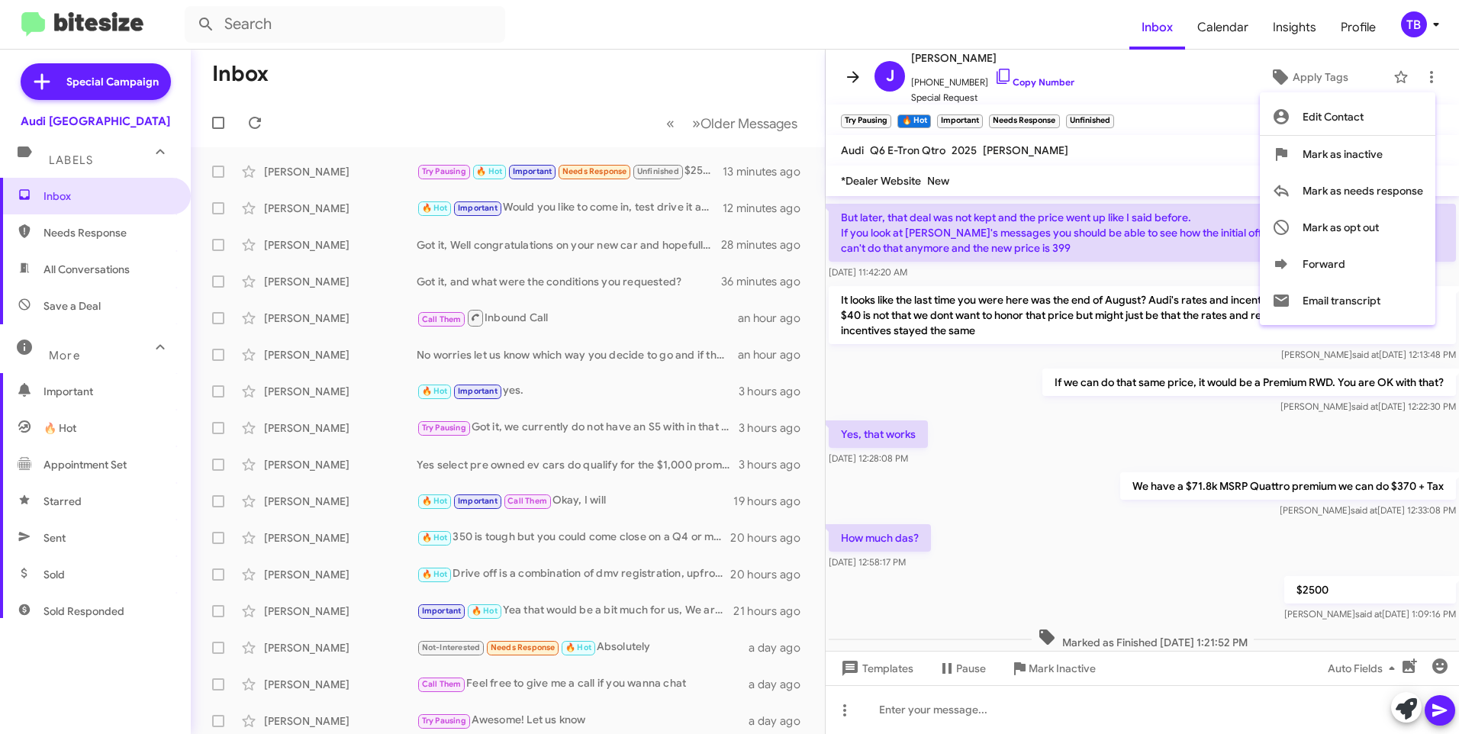
click at [850, 79] on div at bounding box center [729, 367] width 1459 height 734
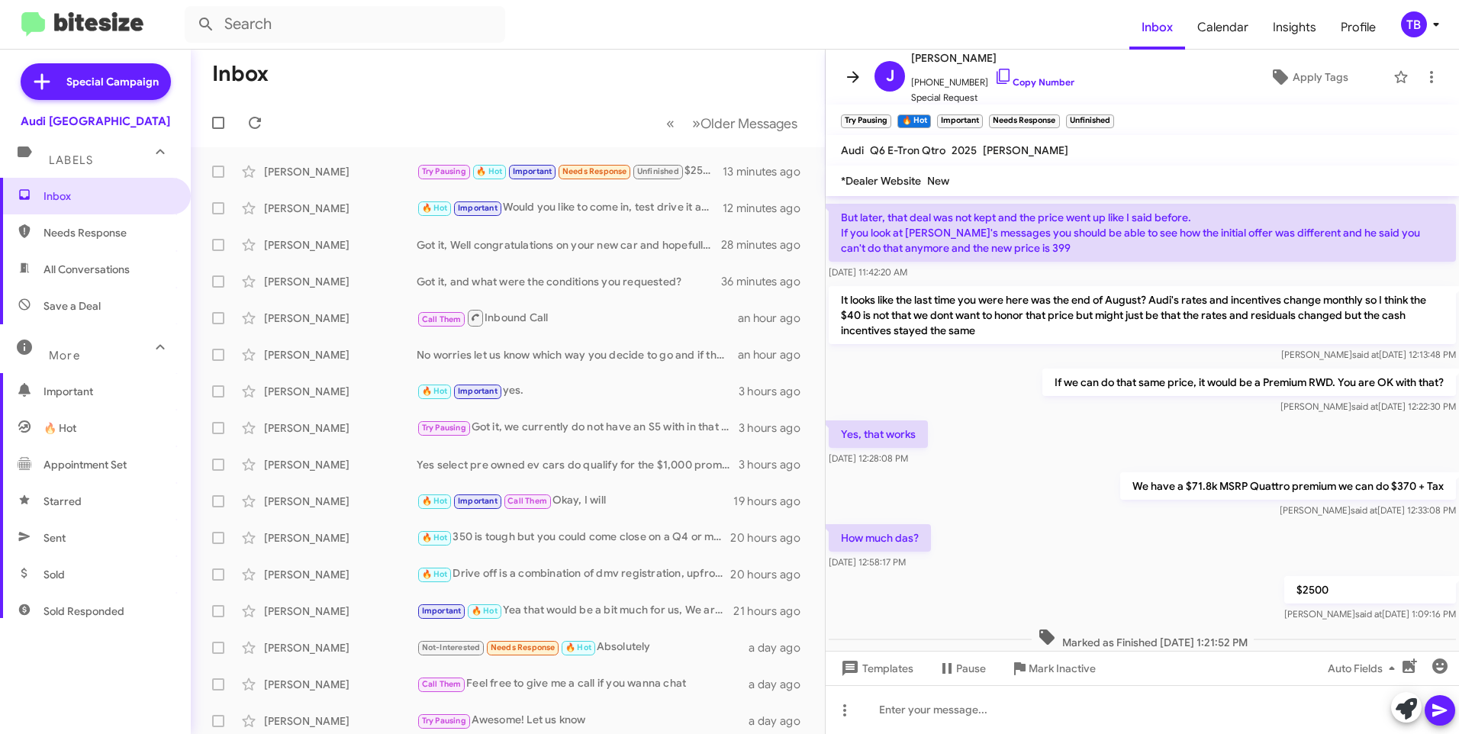
click at [850, 79] on icon at bounding box center [853, 77] width 18 height 18
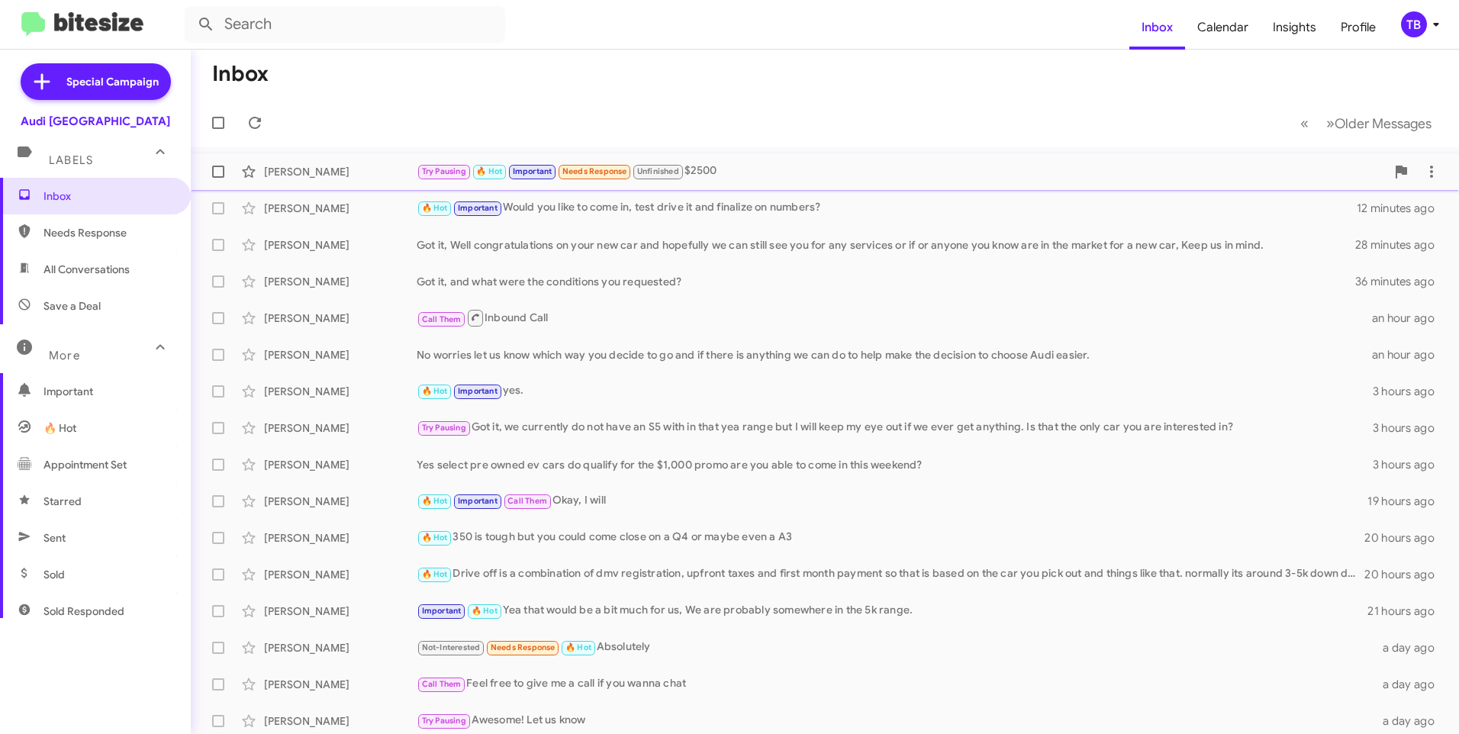
click at [733, 159] on div "Jiya Singh Try Pausing 🔥 Hot Important Needs Response Unfinished $2500 13 minut…" at bounding box center [824, 171] width 1243 height 31
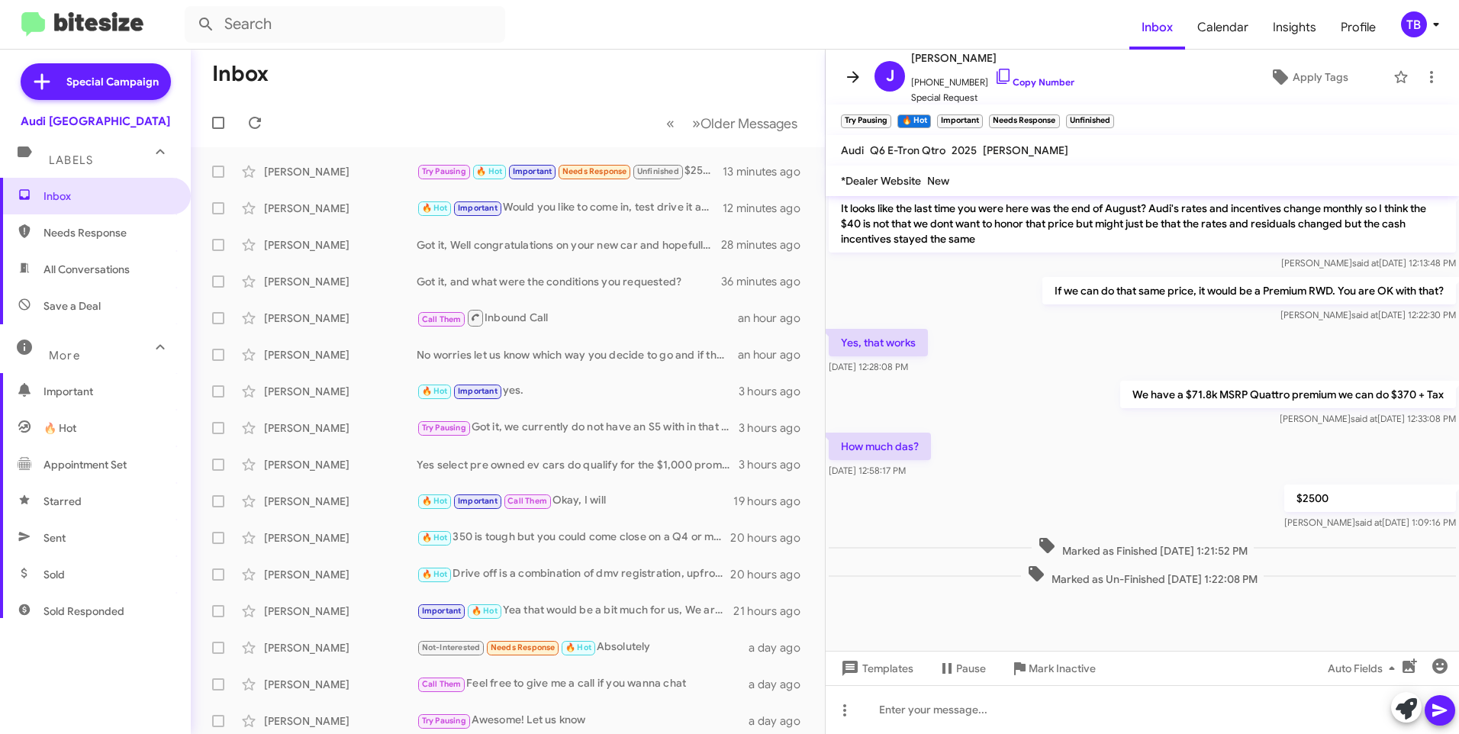
click at [851, 78] on icon at bounding box center [853, 76] width 12 height 11
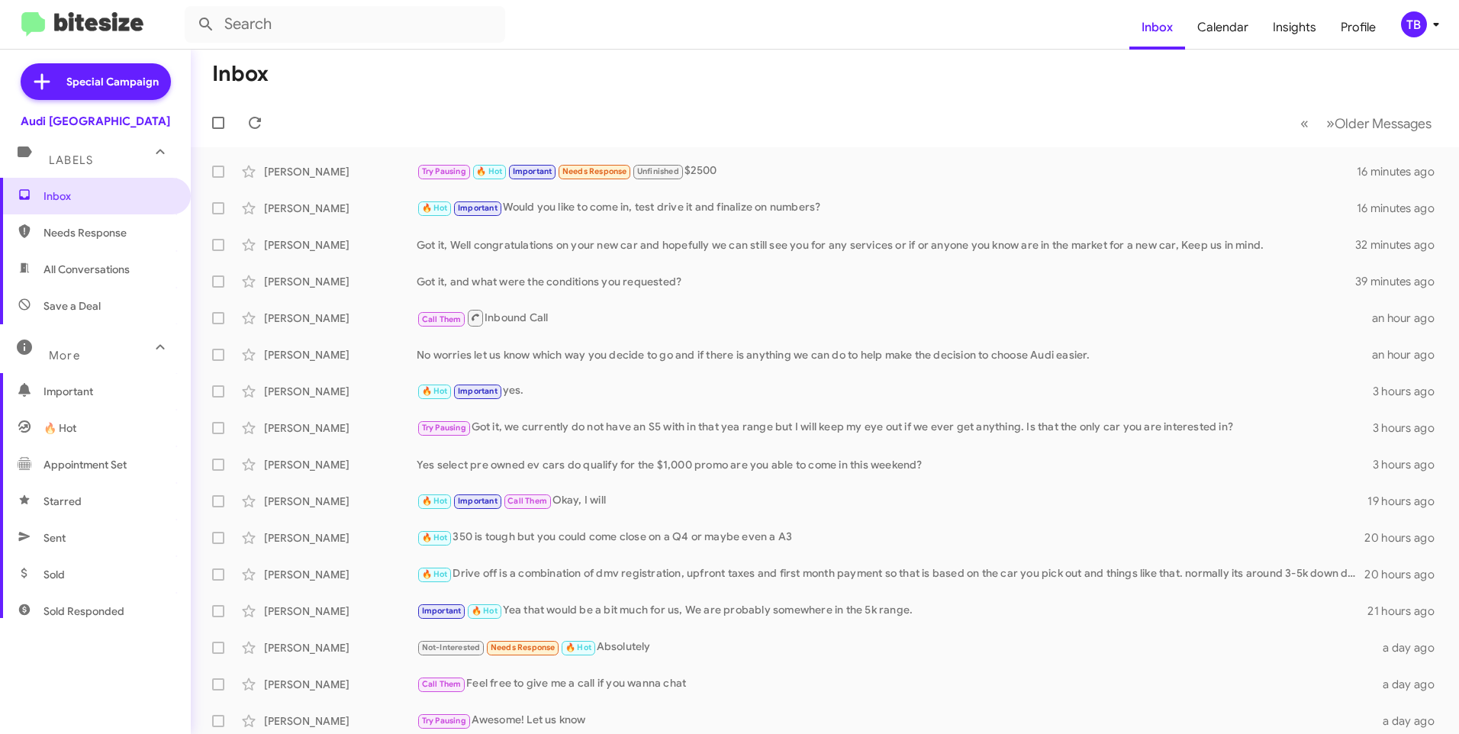
click at [72, 348] on div "More" at bounding box center [80, 349] width 136 height 28
click at [527, 86] on mat-toolbar-row "Inbox" at bounding box center [825, 74] width 1268 height 49
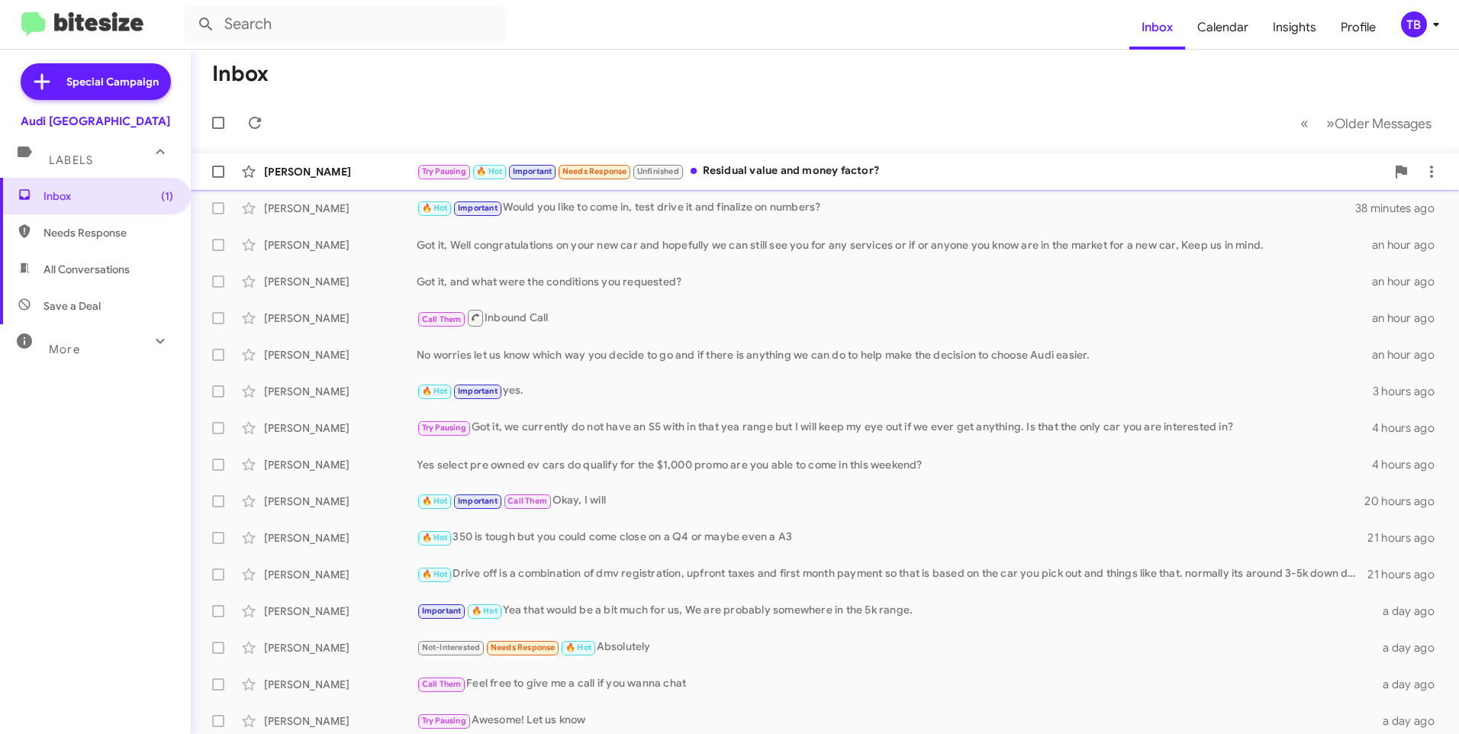
click at [758, 171] on div "Try Pausing 🔥 Hot Important Needs Response Unfinished Residual value and money …" at bounding box center [901, 171] width 969 height 18
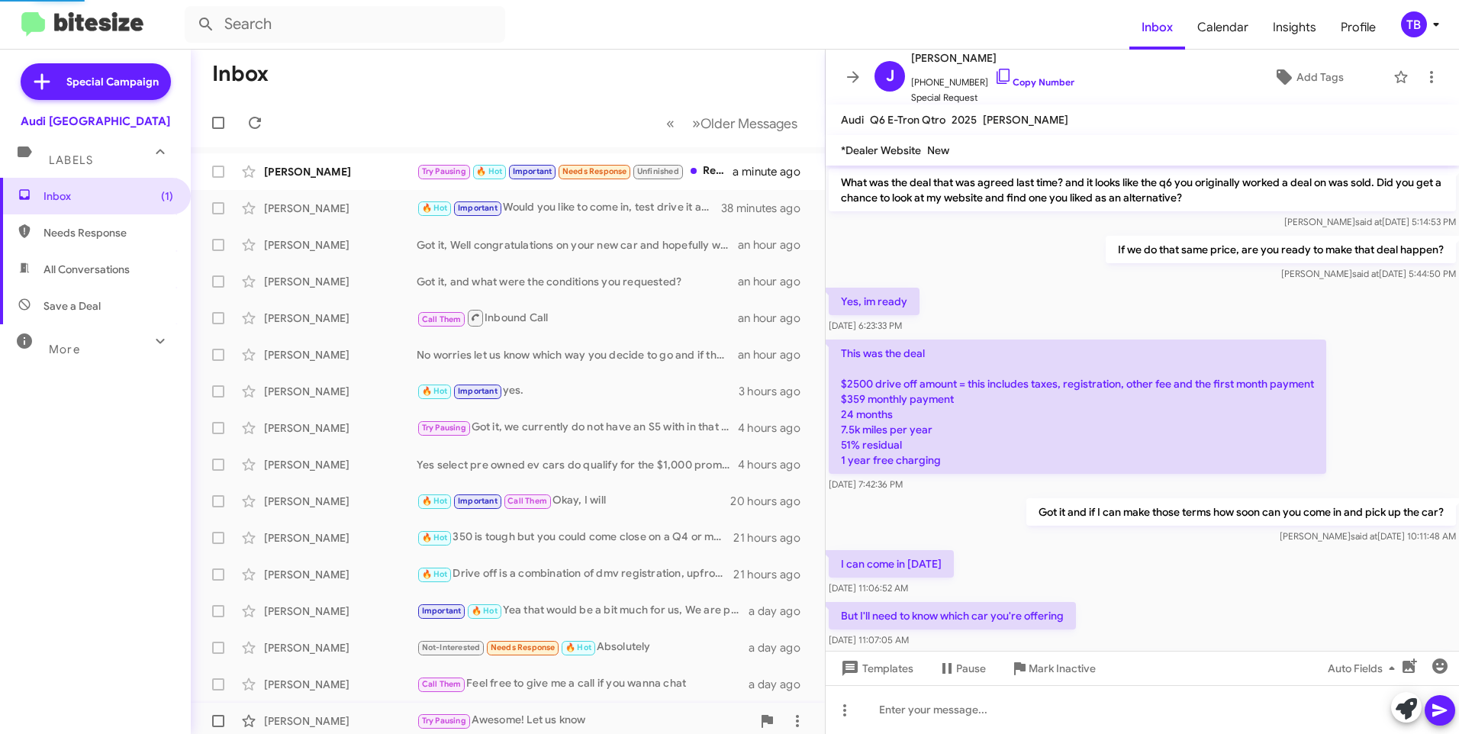
scroll to position [780, 0]
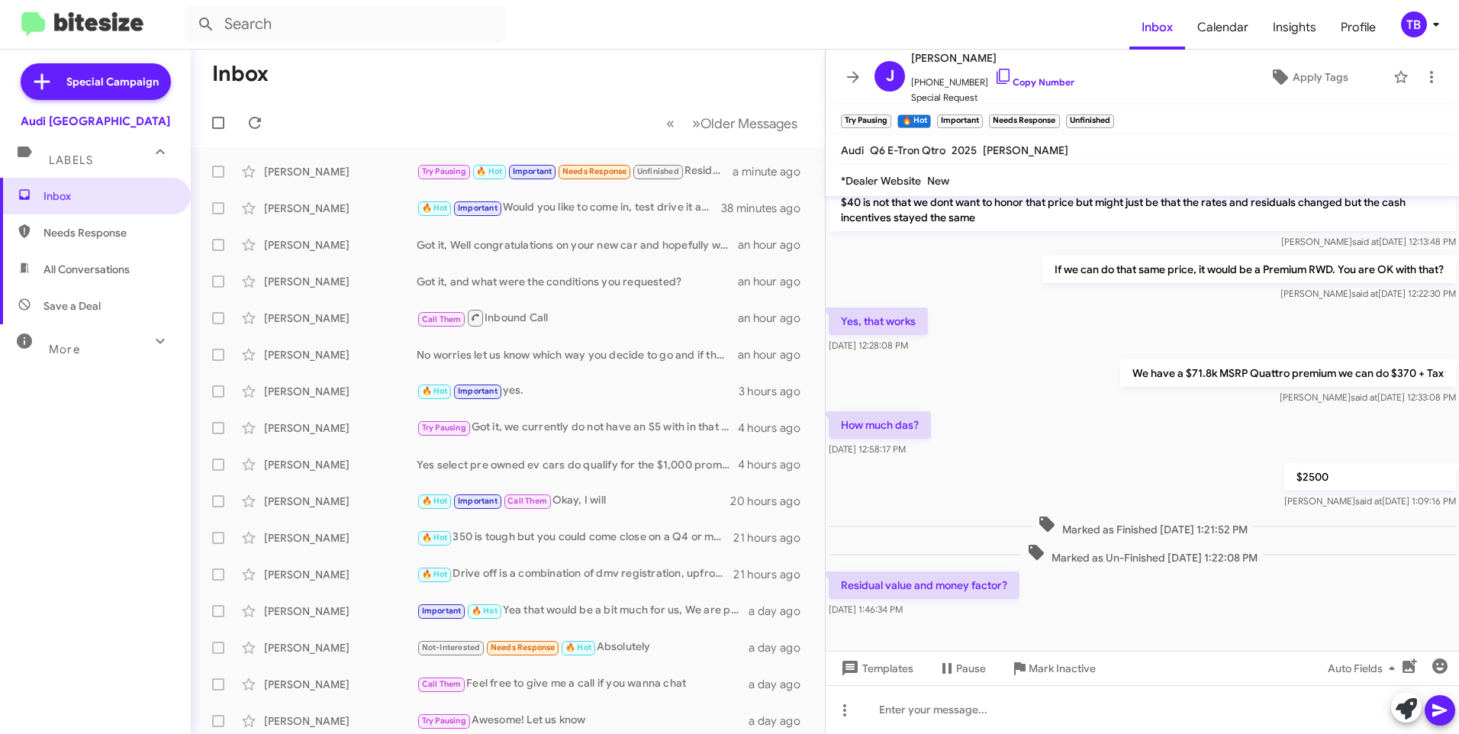
click at [455, 111] on mat-toolbar-row "« Previous » Next Older Messages" at bounding box center [508, 122] width 634 height 49
click at [994, 76] on icon at bounding box center [1003, 76] width 18 height 18
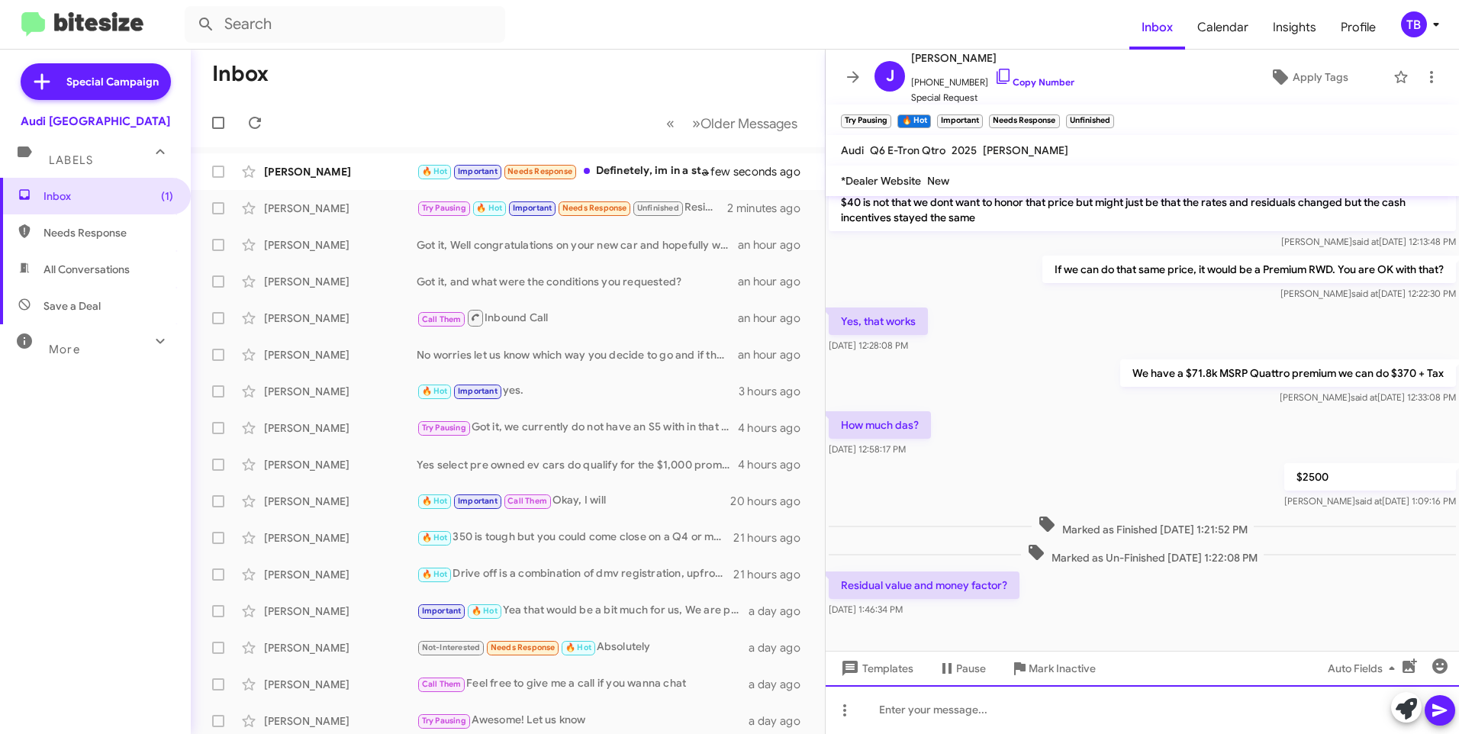
click at [1046, 714] on div at bounding box center [1141, 709] width 633 height 49
click at [1054, 388] on div "We have a $71.8k MSRP Quattro premium we can do $370 + Tax Marcus said at Sep 1…" at bounding box center [1141, 382] width 633 height 52
click at [1086, 709] on div "money factor is .00032 and residual is" at bounding box center [1141, 709] width 633 height 49
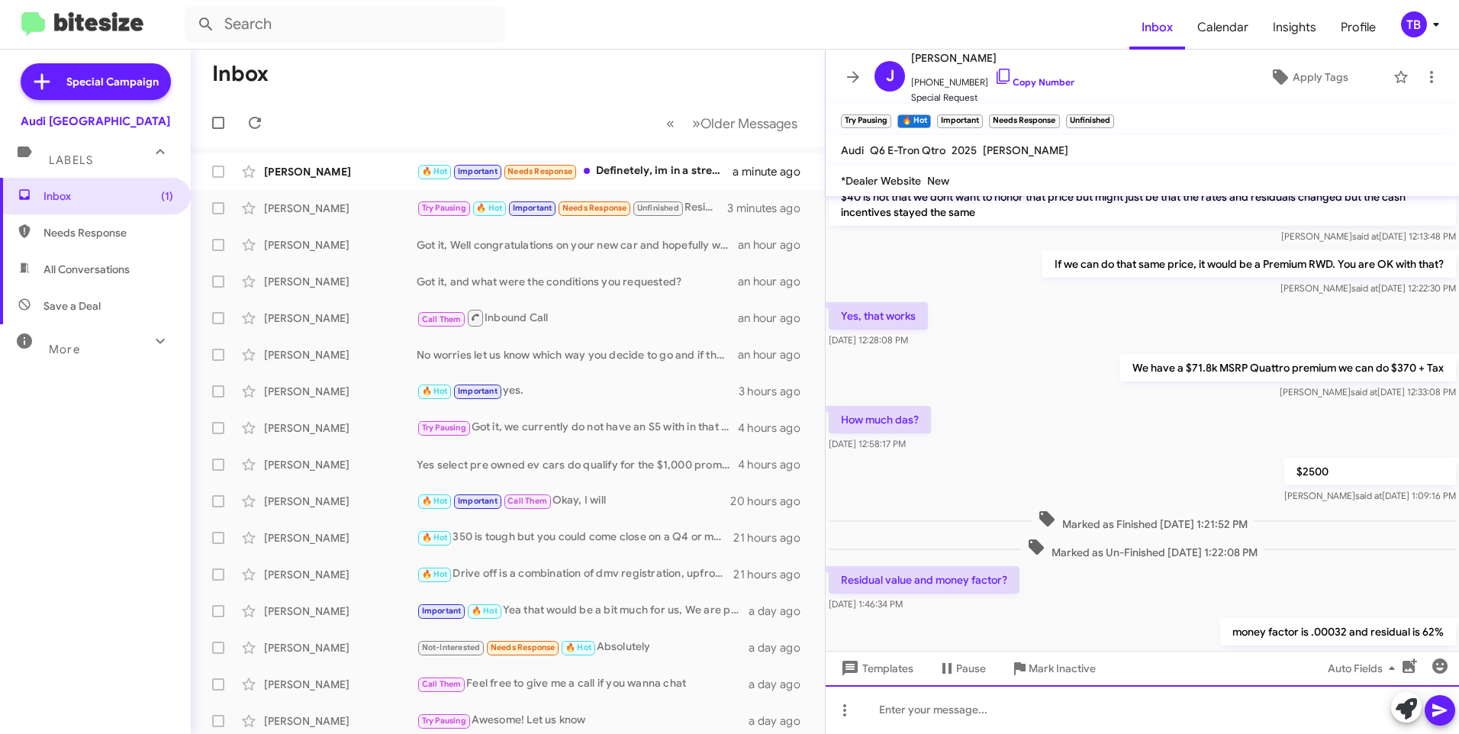
scroll to position [1170, 0]
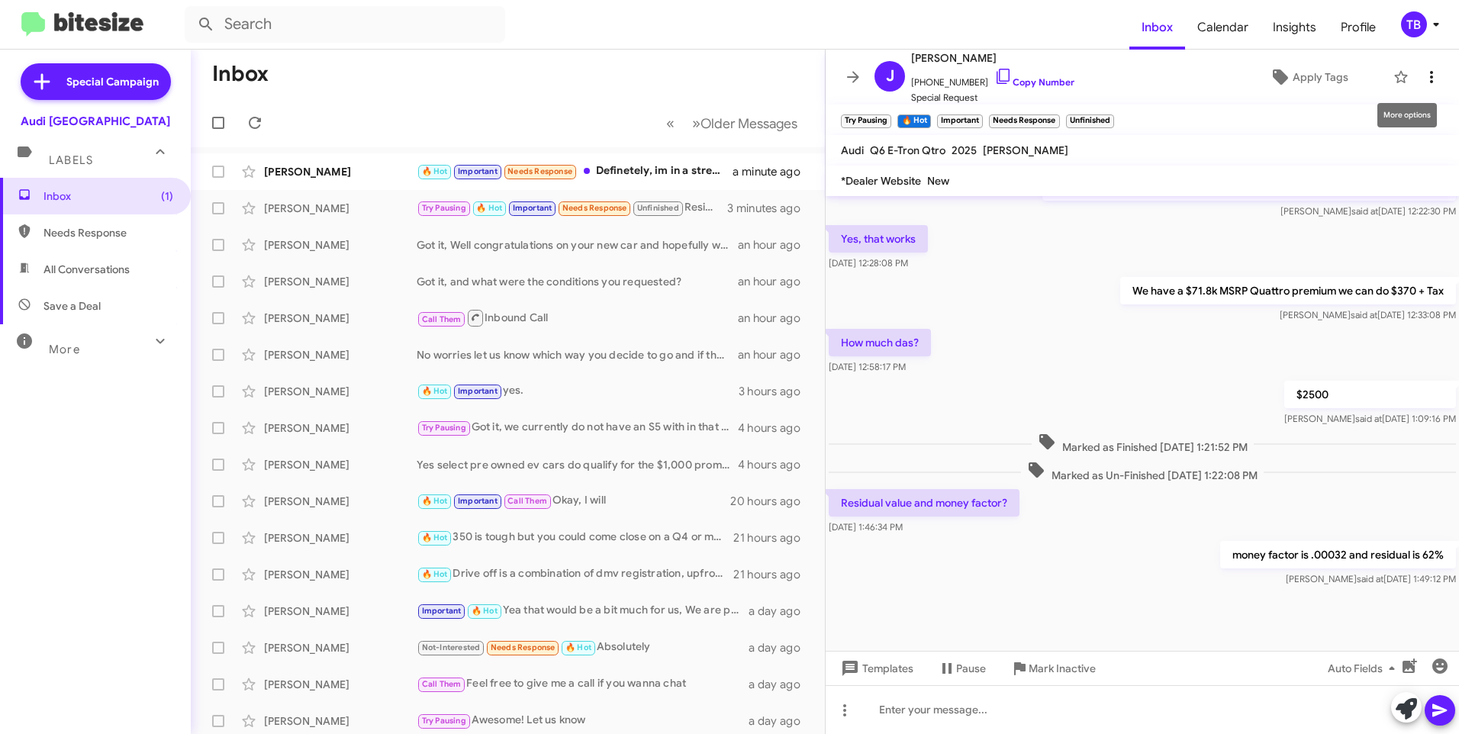
click at [1419, 86] on button at bounding box center [1431, 77] width 31 height 31
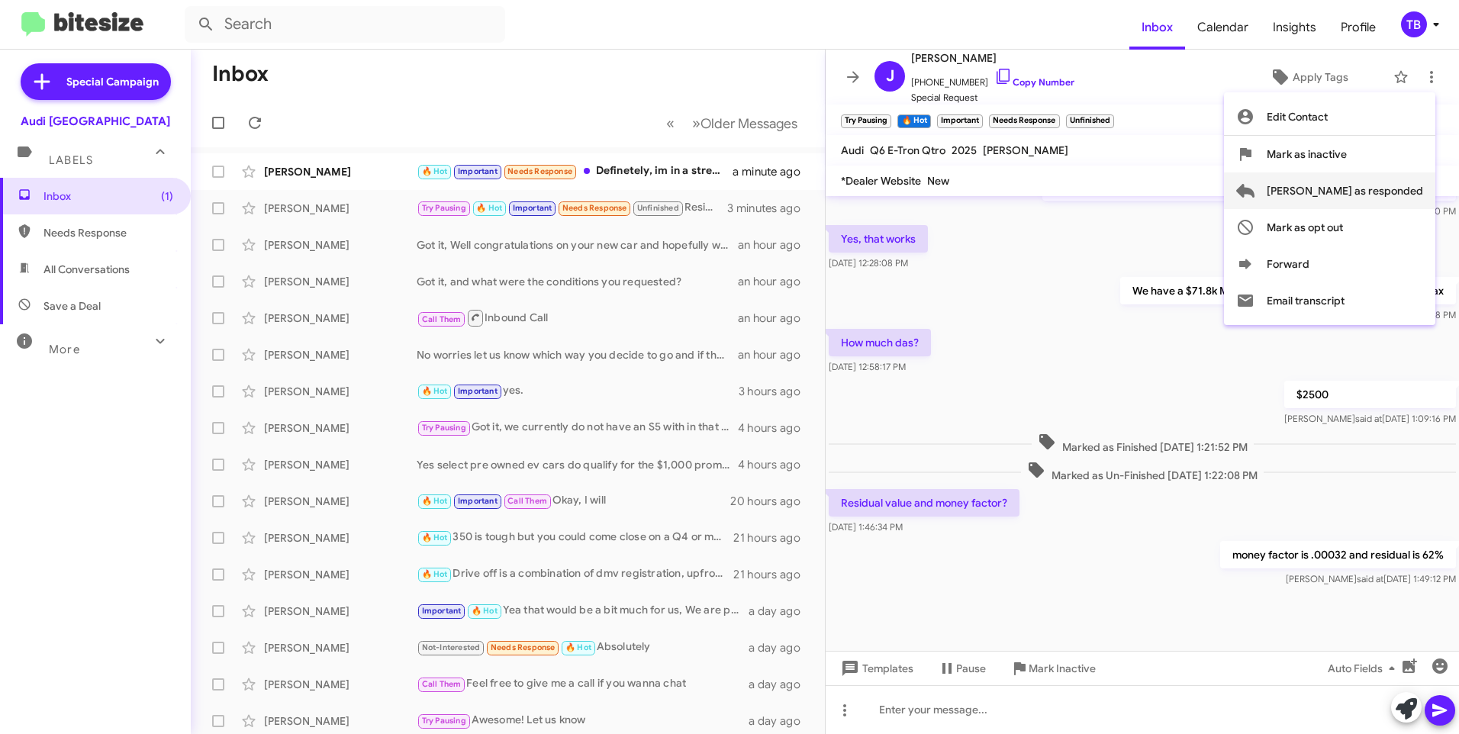
click at [1369, 192] on span "Mark as responded" at bounding box center [1344, 190] width 156 height 37
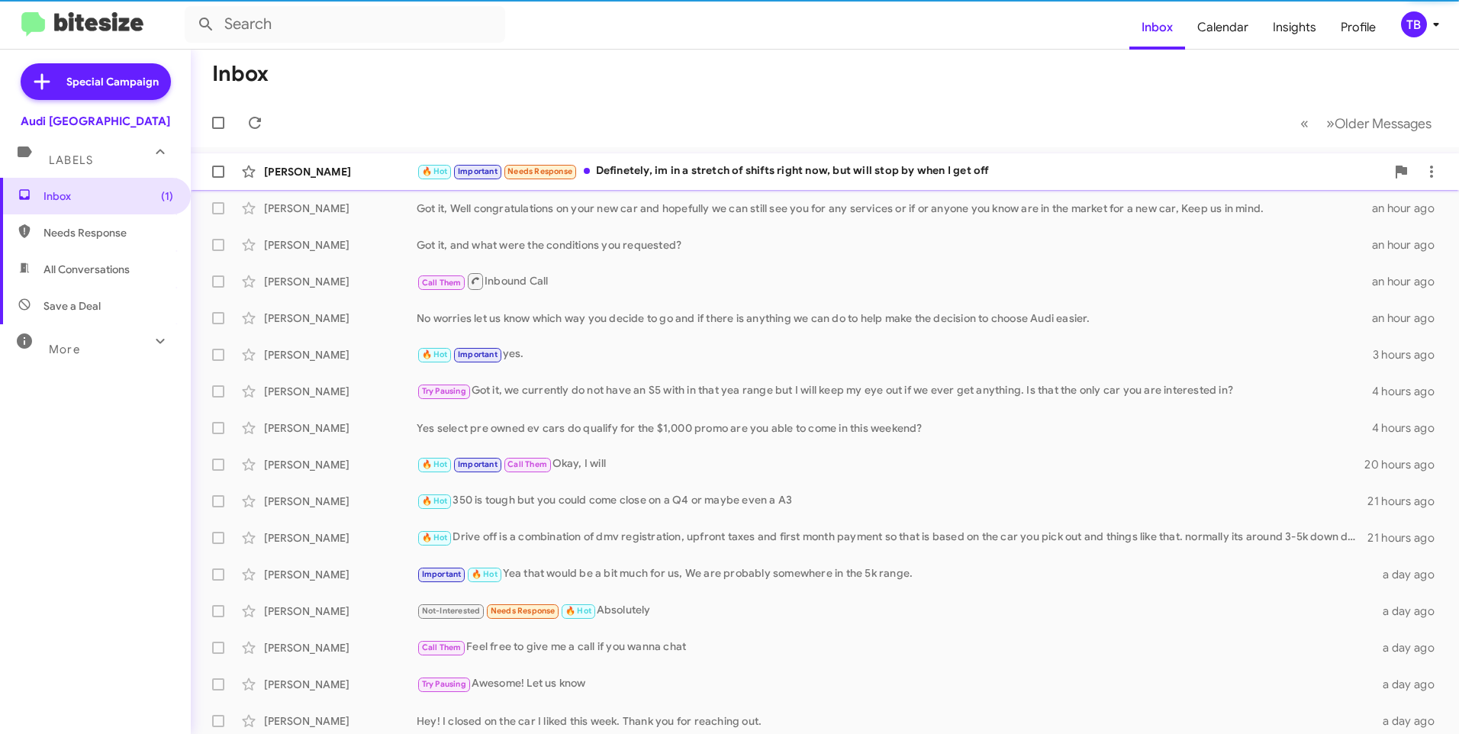
click at [684, 172] on div "🔥 Hot Important Needs Response Definetely, im in a stretch of shifts right now,…" at bounding box center [901, 171] width 969 height 18
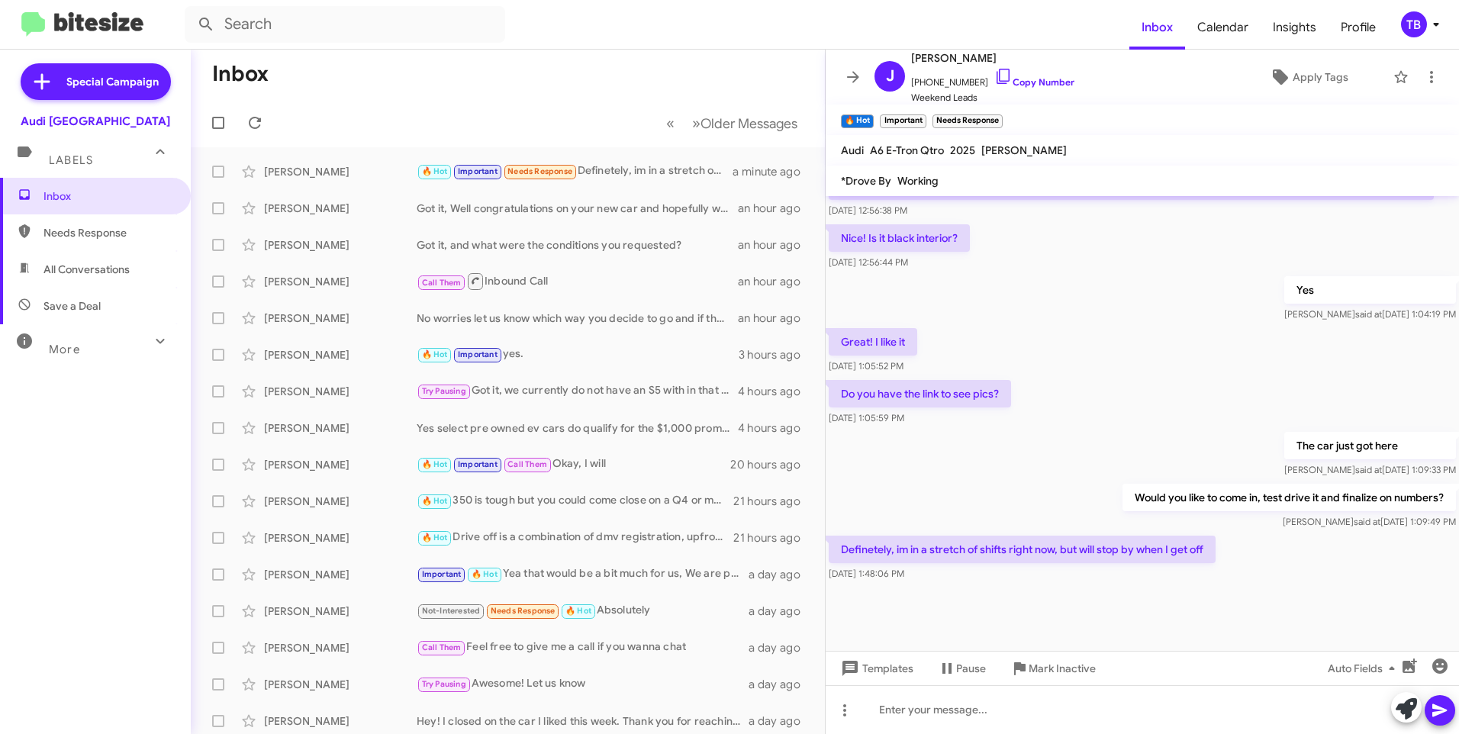
scroll to position [897, 0]
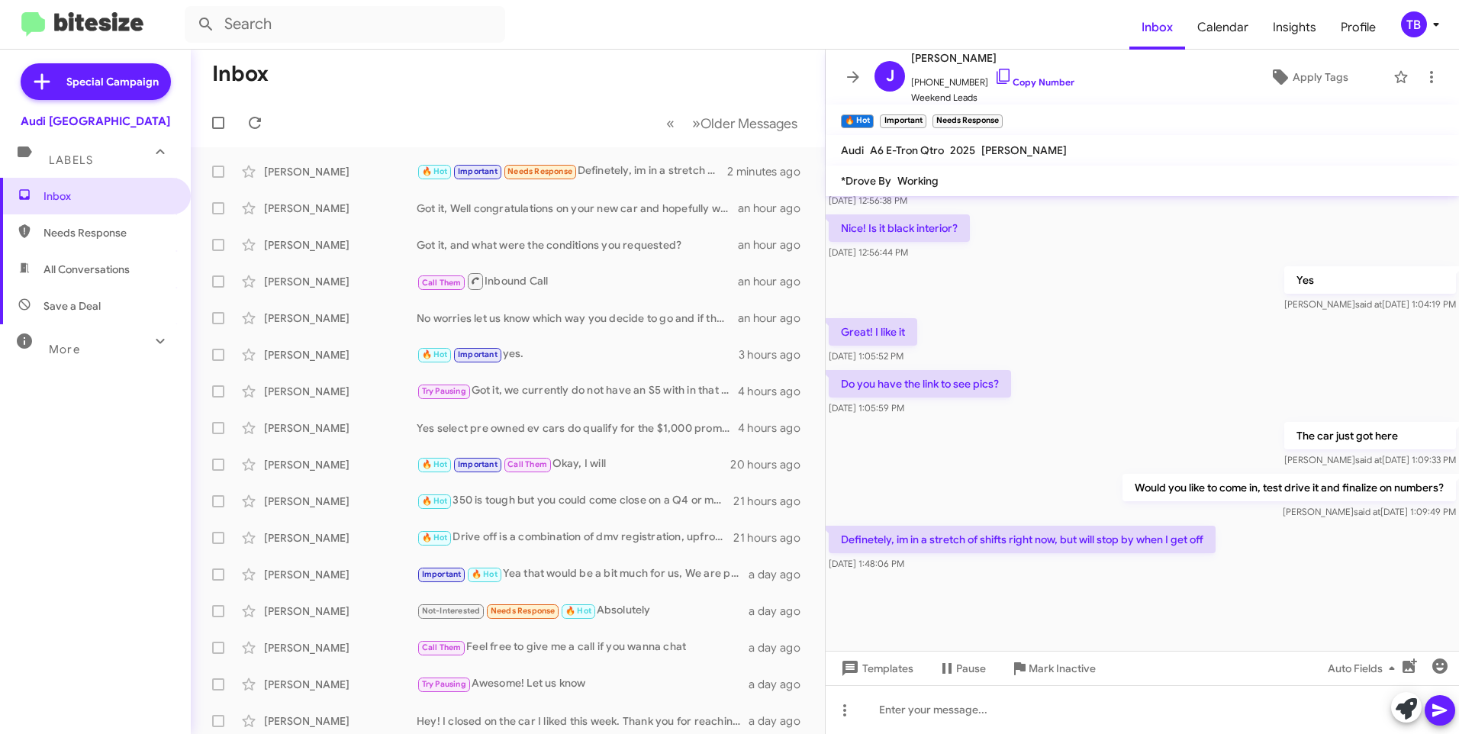
click at [113, 235] on span "Needs Response" at bounding box center [108, 232] width 130 height 15
type input "in:needs-response"
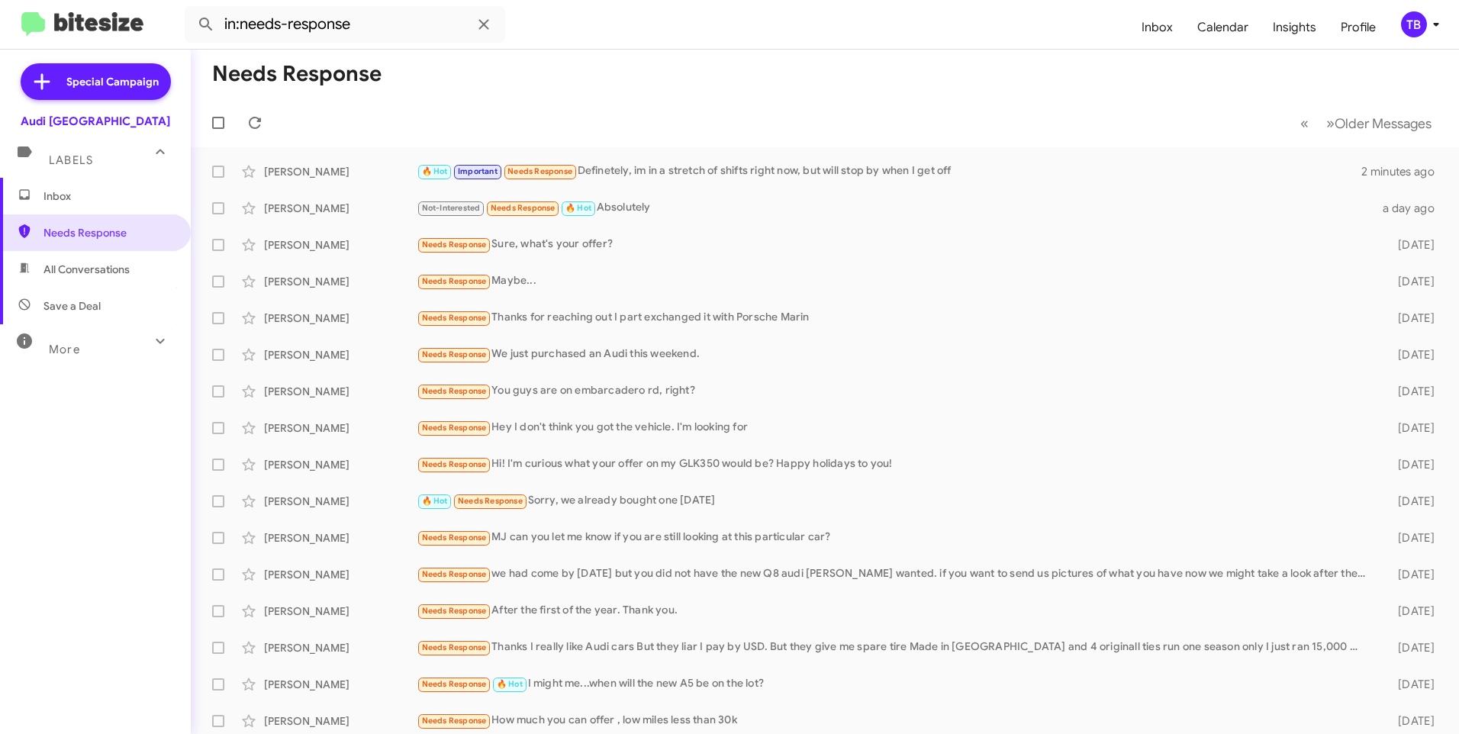
click at [58, 204] on span "Inbox" at bounding box center [95, 196] width 191 height 37
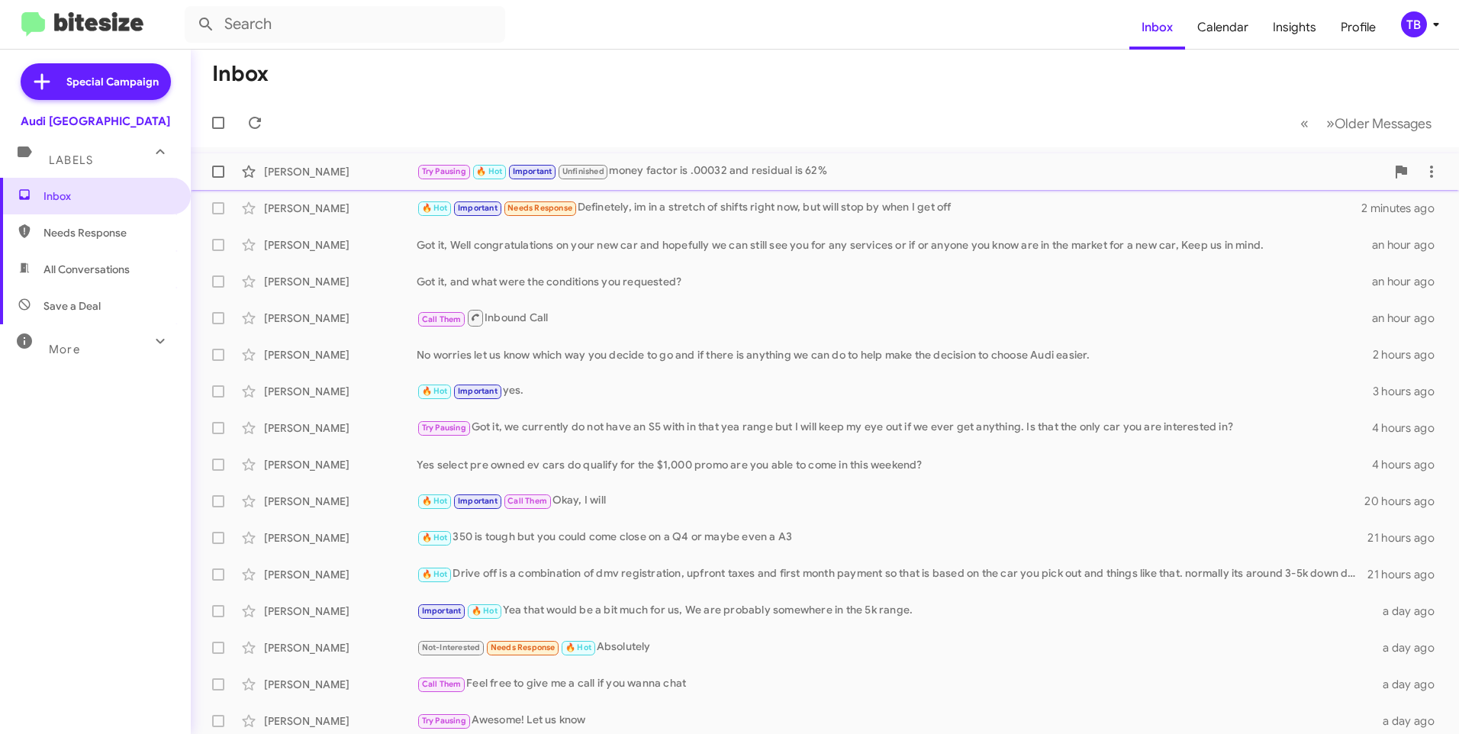
click at [736, 181] on div "Jiya Singh Try Pausing 🔥 Hot Important Unfinished money factor is .00032 and re…" at bounding box center [824, 171] width 1243 height 31
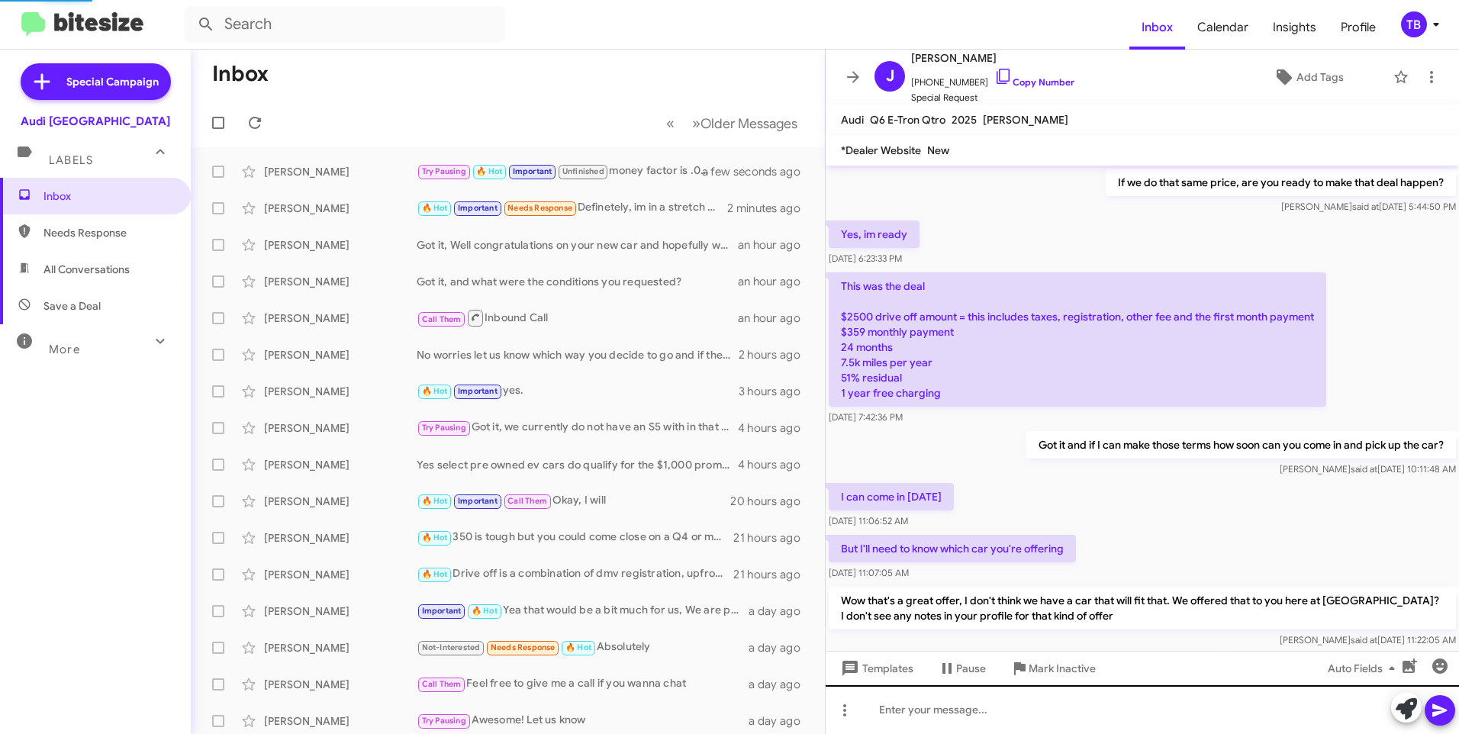
scroll to position [703, 0]
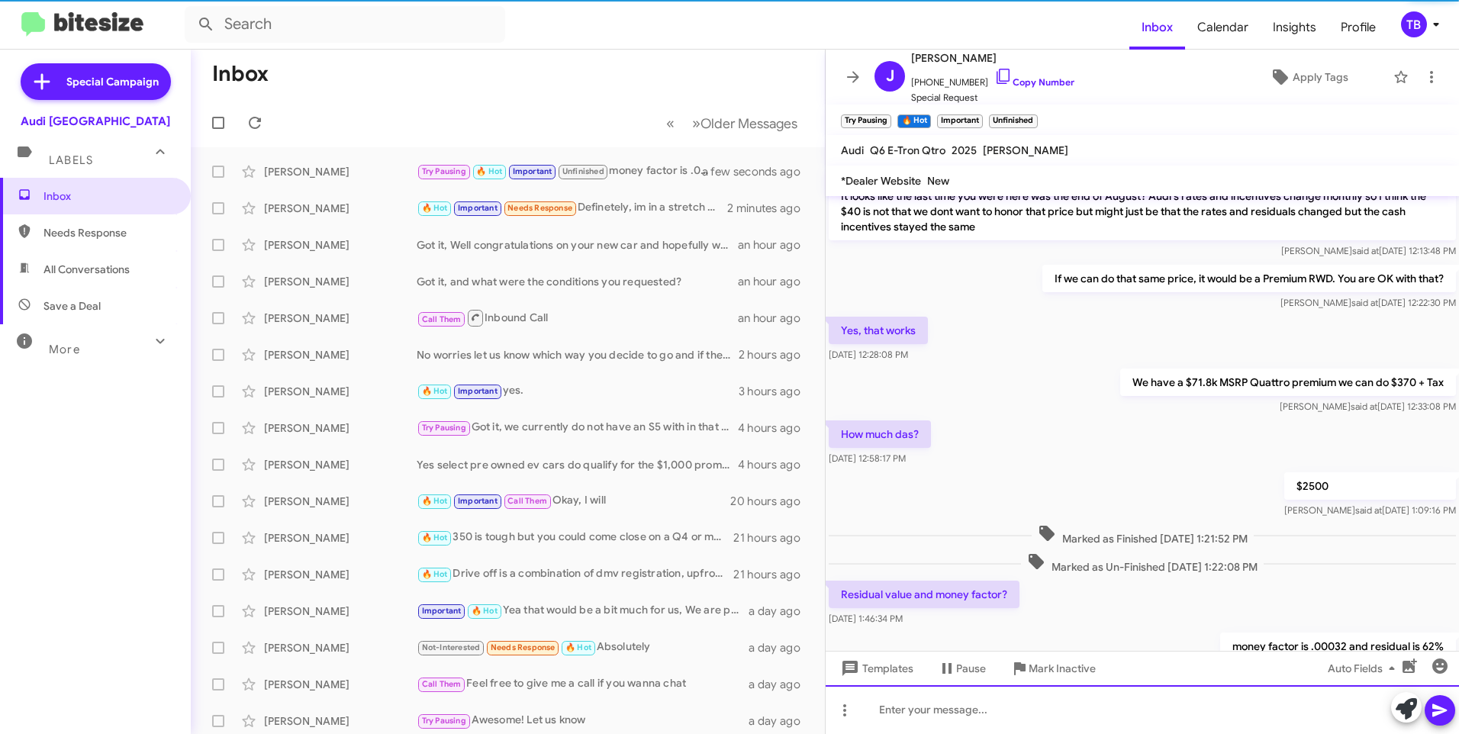
click at [1013, 711] on div at bounding box center [1141, 709] width 633 height 49
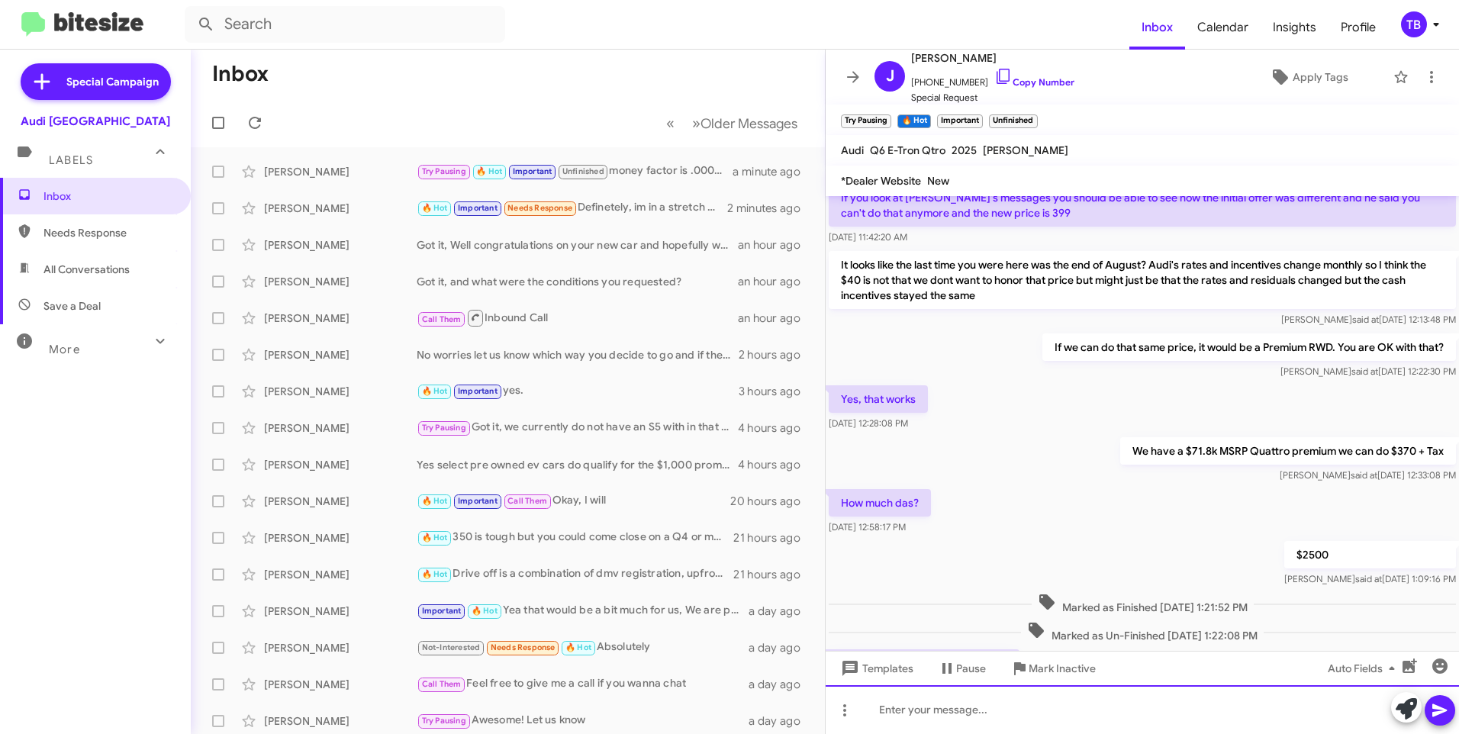
scroll to position [1226, 0]
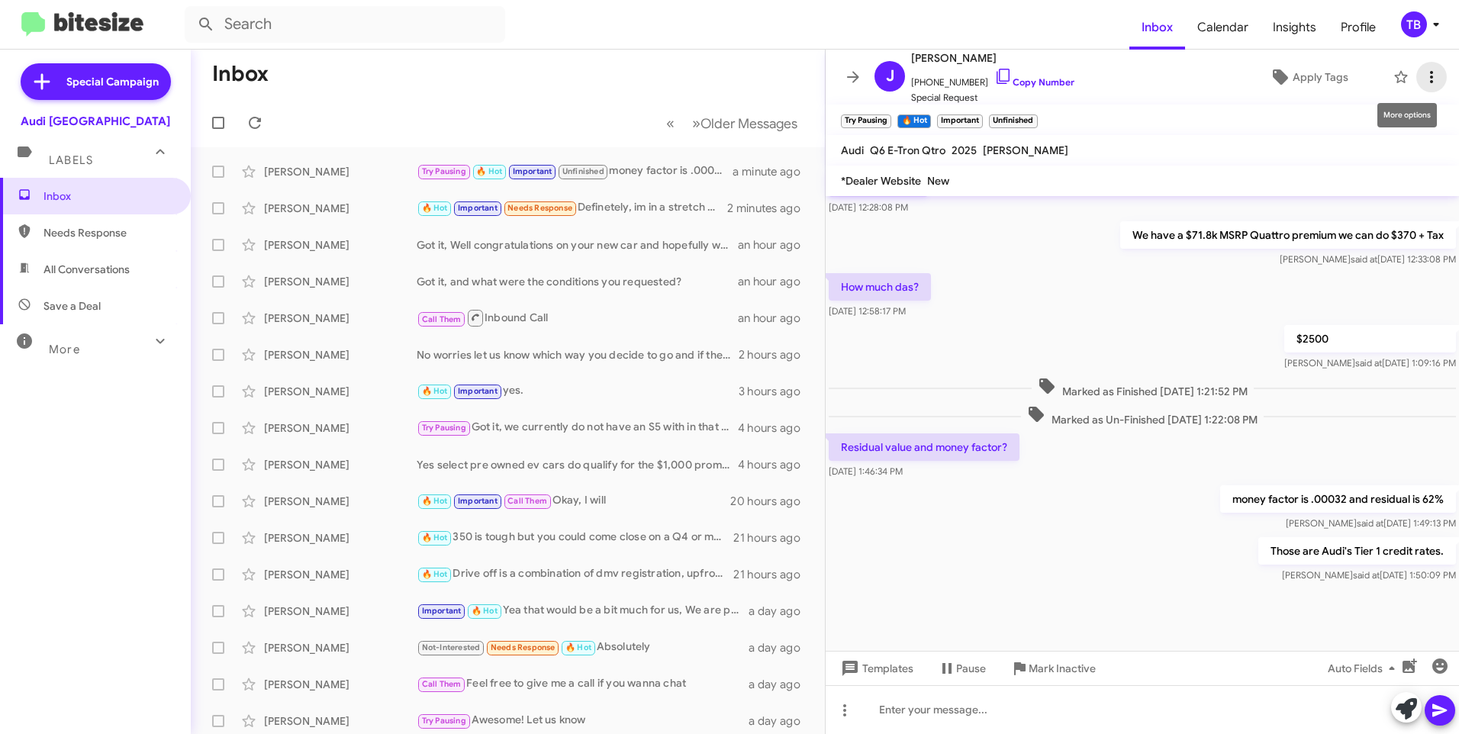
click at [1422, 69] on icon at bounding box center [1431, 77] width 18 height 18
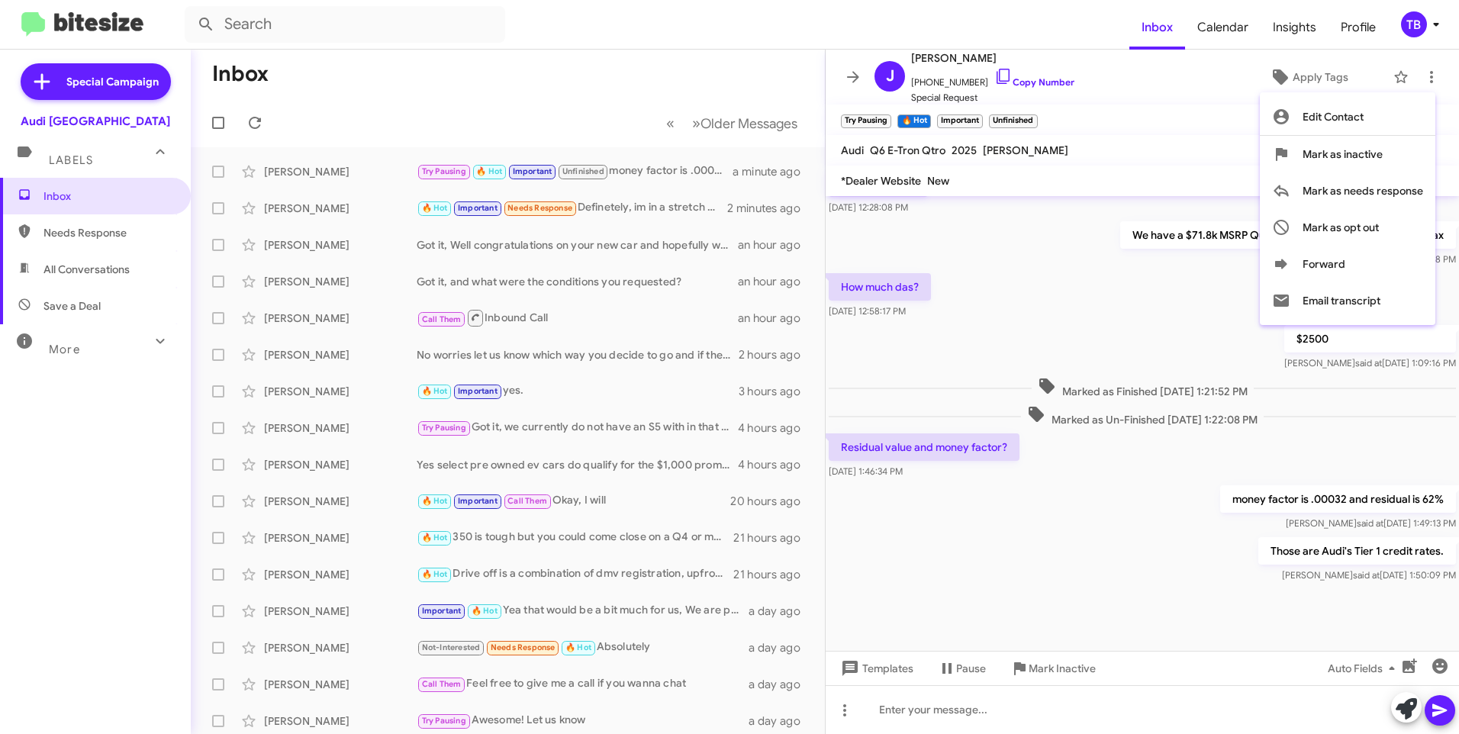
click at [857, 79] on div at bounding box center [729, 367] width 1459 height 734
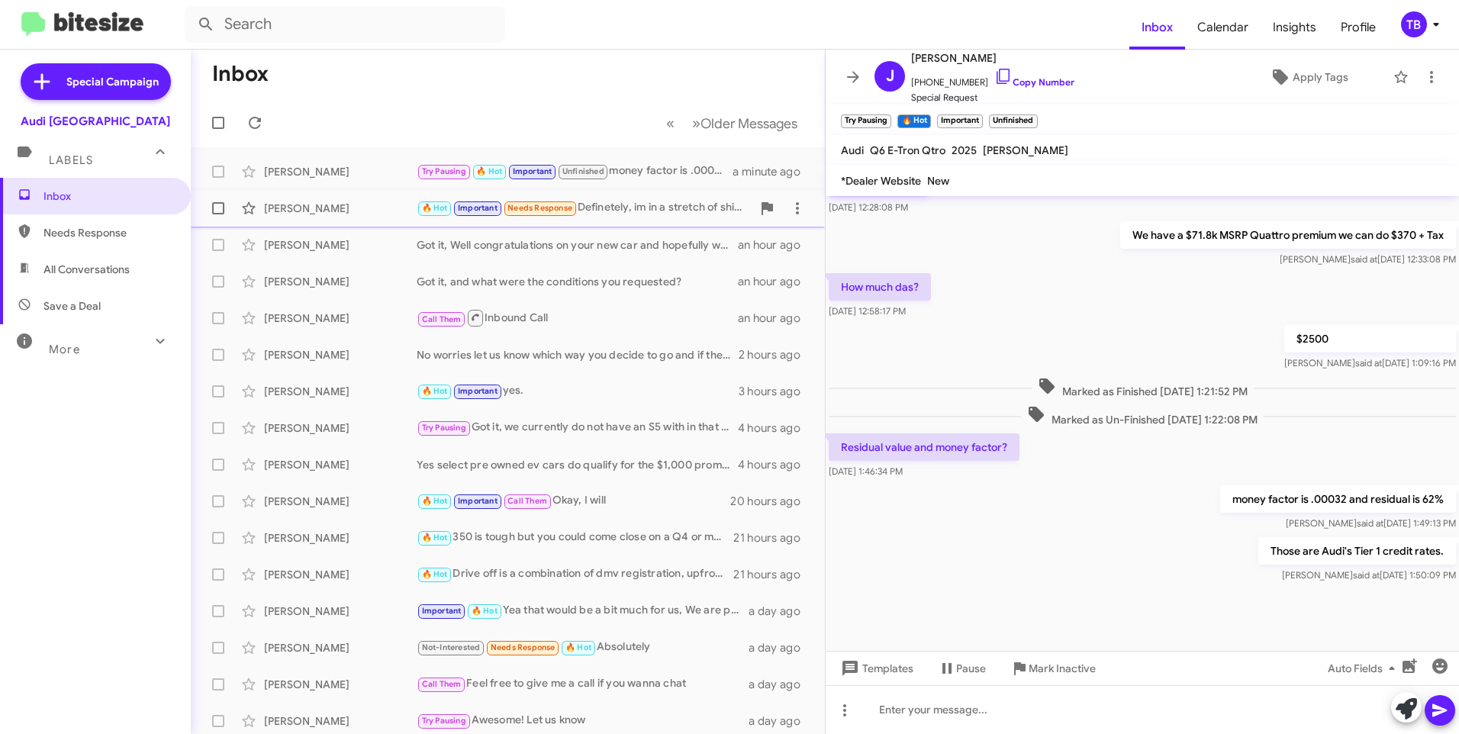
click at [643, 197] on div "Javier Gonzalez 🔥 Hot Important Needs Response Definetely, im in a stretch of s…" at bounding box center [508, 208] width 610 height 31
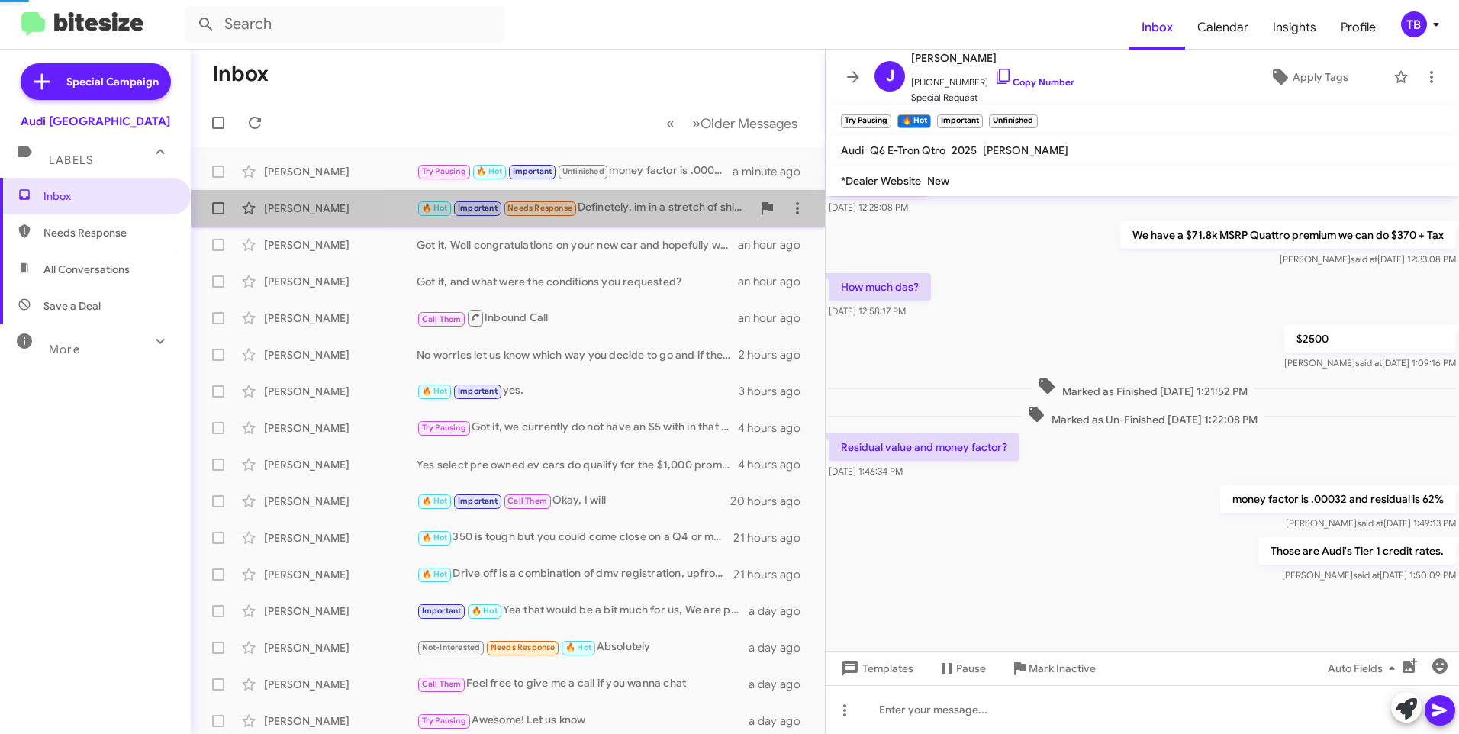
scroll to position [897, 0]
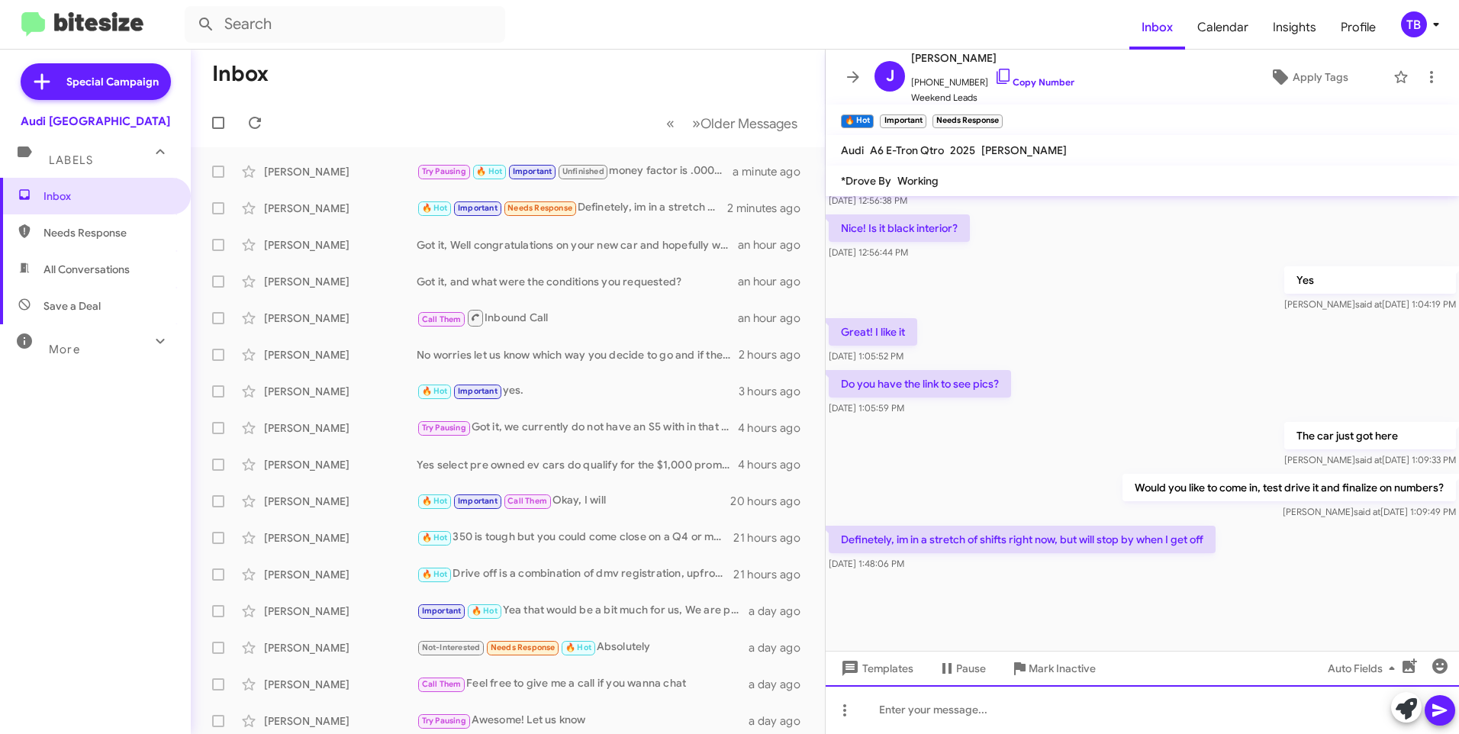
click at [964, 717] on div at bounding box center [1141, 709] width 633 height 49
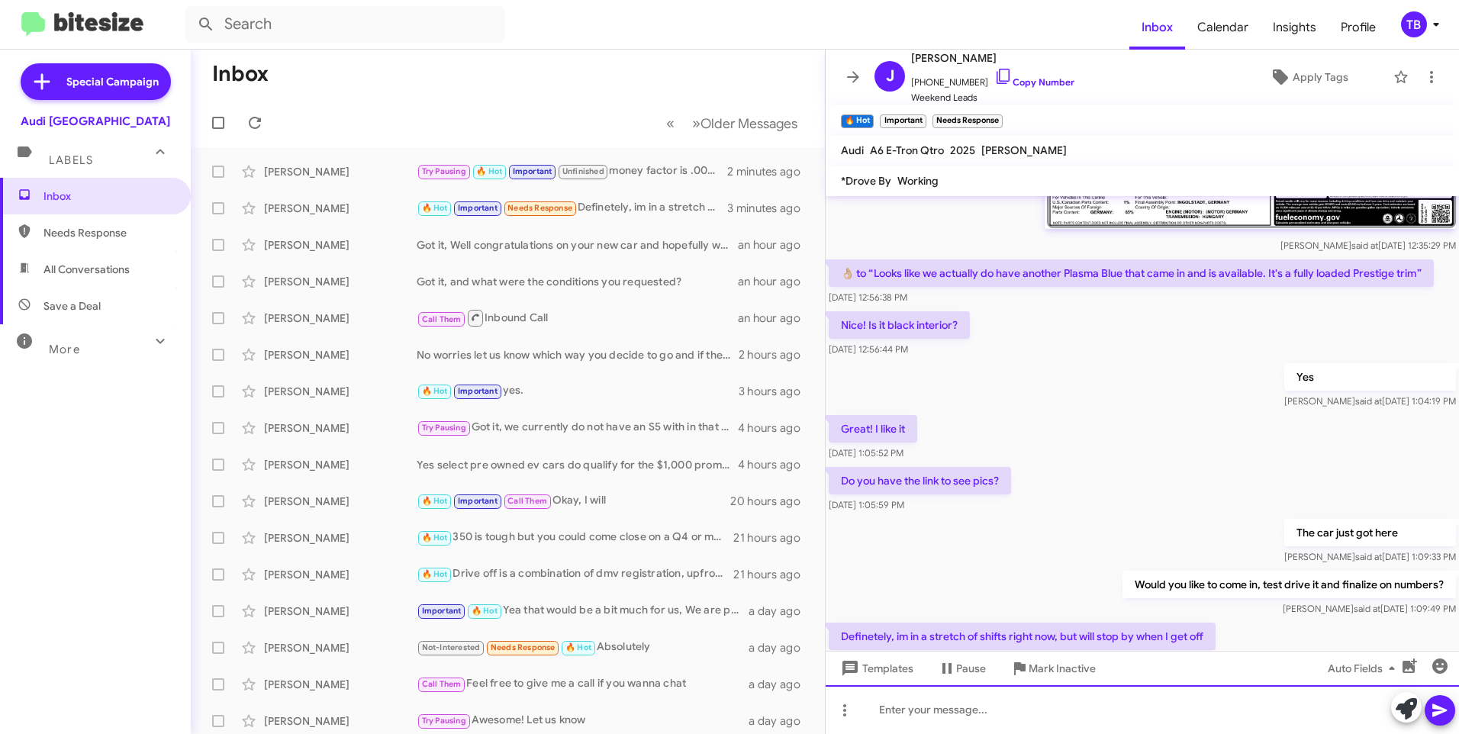
scroll to position [2280, 0]
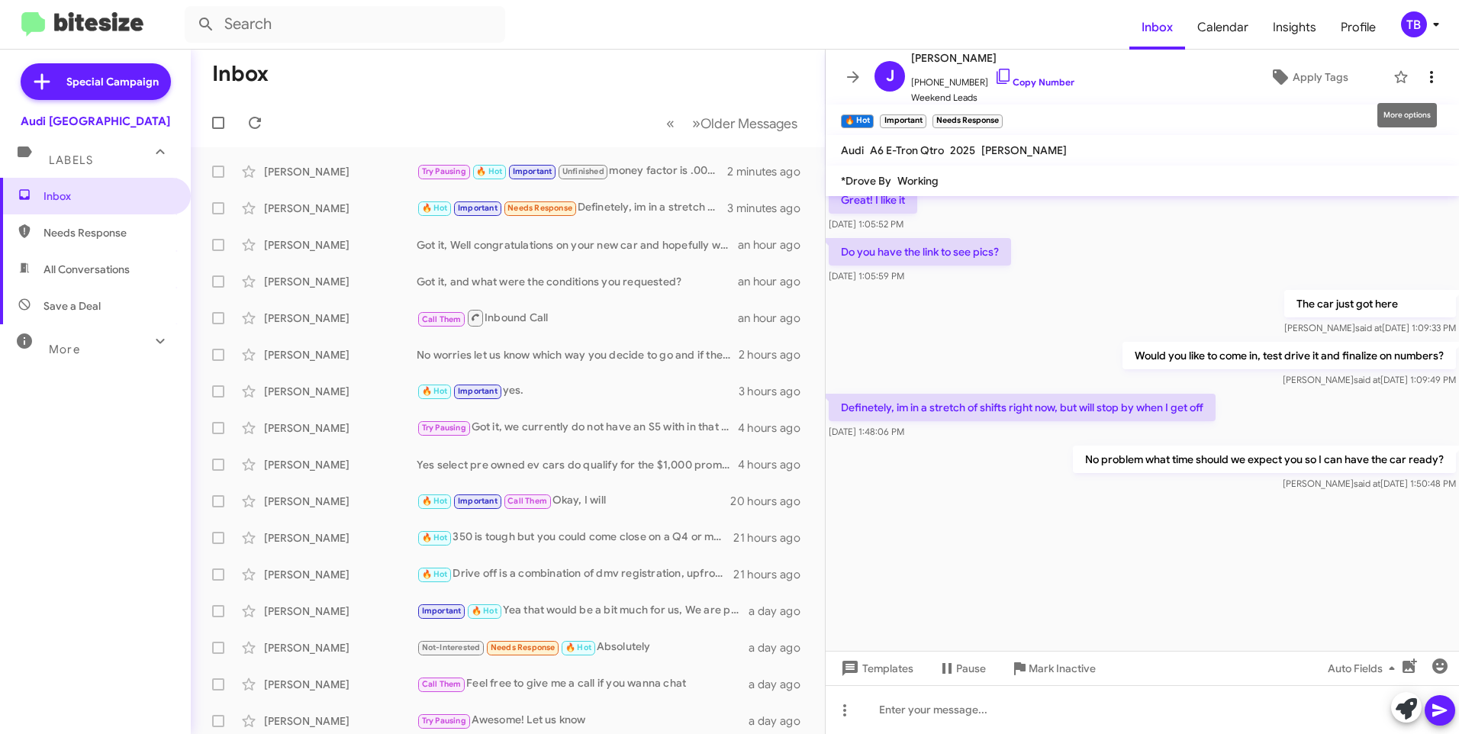
click at [1422, 85] on icon at bounding box center [1431, 77] width 18 height 18
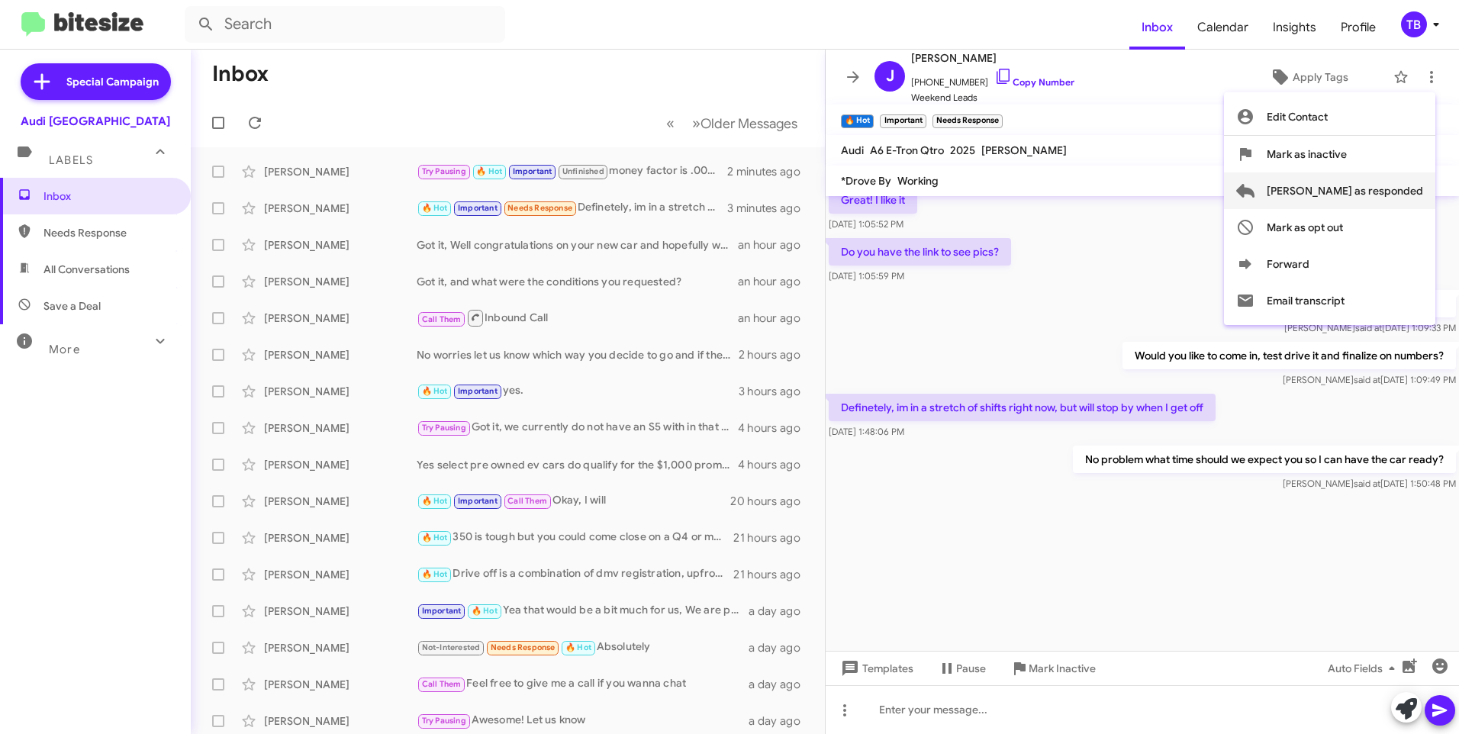
click at [1391, 190] on span "Mark as responded" at bounding box center [1344, 190] width 156 height 37
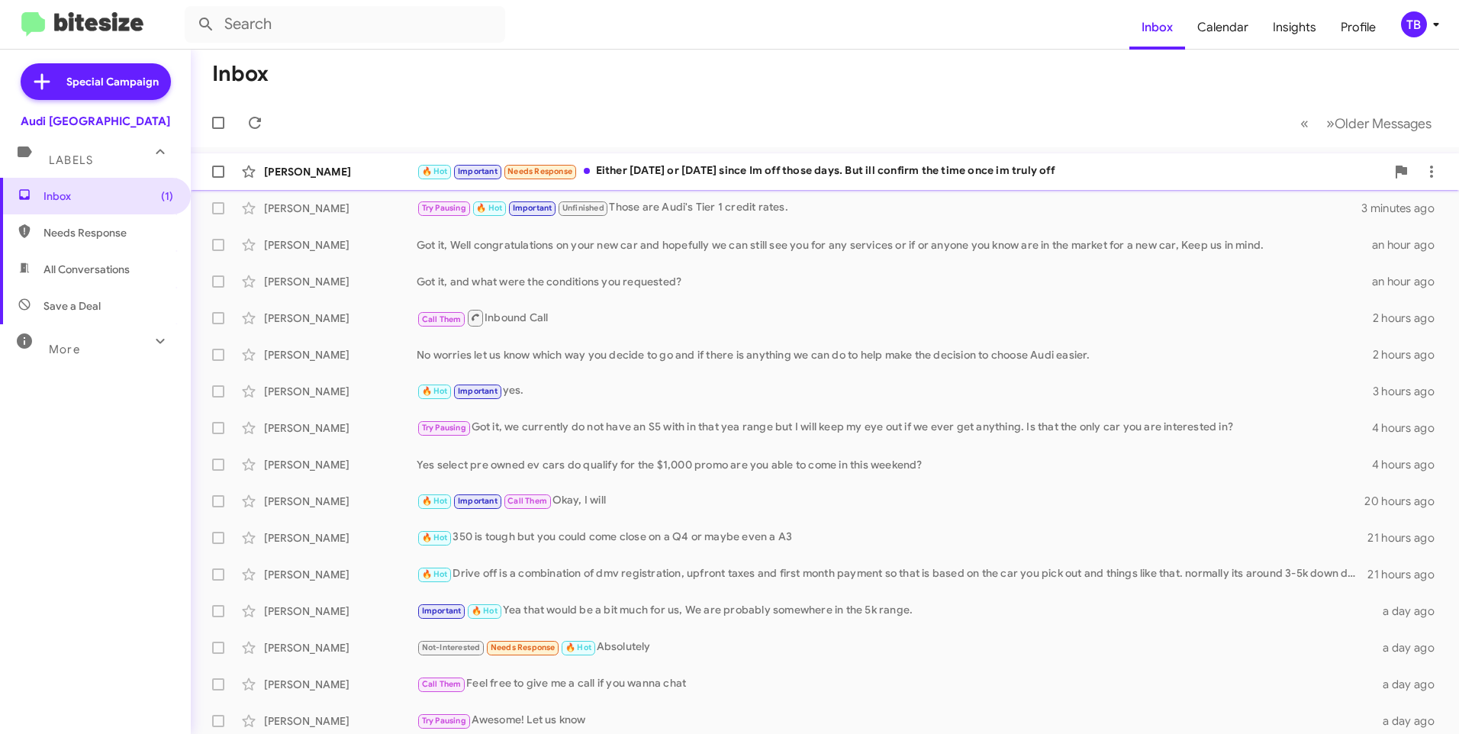
click at [783, 175] on div "🔥 Hot Important Needs Response Either Sunday or Monday since Im off those days.…" at bounding box center [901, 171] width 969 height 18
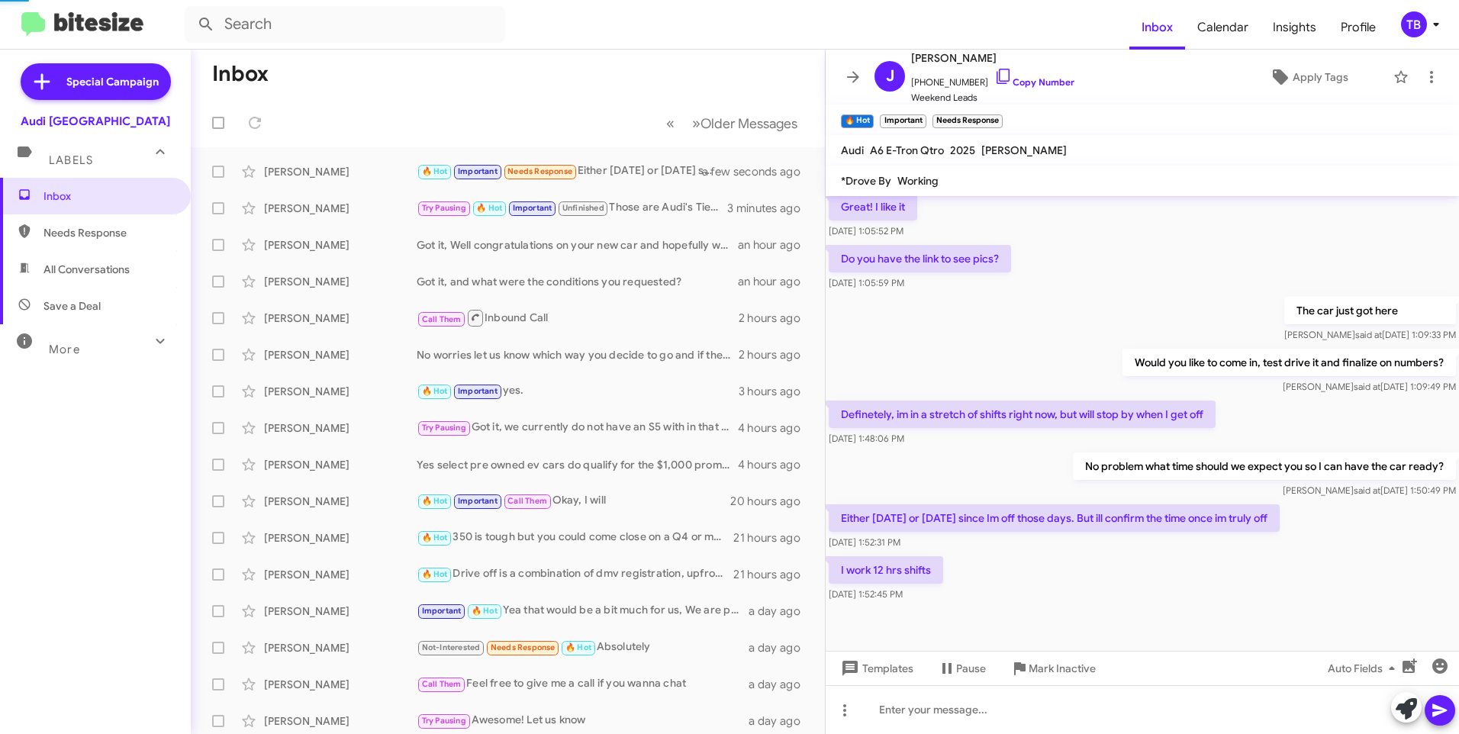
scroll to position [897, 0]
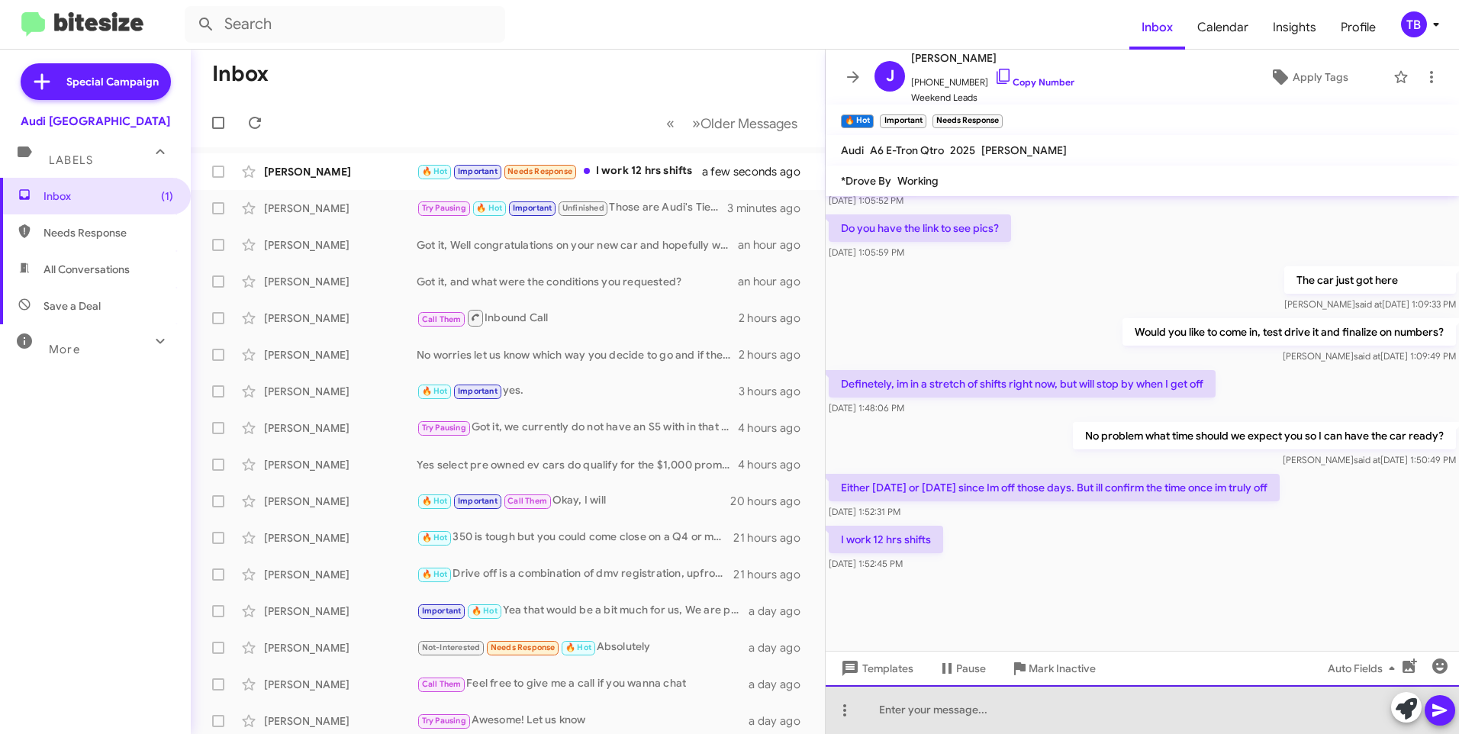
click at [961, 725] on div at bounding box center [1141, 709] width 633 height 49
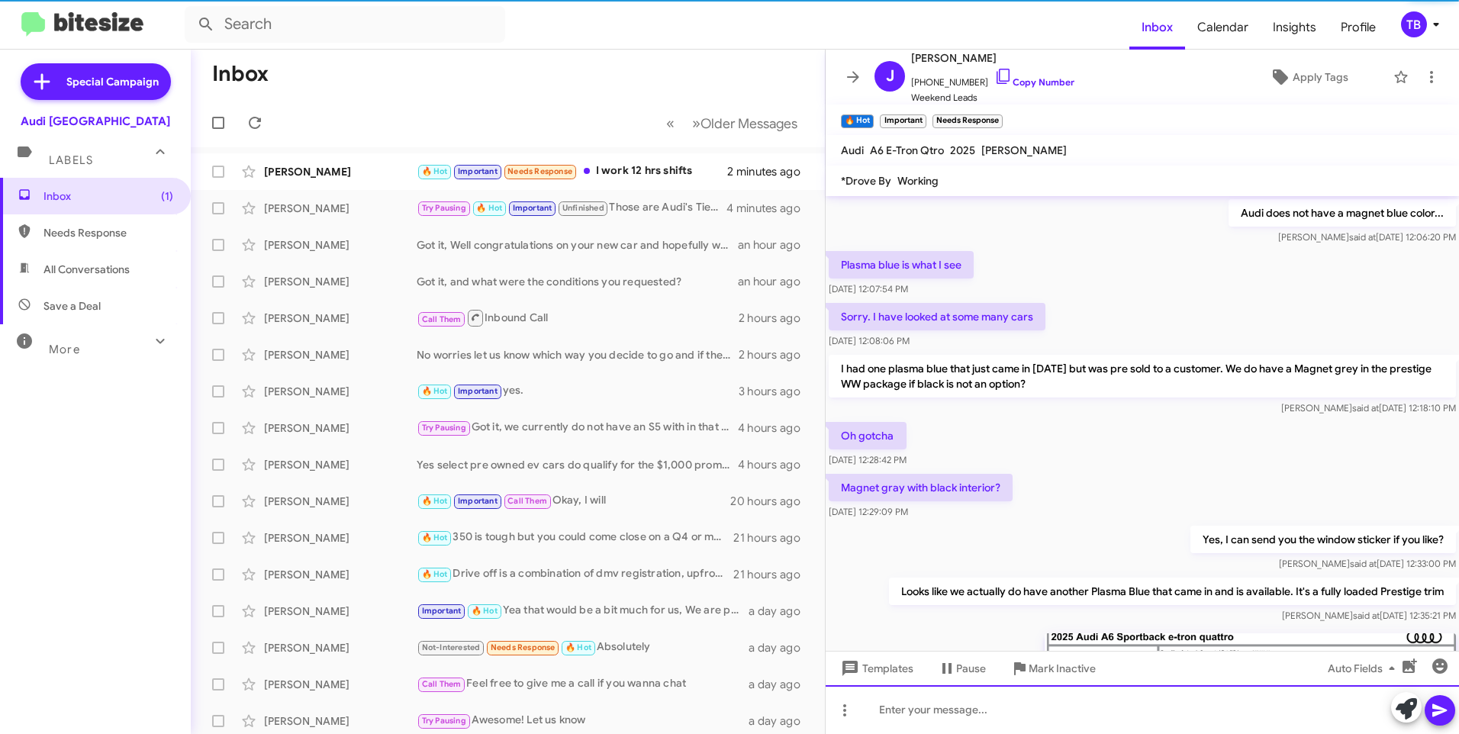
scroll to position [76, 0]
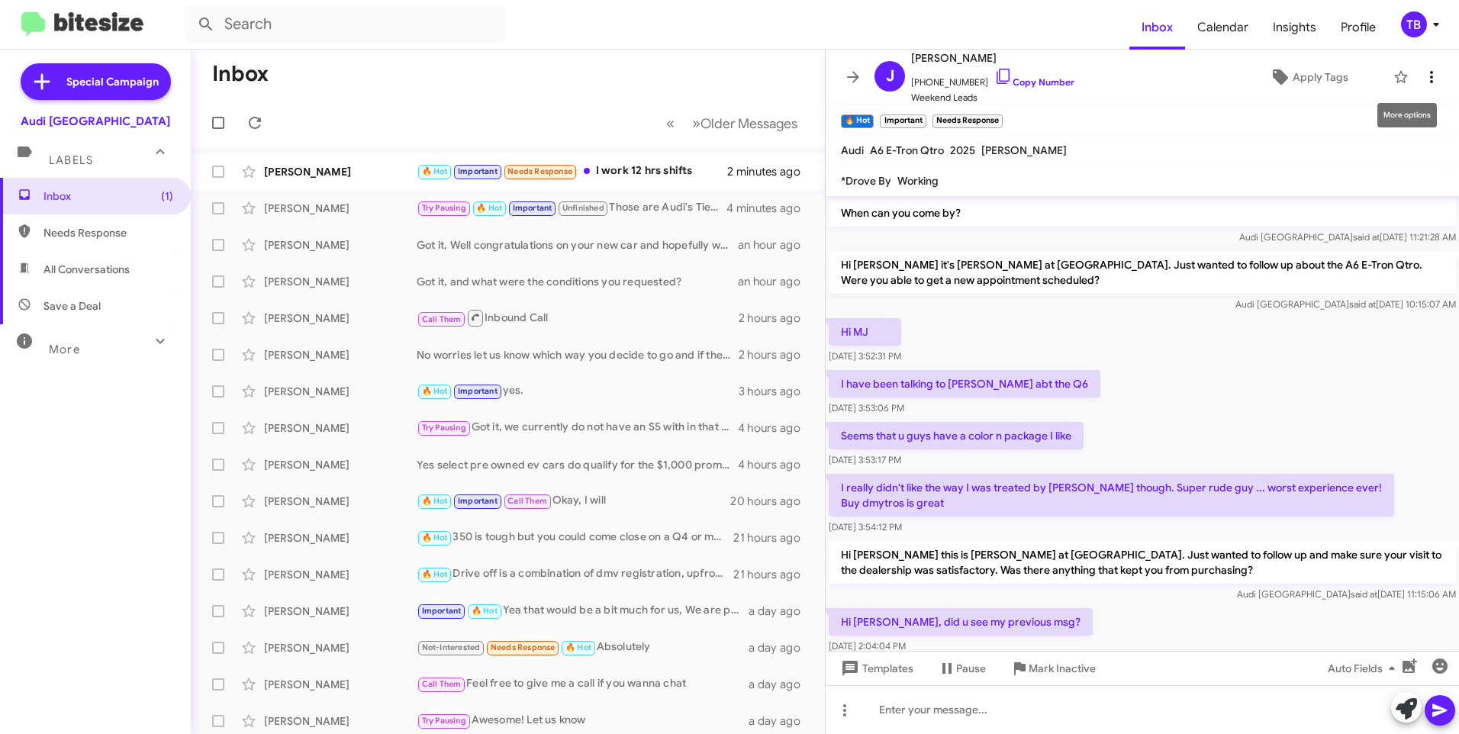
click at [1427, 79] on icon at bounding box center [1431, 77] width 18 height 18
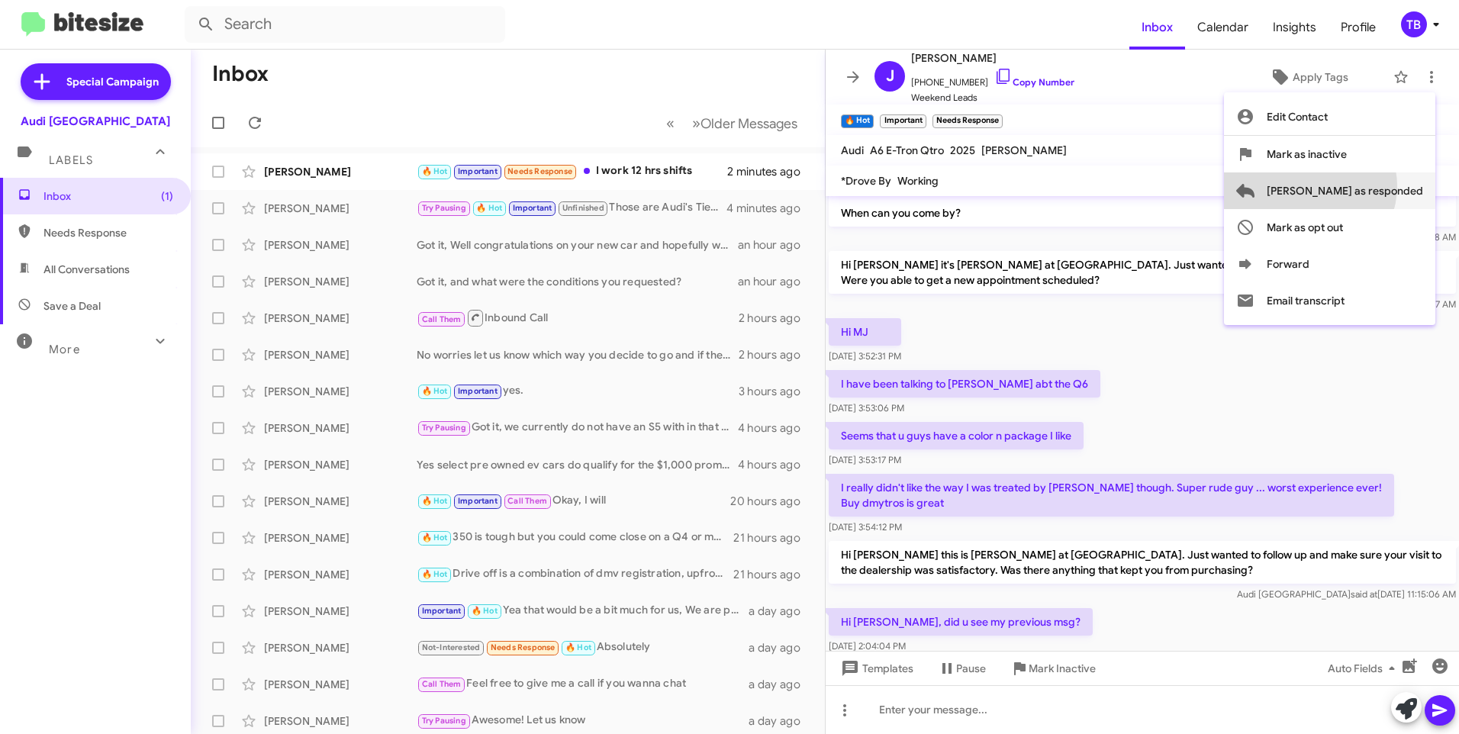
click at [1370, 186] on span "[PERSON_NAME] as responded" at bounding box center [1344, 190] width 156 height 37
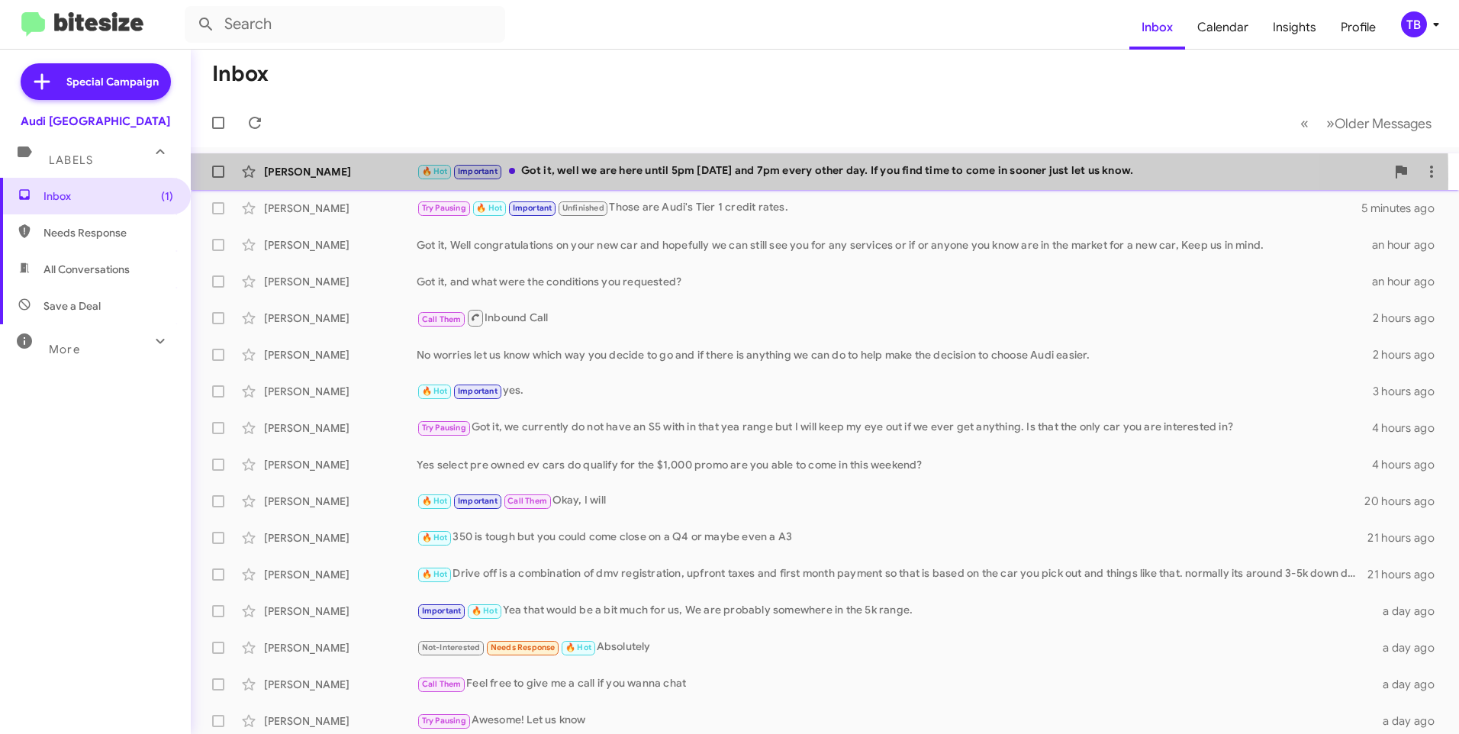
click at [607, 179] on div "🔥 Hot Important Got it, well we are here until 5pm [DATE] and 7pm every other d…" at bounding box center [901, 171] width 969 height 18
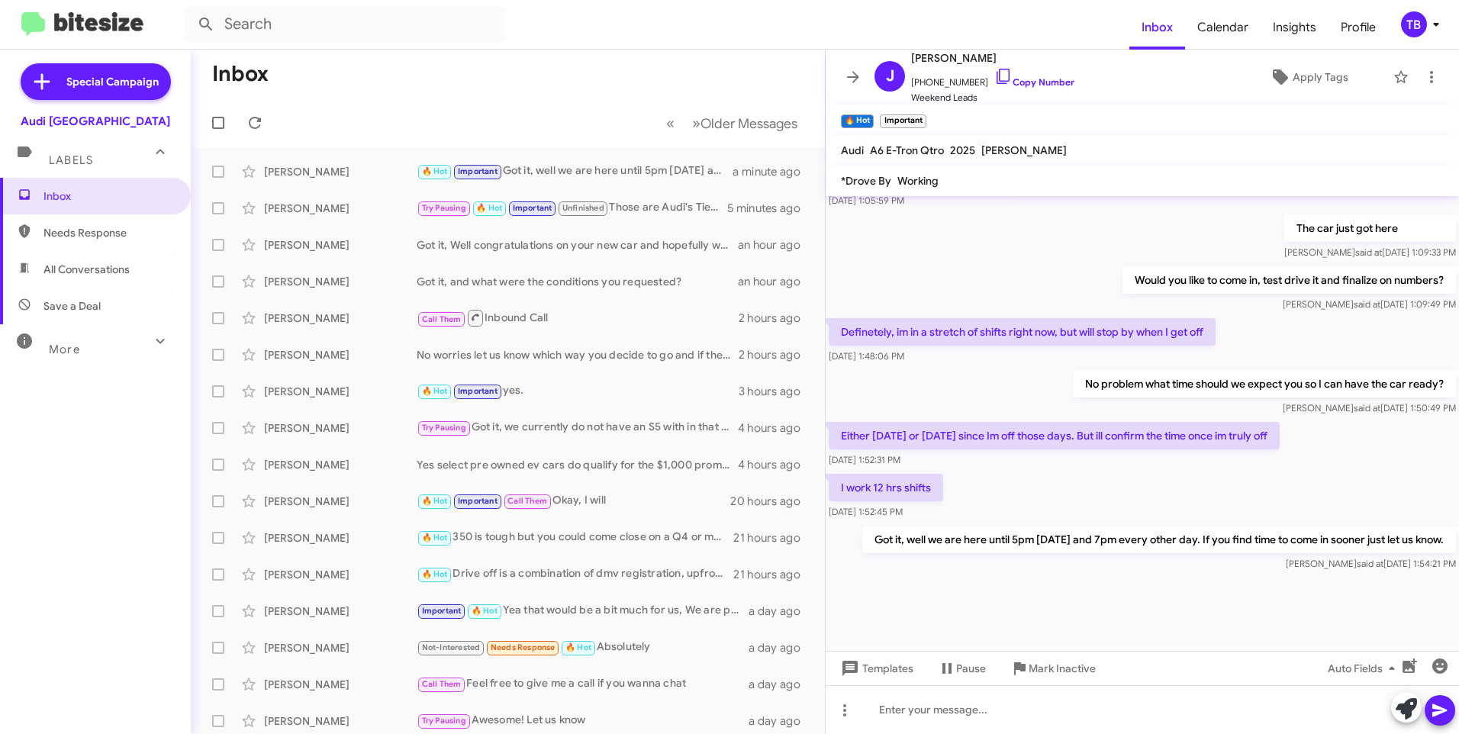
scroll to position [912, 0]
click at [856, 79] on icon at bounding box center [853, 76] width 12 height 11
